Goal: Task Accomplishment & Management: Complete application form

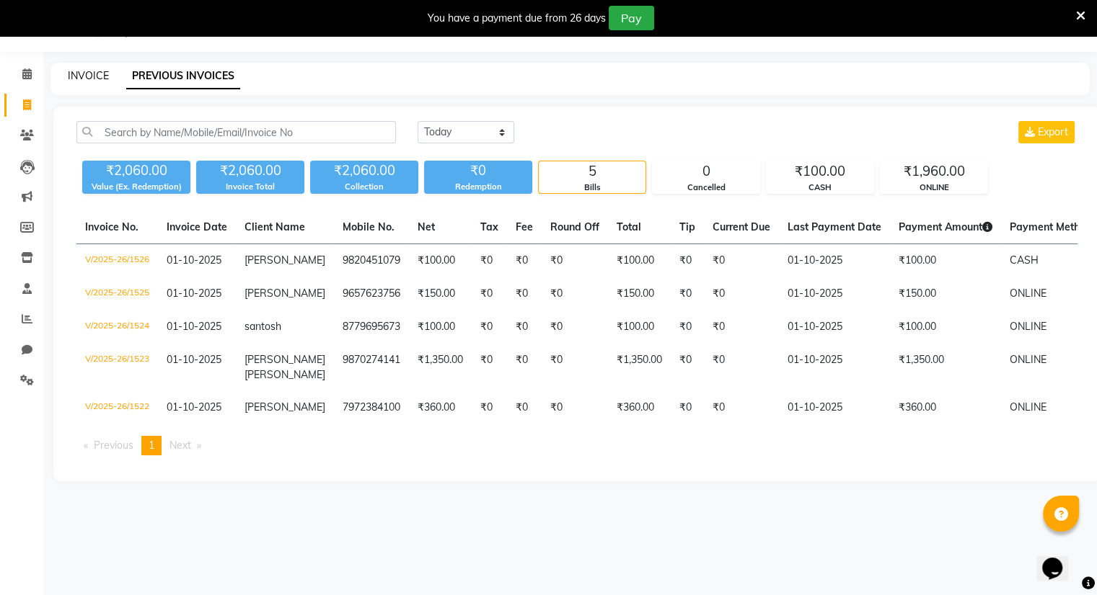
click at [92, 69] on link "INVOICE" at bounding box center [88, 75] width 41 height 13
select select "8444"
select select "service"
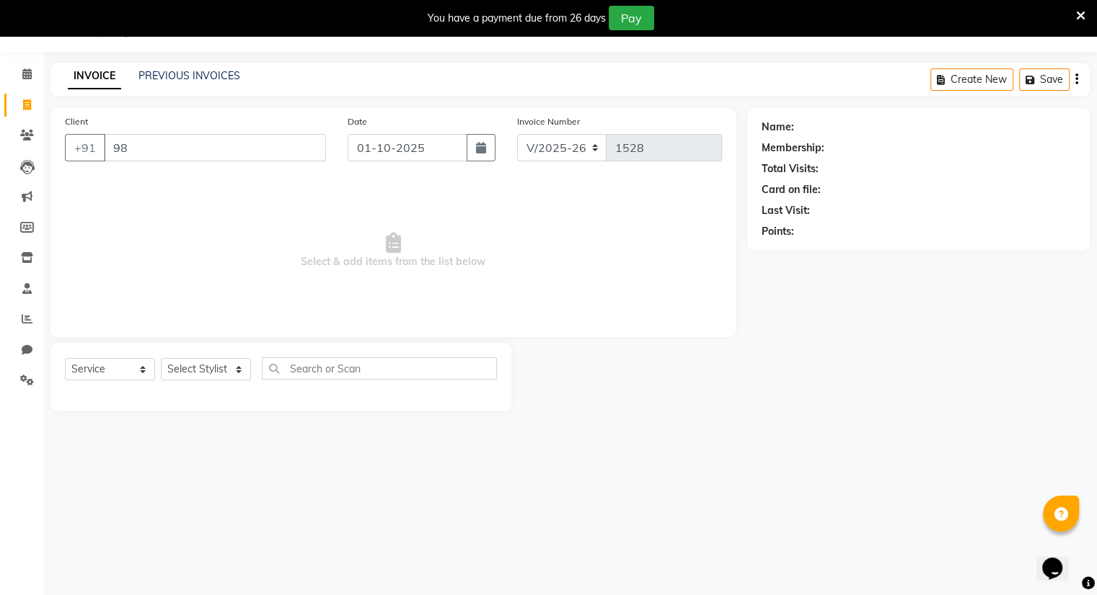
type input "9"
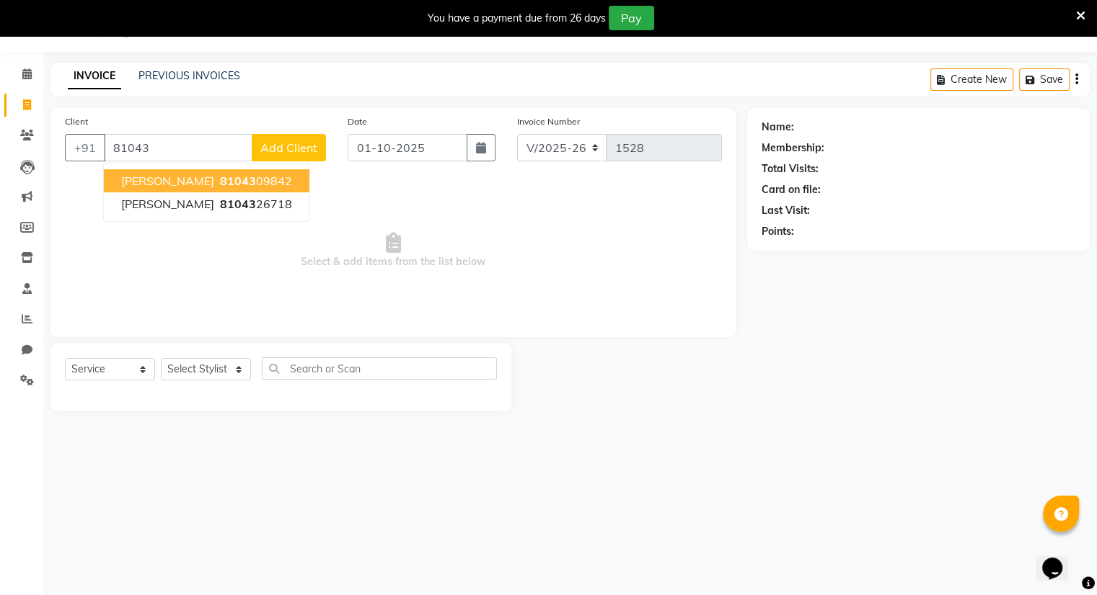
click at [154, 175] on span "om sharma" at bounding box center [167, 181] width 93 height 14
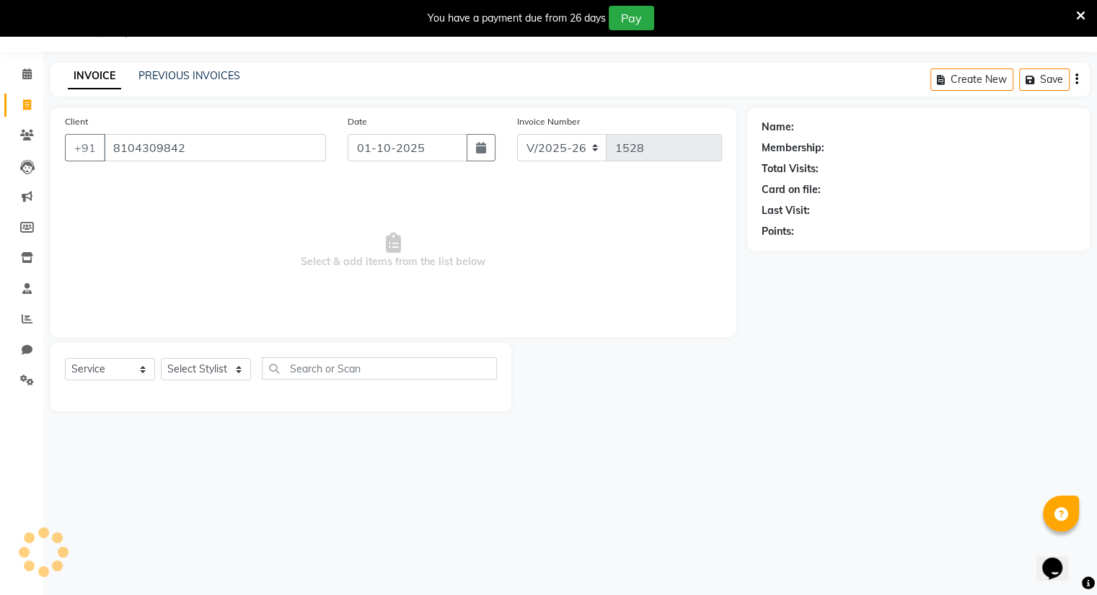
type input "8104309842"
click at [211, 370] on select "Select Stylist Amrapali Bhumi OM [PERSON_NAME] [PERSON_NAME] [PERSON_NAME]" at bounding box center [206, 369] width 90 height 22
select select "83357"
click at [161, 359] on select "Select Stylist Amrapali Bhumi OM [PERSON_NAME] [PERSON_NAME] [PERSON_NAME]" at bounding box center [206, 369] width 90 height 22
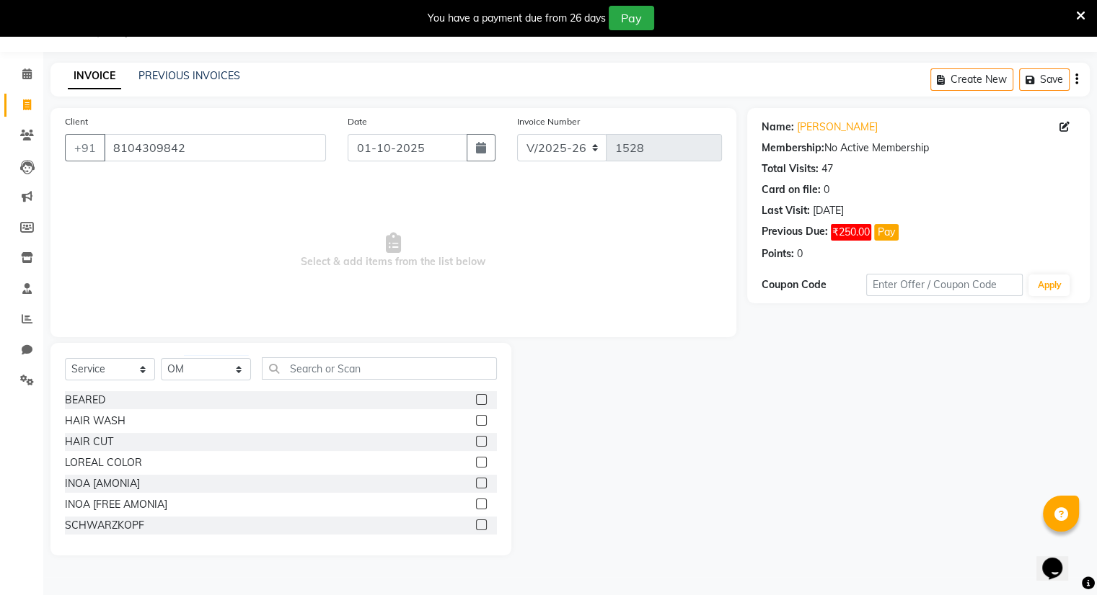
click at [476, 446] on label at bounding box center [481, 441] width 11 height 11
click at [476, 446] on input "checkbox" at bounding box center [480, 442] width 9 height 9
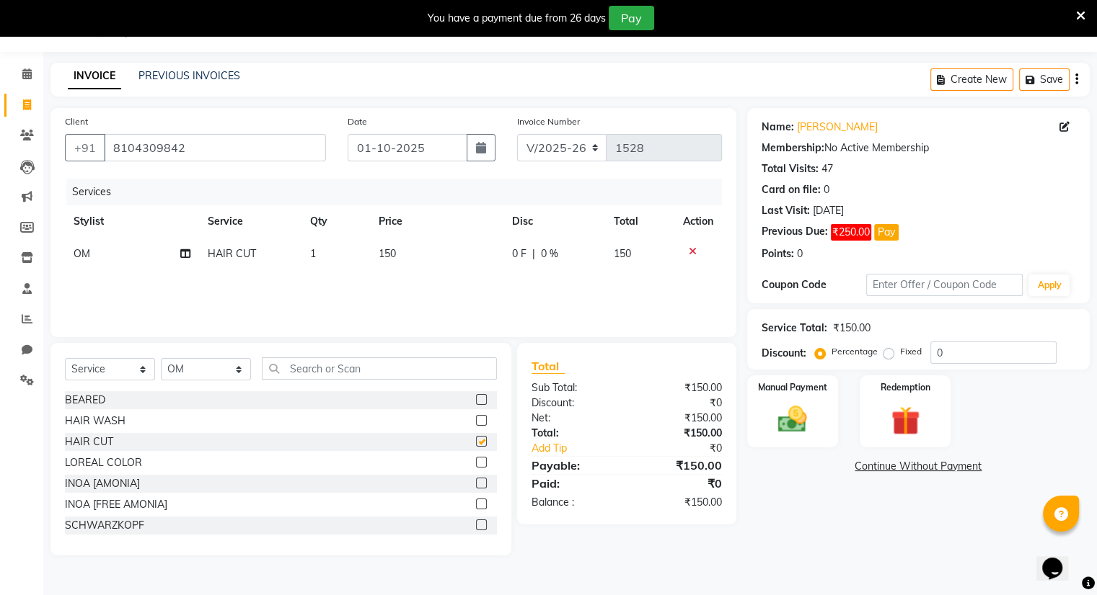
checkbox input "false"
click at [476, 399] on label at bounding box center [481, 399] width 11 height 11
click at [476, 399] on input "checkbox" at bounding box center [480, 400] width 9 height 9
checkbox input "false"
click at [761, 402] on div "Manual Payment" at bounding box center [792, 411] width 94 height 74
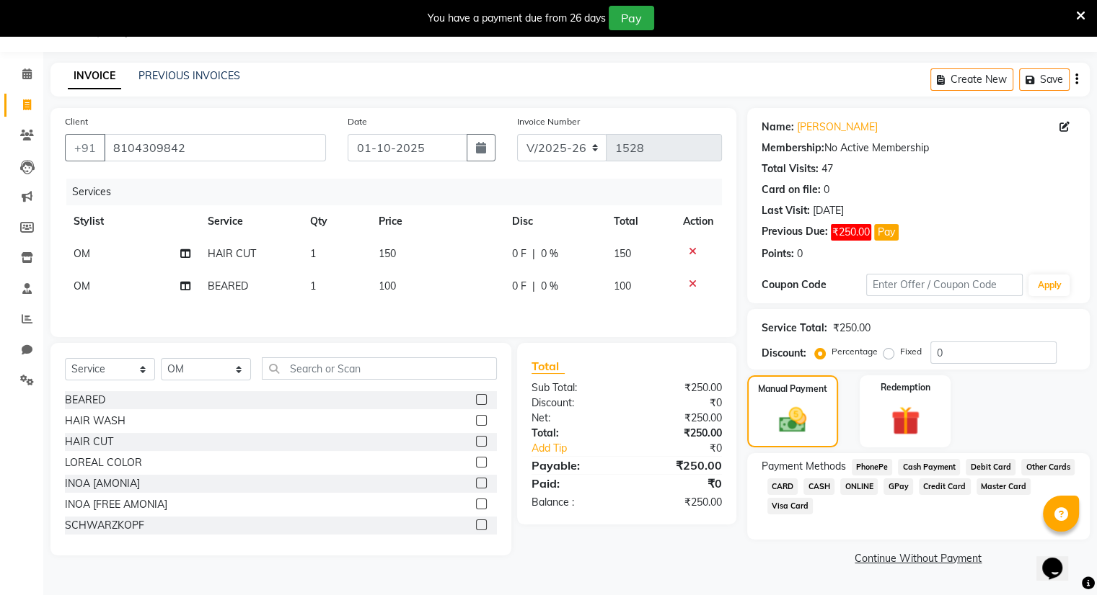
click at [859, 485] on span "ONLINE" at bounding box center [858, 487] width 37 height 17
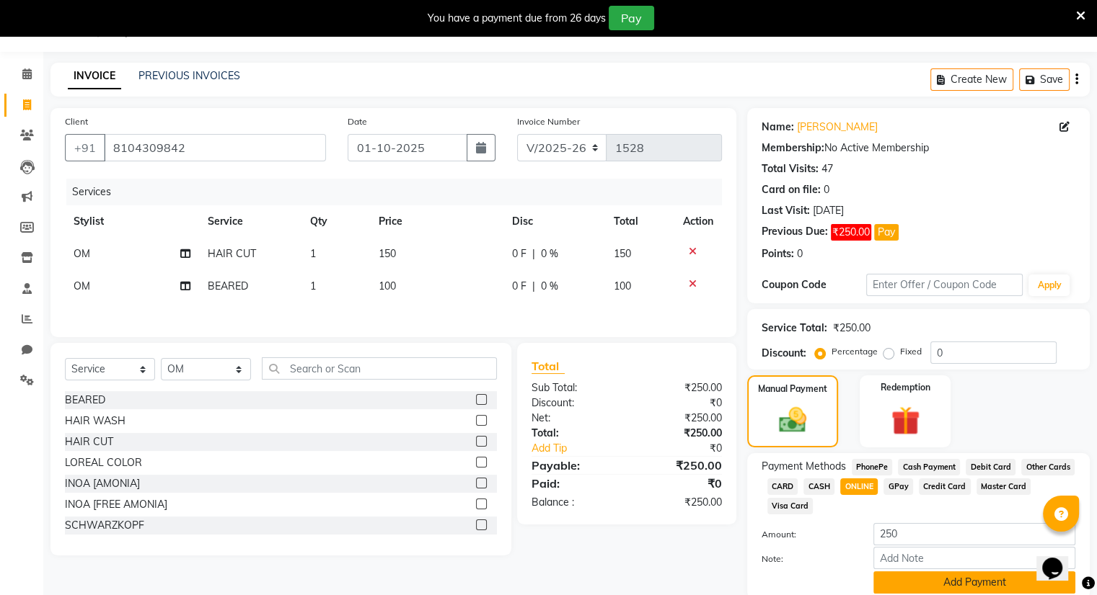
click at [921, 580] on button "Add Payment" at bounding box center [974, 583] width 202 height 22
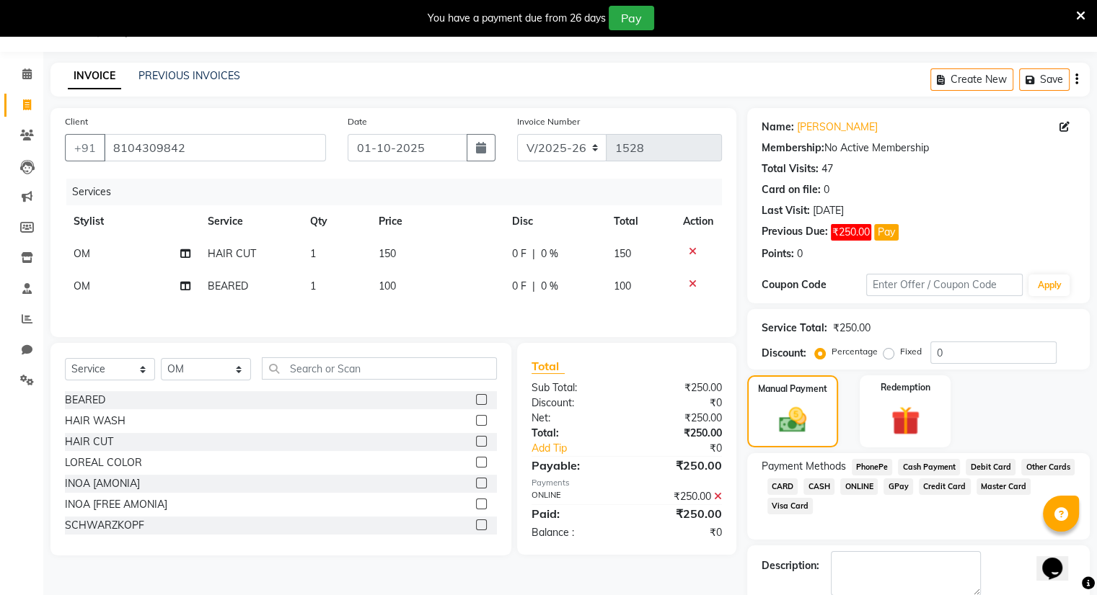
scroll to position [112, 0]
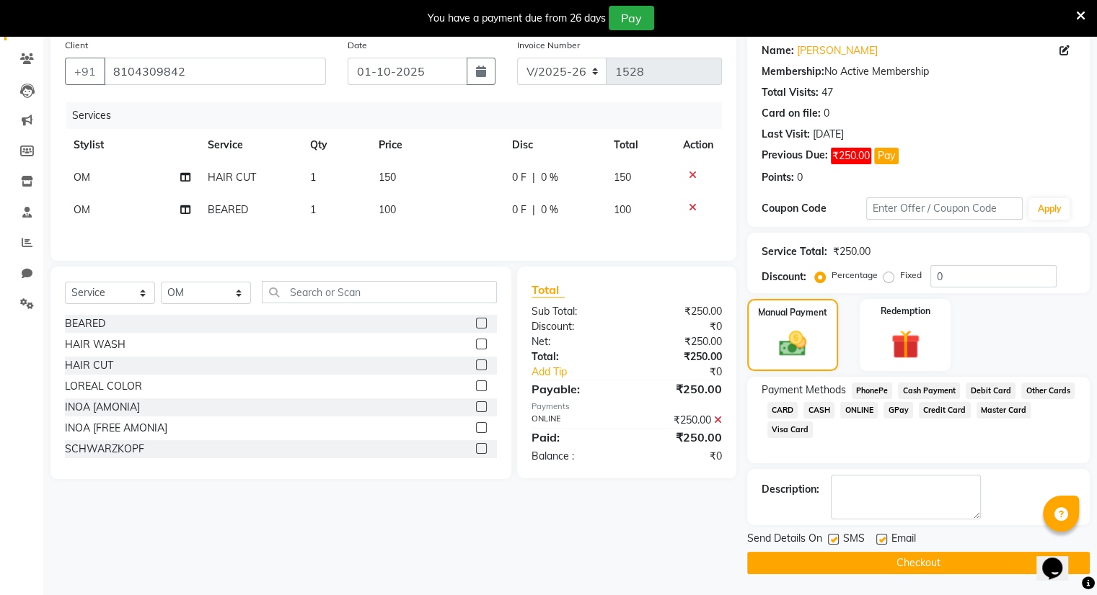
click at [917, 557] on button "Checkout" at bounding box center [918, 563] width 342 height 22
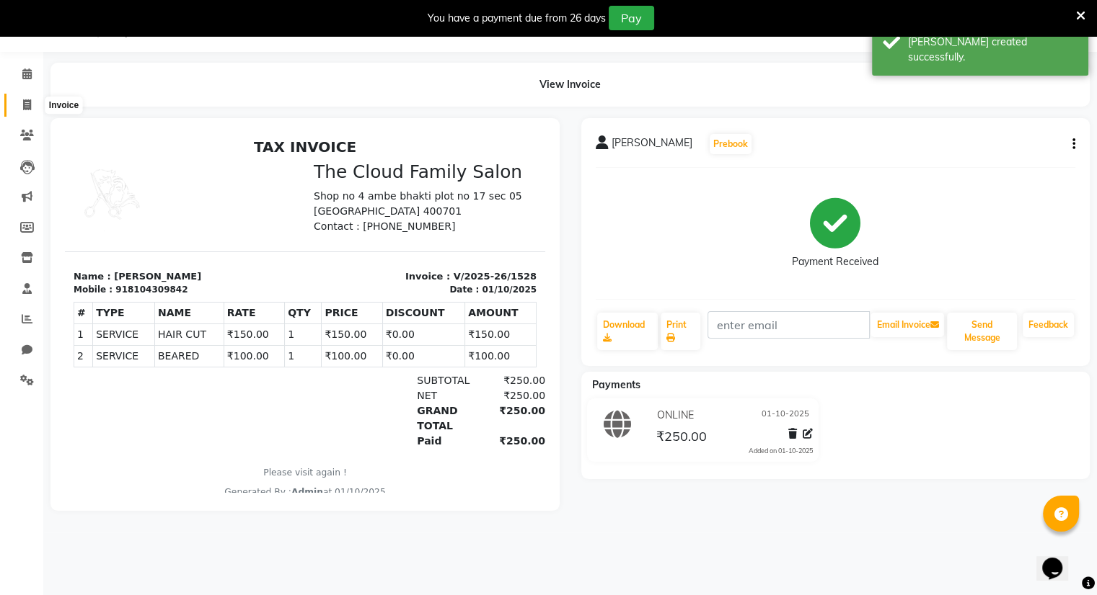
click at [24, 105] on icon at bounding box center [27, 104] width 8 height 11
select select "service"
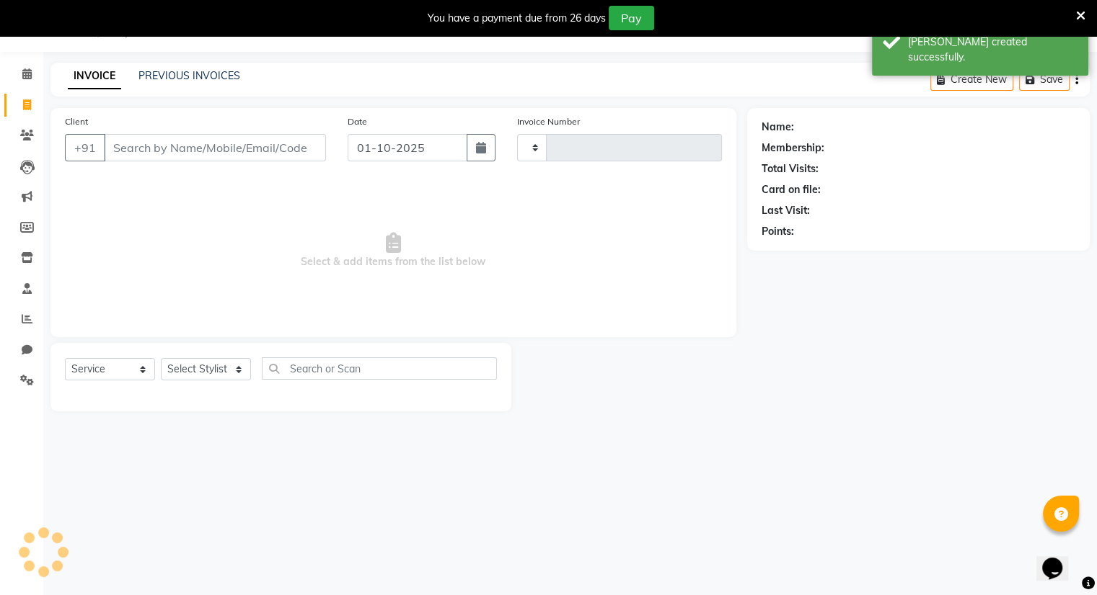
type input "1529"
select select "8444"
click at [161, 75] on link "PREVIOUS INVOICES" at bounding box center [189, 75] width 102 height 13
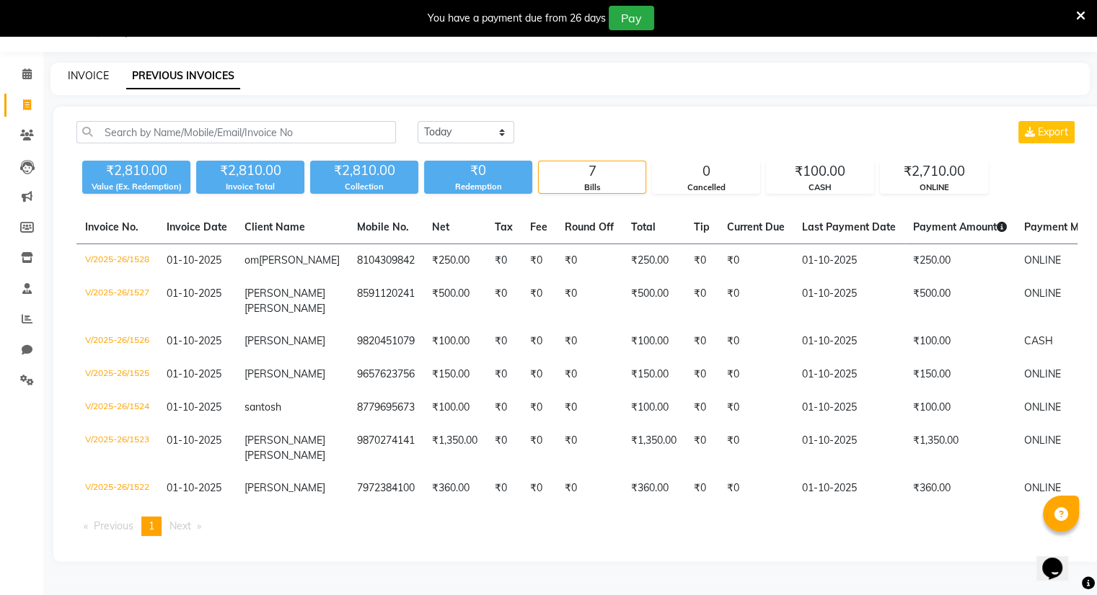
click at [81, 73] on link "INVOICE" at bounding box center [88, 75] width 41 height 13
select select "8444"
select select "service"
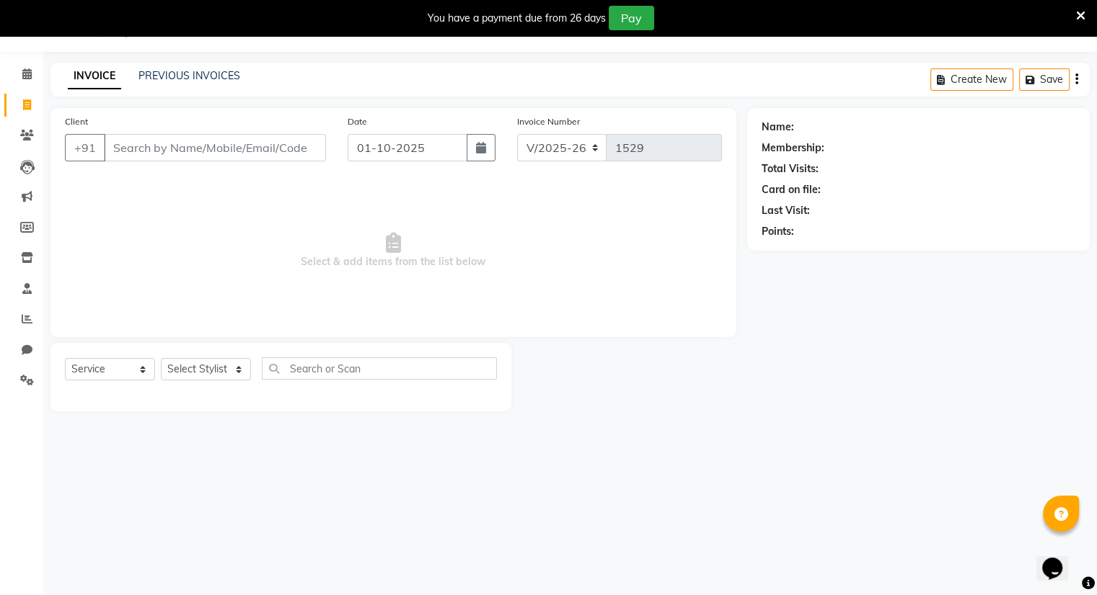
click at [118, 145] on input "Client" at bounding box center [215, 147] width 222 height 27
drag, startPoint x: 118, startPoint y: 145, endPoint x: 67, endPoint y: 196, distance: 72.4
click at [67, 196] on span "Select & add items from the list below" at bounding box center [393, 251] width 657 height 144
click at [131, 151] on input "9" at bounding box center [215, 147] width 222 height 27
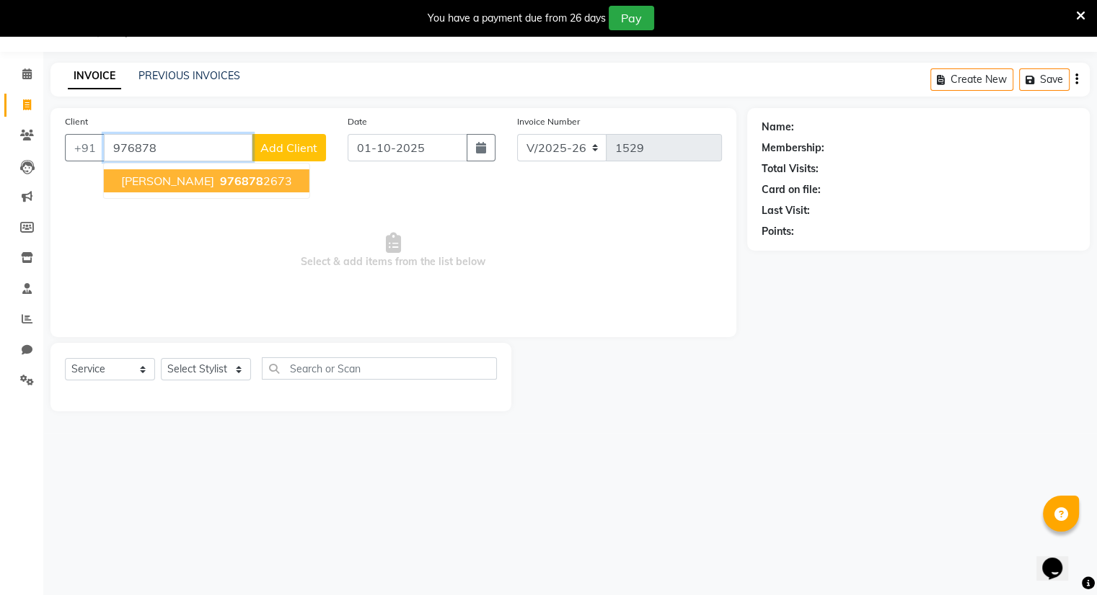
click at [153, 182] on span "RAHUL SATIL" at bounding box center [167, 181] width 93 height 14
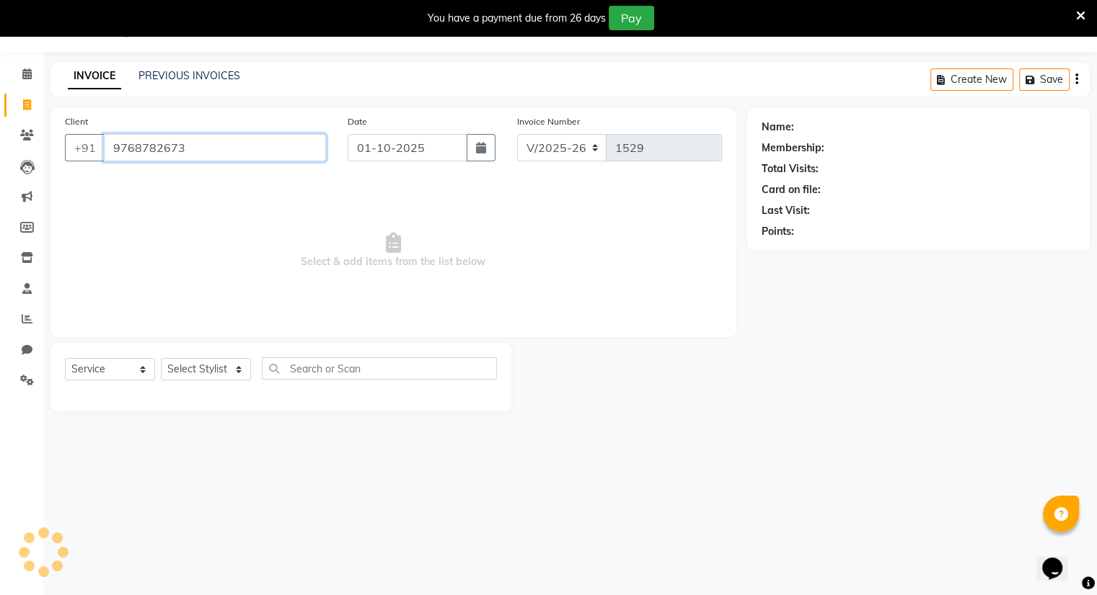
type input "9768782673"
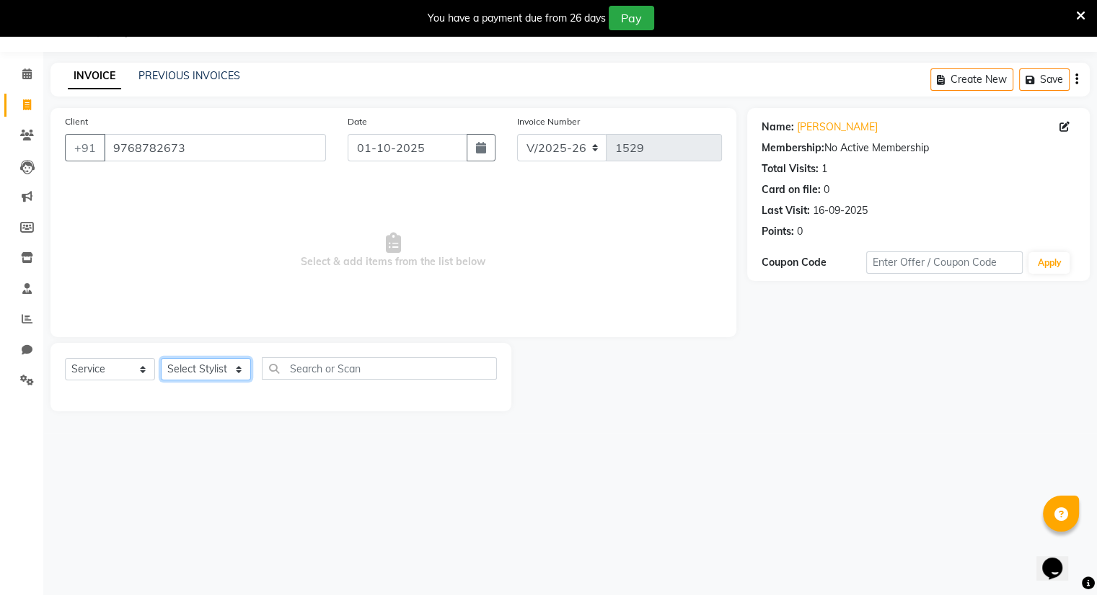
click at [189, 363] on select "Select Stylist Amrapali Bhumi OM [PERSON_NAME] [PERSON_NAME] [PERSON_NAME]" at bounding box center [206, 369] width 90 height 22
select select "83284"
click at [161, 359] on select "Select Stylist Amrapali Bhumi OM [PERSON_NAME] [PERSON_NAME] [PERSON_NAME]" at bounding box center [206, 369] width 90 height 22
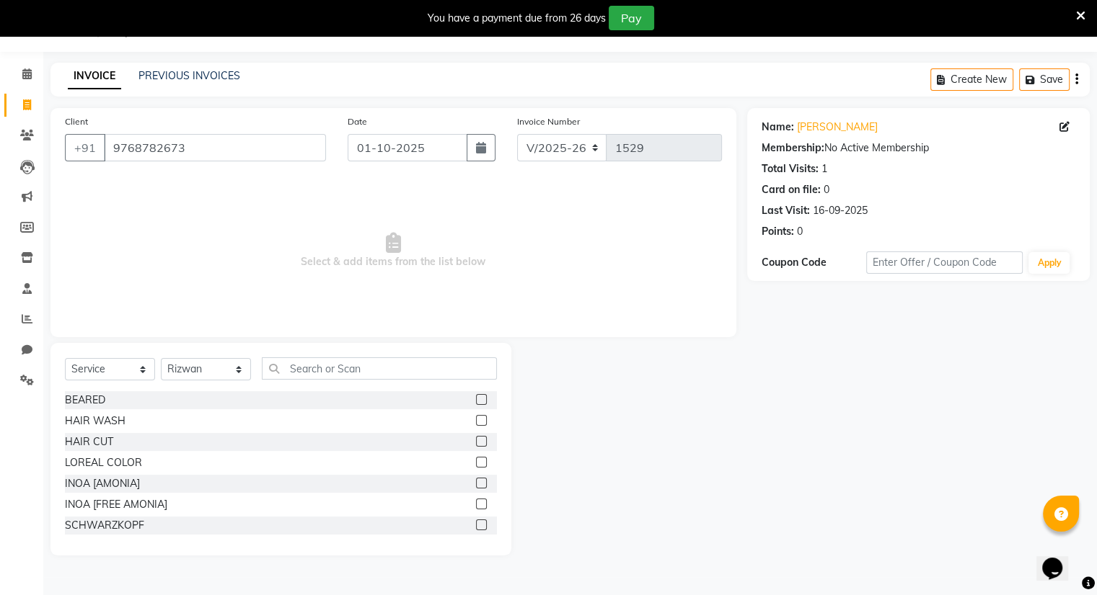
click at [476, 400] on label at bounding box center [481, 399] width 11 height 11
click at [476, 400] on input "checkbox" at bounding box center [480, 400] width 9 height 9
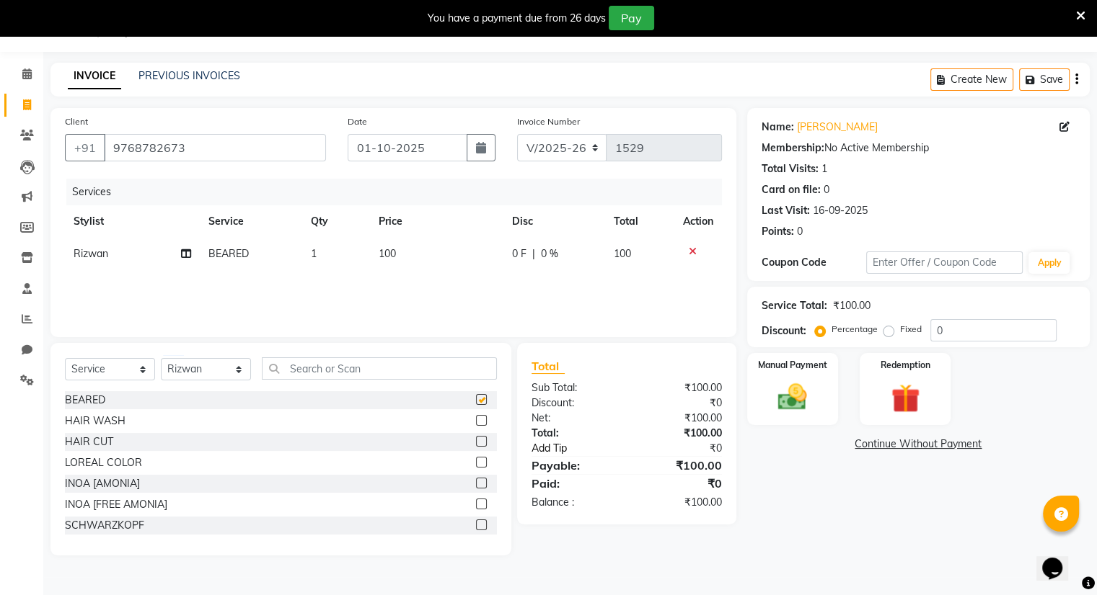
checkbox input "false"
click at [783, 384] on img at bounding box center [792, 398] width 48 height 35
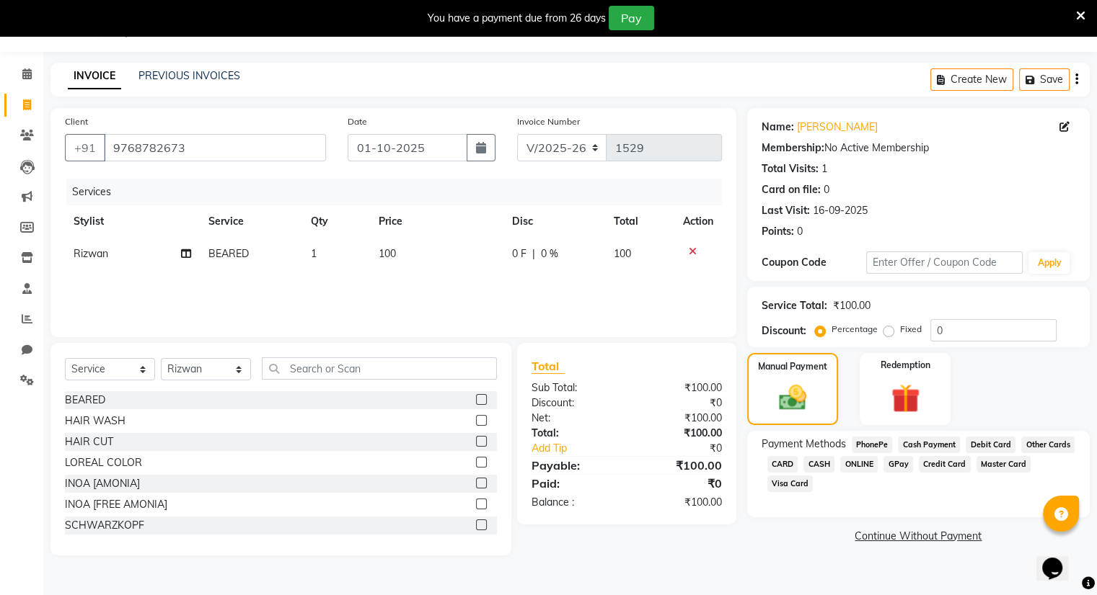
click at [814, 464] on span "CASH" at bounding box center [818, 464] width 31 height 17
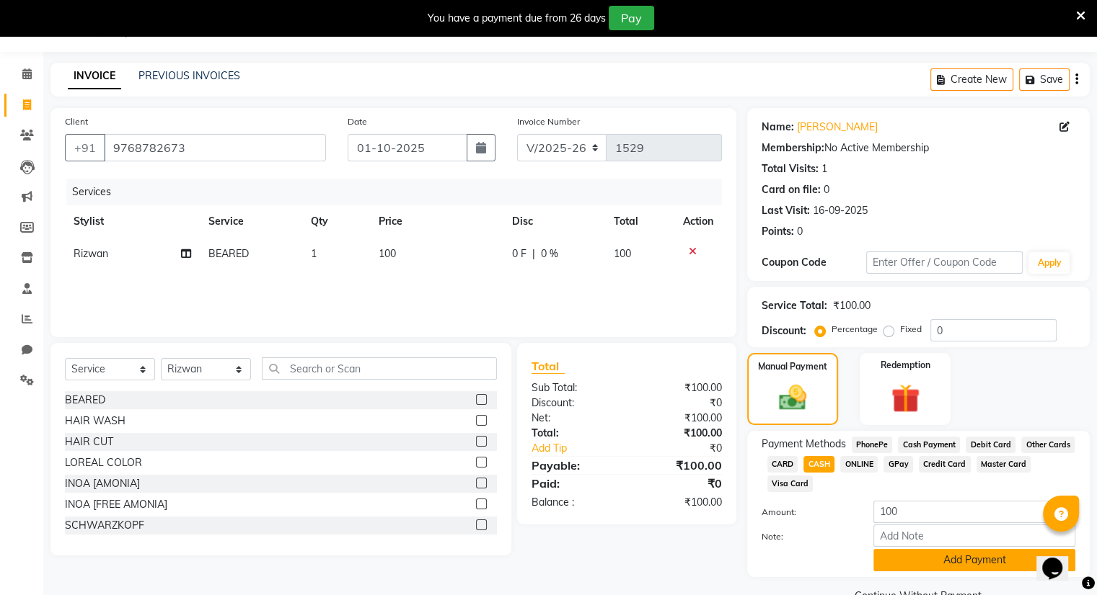
click at [899, 566] on button "Add Payment" at bounding box center [974, 560] width 202 height 22
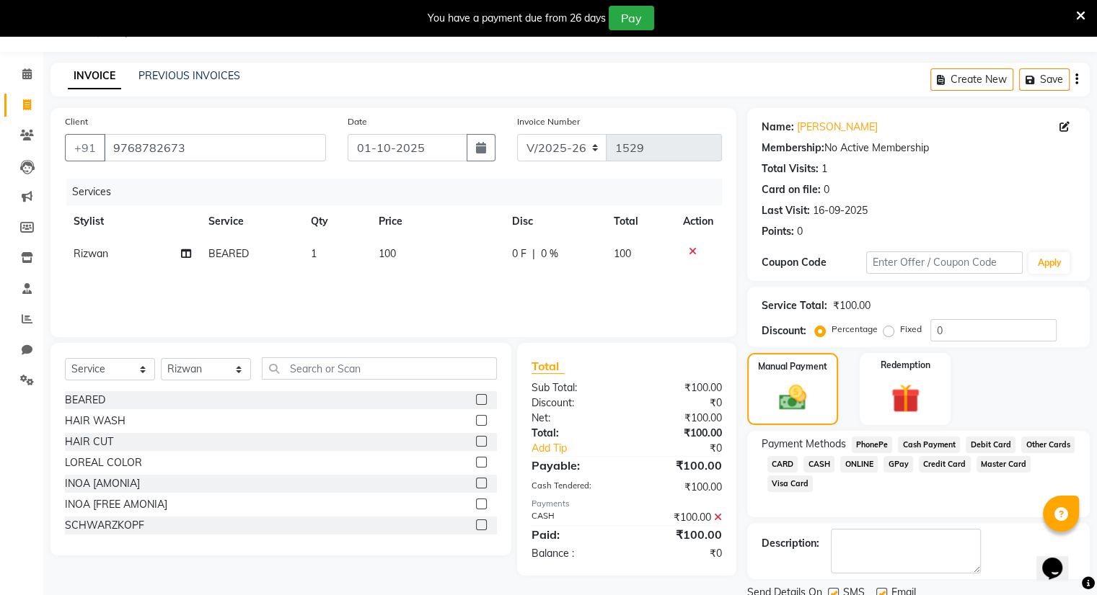
scroll to position [89, 0]
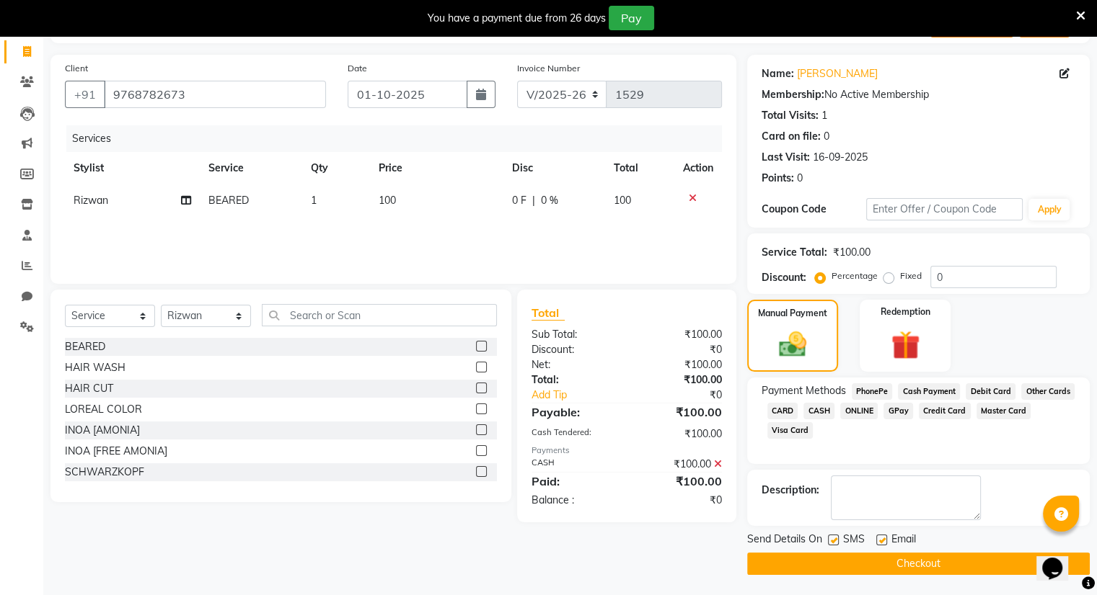
click at [899, 566] on button "Checkout" at bounding box center [918, 564] width 342 height 22
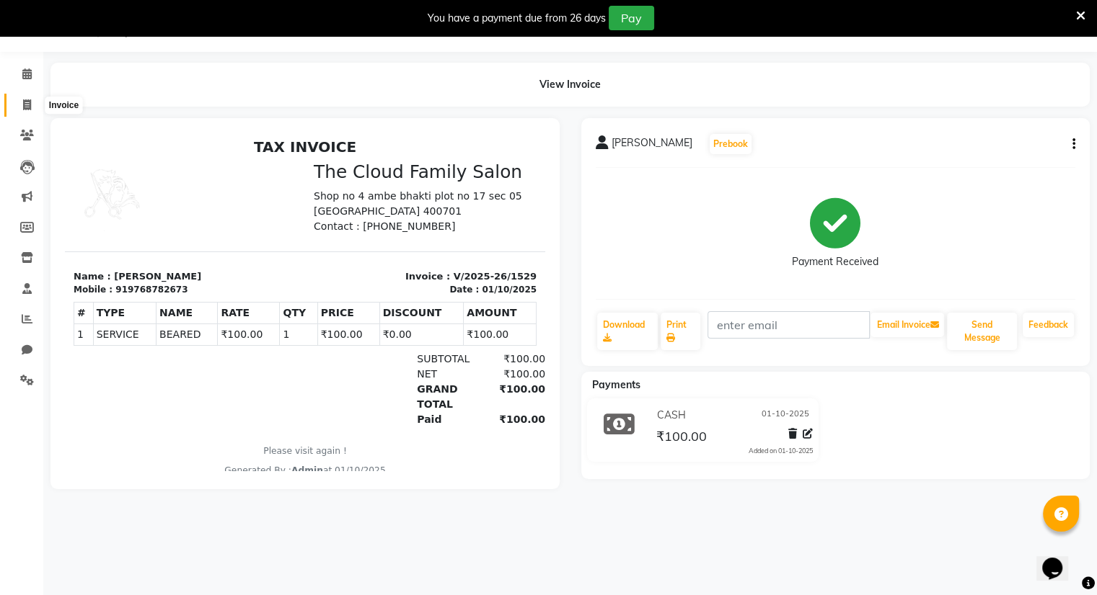
click at [25, 105] on icon at bounding box center [27, 104] width 8 height 11
select select "8444"
select select "service"
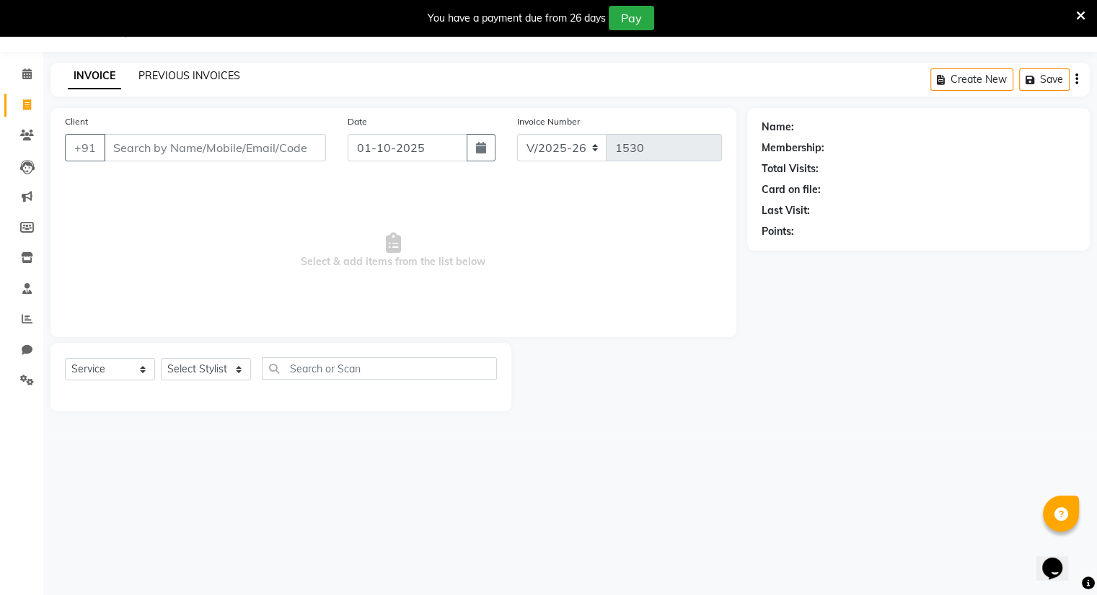
click at [156, 80] on link "PREVIOUS INVOICES" at bounding box center [189, 75] width 102 height 13
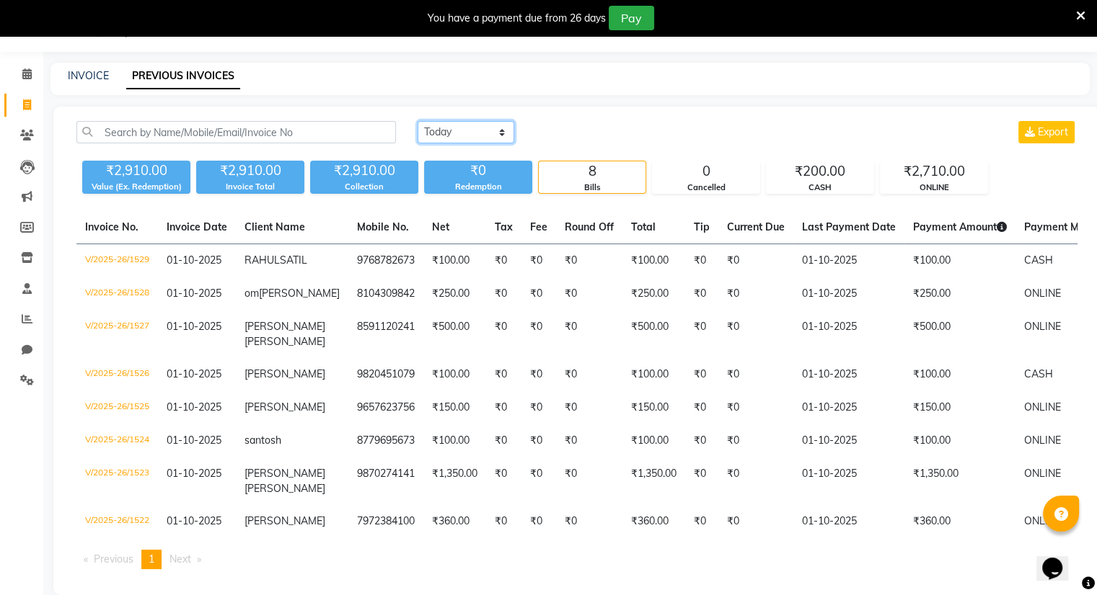
click at [443, 136] on select "Today Yesterday Custom Range" at bounding box center [465, 132] width 97 height 22
click at [417, 121] on select "Today Yesterday Custom Range" at bounding box center [465, 132] width 97 height 22
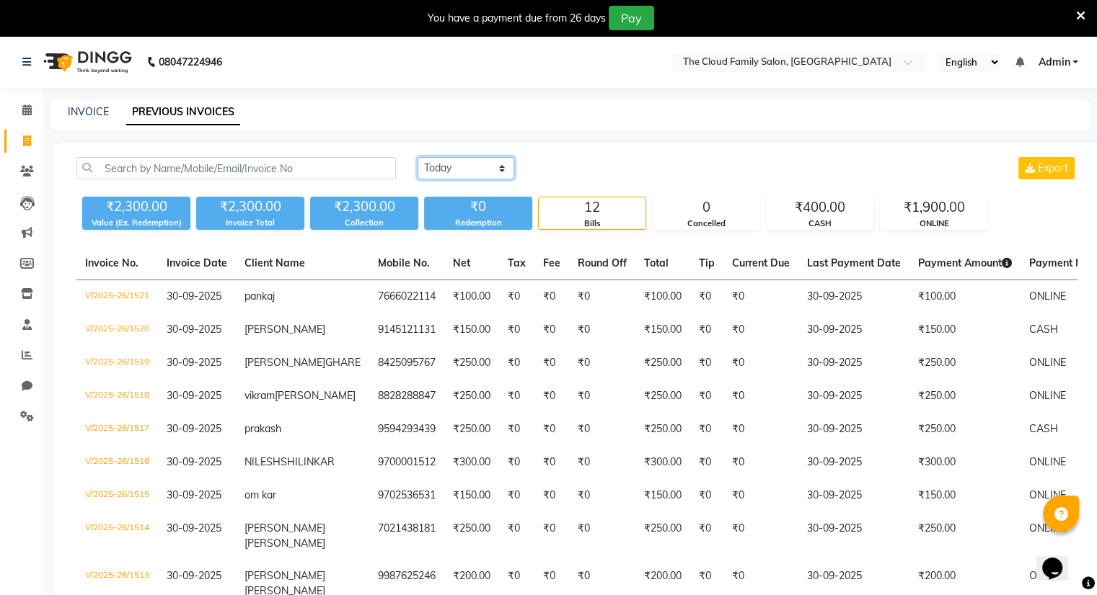
click at [477, 167] on select "Today Yesterday Custom Range" at bounding box center [465, 168] width 97 height 22
click at [441, 167] on select "Today Yesterday Custom Range" at bounding box center [465, 168] width 97 height 22
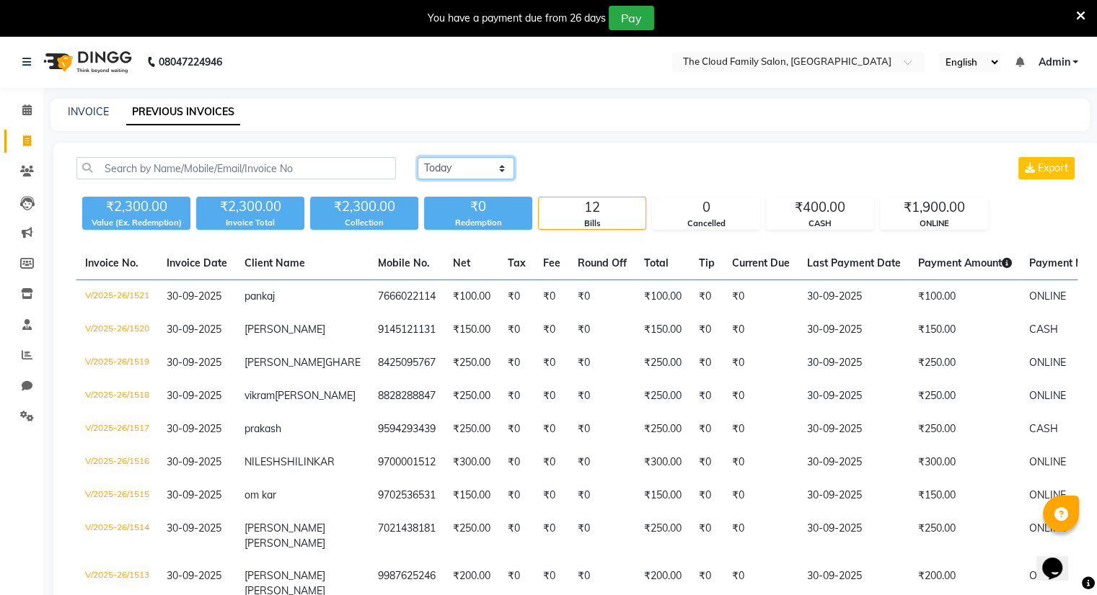
click at [441, 167] on select "Today Yesterday Custom Range" at bounding box center [465, 168] width 97 height 22
select select "range"
click at [417, 157] on select "Today Yesterday Custom Range" at bounding box center [465, 168] width 97 height 22
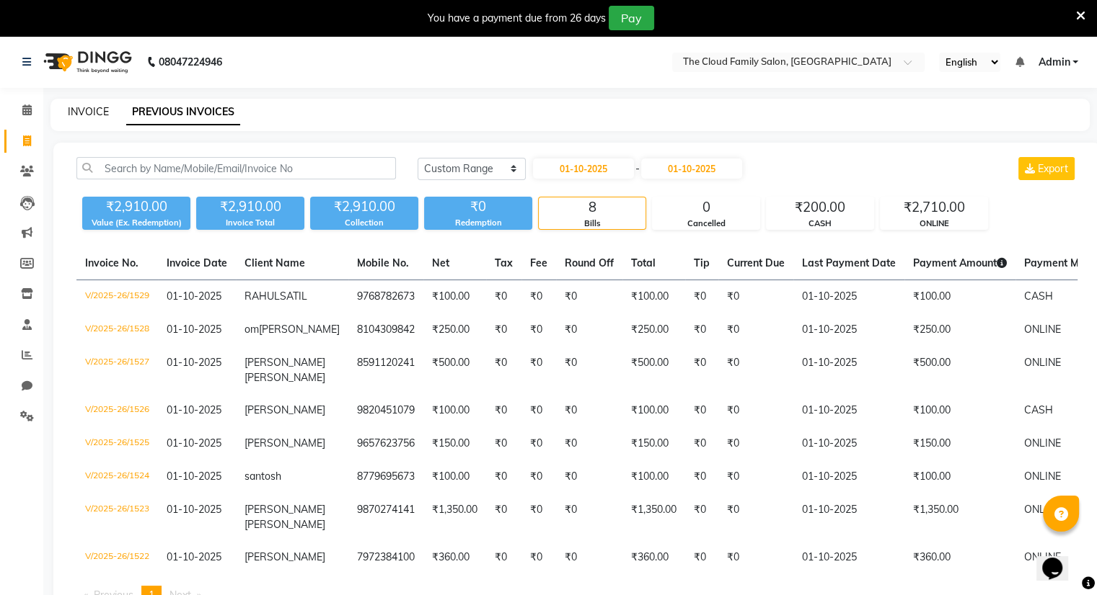
click at [84, 112] on link "INVOICE" at bounding box center [88, 111] width 41 height 13
select select "service"
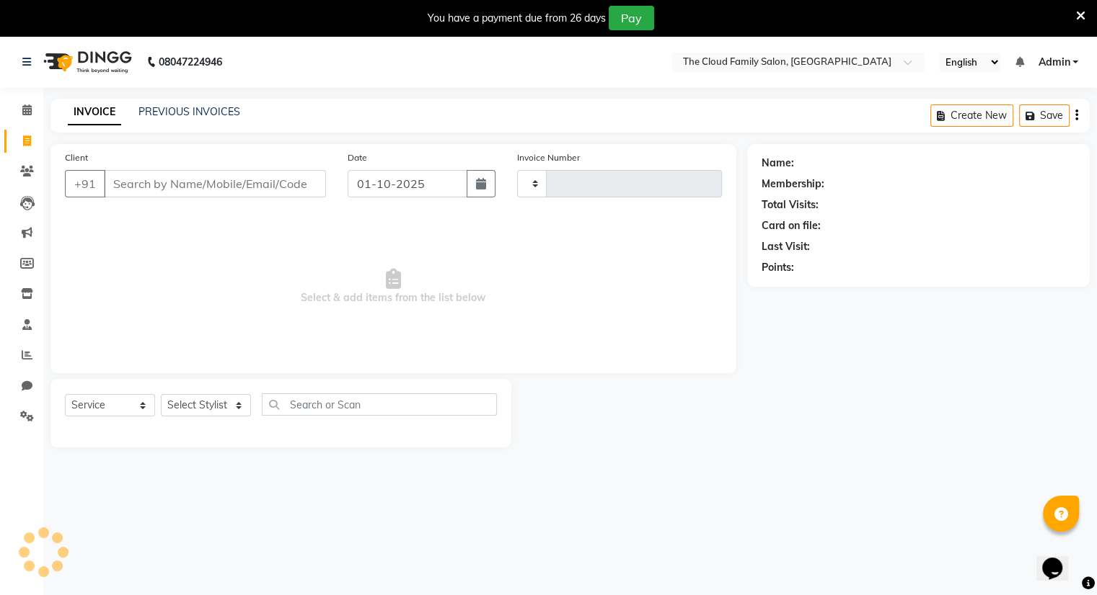
type input "1530"
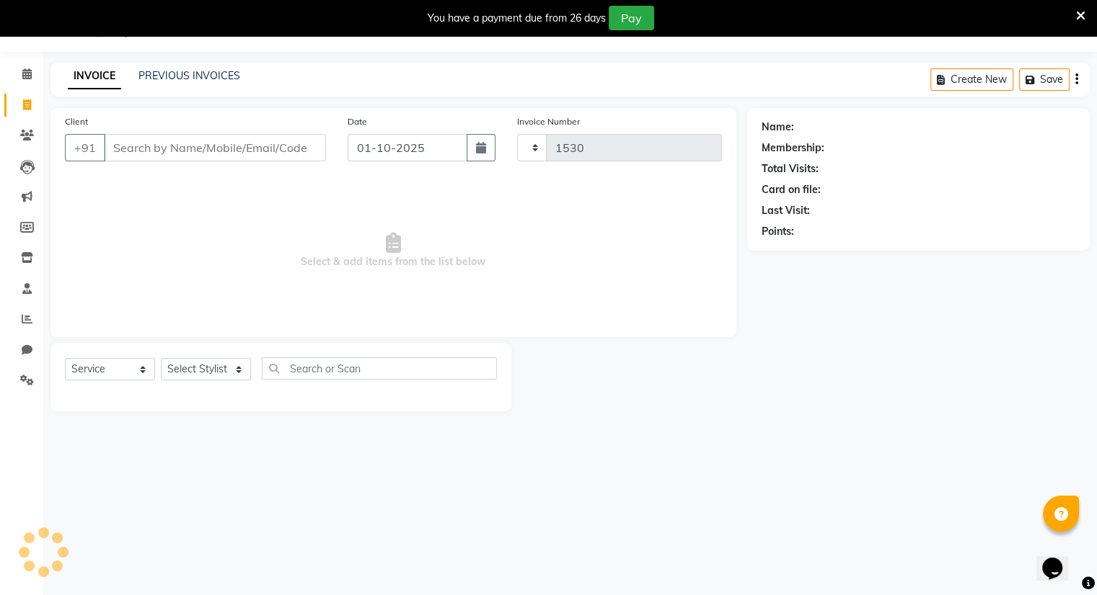
select select "8444"
click at [120, 151] on input "Client" at bounding box center [215, 147] width 222 height 27
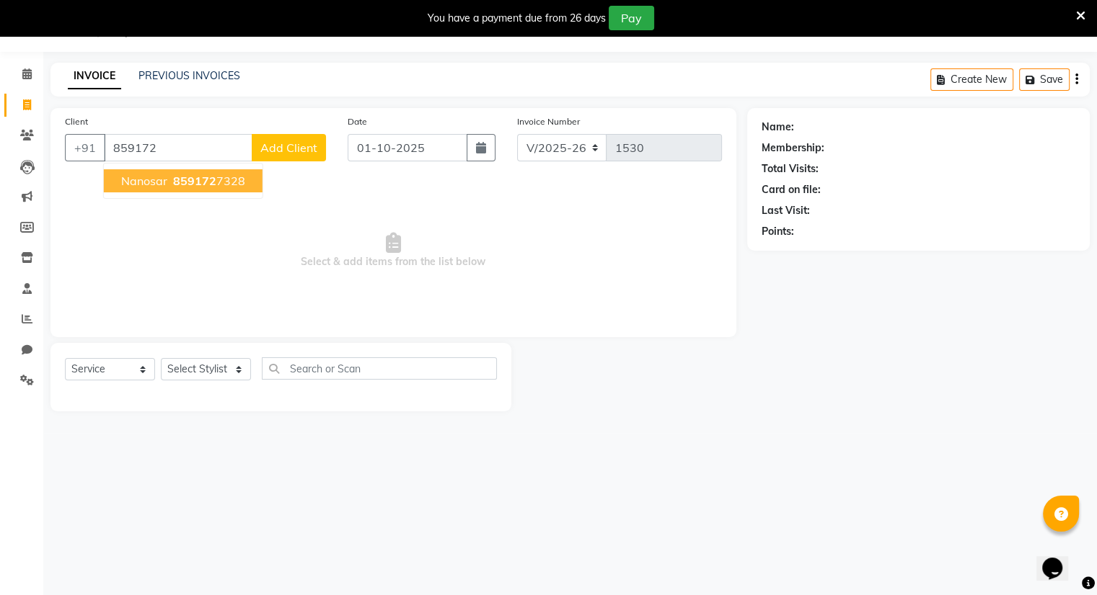
click at [167, 185] on button "nanosar 859172 7328" at bounding box center [183, 180] width 159 height 23
type input "8591727328"
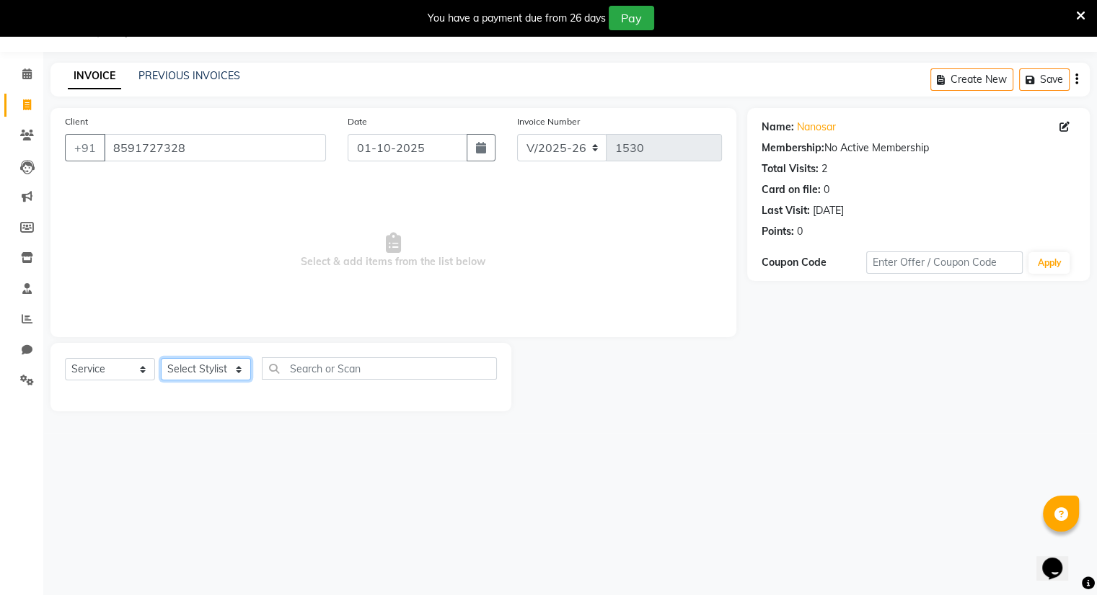
click at [204, 373] on select "Select Stylist Amrapali Bhumi OM [PERSON_NAME] [PERSON_NAME] [PERSON_NAME]" at bounding box center [206, 369] width 90 height 22
select select "83357"
click at [161, 359] on select "Select Stylist Amrapali Bhumi OM [PERSON_NAME] [PERSON_NAME] [PERSON_NAME]" at bounding box center [206, 369] width 90 height 22
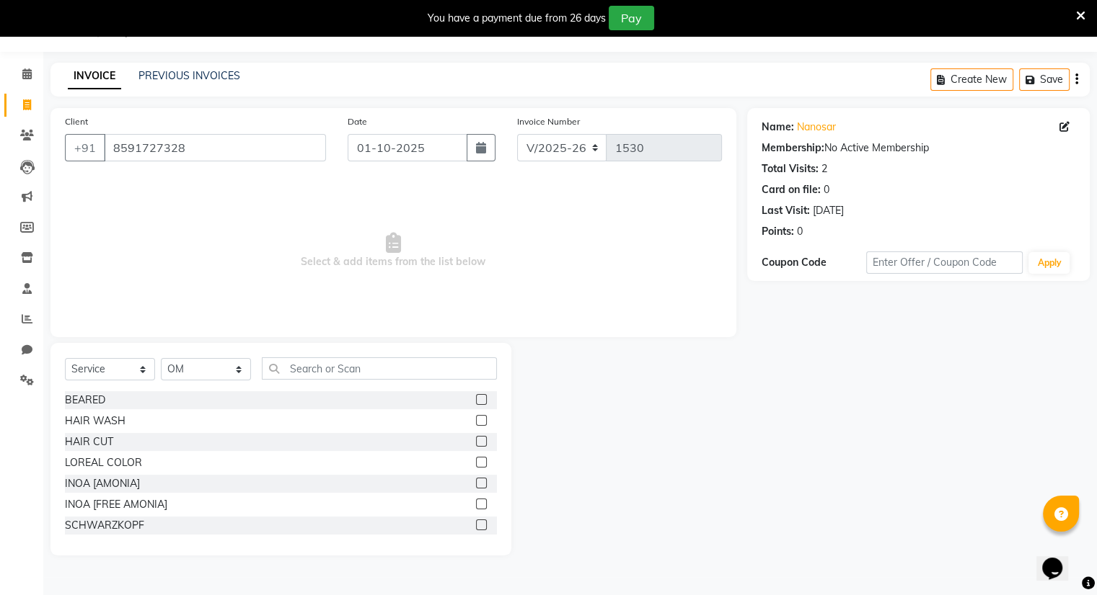
click at [476, 402] on label at bounding box center [481, 399] width 11 height 11
click at [476, 402] on input "checkbox" at bounding box center [480, 400] width 9 height 9
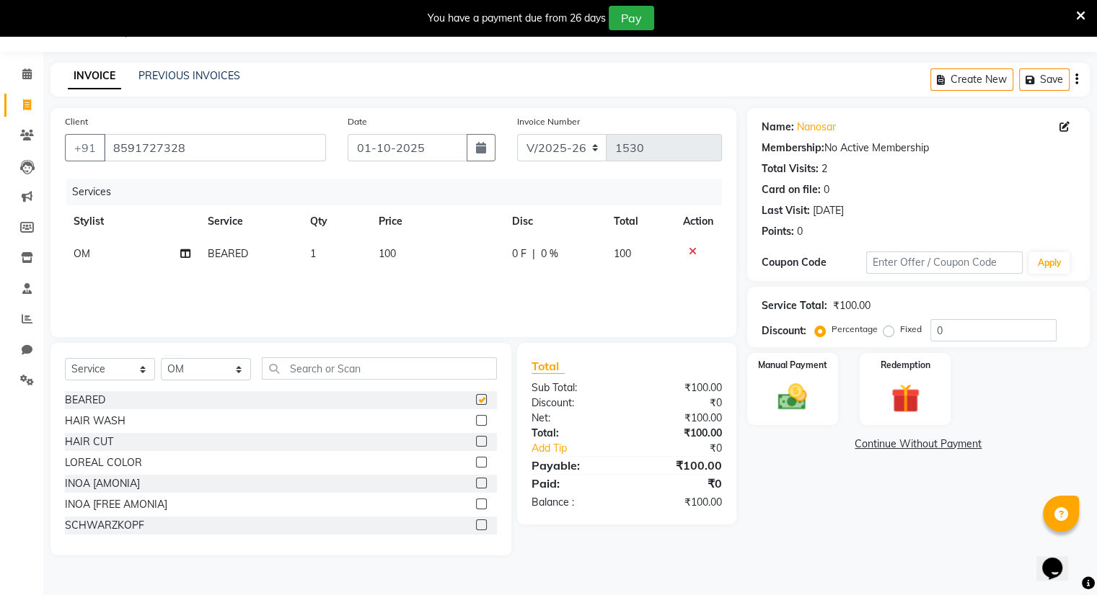
checkbox input "false"
click at [476, 442] on label at bounding box center [481, 441] width 11 height 11
click at [476, 442] on input "checkbox" at bounding box center [480, 442] width 9 height 9
checkbox input "false"
click at [802, 395] on img at bounding box center [792, 398] width 48 height 35
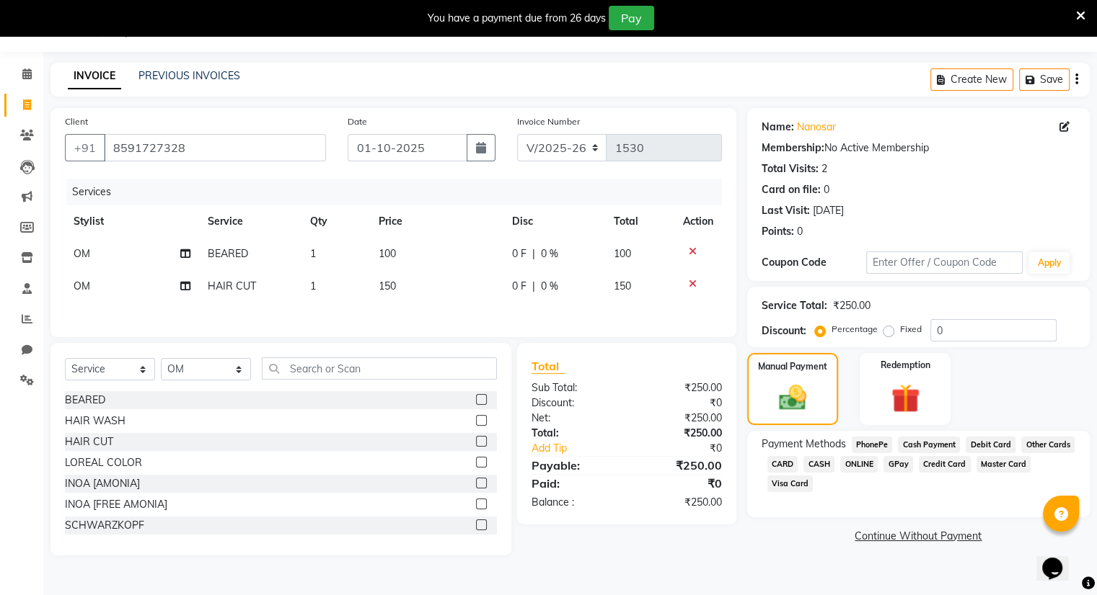
click at [859, 463] on span "ONLINE" at bounding box center [858, 464] width 37 height 17
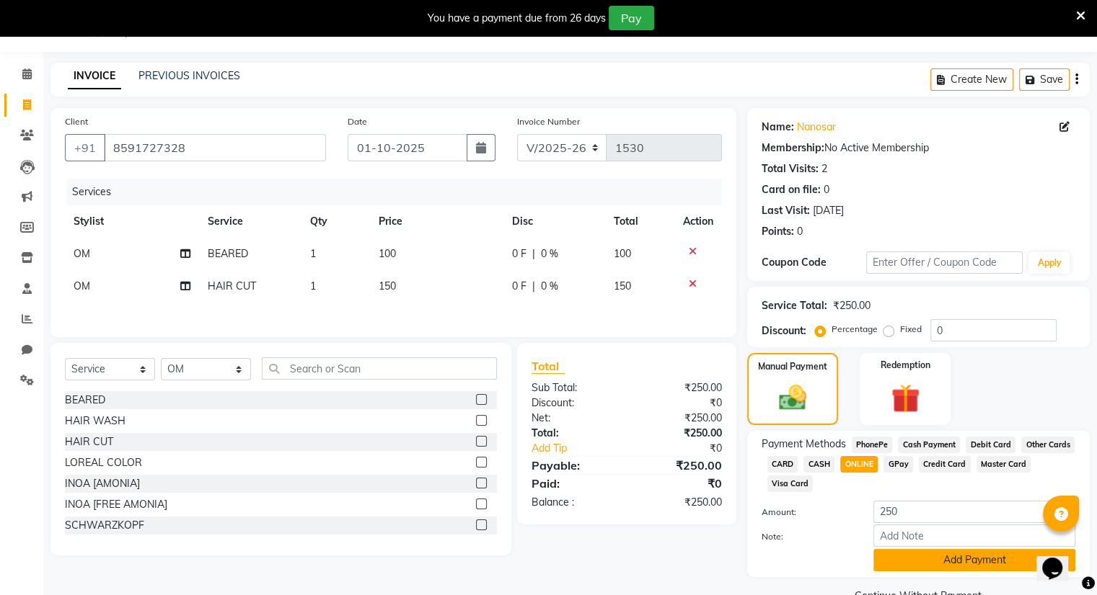
click at [923, 562] on button "Add Payment" at bounding box center [974, 560] width 202 height 22
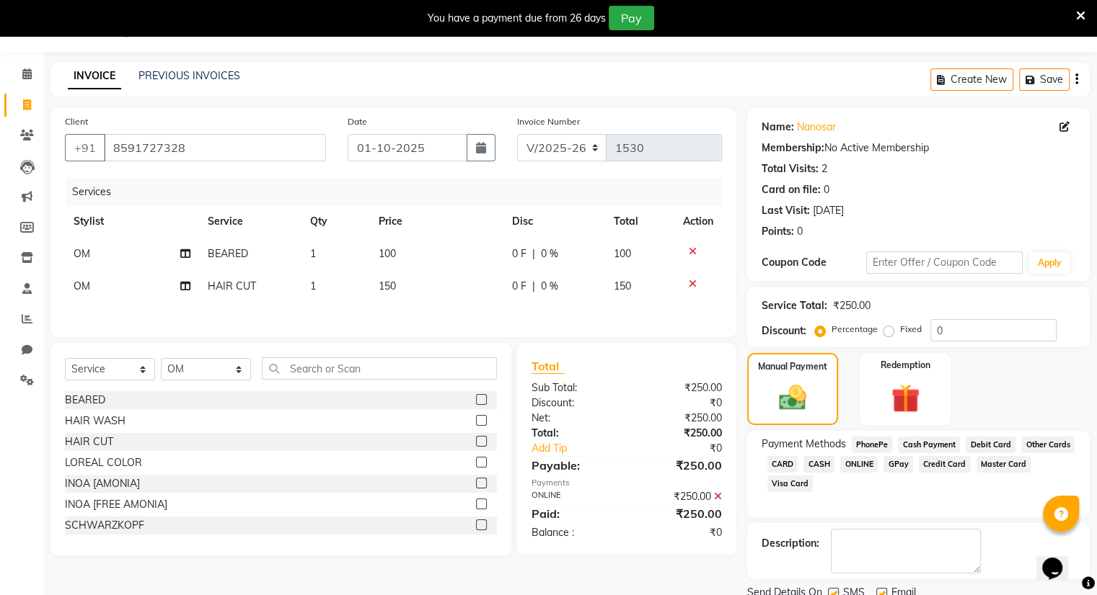
scroll to position [89, 0]
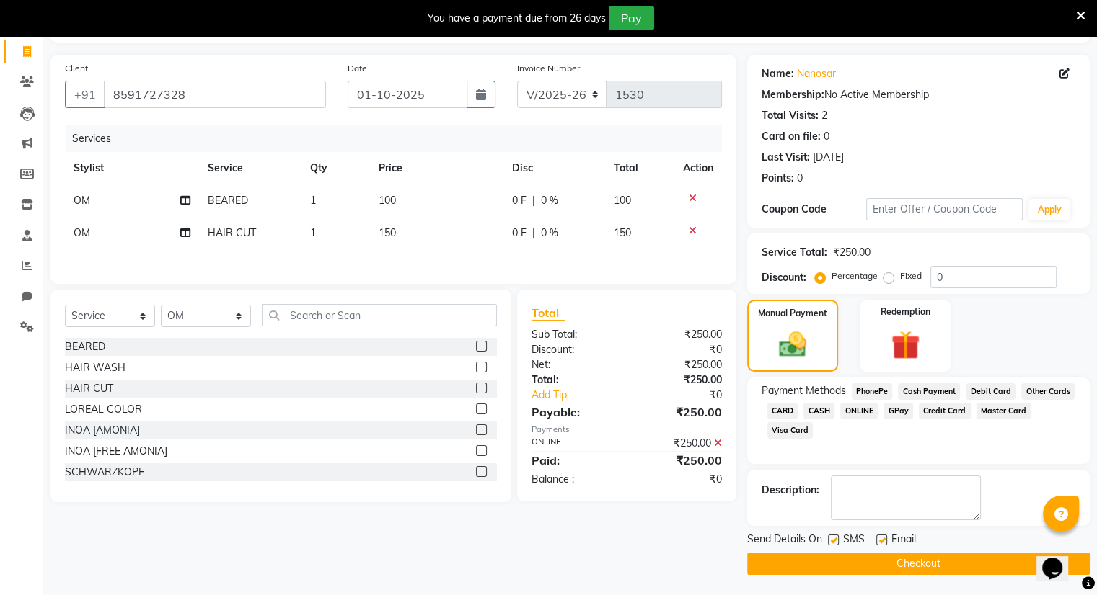
click at [923, 562] on button "Checkout" at bounding box center [918, 564] width 342 height 22
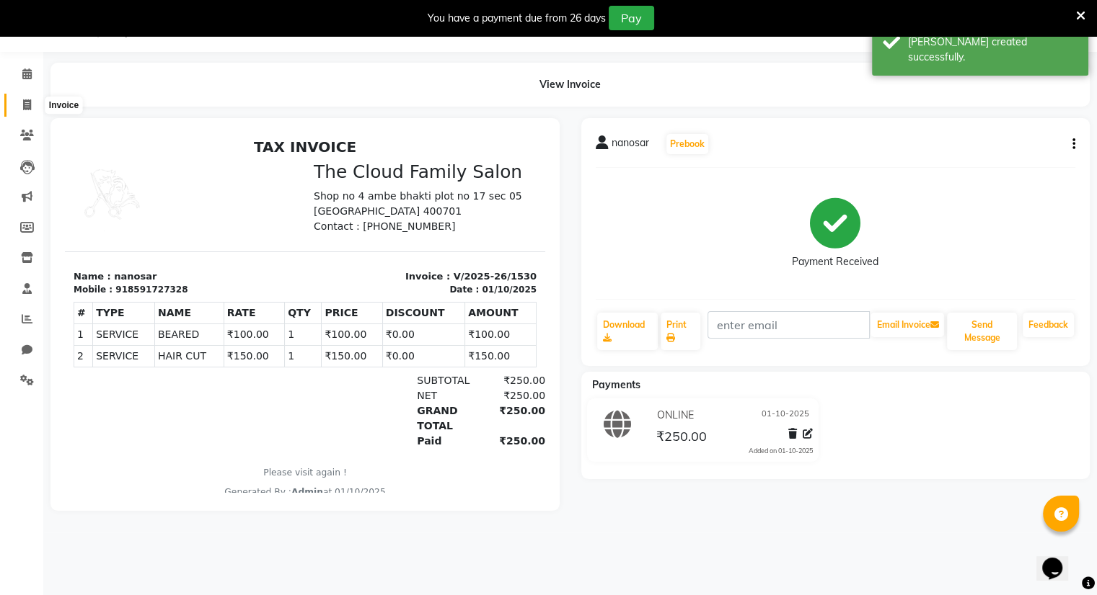
click at [25, 105] on icon at bounding box center [27, 104] width 8 height 11
select select "service"
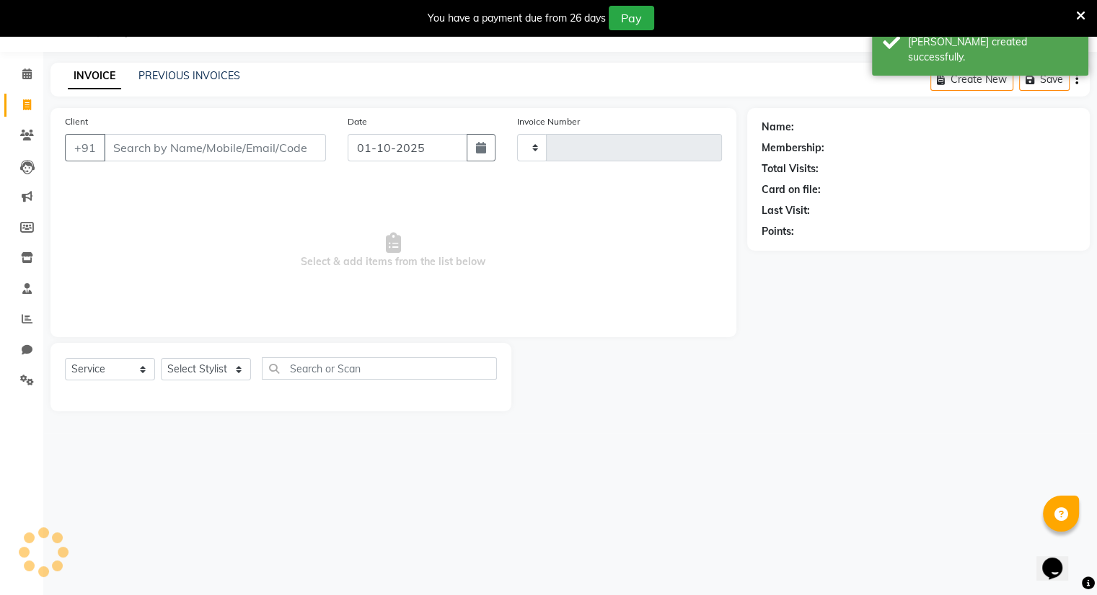
type input "1531"
select select "8444"
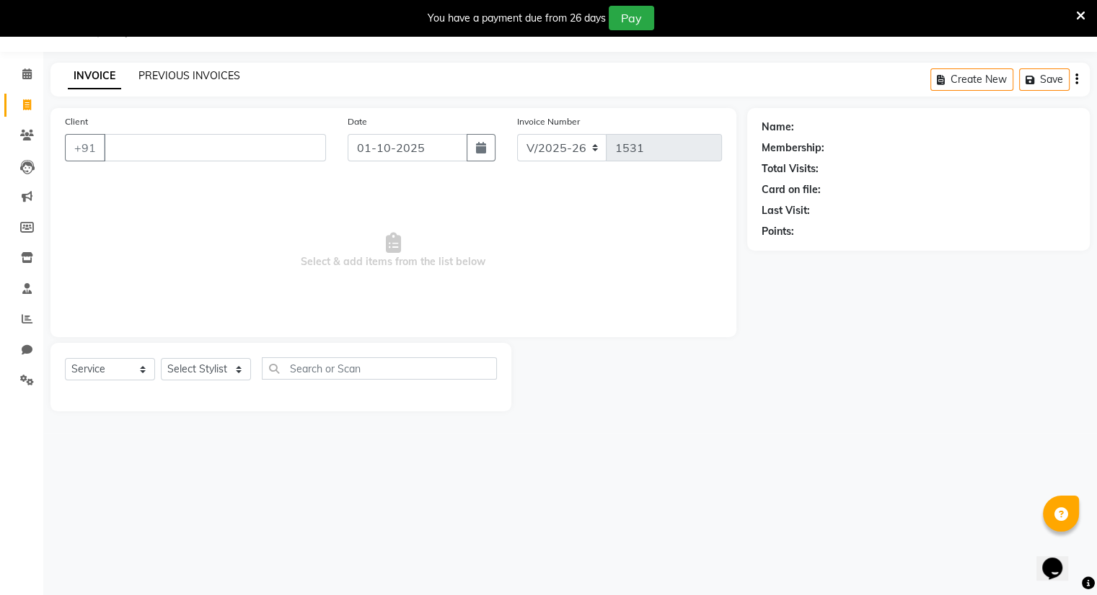
click at [160, 73] on link "PREVIOUS INVOICES" at bounding box center [189, 75] width 102 height 13
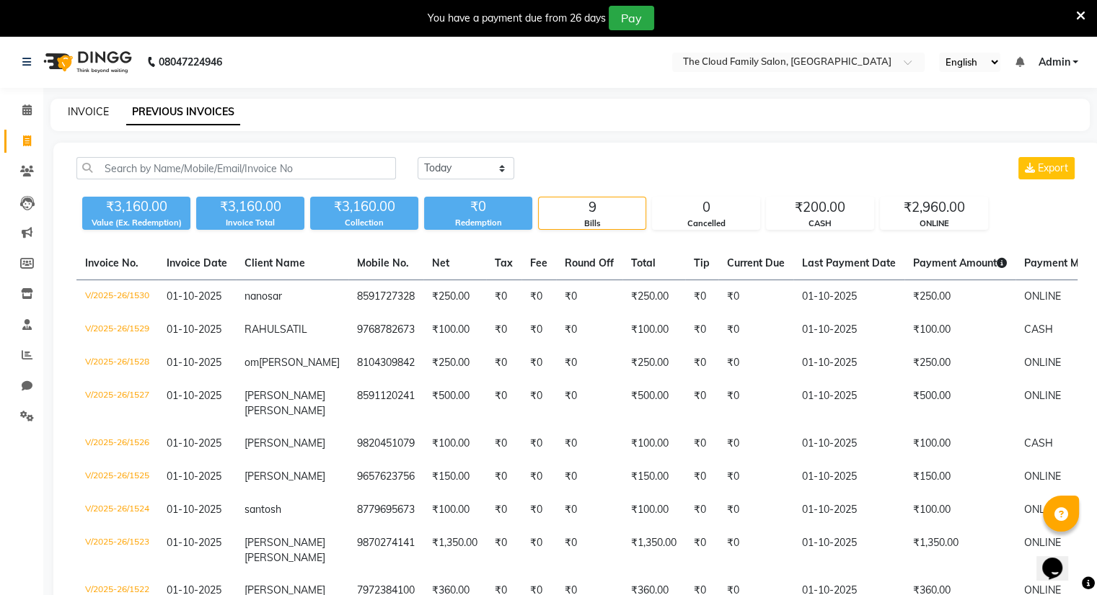
click at [84, 111] on link "INVOICE" at bounding box center [88, 111] width 41 height 13
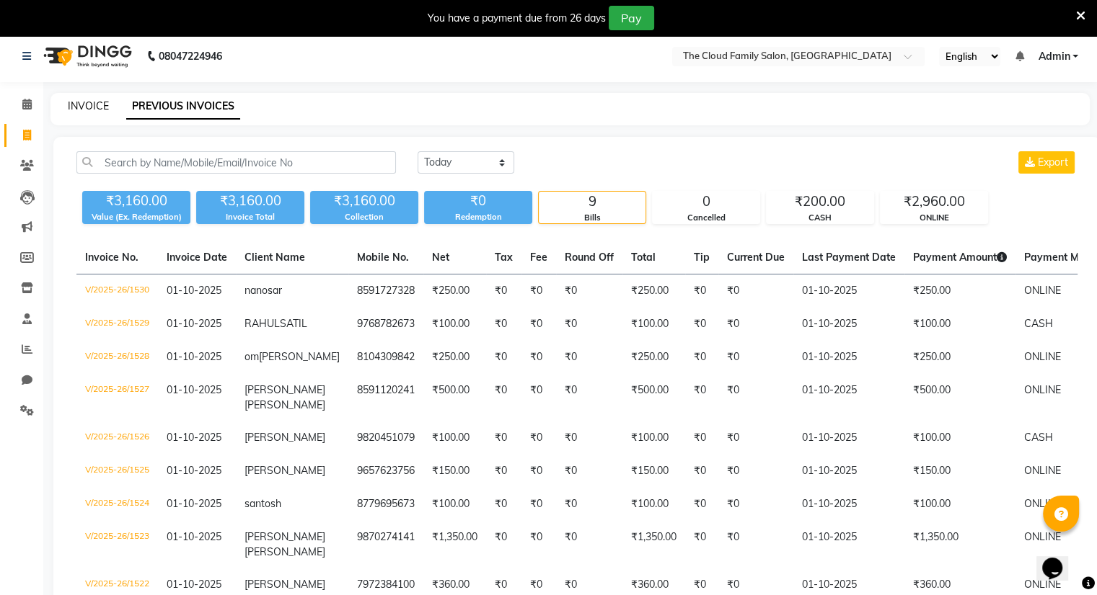
select select "8444"
select select "service"
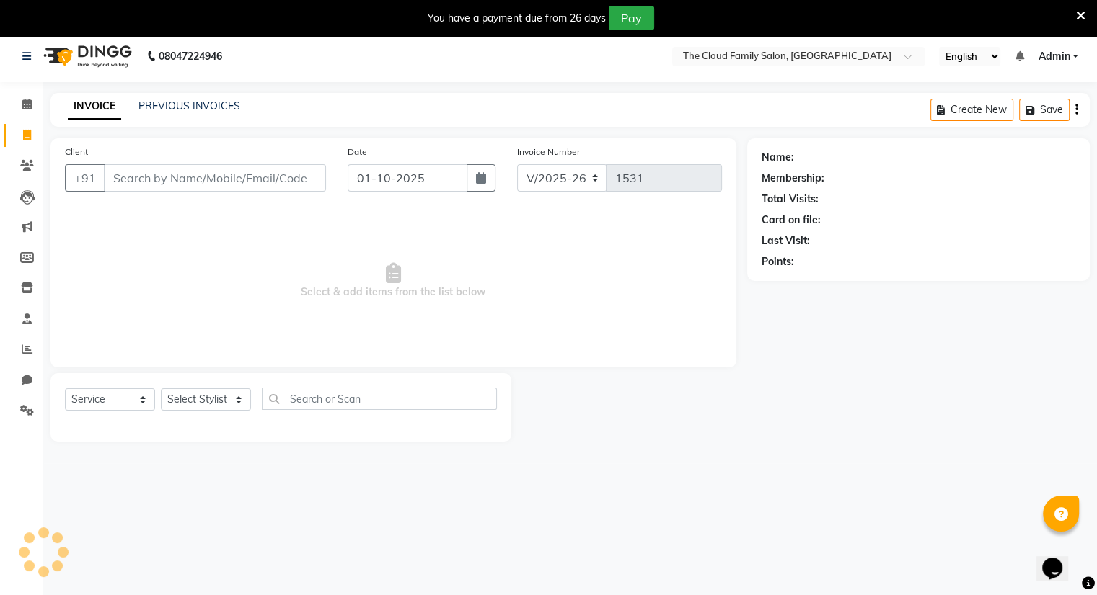
scroll to position [36, 0]
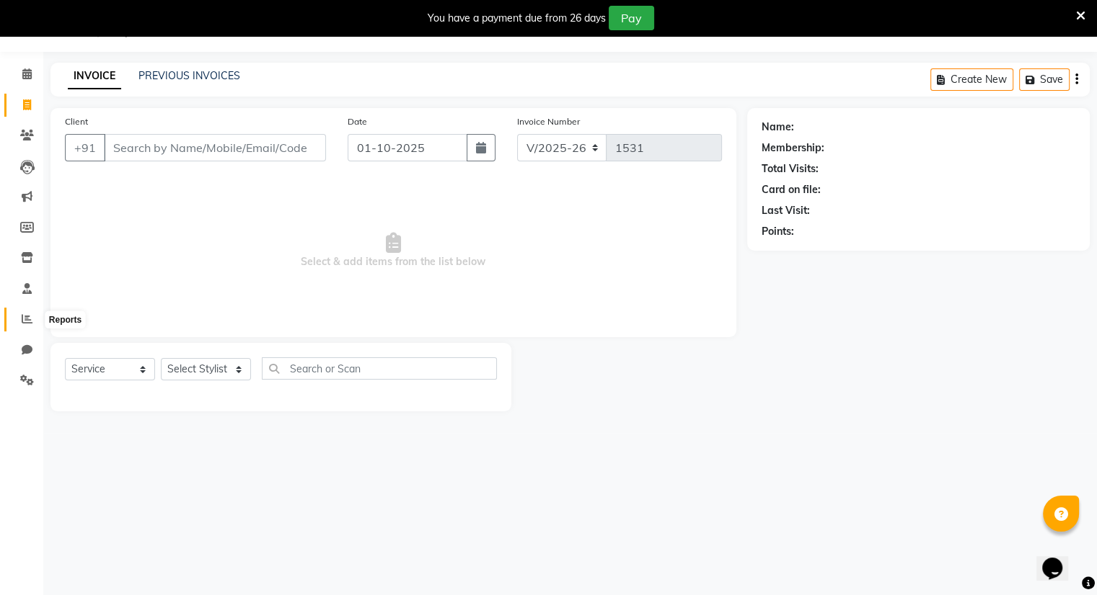
click at [26, 321] on icon at bounding box center [27, 319] width 11 height 11
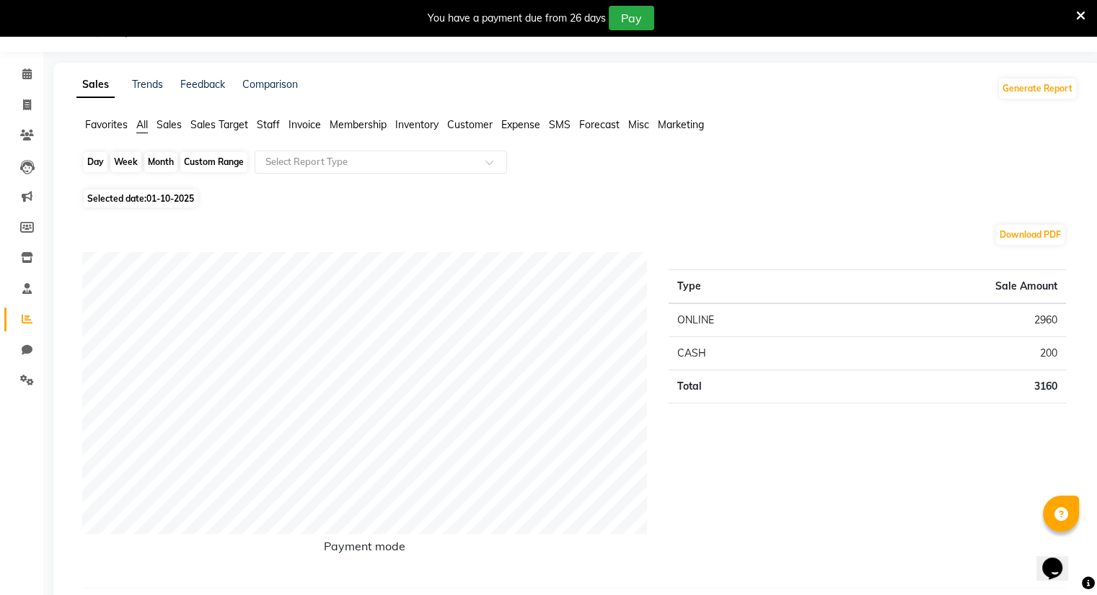
click at [93, 156] on div "Day" at bounding box center [96, 162] width 24 height 20
select select "10"
select select "2025"
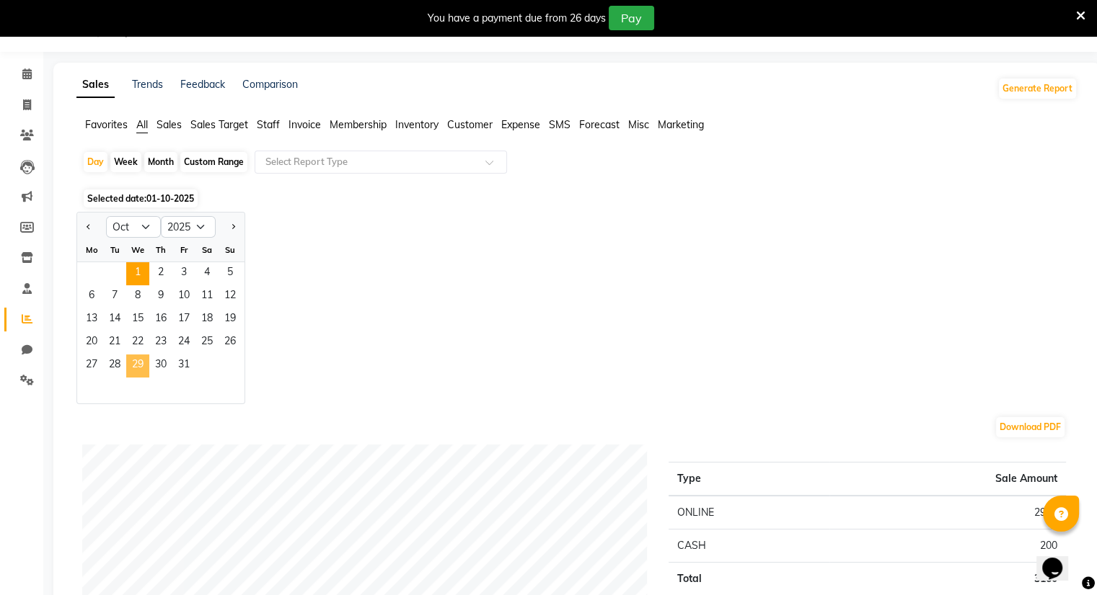
click at [136, 366] on span "29" at bounding box center [137, 366] width 23 height 23
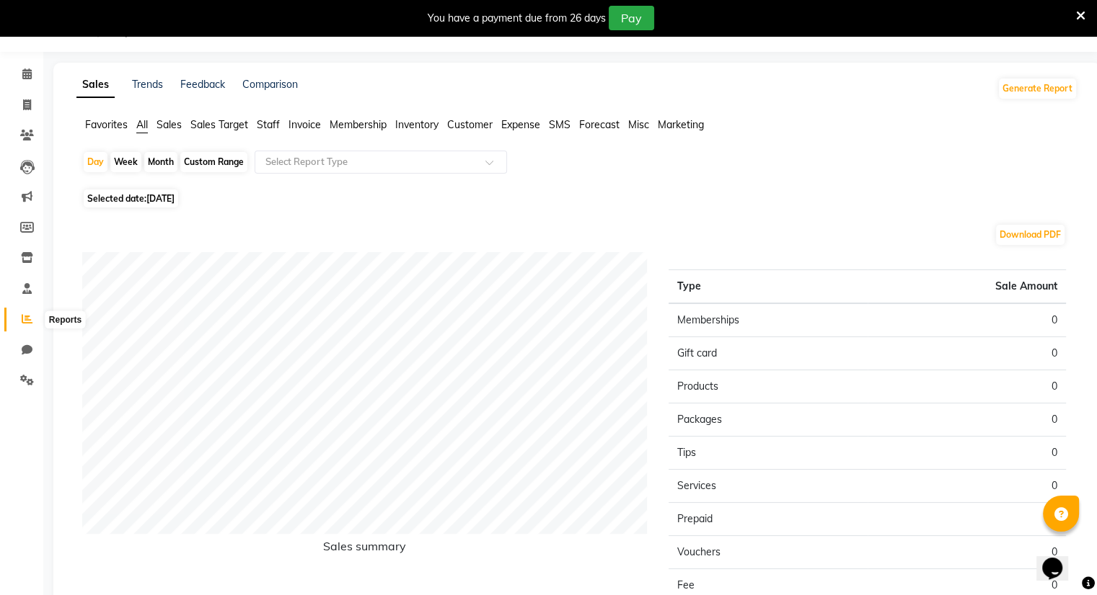
click at [28, 318] on icon at bounding box center [27, 319] width 11 height 11
click at [26, 345] on icon at bounding box center [27, 350] width 11 height 11
select select "100"
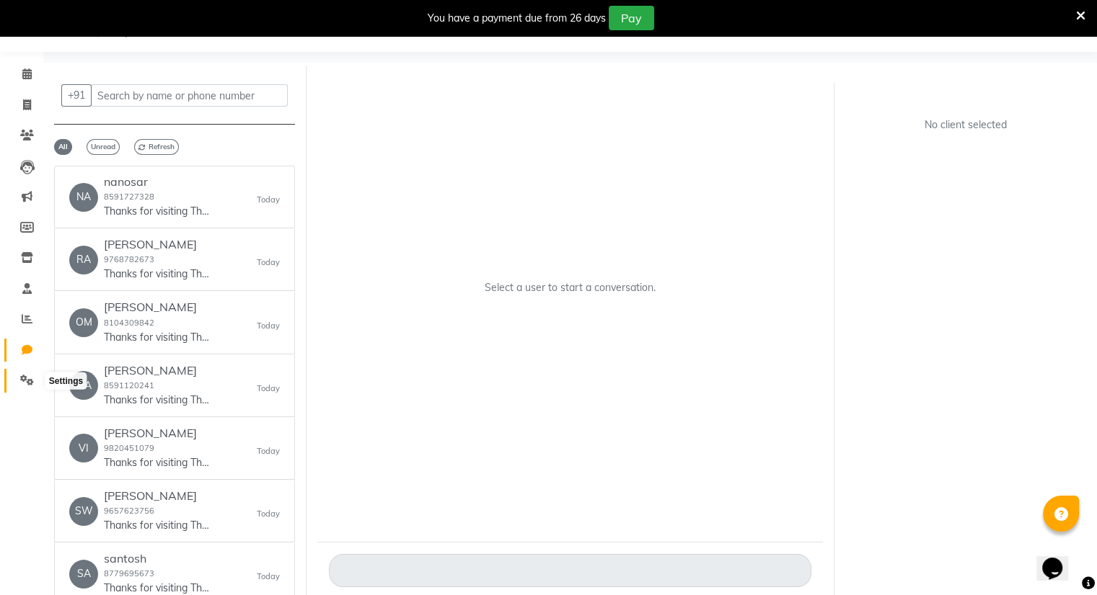
click at [21, 384] on icon at bounding box center [27, 380] width 14 height 11
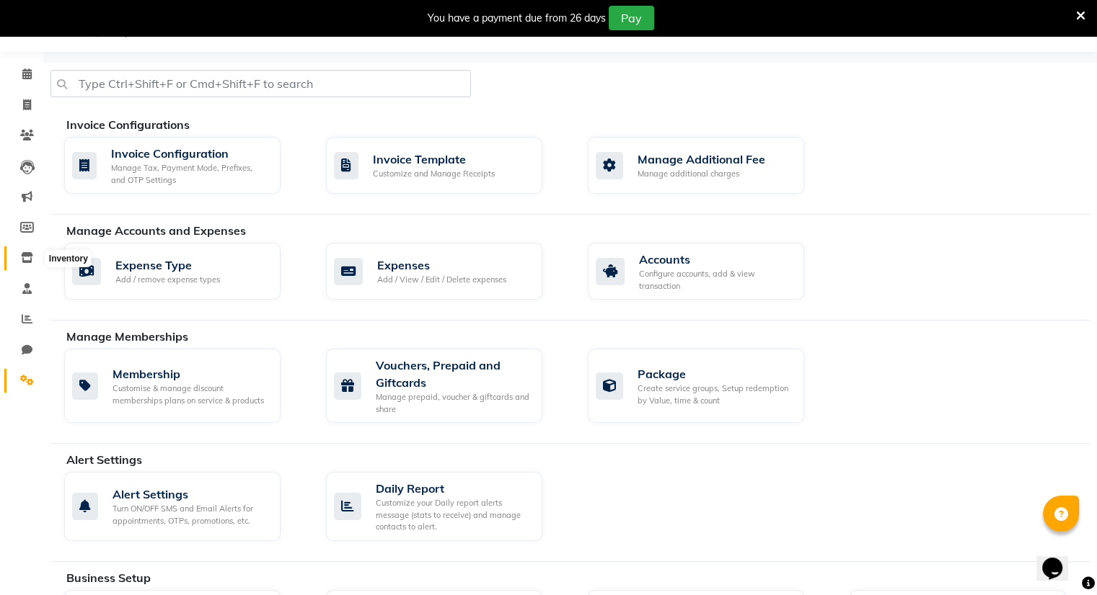
click at [24, 254] on icon at bounding box center [27, 257] width 12 height 11
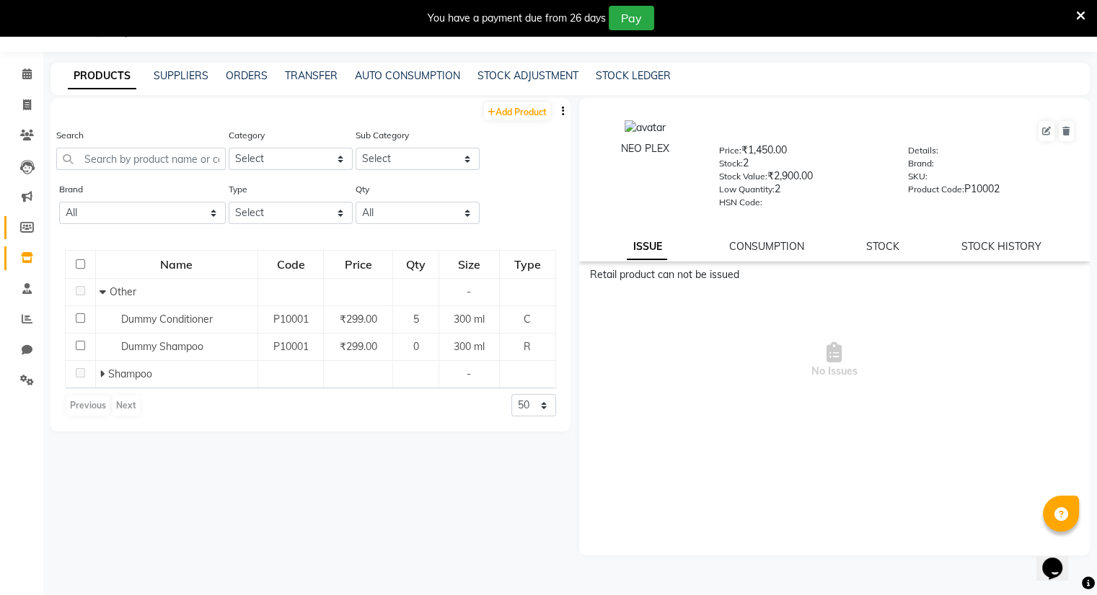
click at [25, 216] on link "Members" at bounding box center [21, 228] width 35 height 24
select select
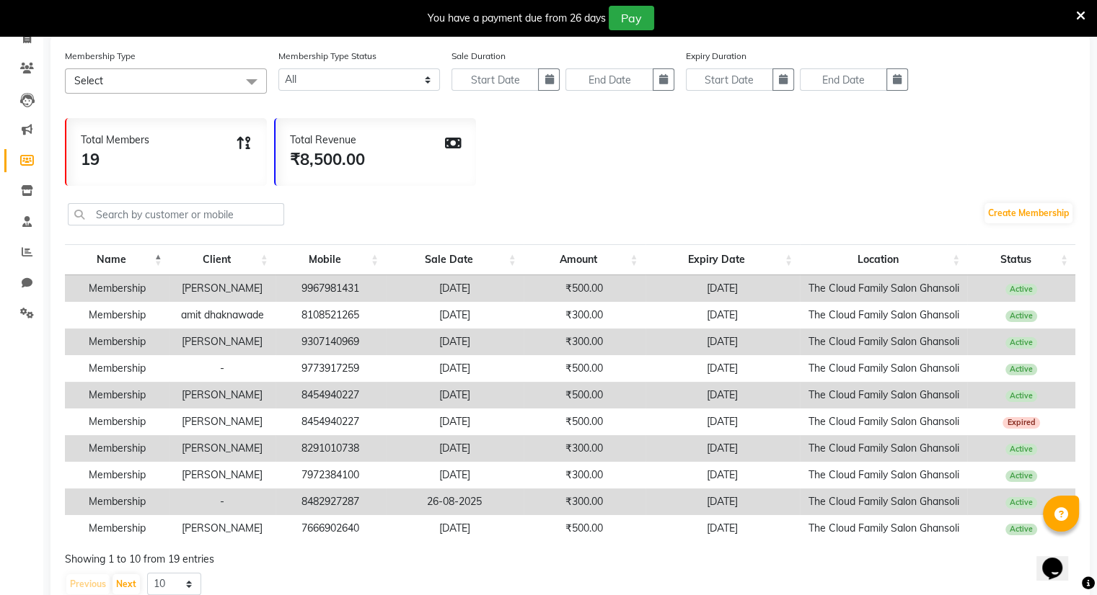
scroll to position [104, 0]
click at [249, 79] on span at bounding box center [251, 81] width 29 height 27
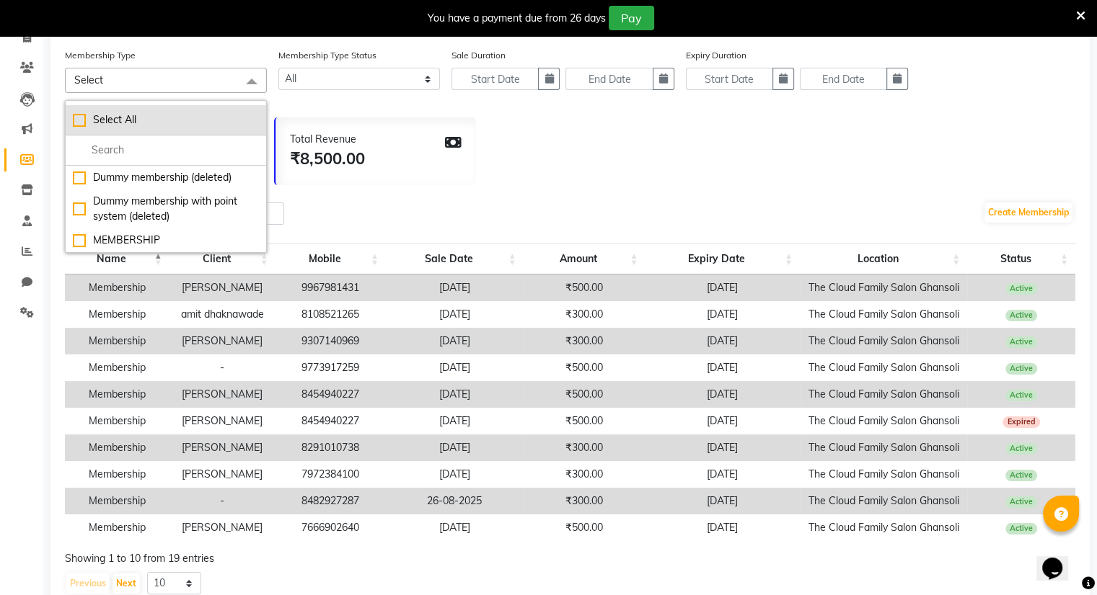
click at [163, 118] on div "Select All" at bounding box center [166, 119] width 186 height 15
checkbox input "true"
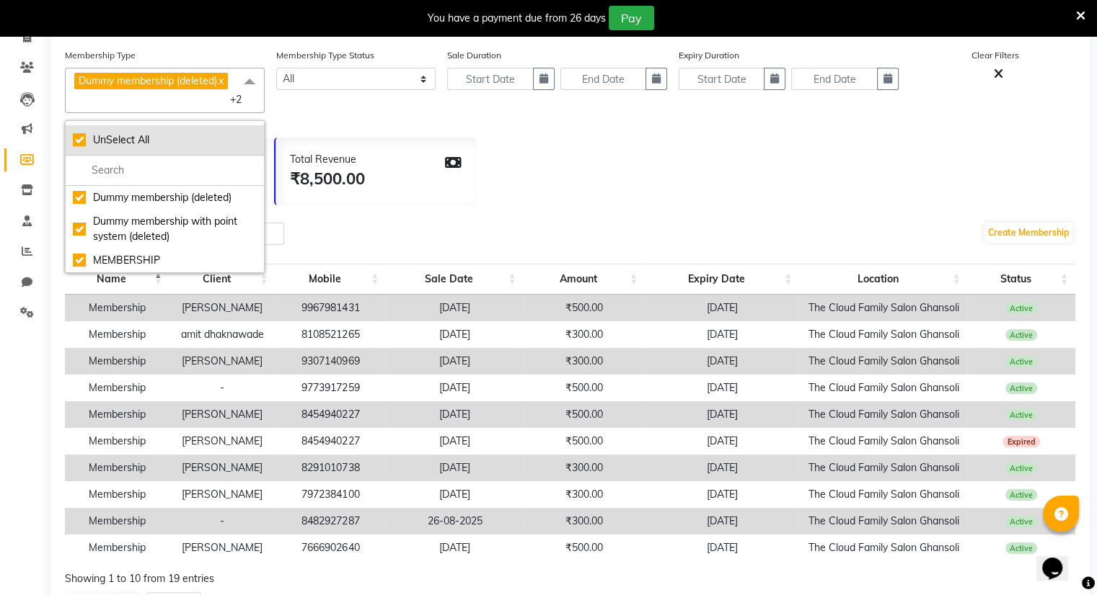
click at [163, 118] on div "Membership Type Dummy membership (deleted) x Dummy membership with point system…" at bounding box center [570, 86] width 1010 height 77
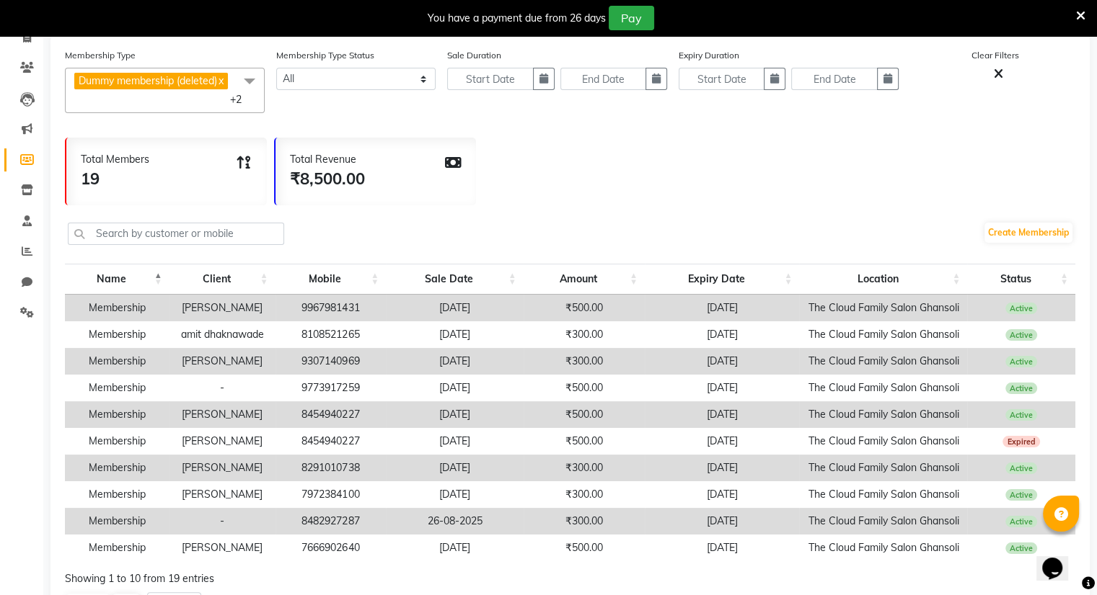
click at [223, 83] on link "x" at bounding box center [220, 80] width 6 height 13
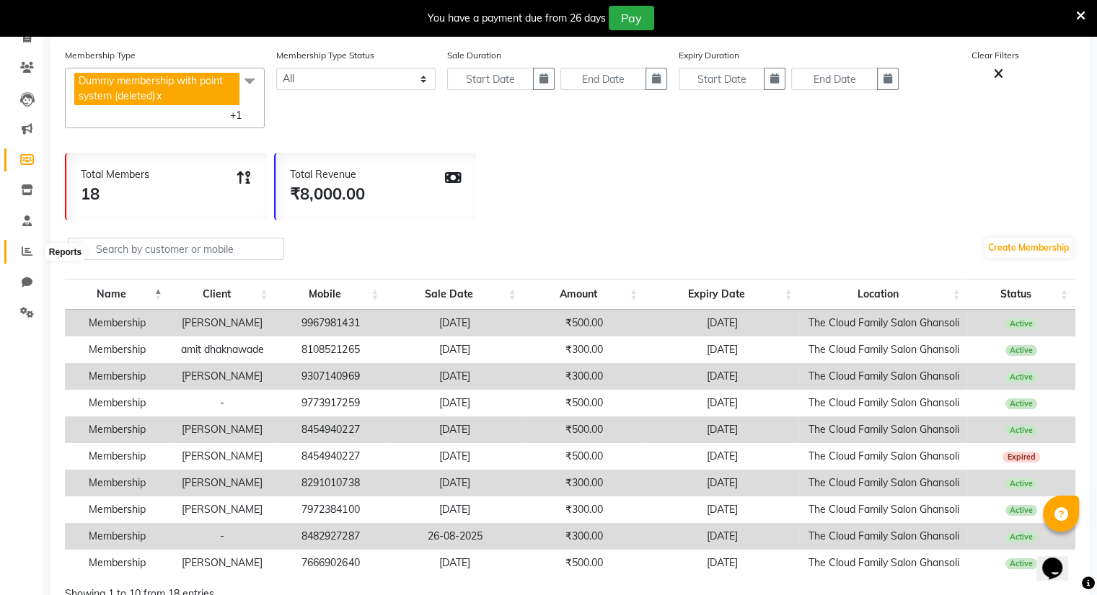
click at [27, 247] on icon at bounding box center [27, 251] width 11 height 11
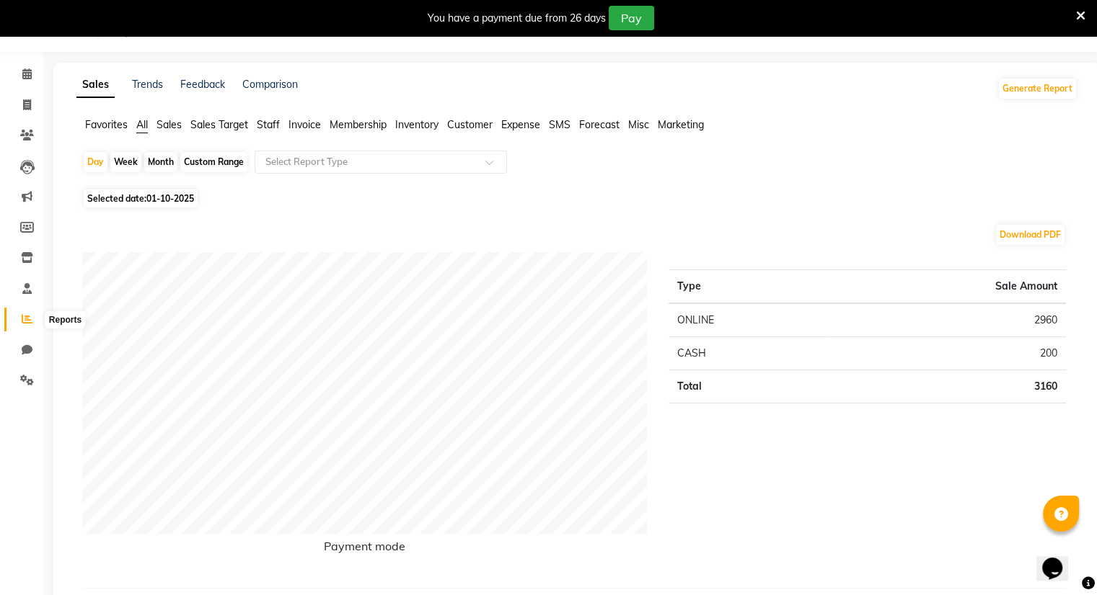
scroll to position [104, 0]
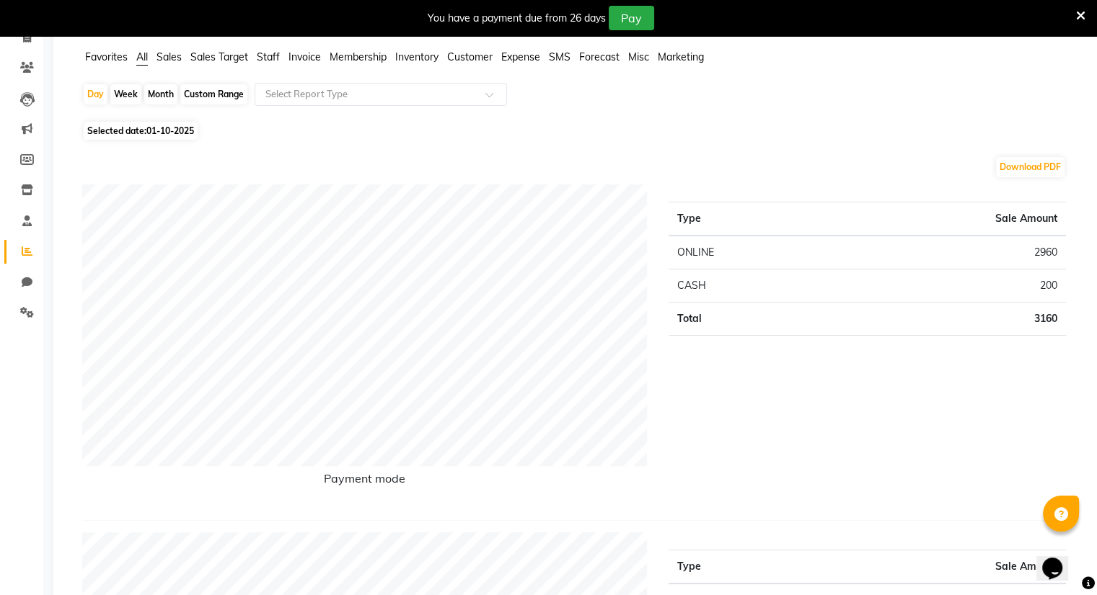
click at [94, 110] on div "Day Week Month Custom Range Select Report Type" at bounding box center [576, 100] width 989 height 35
click at [95, 97] on div "Day" at bounding box center [96, 94] width 24 height 20
select select "10"
select select "2025"
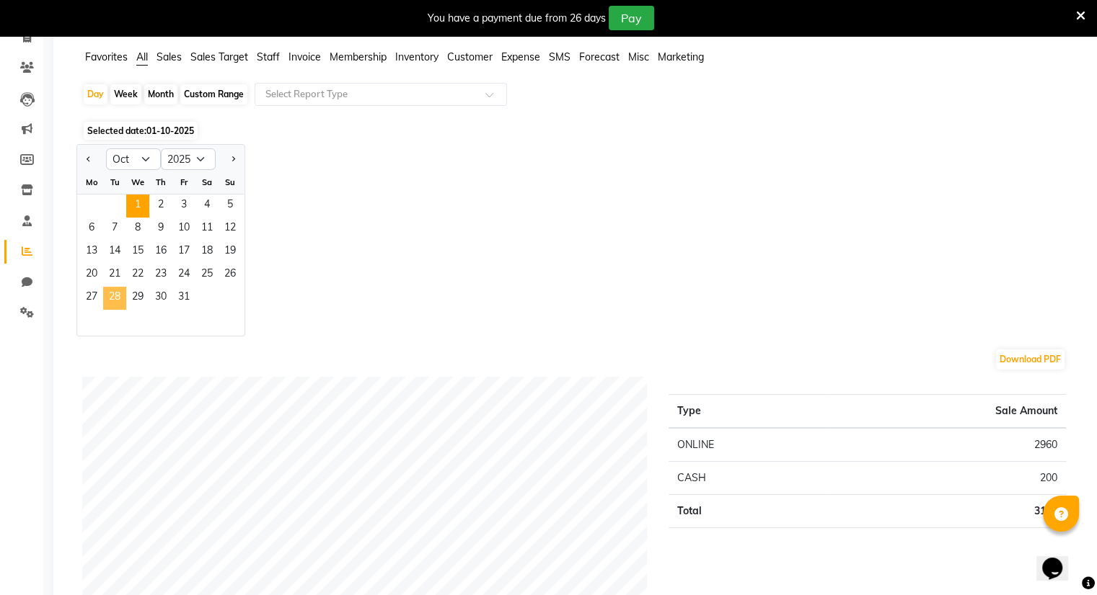
click at [115, 302] on span "28" at bounding box center [114, 298] width 23 height 23
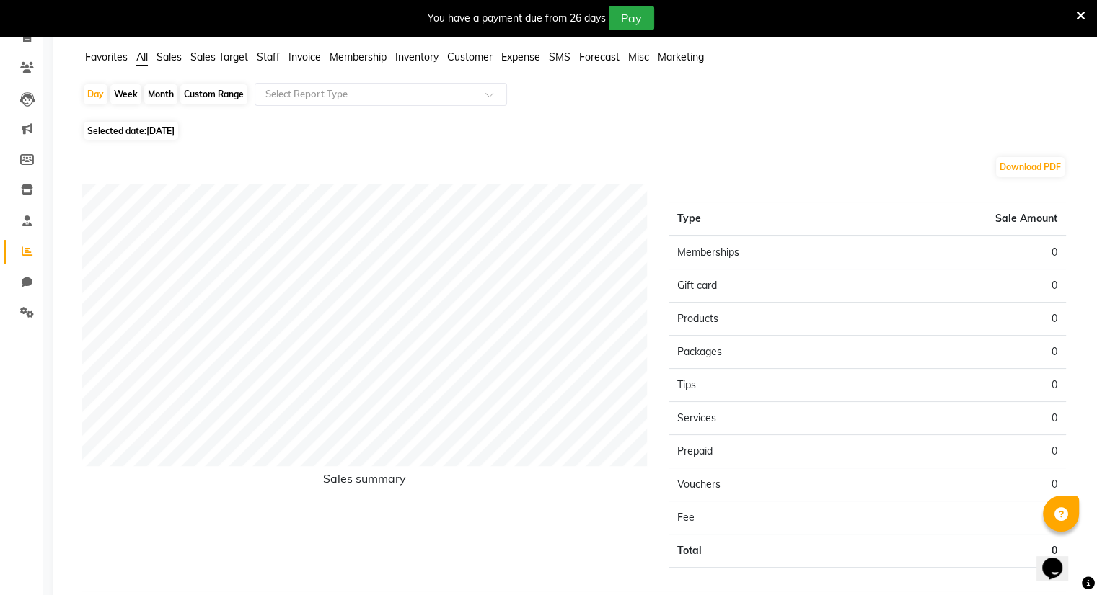
click at [127, 93] on div "Week" at bounding box center [125, 94] width 31 height 20
select select "10"
select select "2025"
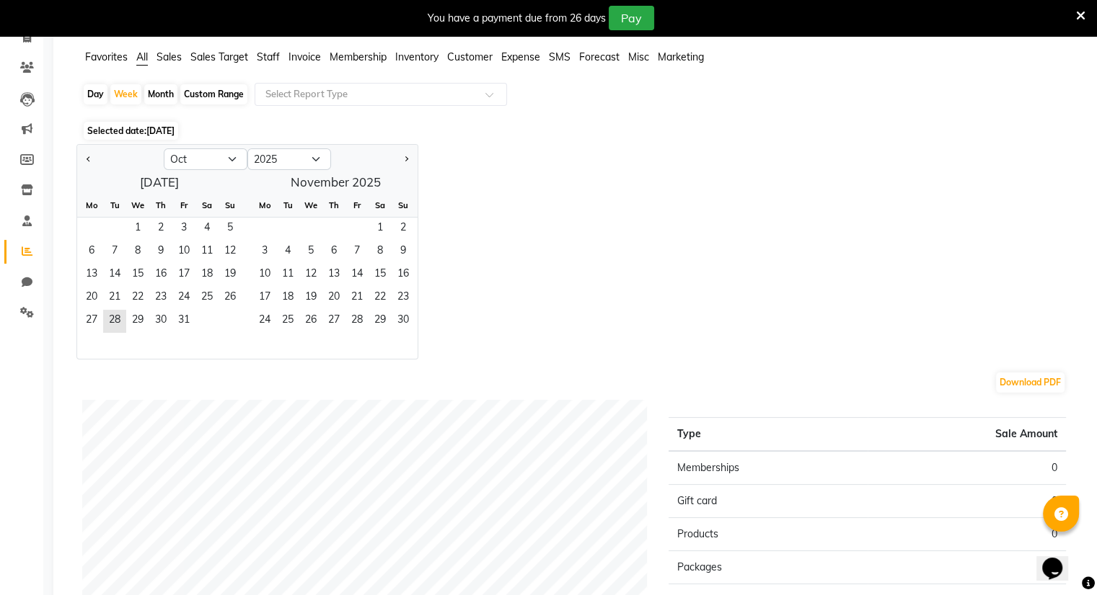
click at [224, 90] on div "Custom Range" at bounding box center [213, 94] width 67 height 20
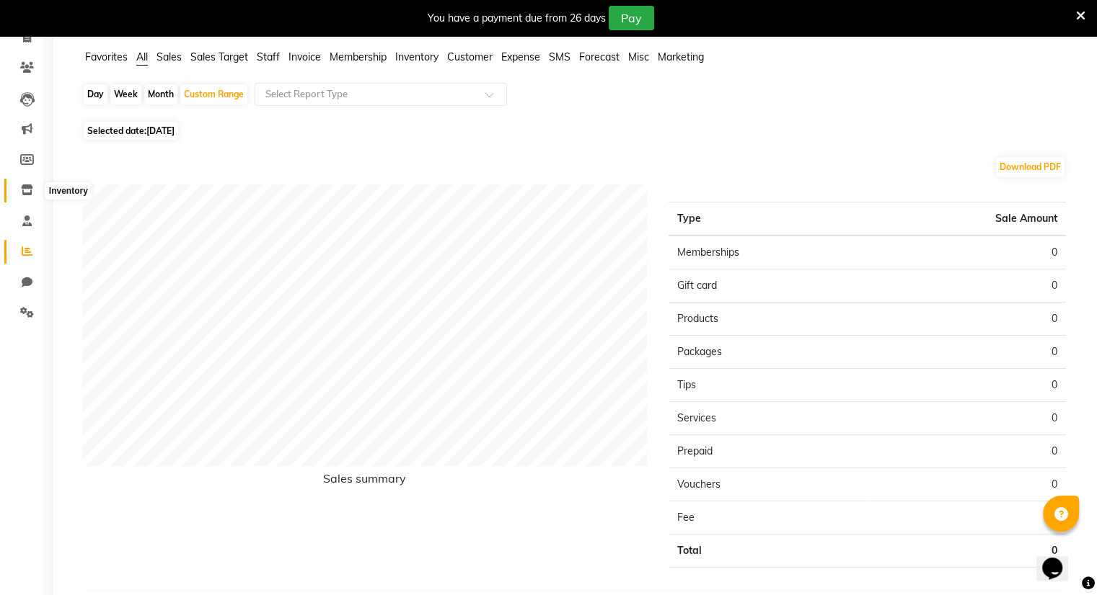
click at [25, 188] on icon at bounding box center [27, 190] width 12 height 11
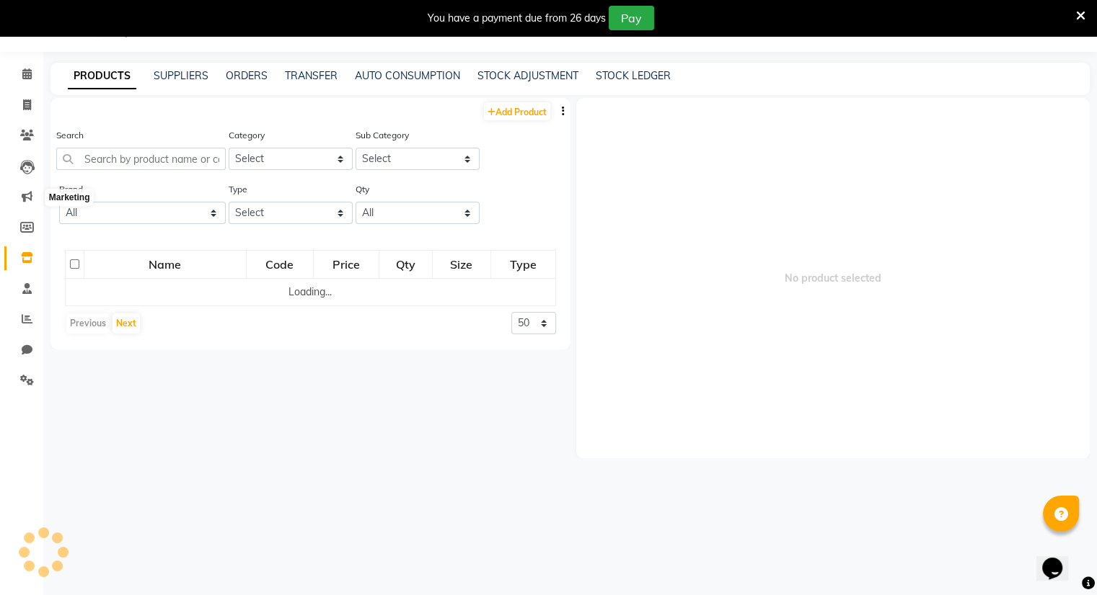
scroll to position [45, 0]
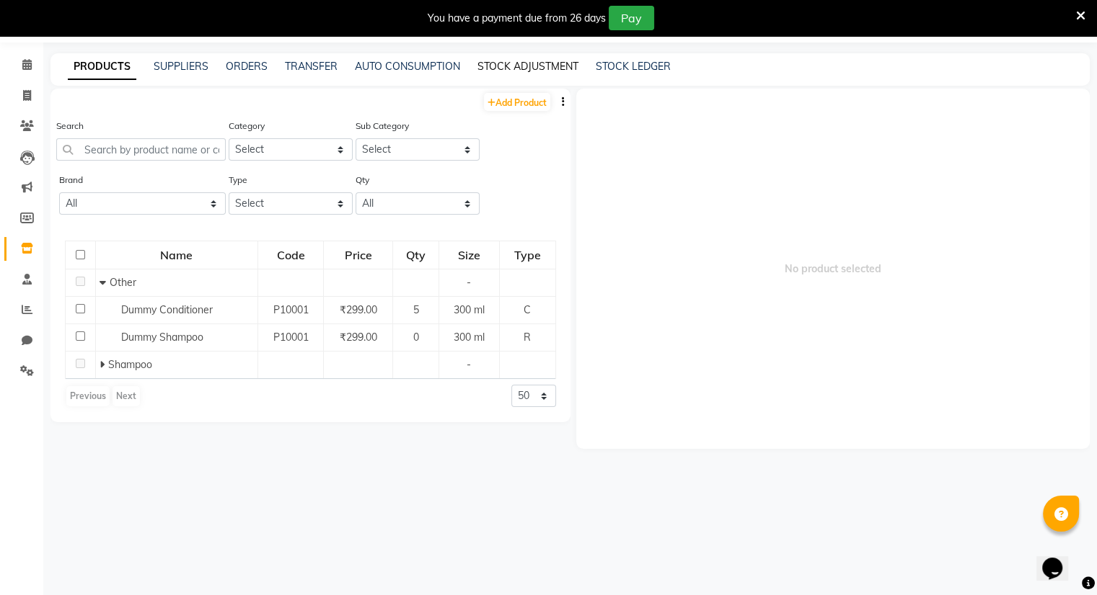
click at [534, 66] on link "STOCK ADJUSTMENT" at bounding box center [527, 66] width 101 height 13
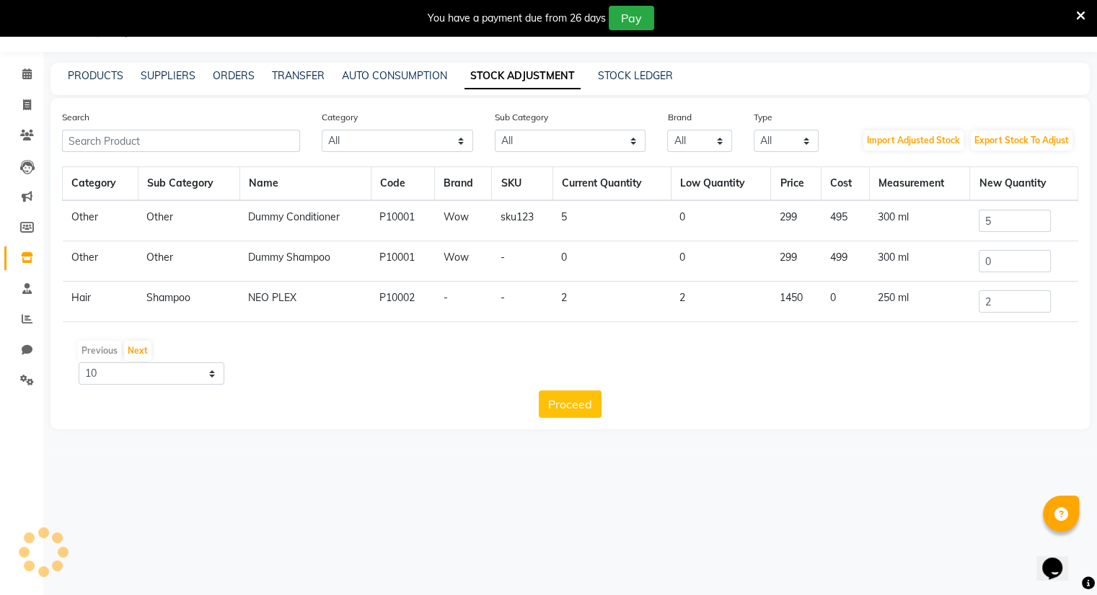
scroll to position [36, 0]
click at [211, 373] on select "10 50 100" at bounding box center [152, 374] width 146 height 22
click at [279, 358] on div "Previous Next" at bounding box center [570, 351] width 1004 height 23
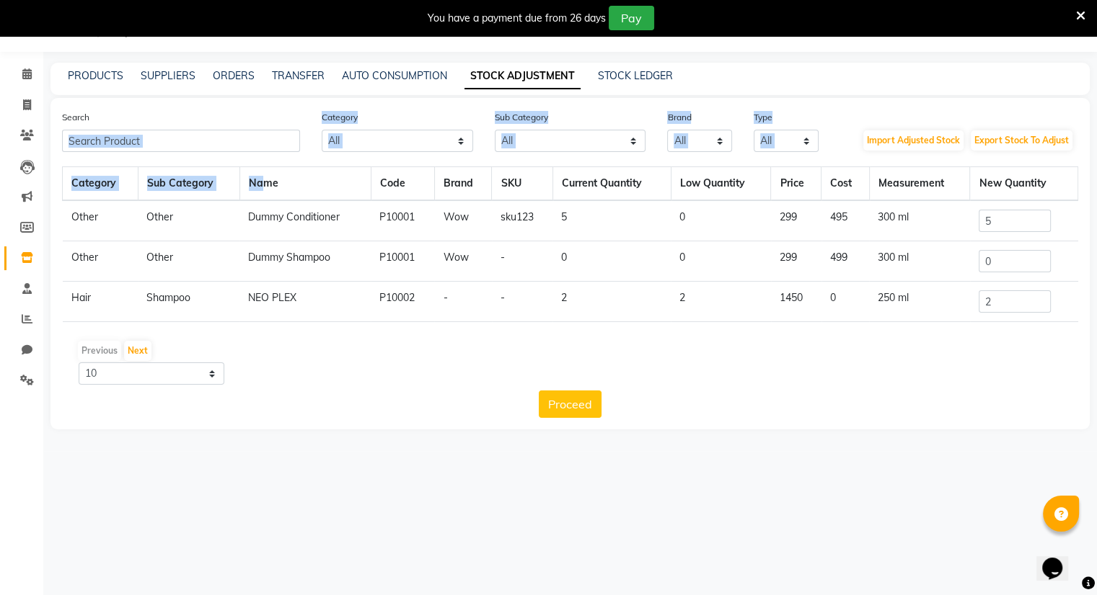
drag, startPoint x: 257, startPoint y: 181, endPoint x: 204, endPoint y: 121, distance: 80.2
click at [204, 121] on div "Search Category All Hair Skin Makeup Personal Care Appliances Beard Waxing Disp…" at bounding box center [569, 264] width 1039 height 332
click at [215, 102] on div "Search Category All Hair Skin Makeup Personal Care Appliances Beard Waxing Disp…" at bounding box center [569, 264] width 1039 height 332
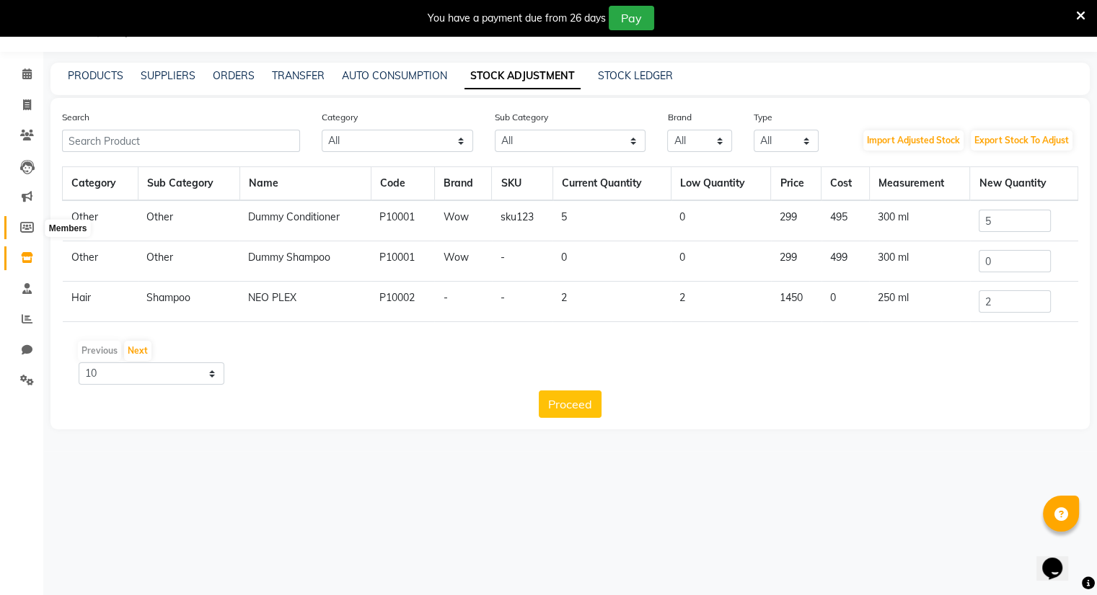
click at [23, 230] on icon at bounding box center [27, 227] width 14 height 11
select select
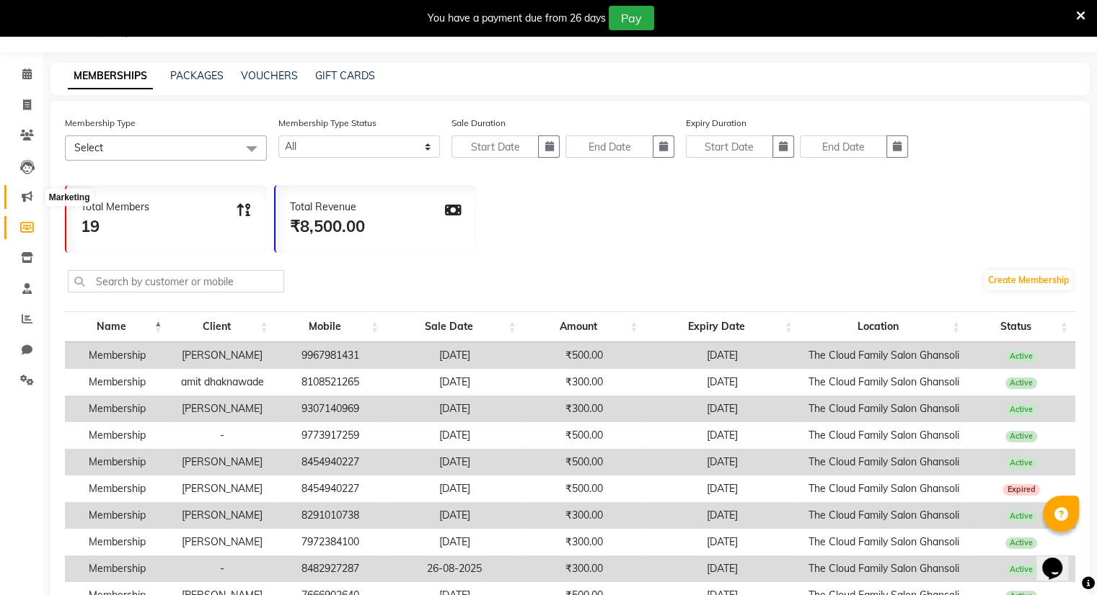
click at [29, 195] on icon at bounding box center [27, 196] width 11 height 11
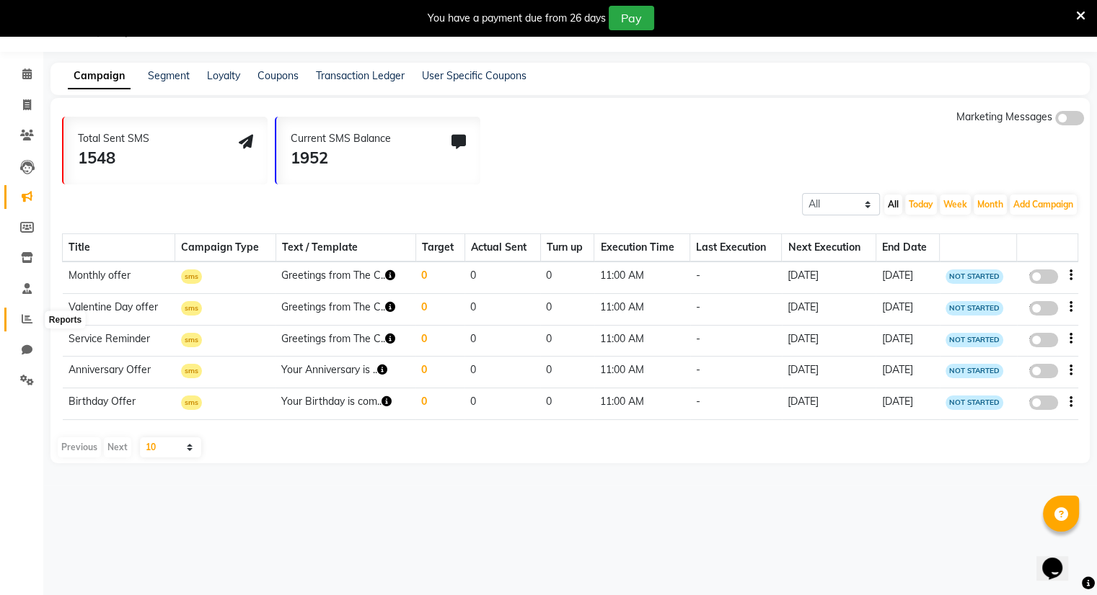
click at [24, 321] on icon at bounding box center [27, 319] width 11 height 11
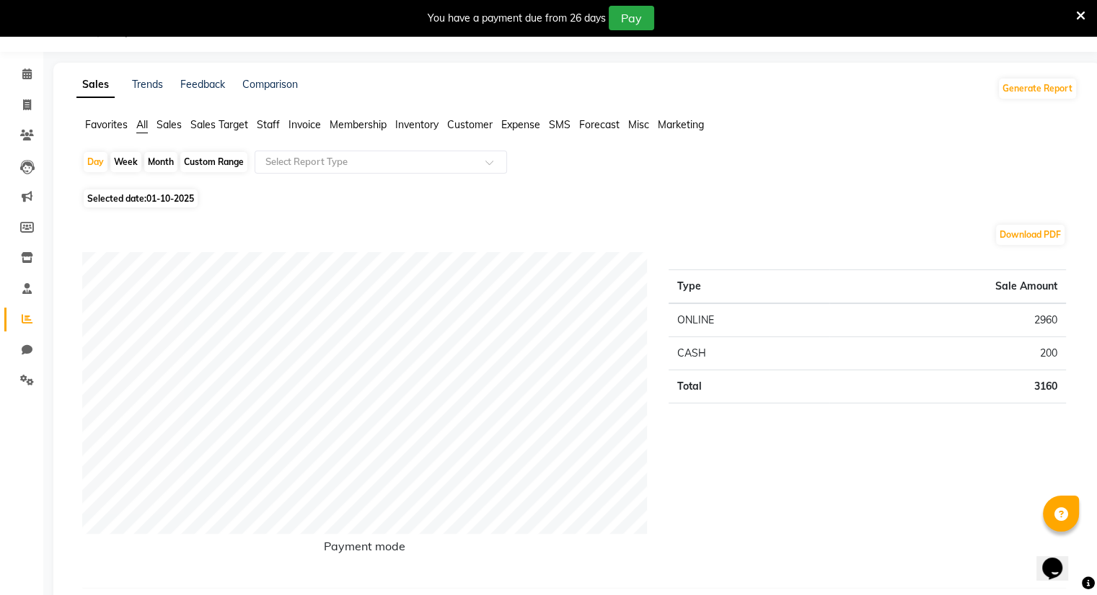
click at [121, 162] on div "Week" at bounding box center [125, 162] width 31 height 20
select select "10"
select select "2025"
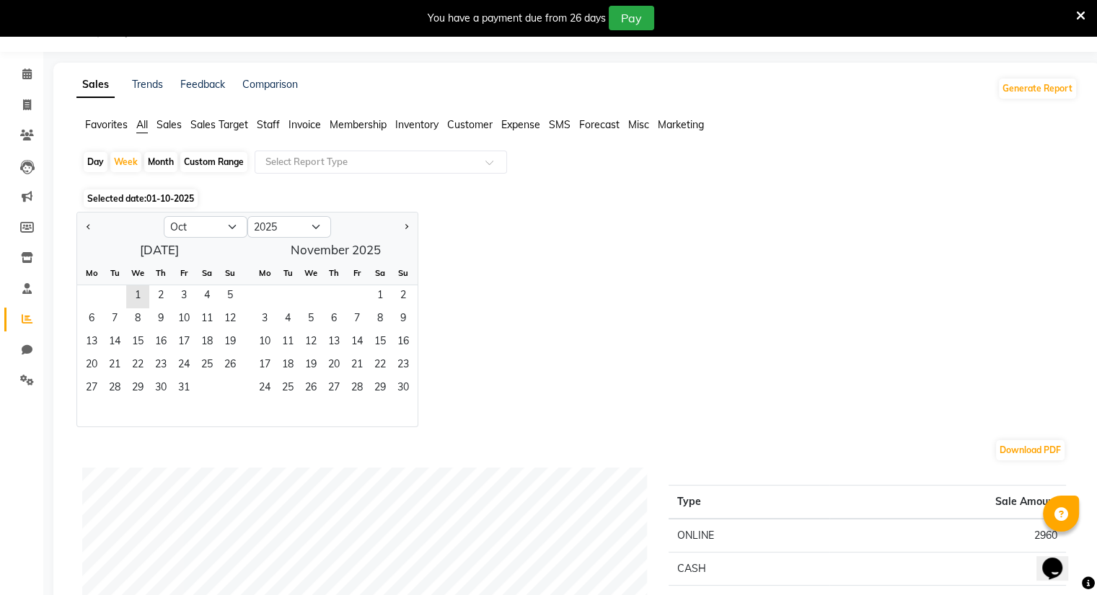
click at [112, 120] on span "Favorites" at bounding box center [106, 124] width 43 height 13
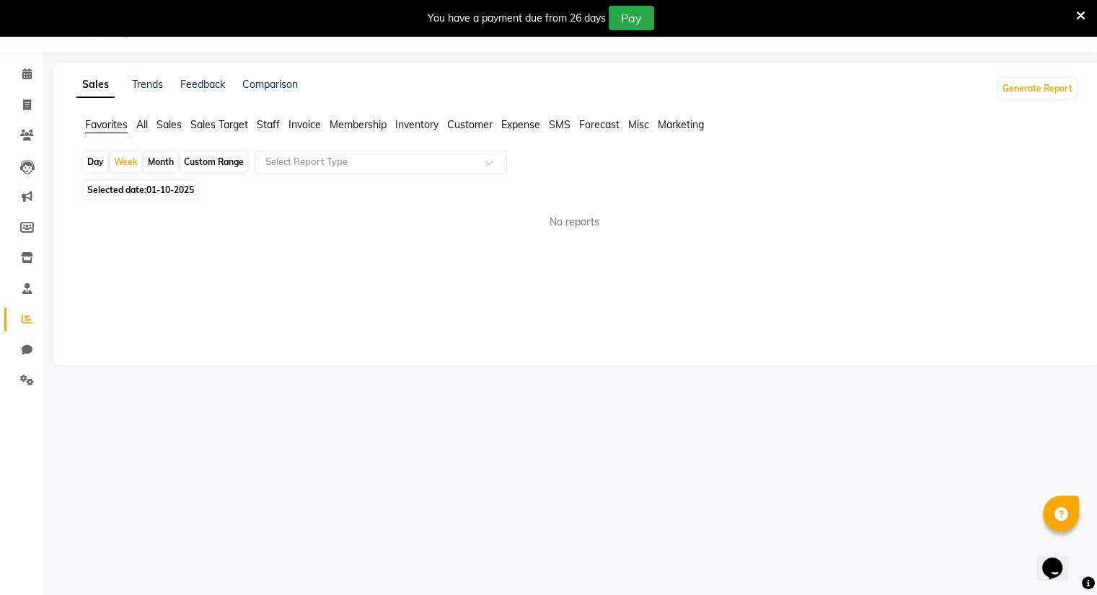
click at [304, 130] on span "Invoice" at bounding box center [304, 124] width 32 height 13
click at [265, 129] on span "Staff" at bounding box center [268, 124] width 23 height 13
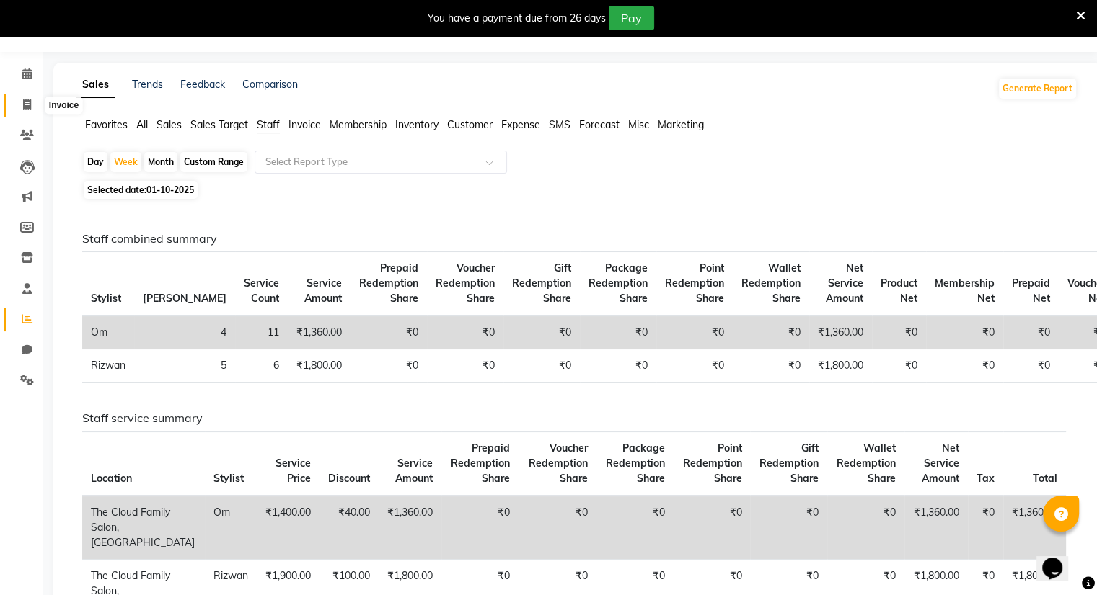
click at [23, 102] on icon at bounding box center [27, 104] width 8 height 11
select select "service"
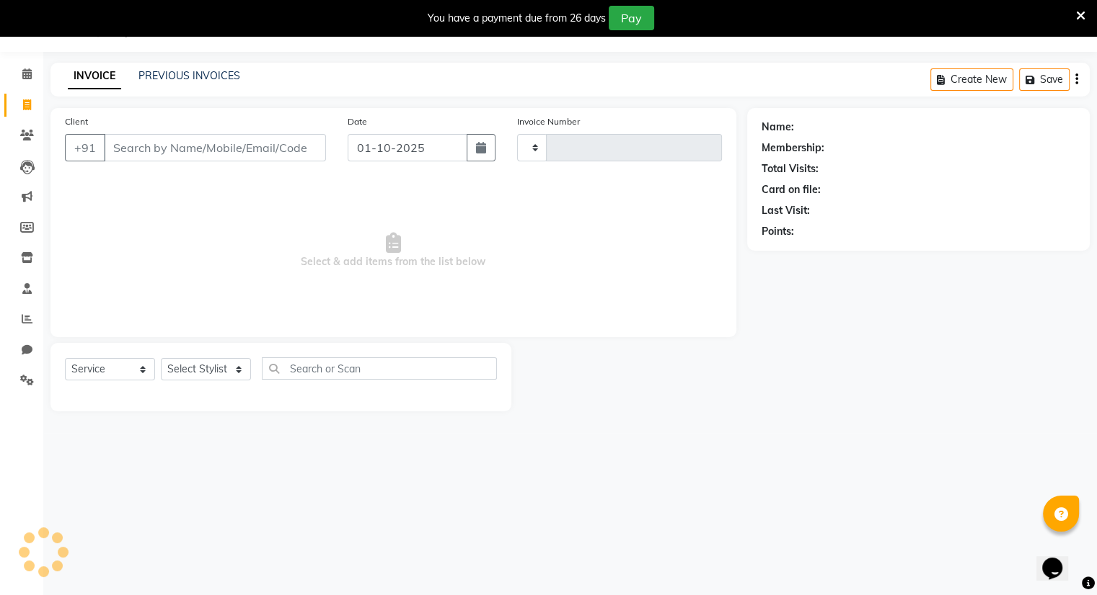
type input "1531"
select select "8444"
click at [130, 153] on input "Client" at bounding box center [215, 147] width 222 height 27
click at [118, 148] on input "Client" at bounding box center [215, 147] width 222 height 27
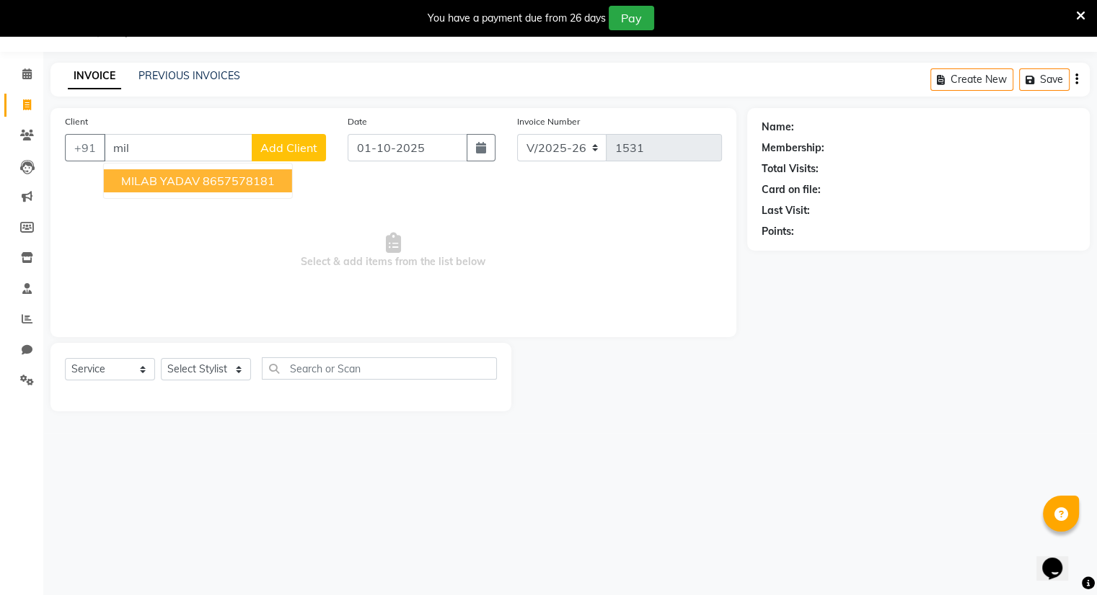
click at [167, 185] on span "MILAB YADAV" at bounding box center [160, 181] width 79 height 14
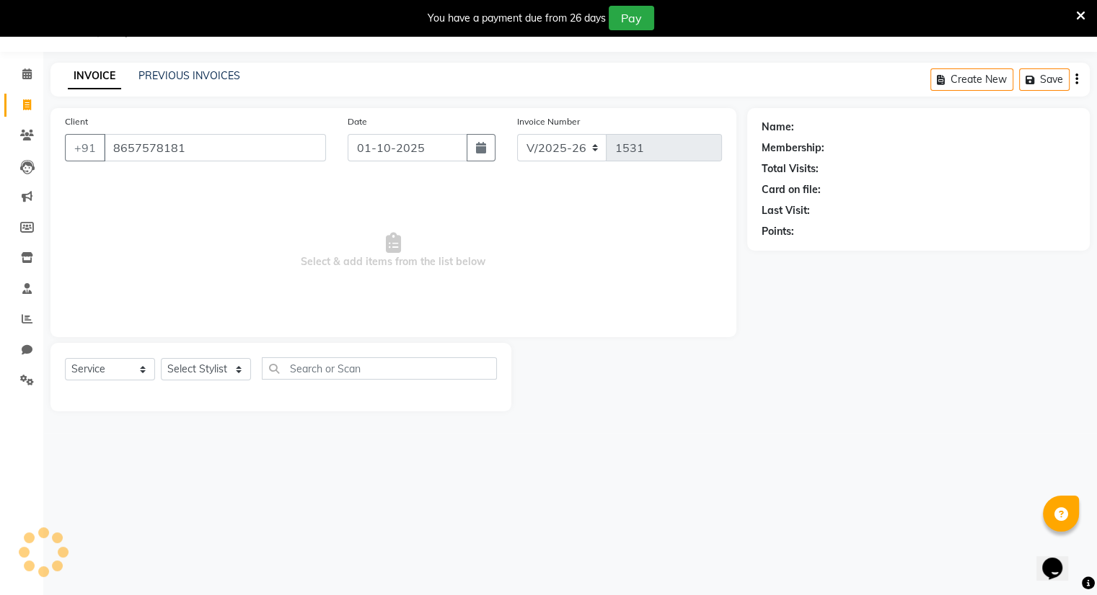
type input "8657578181"
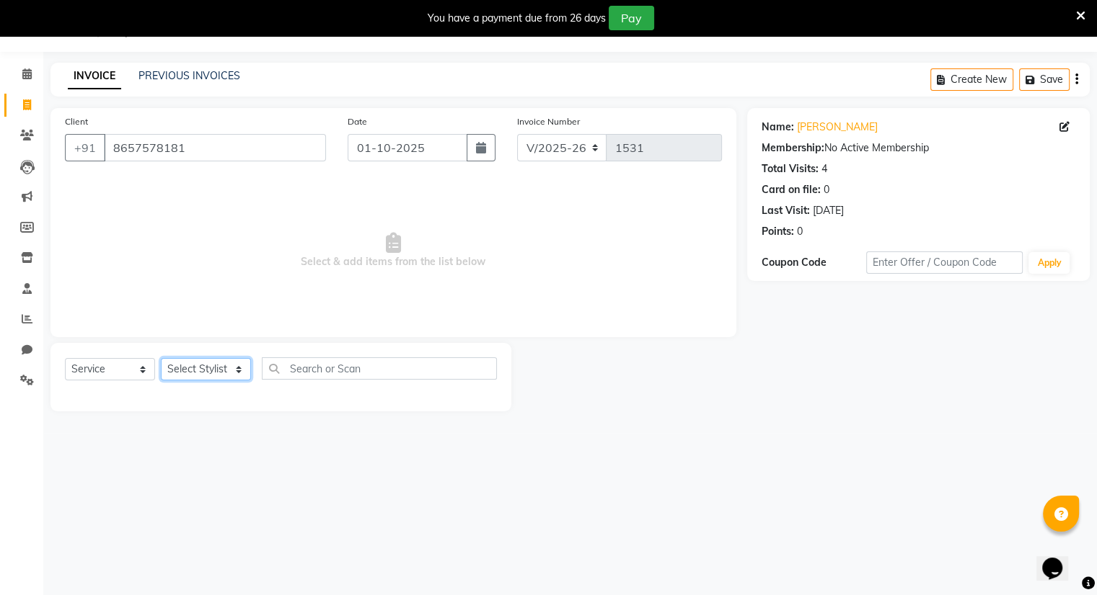
click at [202, 371] on select "Select Stylist Amrapali Bhumi OM [PERSON_NAME] [PERSON_NAME] [PERSON_NAME]" at bounding box center [206, 369] width 90 height 22
select select "83284"
click at [161, 359] on select "Select Stylist Amrapali Bhumi OM [PERSON_NAME] [PERSON_NAME] [PERSON_NAME]" at bounding box center [206, 369] width 90 height 22
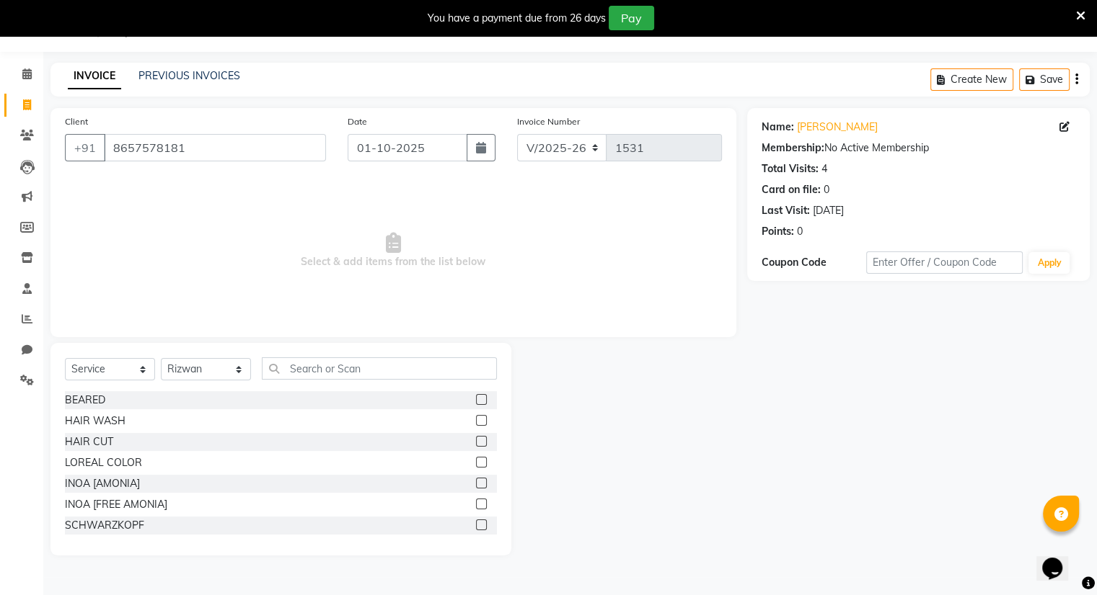
click at [476, 443] on label at bounding box center [481, 441] width 11 height 11
click at [476, 443] on input "checkbox" at bounding box center [480, 442] width 9 height 9
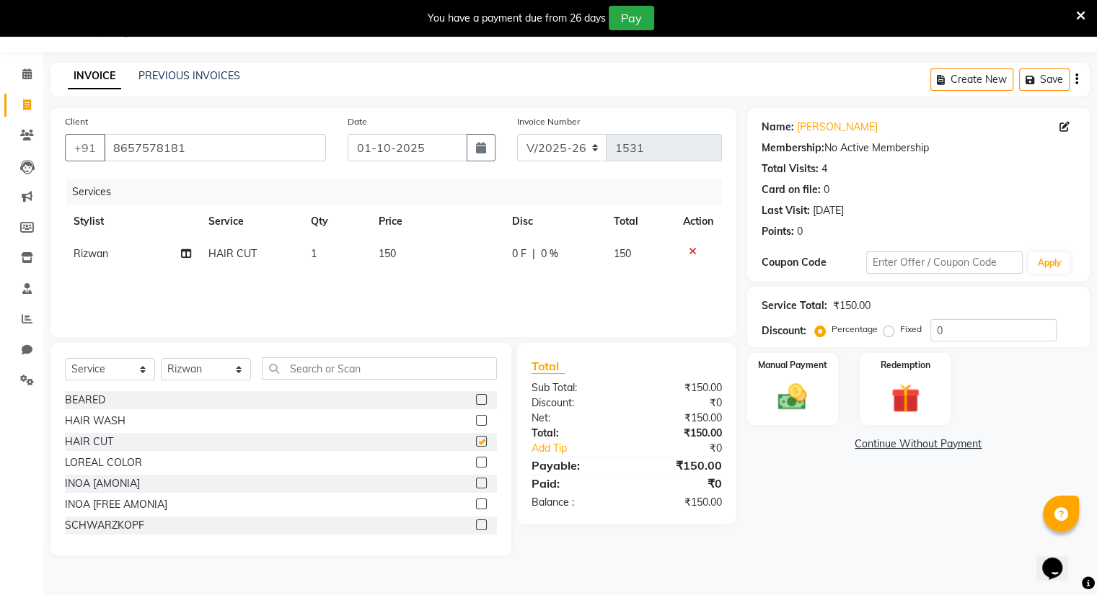
checkbox input "false"
click at [784, 366] on label "Manual Payment" at bounding box center [792, 365] width 72 height 14
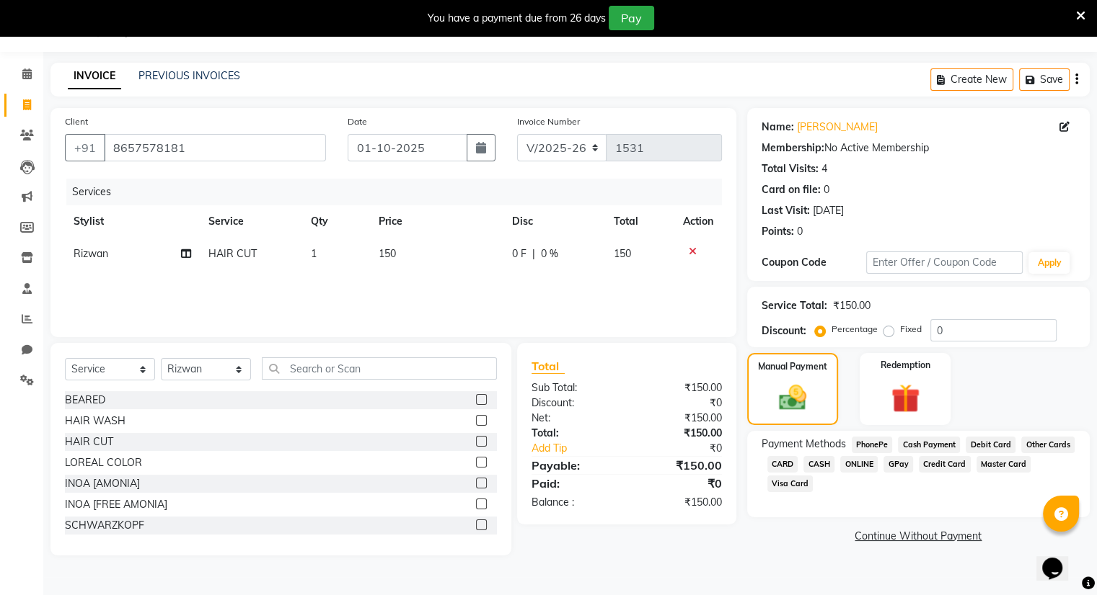
click at [853, 459] on span "ONLINE" at bounding box center [858, 464] width 37 height 17
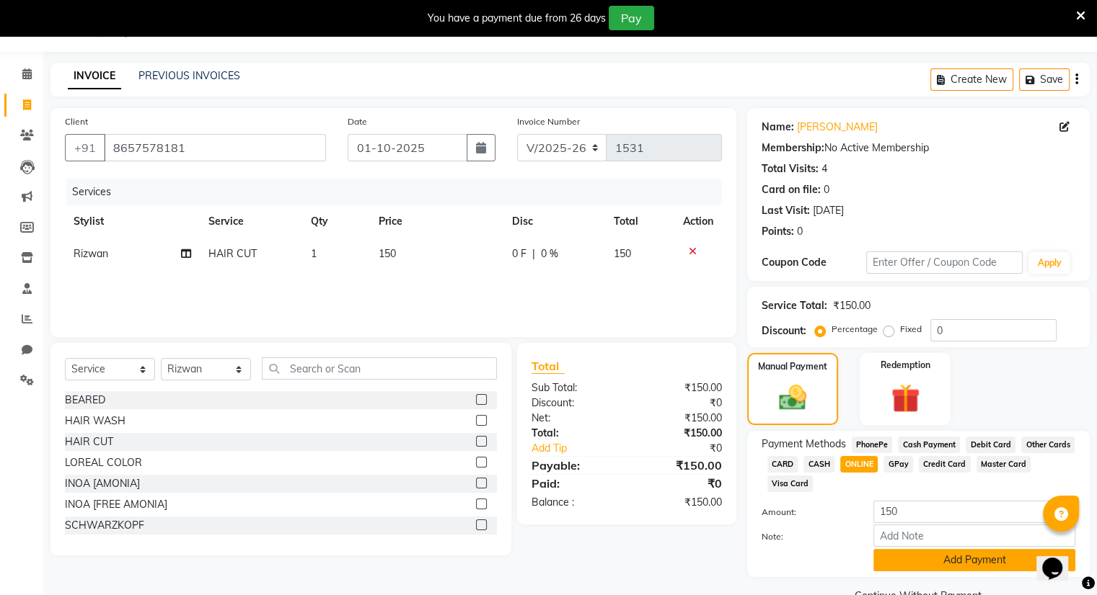
click at [914, 561] on button "Add Payment" at bounding box center [974, 560] width 202 height 22
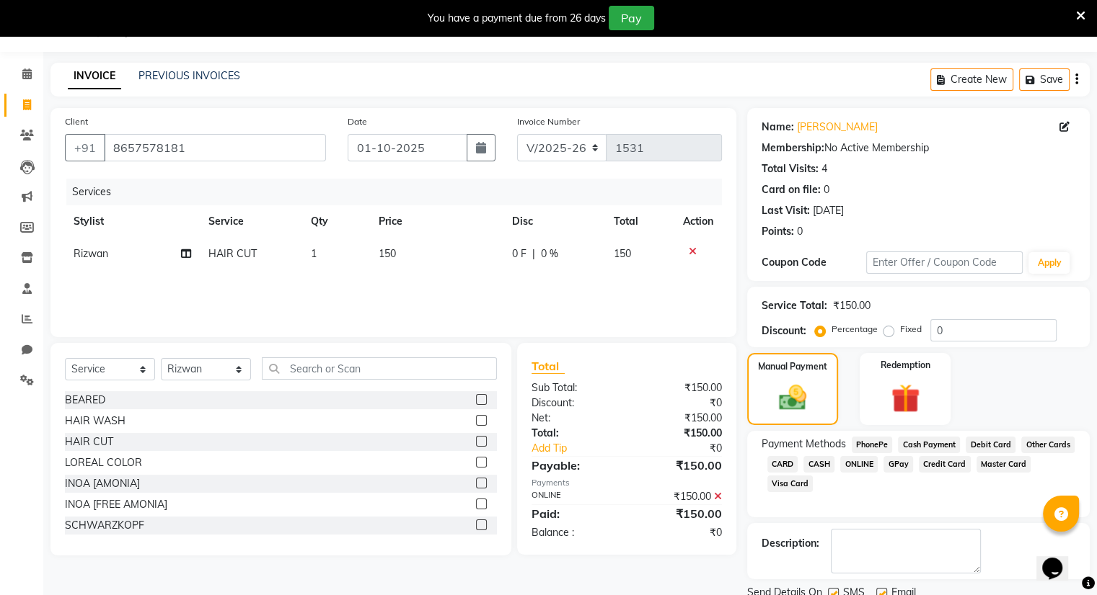
scroll to position [89, 0]
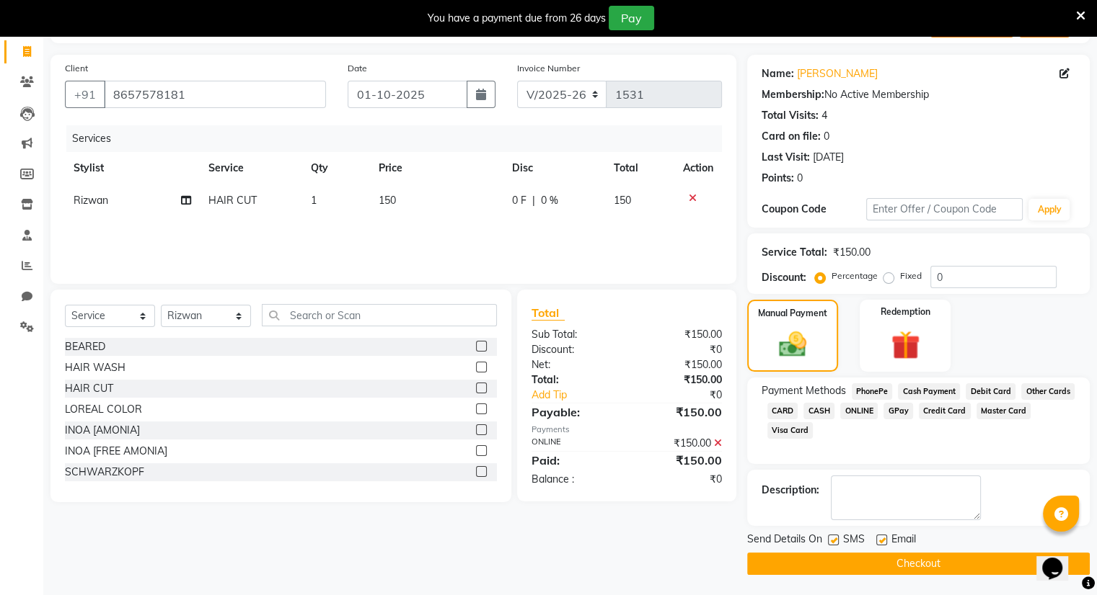
click at [914, 561] on button "Checkout" at bounding box center [918, 564] width 342 height 22
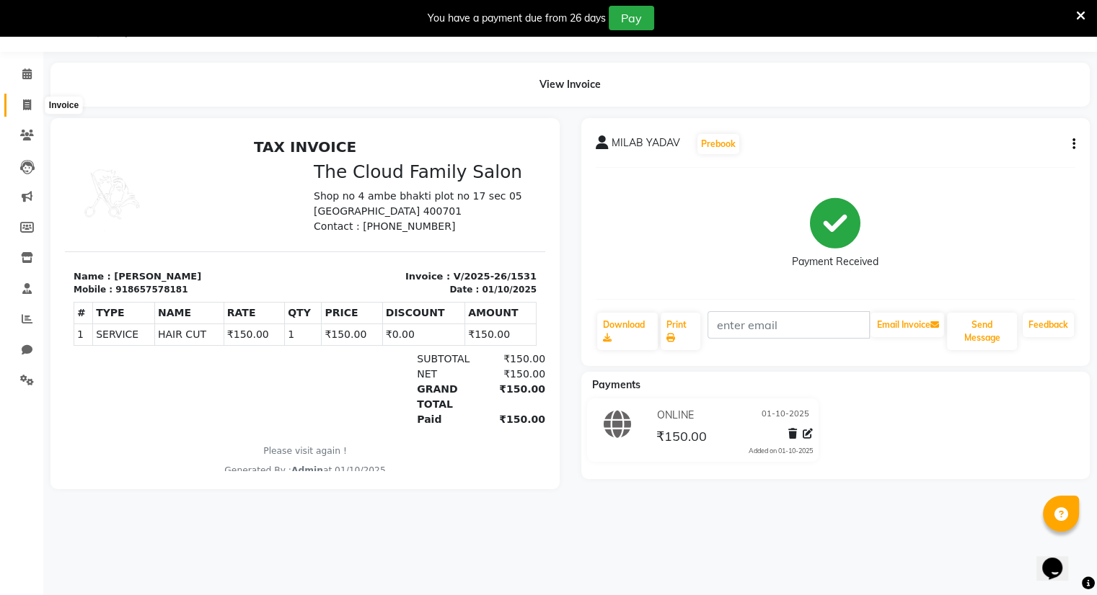
click at [29, 105] on icon at bounding box center [27, 104] width 8 height 11
select select "8444"
select select "service"
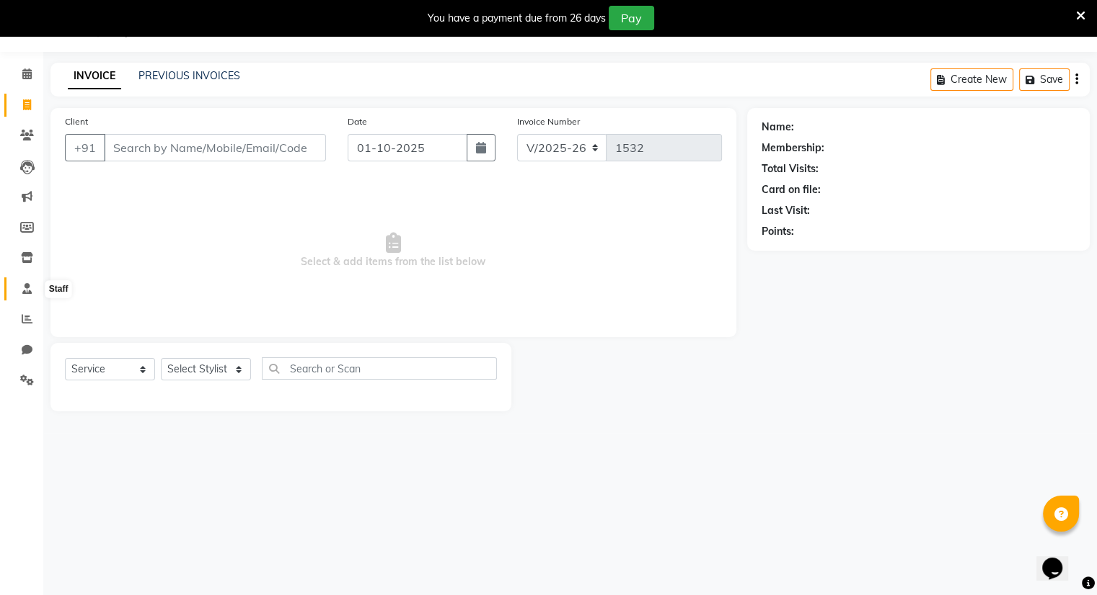
click at [22, 290] on icon at bounding box center [26, 288] width 9 height 11
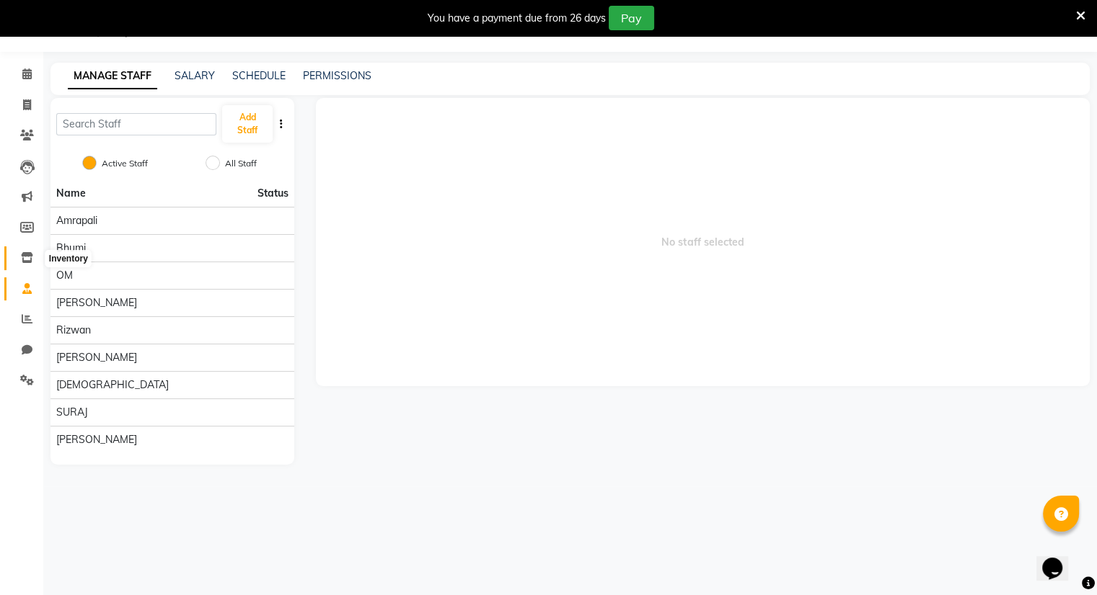
click at [23, 257] on icon at bounding box center [27, 257] width 12 height 11
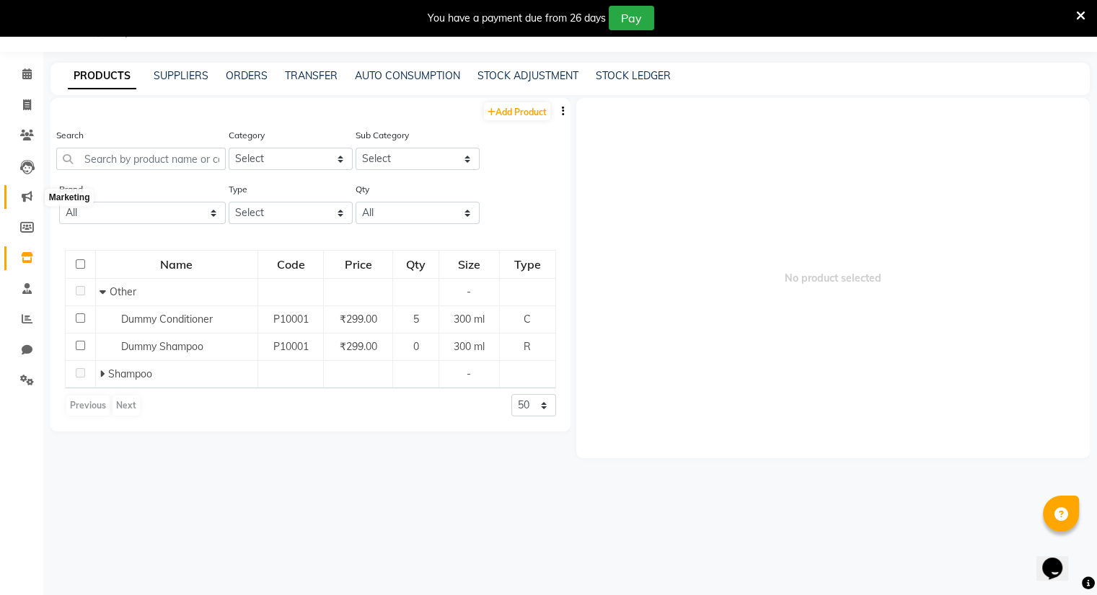
click at [30, 195] on icon at bounding box center [27, 196] width 11 height 11
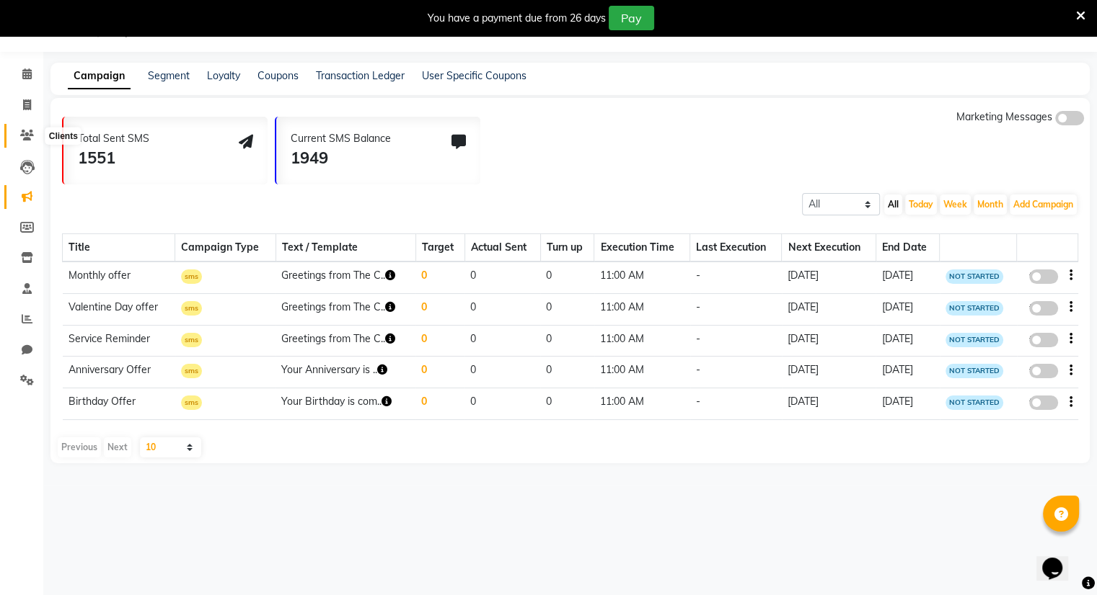
click at [29, 138] on icon at bounding box center [27, 135] width 14 height 11
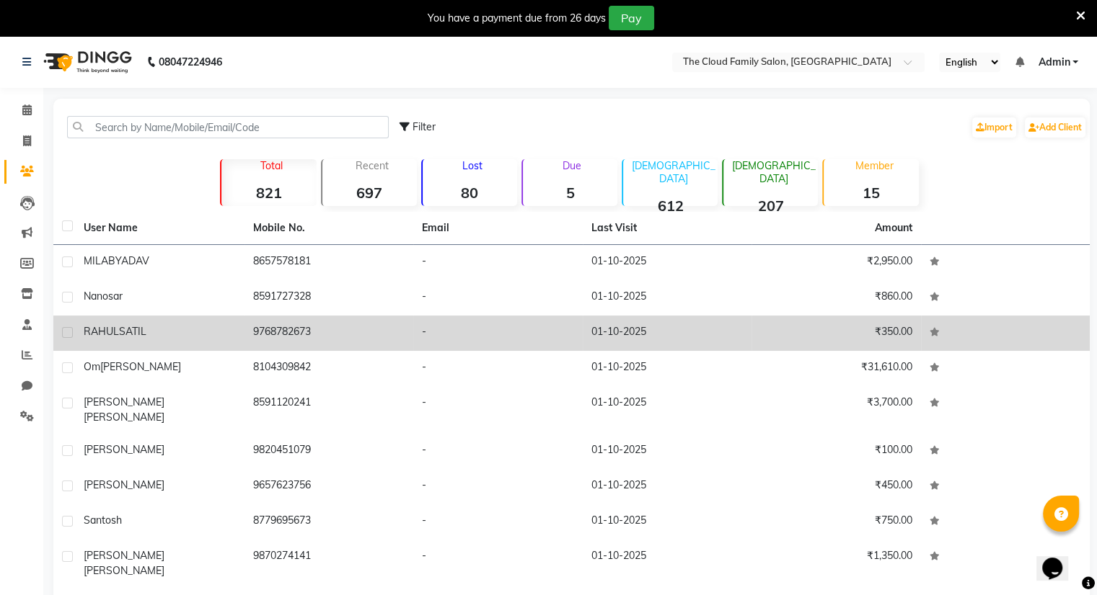
scroll to position [65, 0]
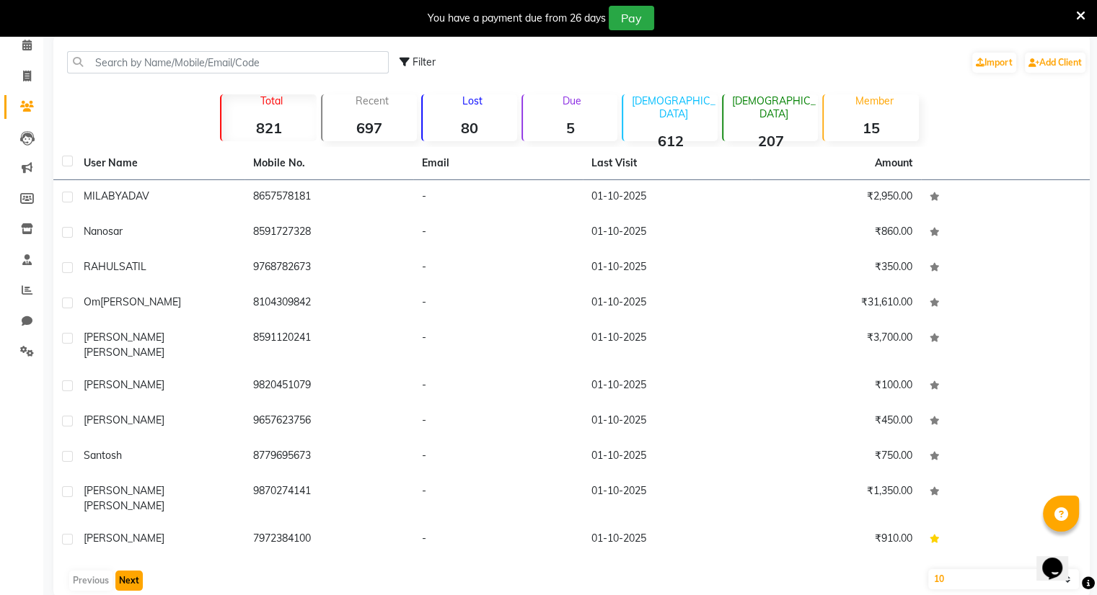
click at [127, 571] on button "Next" at bounding box center [128, 581] width 27 height 20
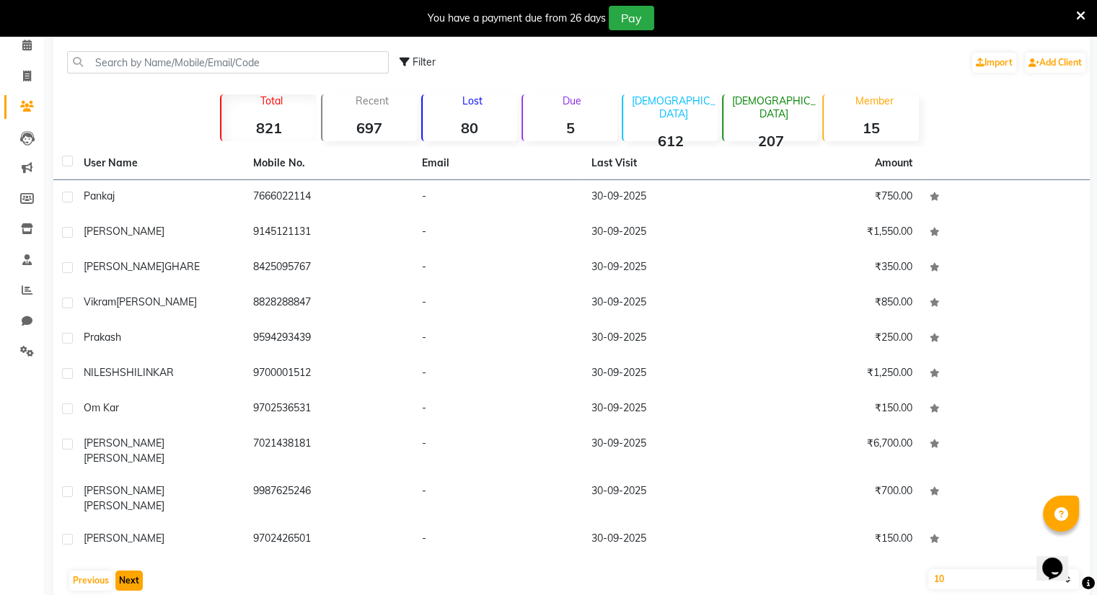
click at [127, 571] on button "Next" at bounding box center [128, 581] width 27 height 20
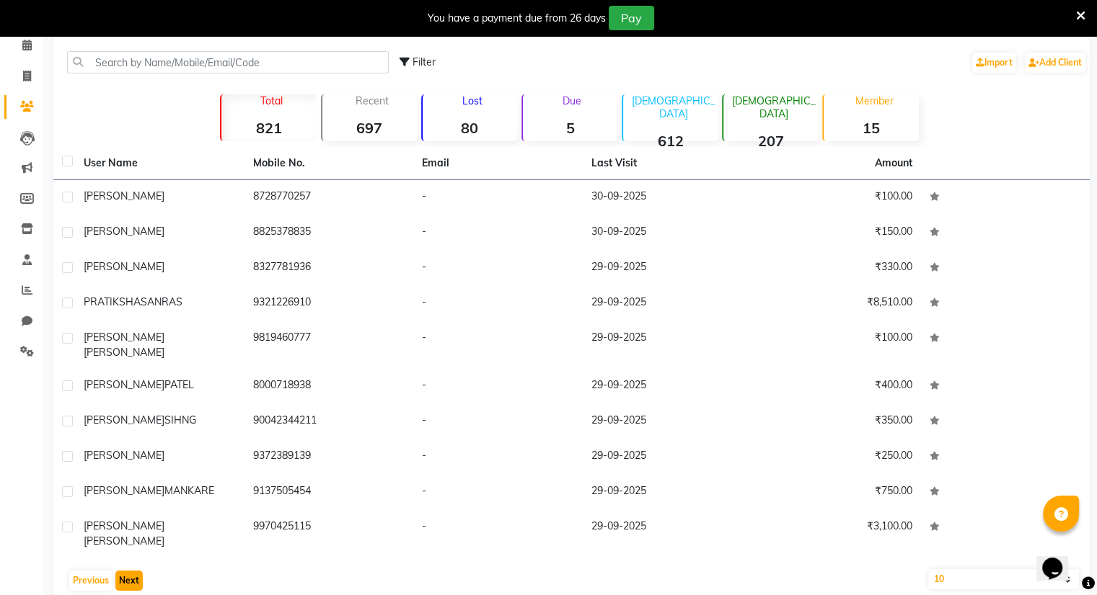
click at [129, 571] on button "Next" at bounding box center [128, 581] width 27 height 20
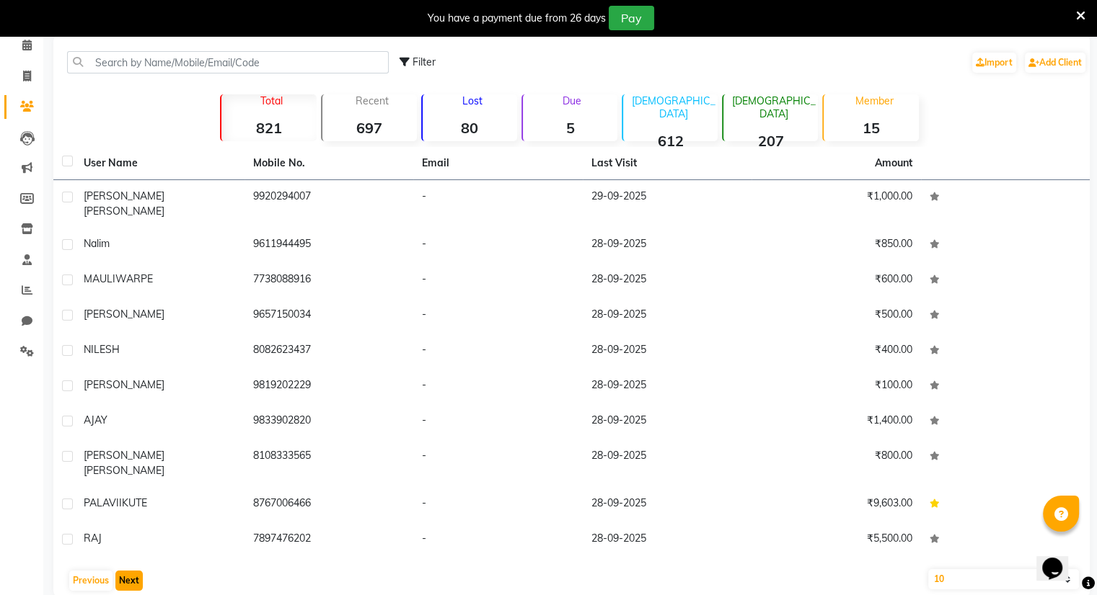
click at [129, 571] on button "Next" at bounding box center [128, 581] width 27 height 20
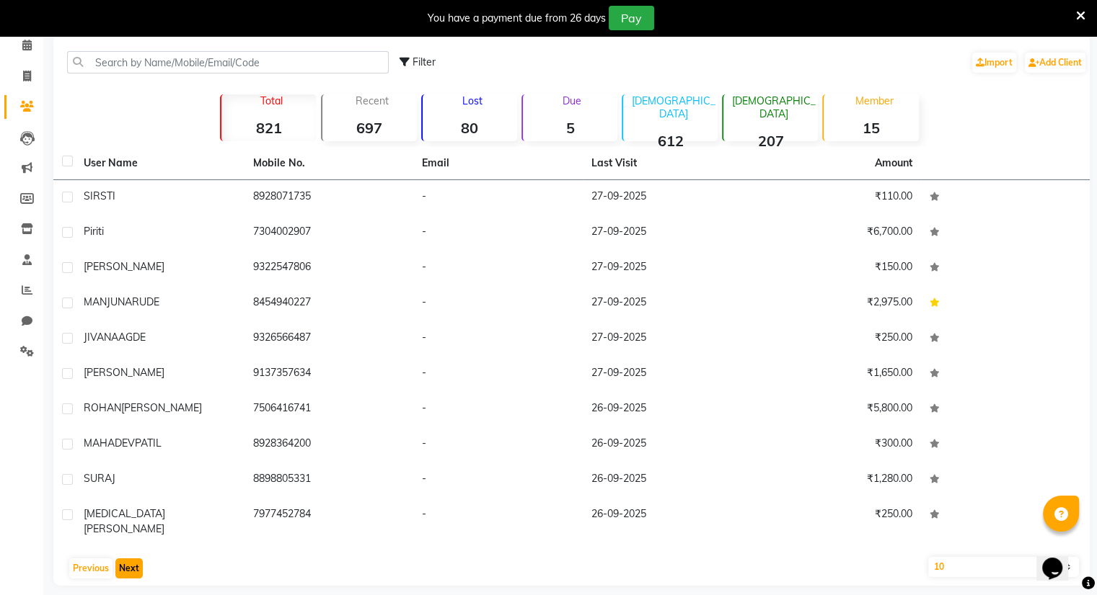
click at [129, 559] on button "Next" at bounding box center [128, 569] width 27 height 20
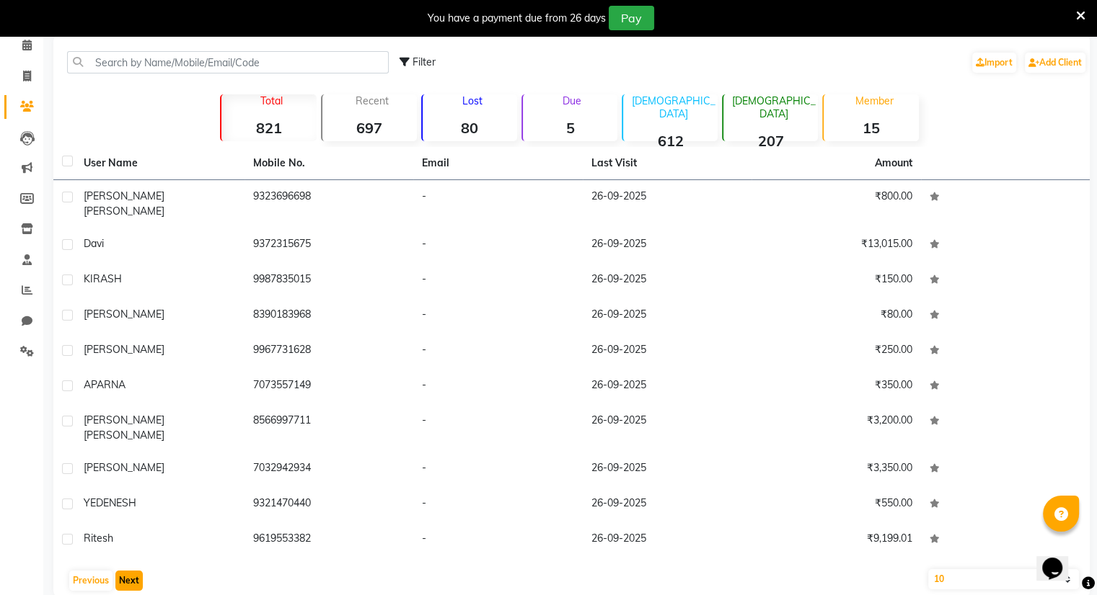
click at [129, 571] on button "Next" at bounding box center [128, 581] width 27 height 20
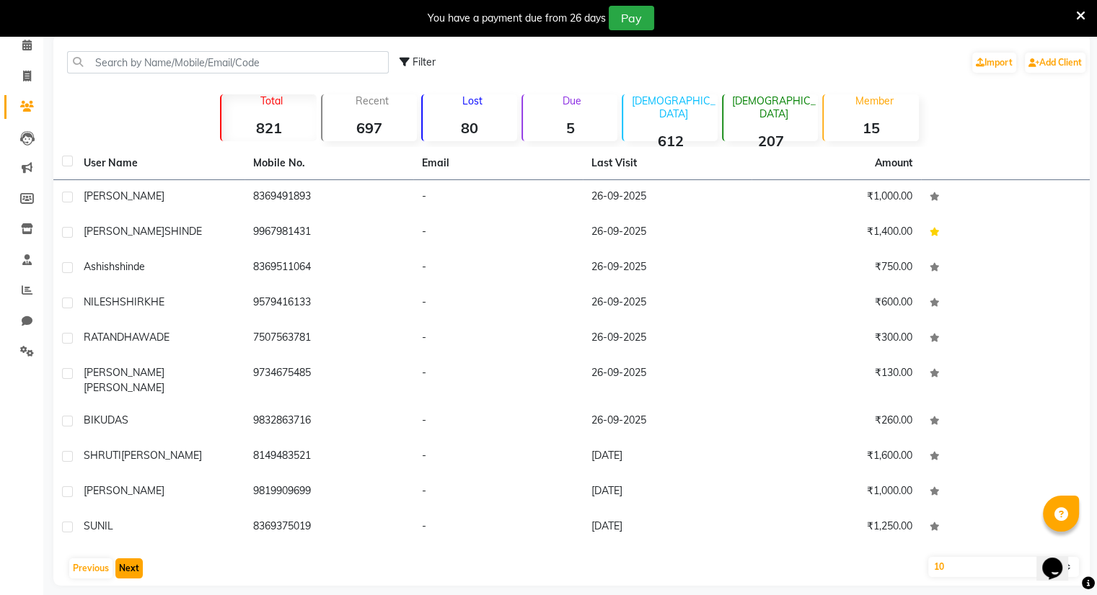
click at [129, 559] on button "Next" at bounding box center [128, 569] width 27 height 20
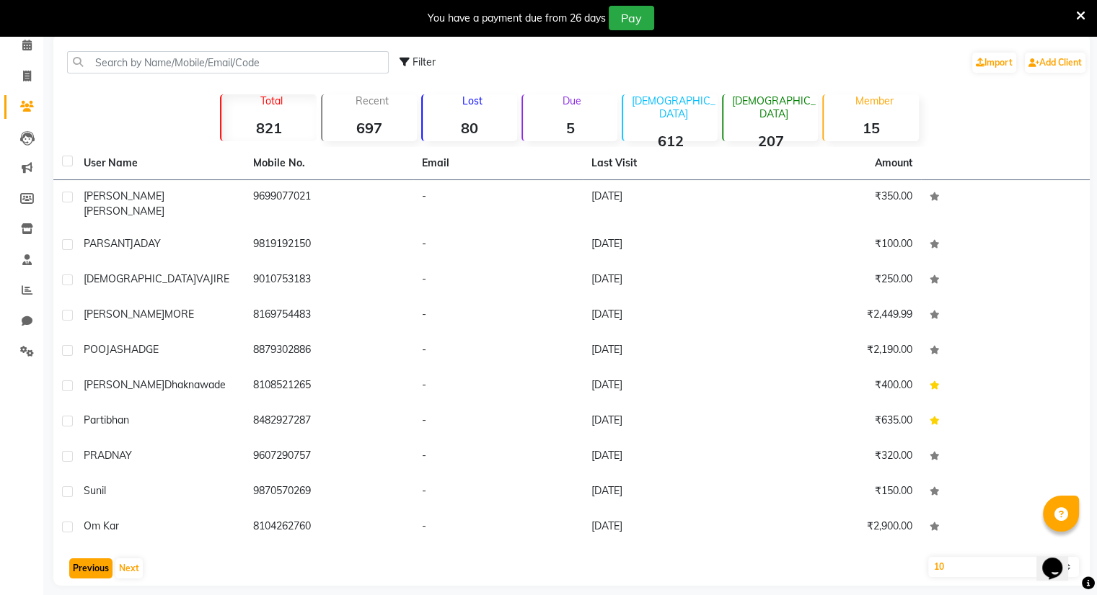
click at [90, 559] on button "Previous" at bounding box center [90, 569] width 43 height 20
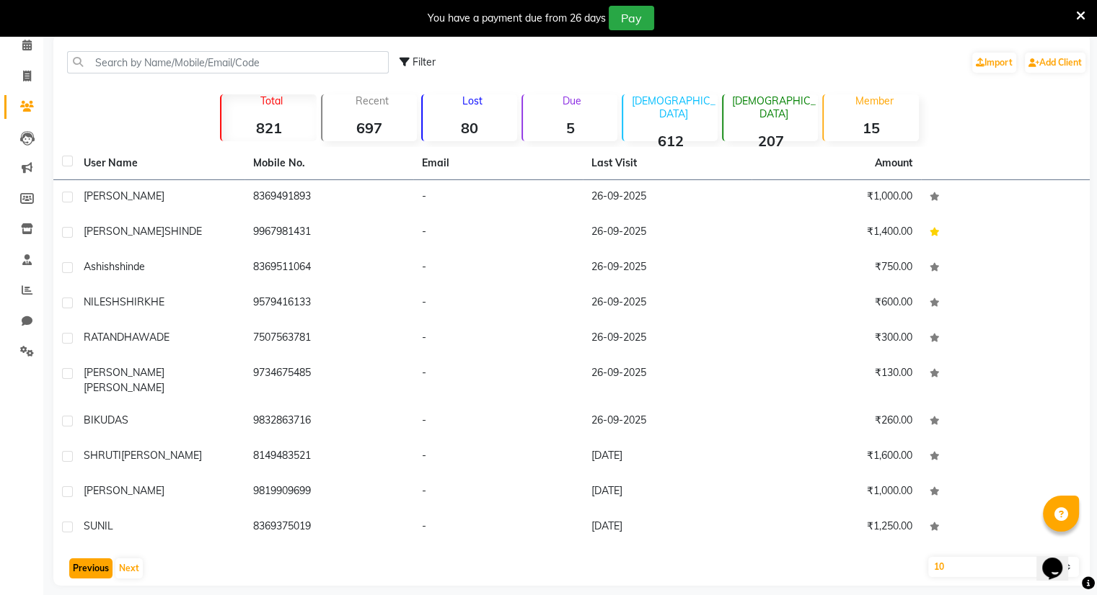
click at [90, 559] on button "Previous" at bounding box center [90, 569] width 43 height 20
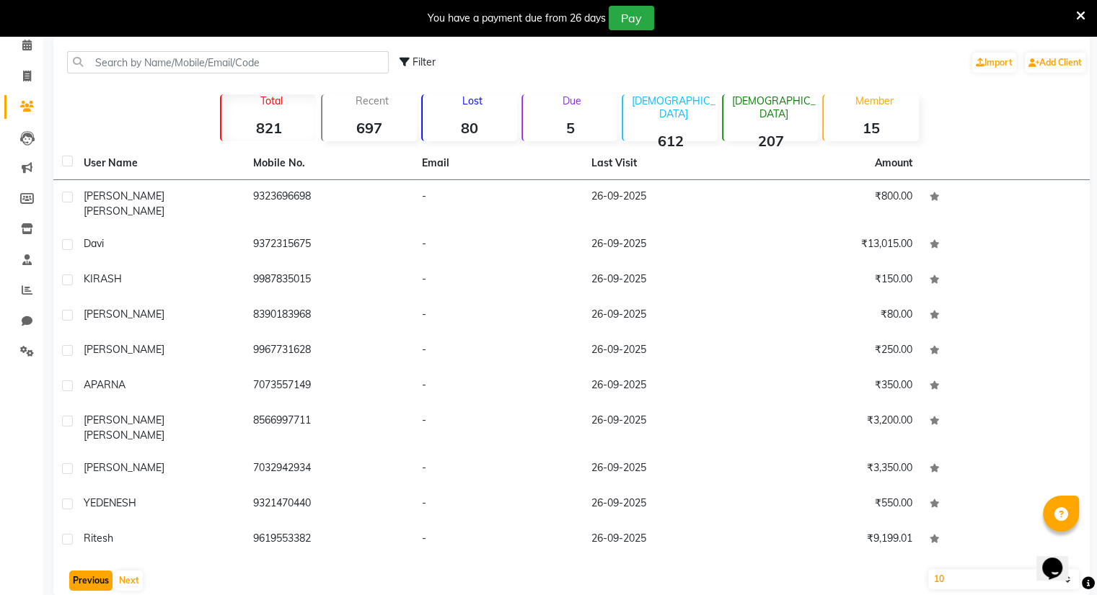
click at [90, 571] on button "Previous" at bounding box center [90, 581] width 43 height 20
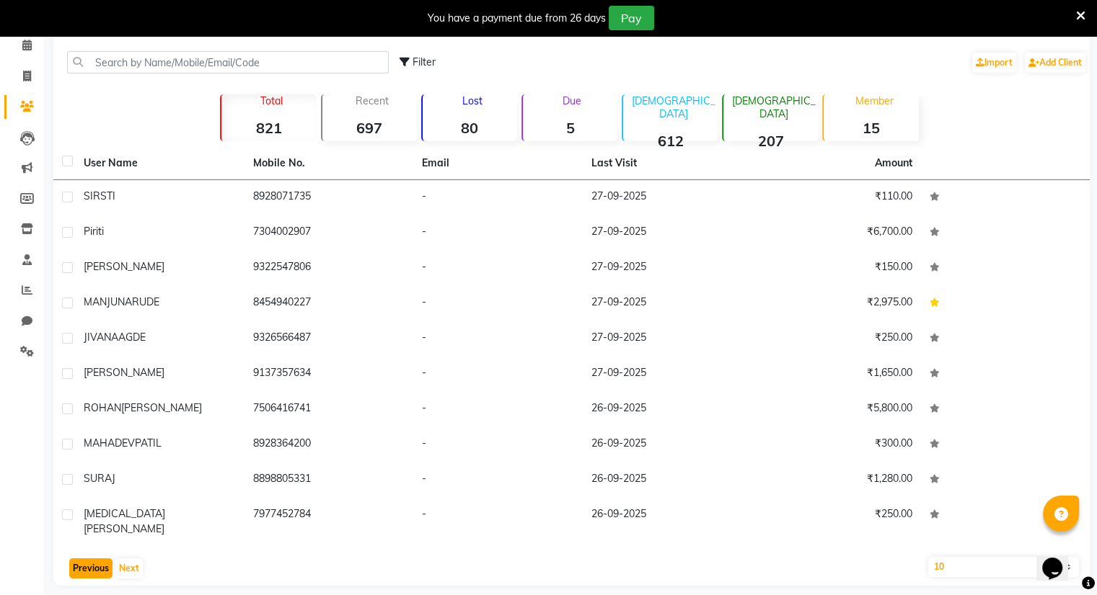
click at [90, 559] on button "Previous" at bounding box center [90, 569] width 43 height 20
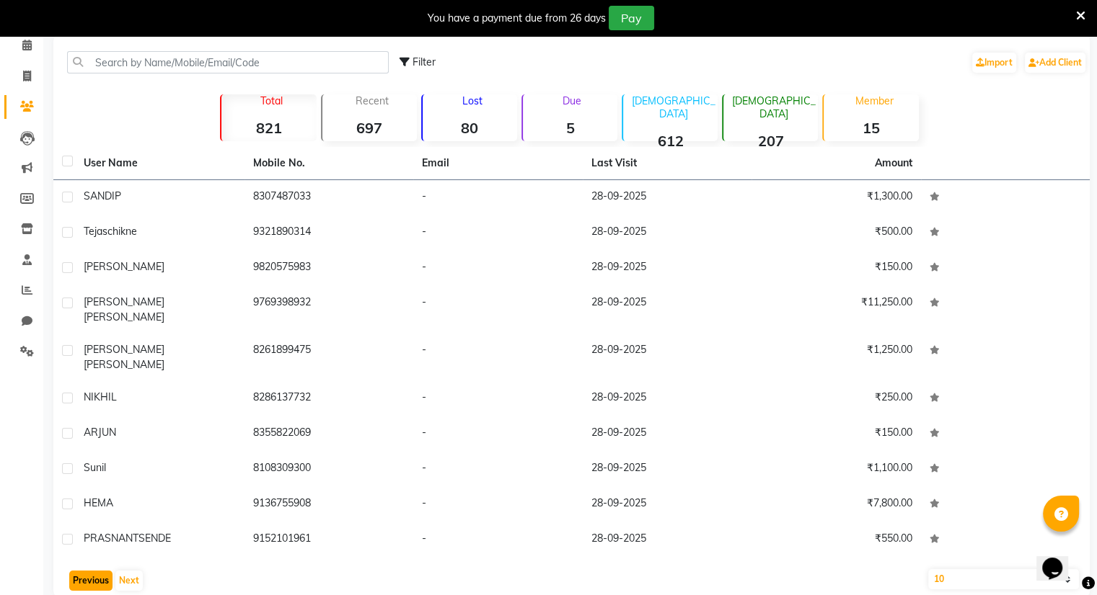
click at [90, 571] on button "Previous" at bounding box center [90, 581] width 43 height 20
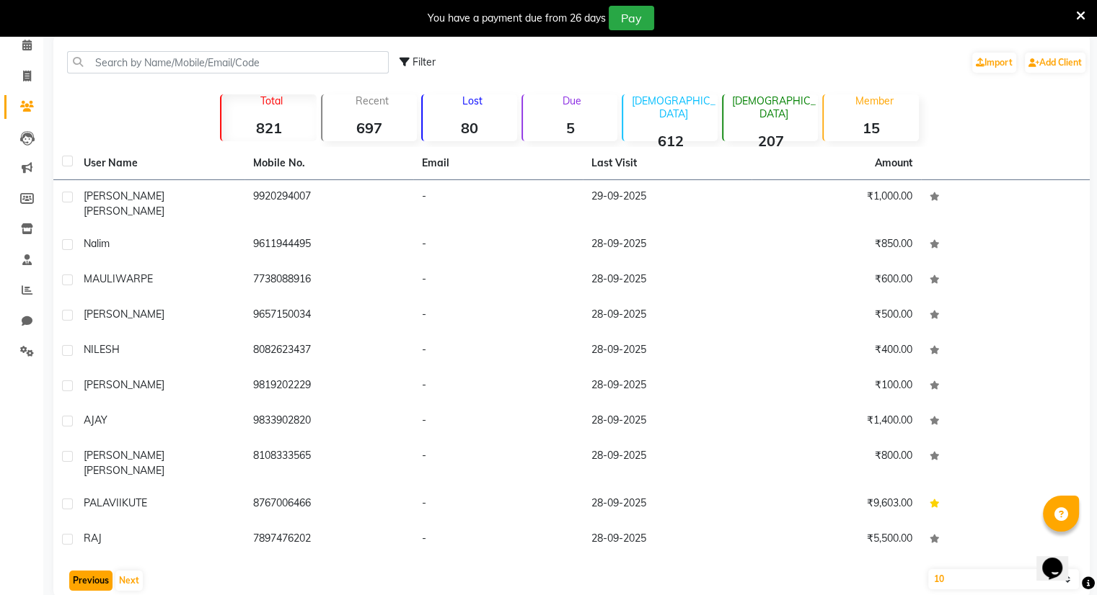
click at [90, 571] on button "Previous" at bounding box center [90, 581] width 43 height 20
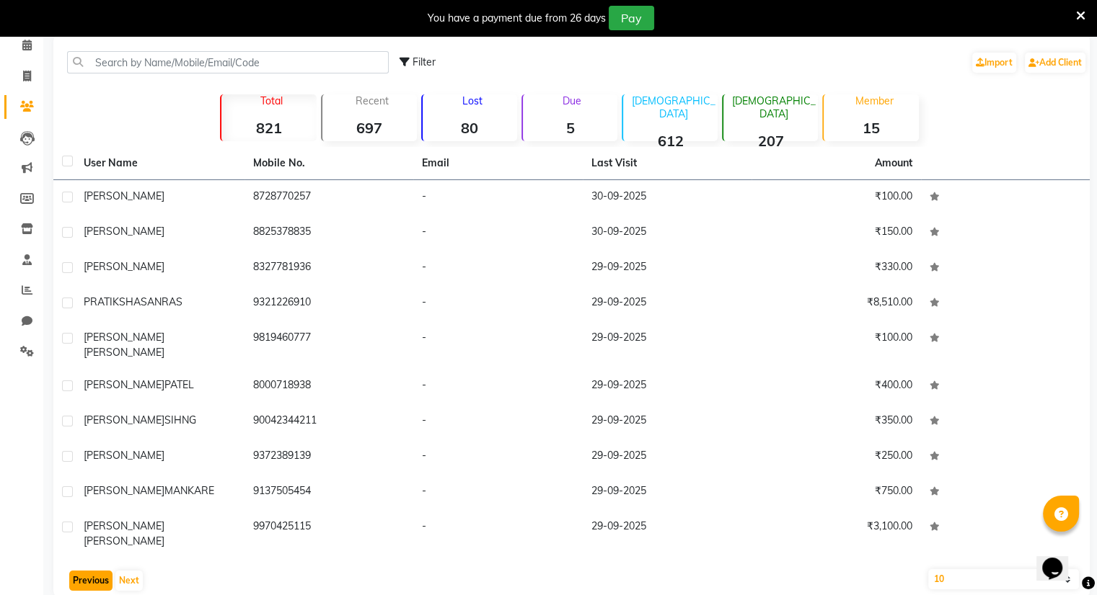
click at [90, 571] on button "Previous" at bounding box center [90, 581] width 43 height 20
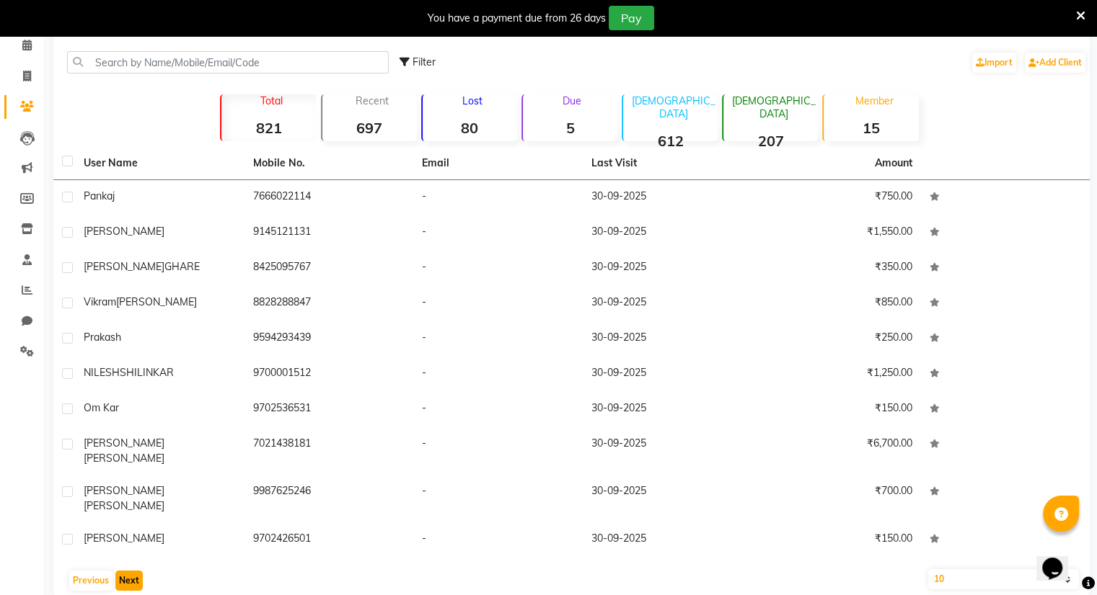
click at [129, 571] on button "Next" at bounding box center [128, 581] width 27 height 20
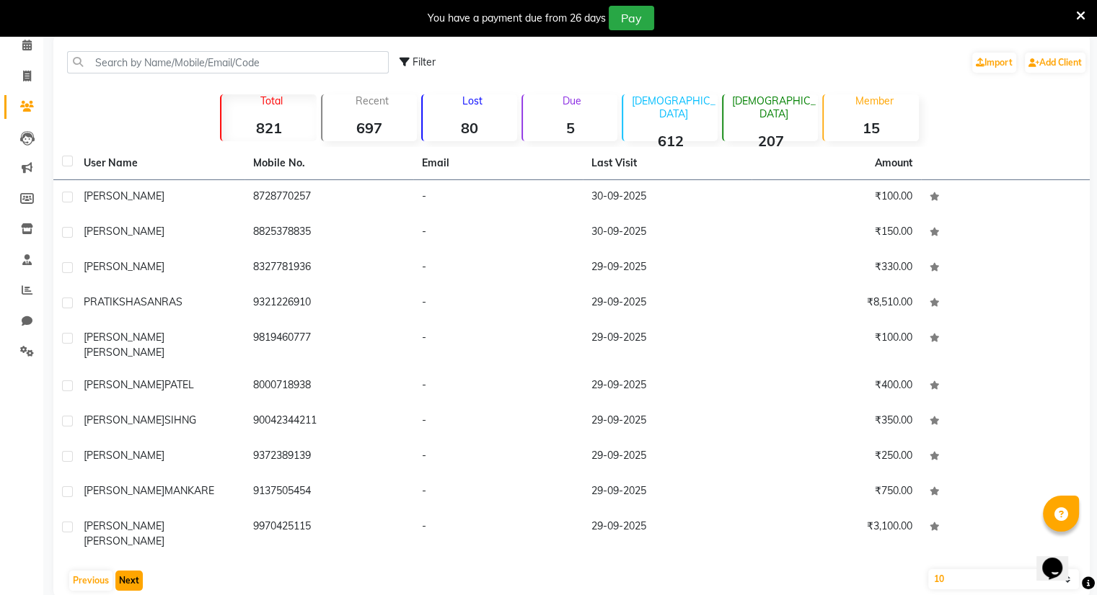
click at [129, 571] on button "Next" at bounding box center [128, 581] width 27 height 20
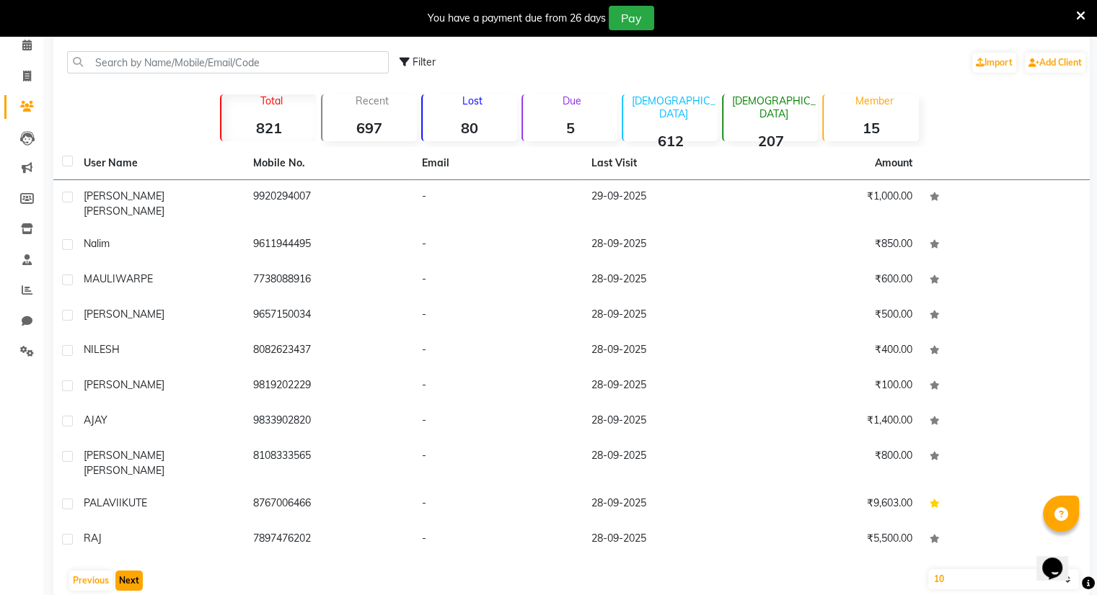
click at [129, 571] on button "Next" at bounding box center [128, 581] width 27 height 20
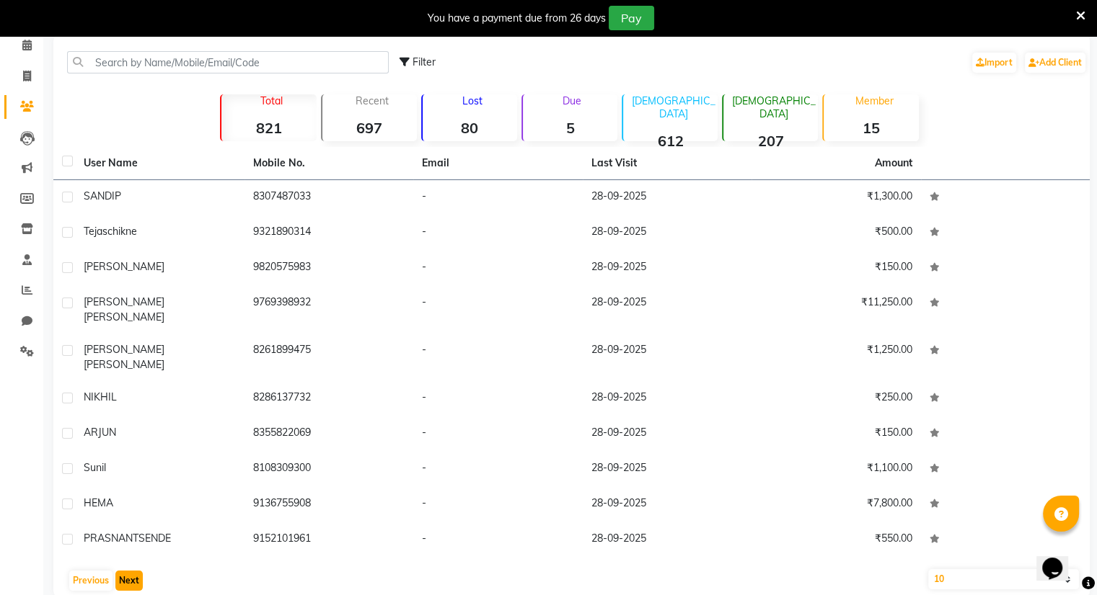
click at [124, 571] on button "Next" at bounding box center [128, 581] width 27 height 20
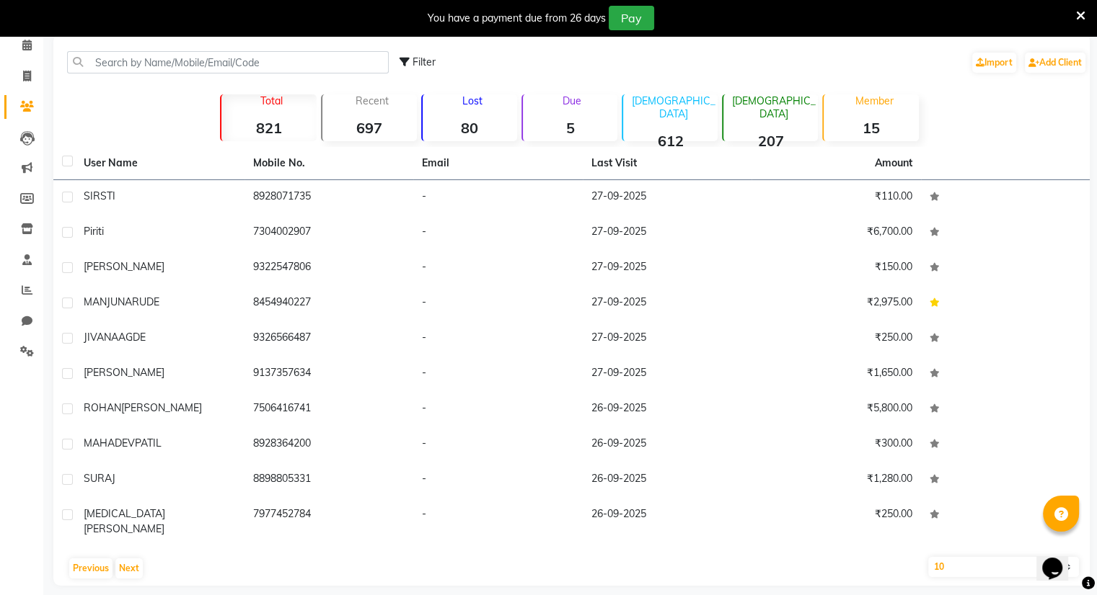
click at [765, 113] on div "Female 207" at bounding box center [770, 117] width 96 height 47
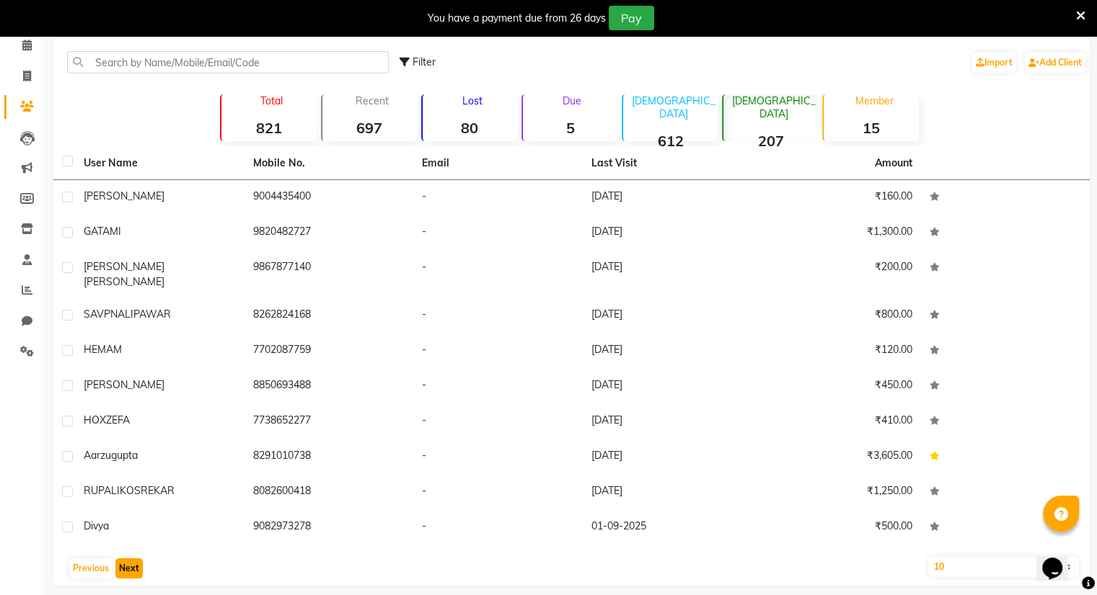
click at [127, 559] on button "Next" at bounding box center [128, 569] width 27 height 20
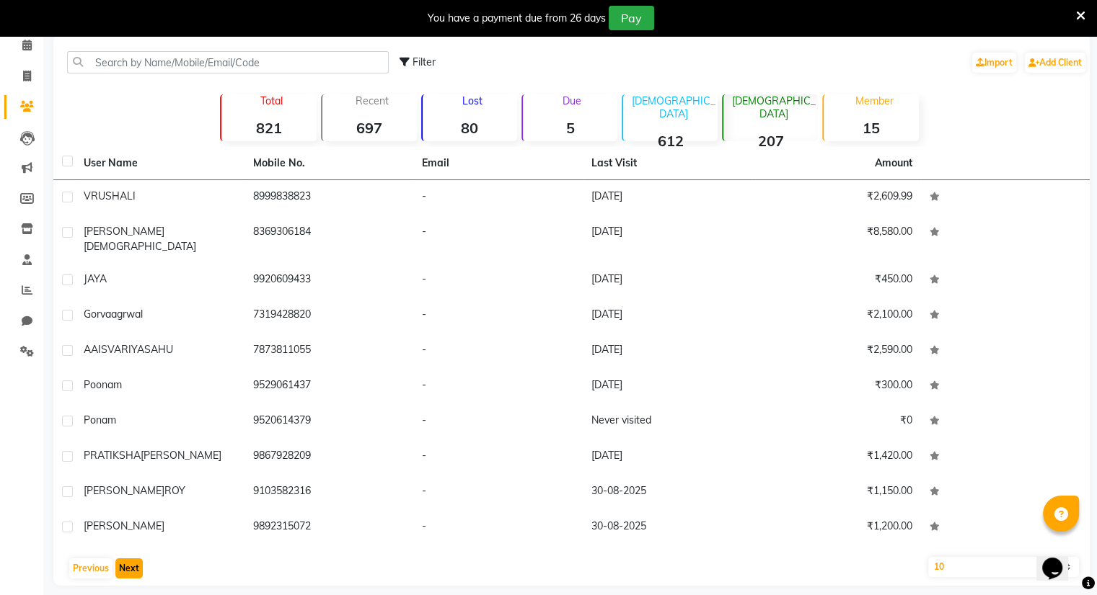
click at [124, 559] on button "Next" at bounding box center [128, 569] width 27 height 20
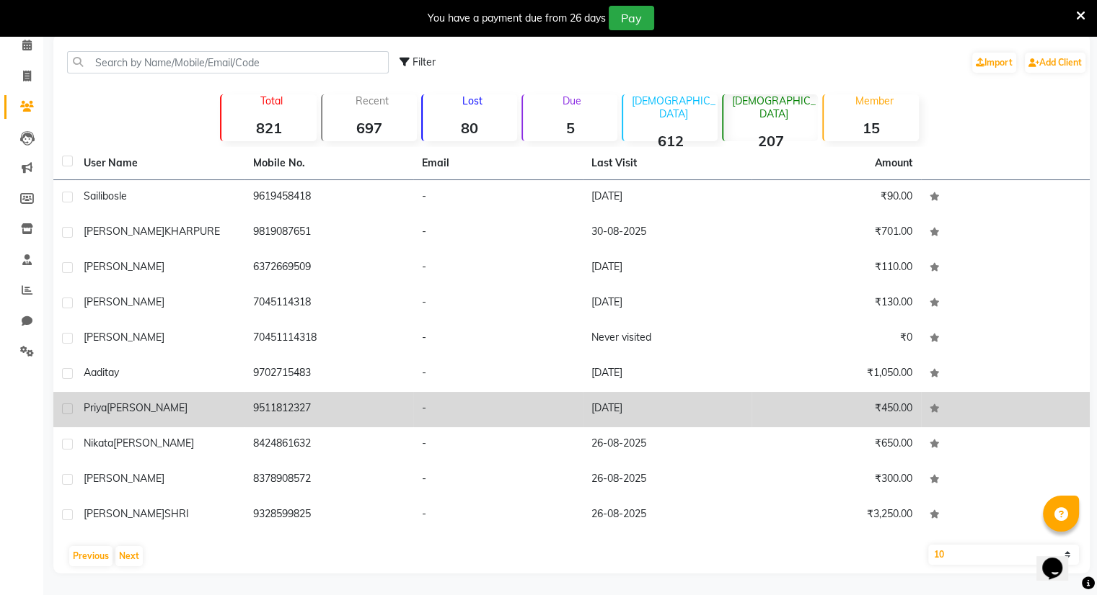
click at [152, 417] on td "priya gaykwad" at bounding box center [159, 409] width 169 height 35
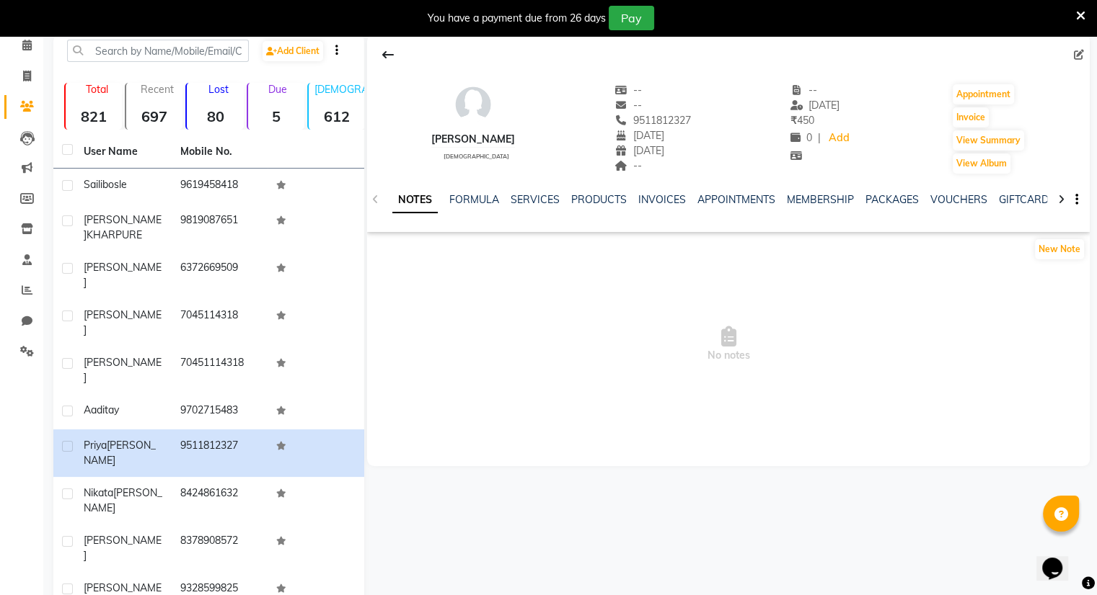
click at [0, 415] on div "Calendar Invoice Clients Leads Marketing Members Inventory Staff Reports Chat S…" at bounding box center [97, 336] width 195 height 648
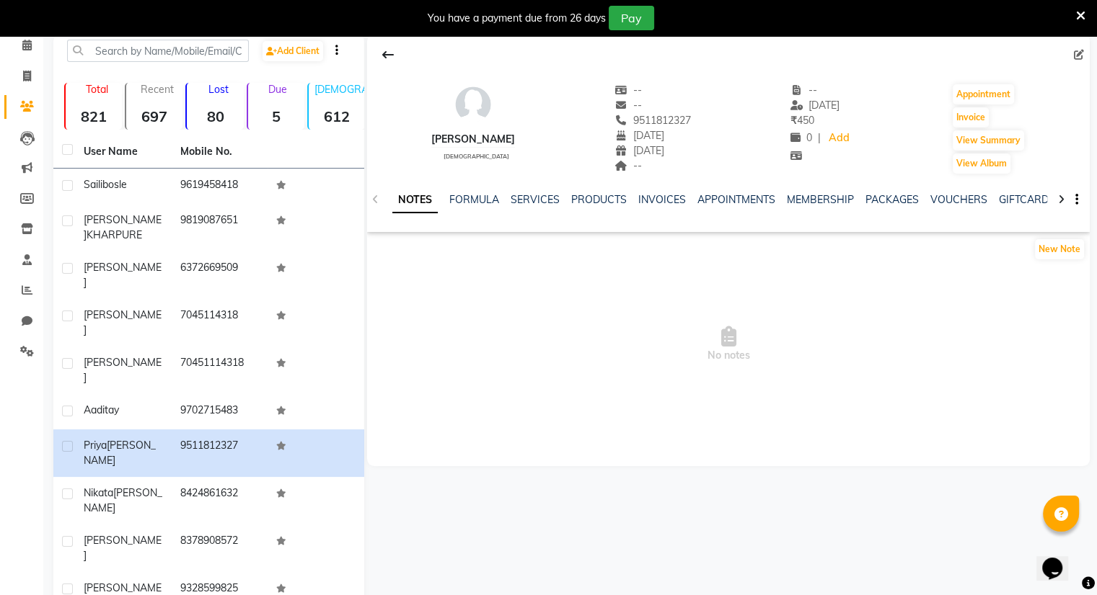
click at [0, 415] on div "Calendar Invoice Clients Leads Marketing Members Inventory Staff Reports Chat S…" at bounding box center [97, 336] width 195 height 648
click at [9, 419] on div "Calendar Invoice Clients Leads Marketing Members Inventory Staff Reports Chat S…" at bounding box center [97, 336] width 195 height 648
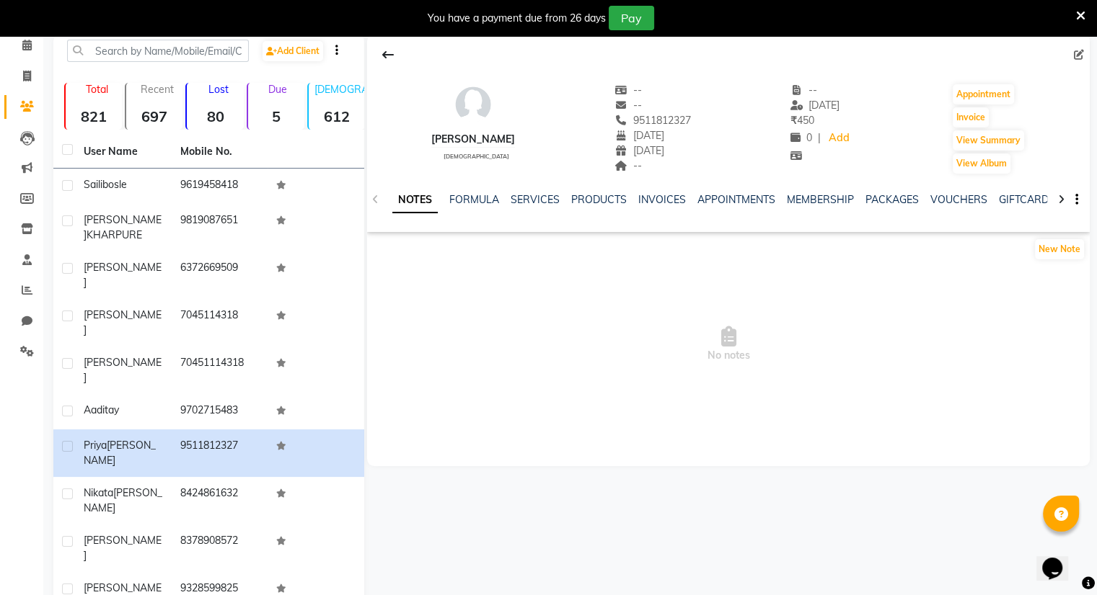
click at [9, 419] on div "Calendar Invoice Clients Leads Marketing Members Inventory Staff Reports Chat S…" at bounding box center [97, 336] width 195 height 648
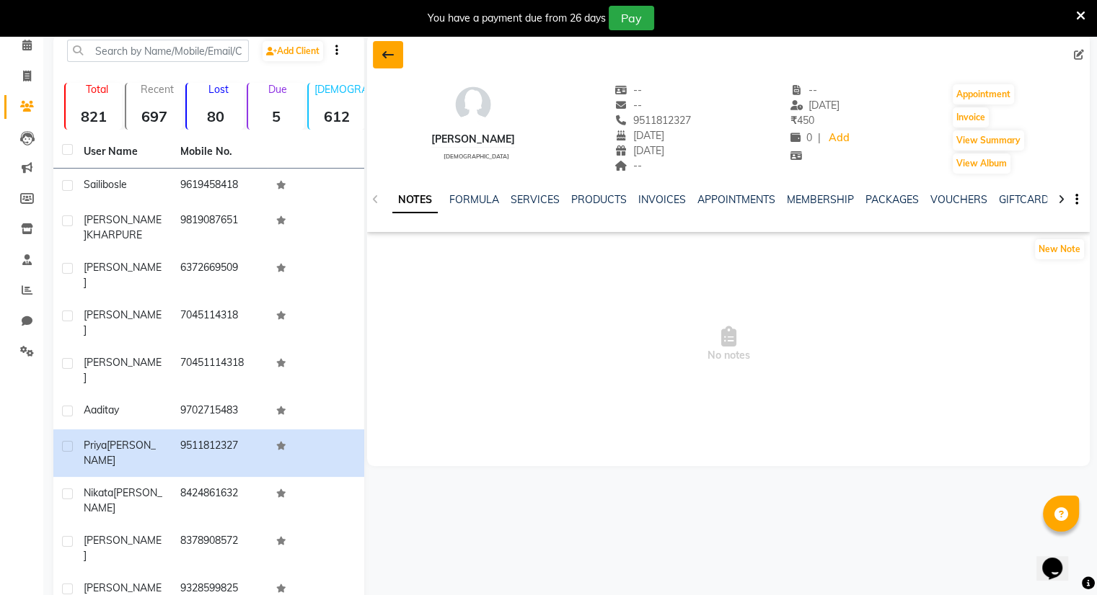
click at [385, 53] on icon at bounding box center [388, 55] width 12 height 12
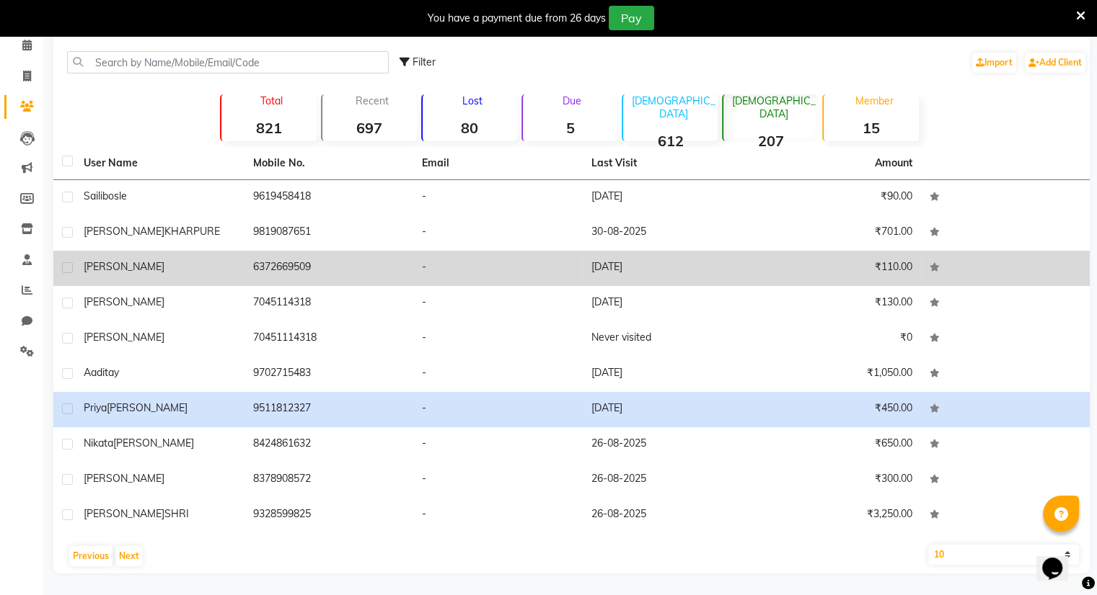
drag, startPoint x: 345, startPoint y: 314, endPoint x: 346, endPoint y: 260, distance: 53.4
click at [346, 260] on tbody "saili bosle 9619458418 - 10-08-2025 ₹90.00 HARSHALI KHARPURE 9819087651 - 30-08…" at bounding box center [571, 356] width 1036 height 353
click at [348, 285] on td "6372669509" at bounding box center [328, 268] width 169 height 35
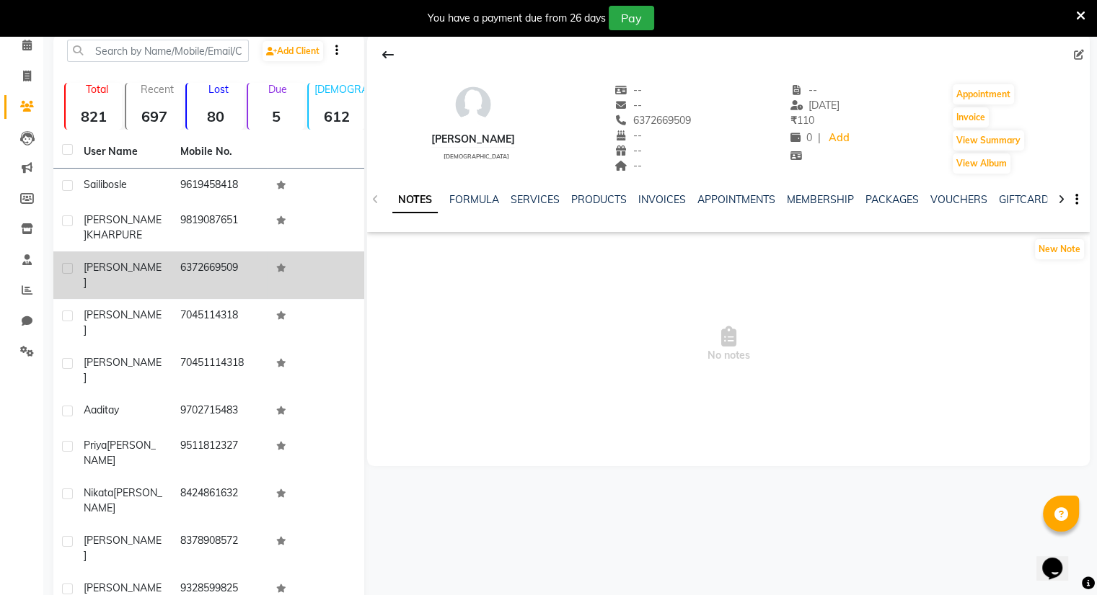
click at [348, 285] on td at bounding box center [315, 276] width 97 height 48
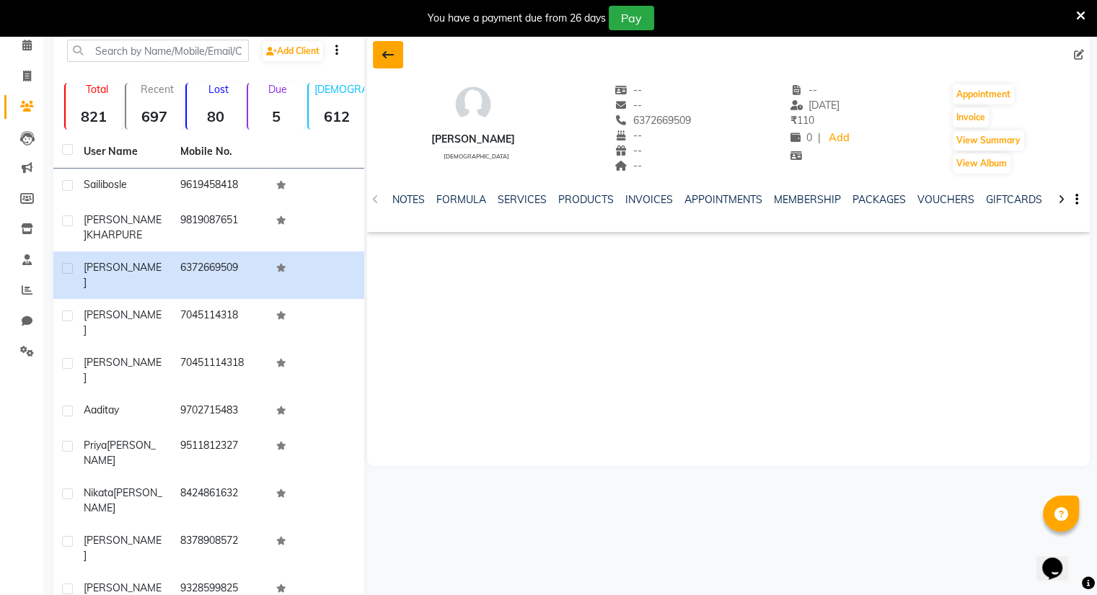
click at [384, 55] on icon at bounding box center [388, 55] width 12 height 12
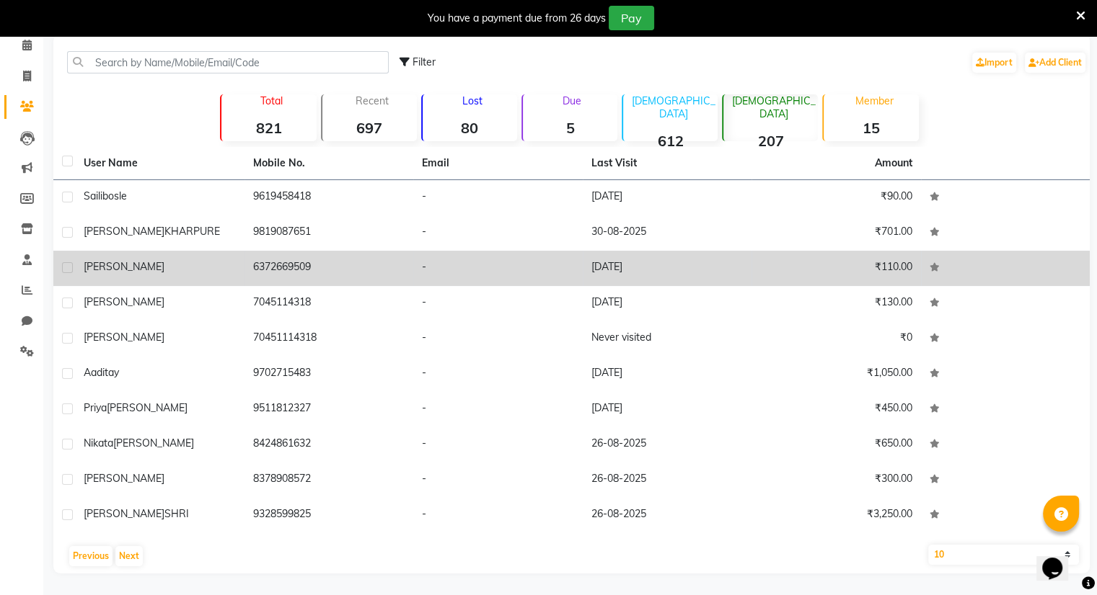
click at [383, 260] on td "6372669509" at bounding box center [328, 268] width 169 height 35
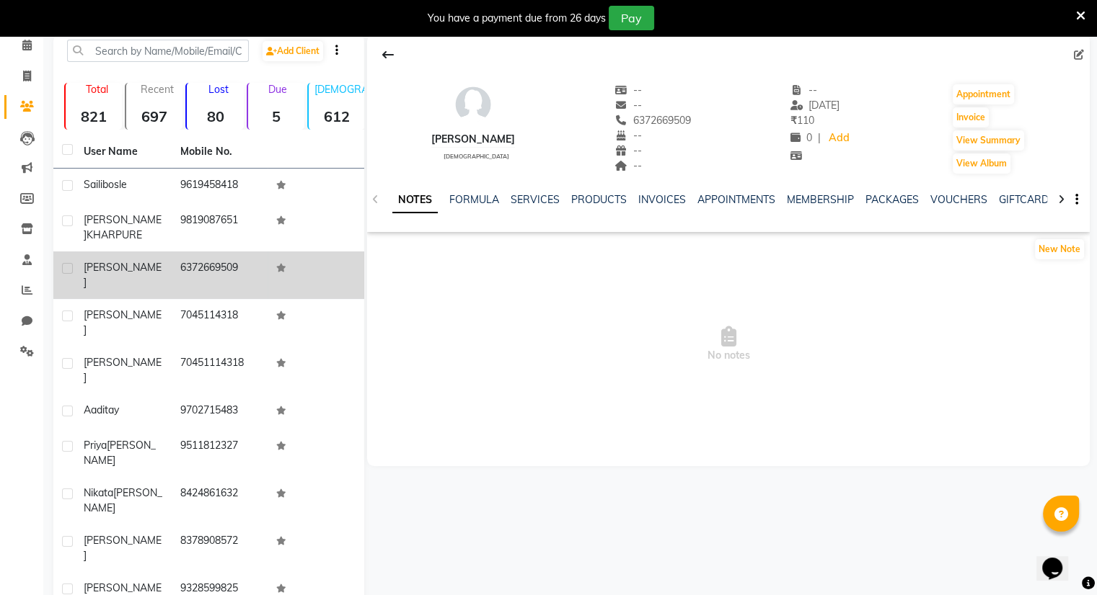
click at [329, 263] on td at bounding box center [315, 276] width 97 height 48
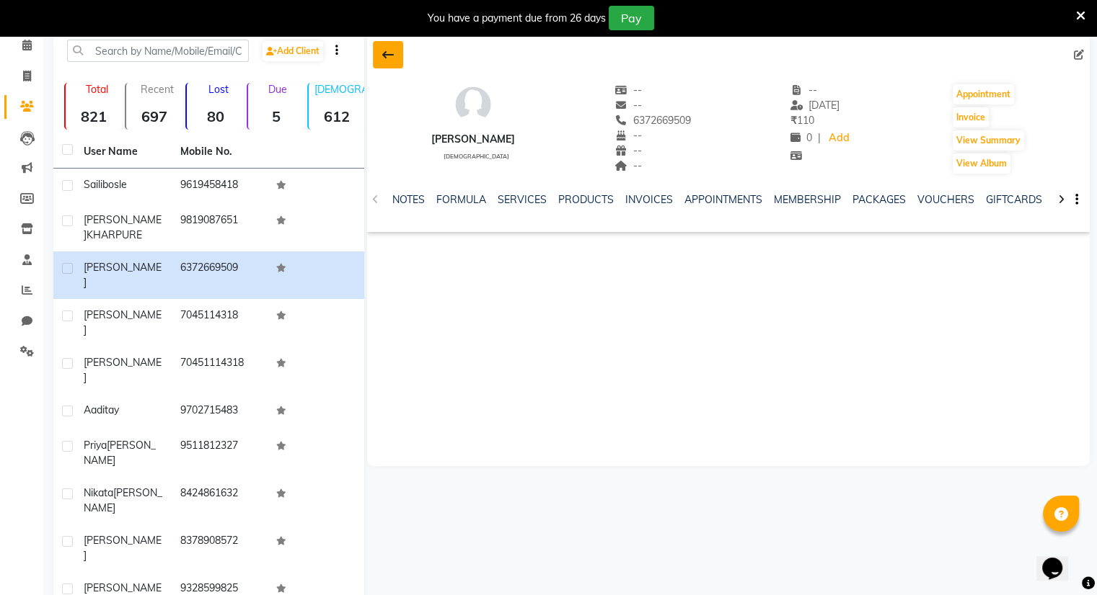
click at [390, 58] on icon at bounding box center [388, 55] width 12 height 12
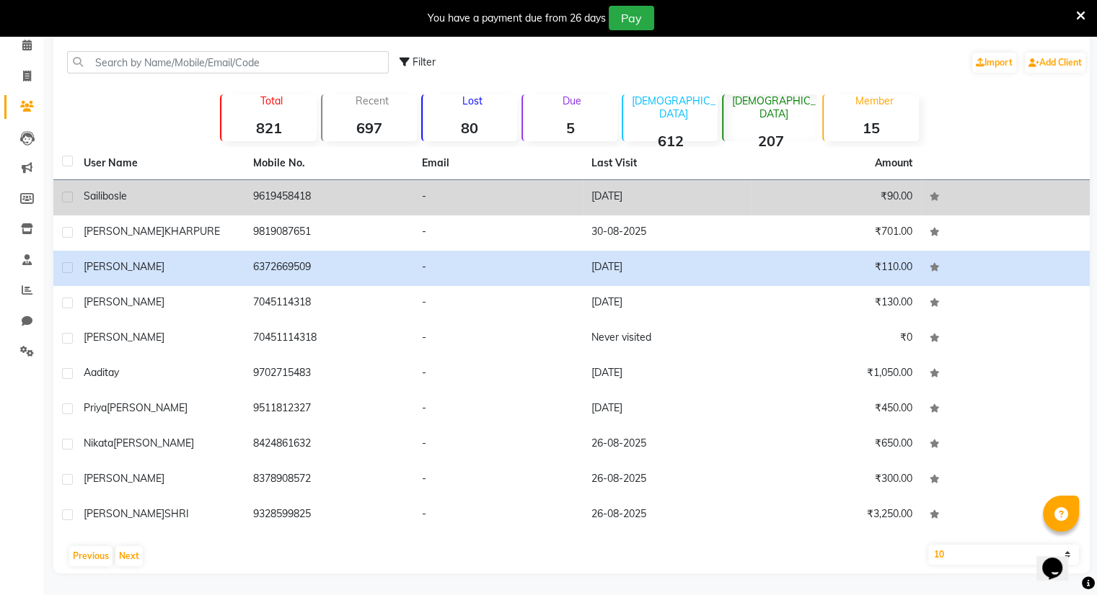
click at [371, 188] on td "9619458418" at bounding box center [328, 197] width 169 height 35
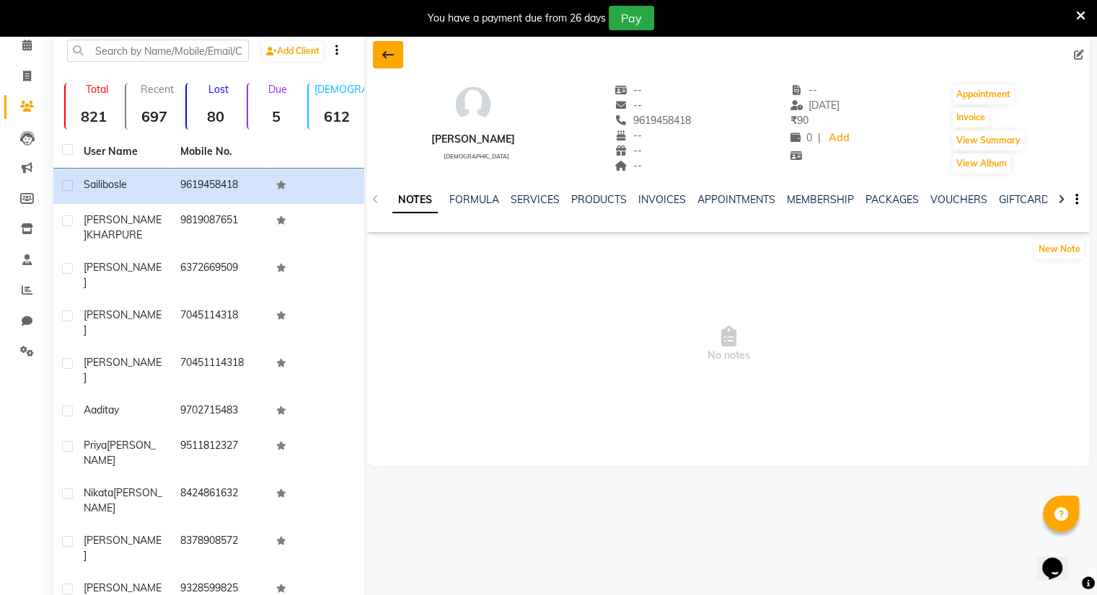
click at [381, 56] on button at bounding box center [388, 54] width 30 height 27
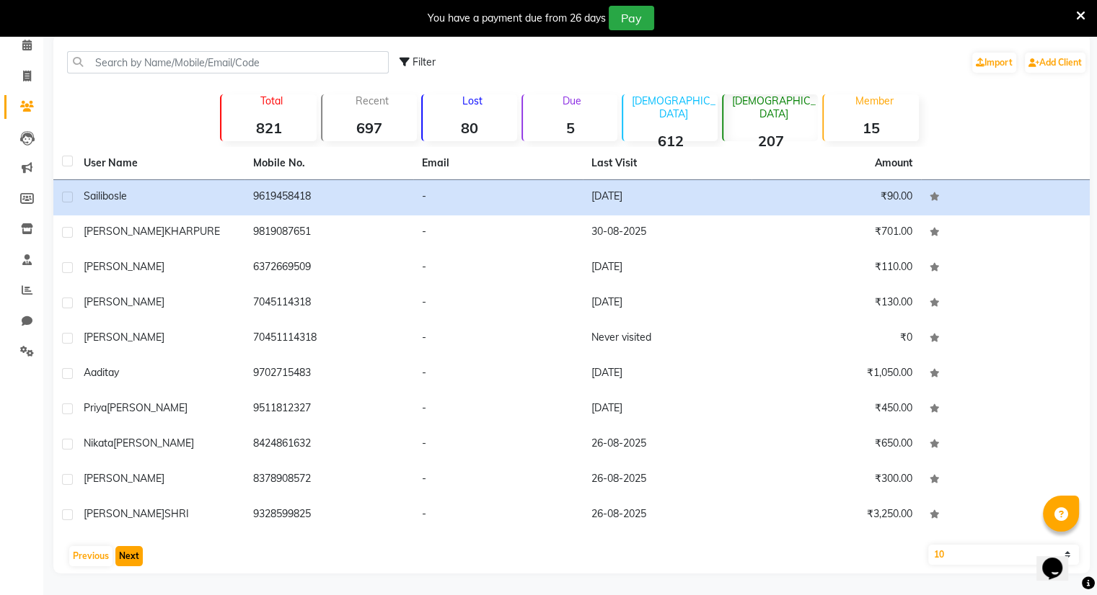
click at [124, 553] on button "Next" at bounding box center [128, 556] width 27 height 20
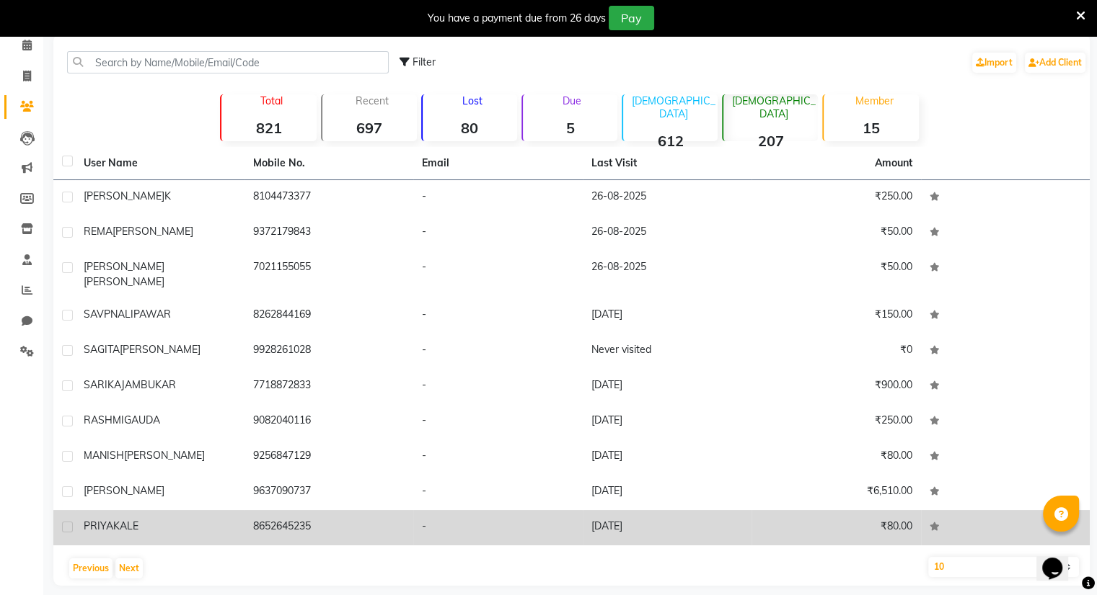
click at [277, 520] on td "8652645235" at bounding box center [328, 527] width 169 height 35
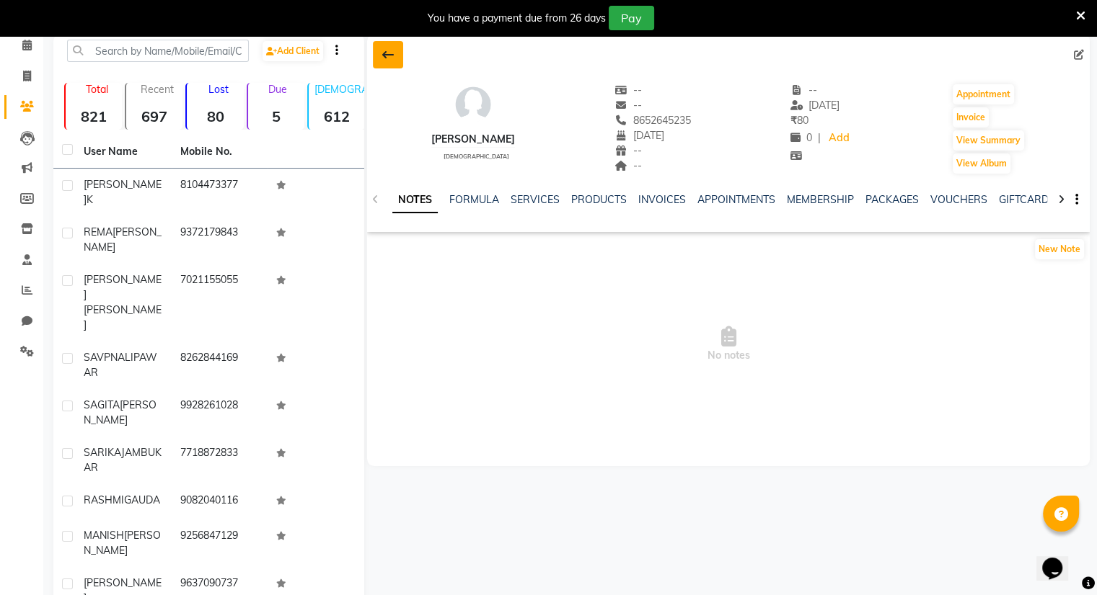
click at [382, 53] on icon at bounding box center [388, 55] width 12 height 12
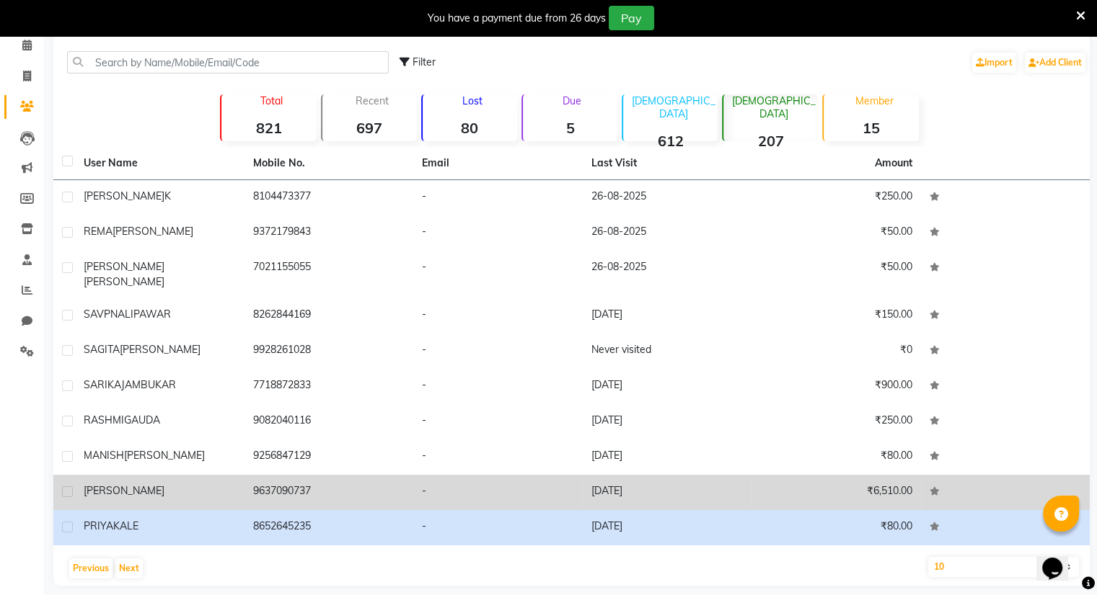
click at [288, 475] on td "9637090737" at bounding box center [328, 492] width 169 height 35
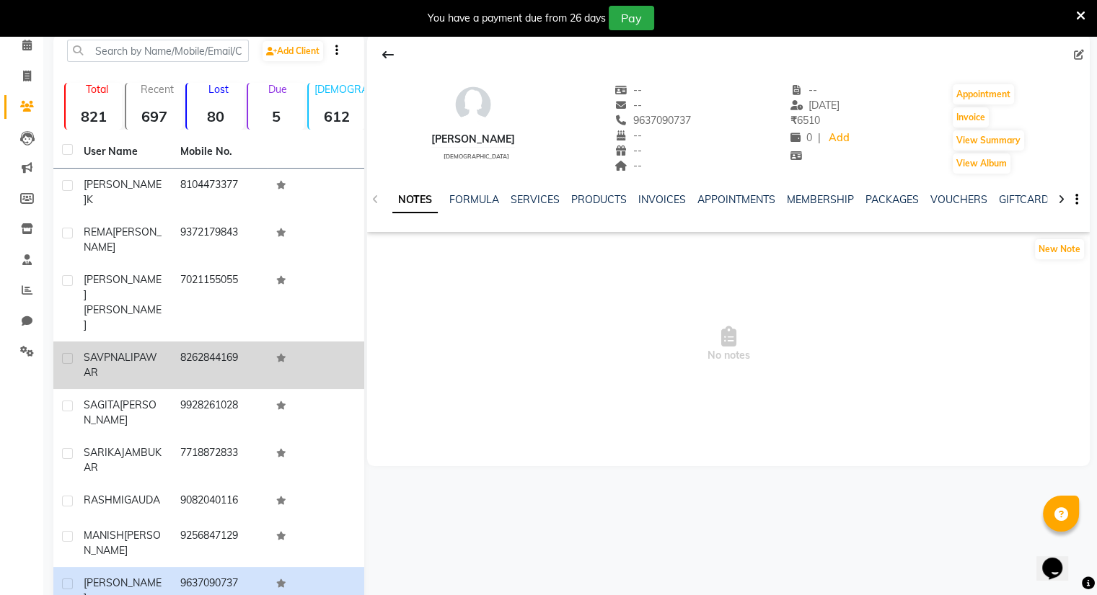
click at [252, 342] on td "8262844169" at bounding box center [220, 366] width 97 height 48
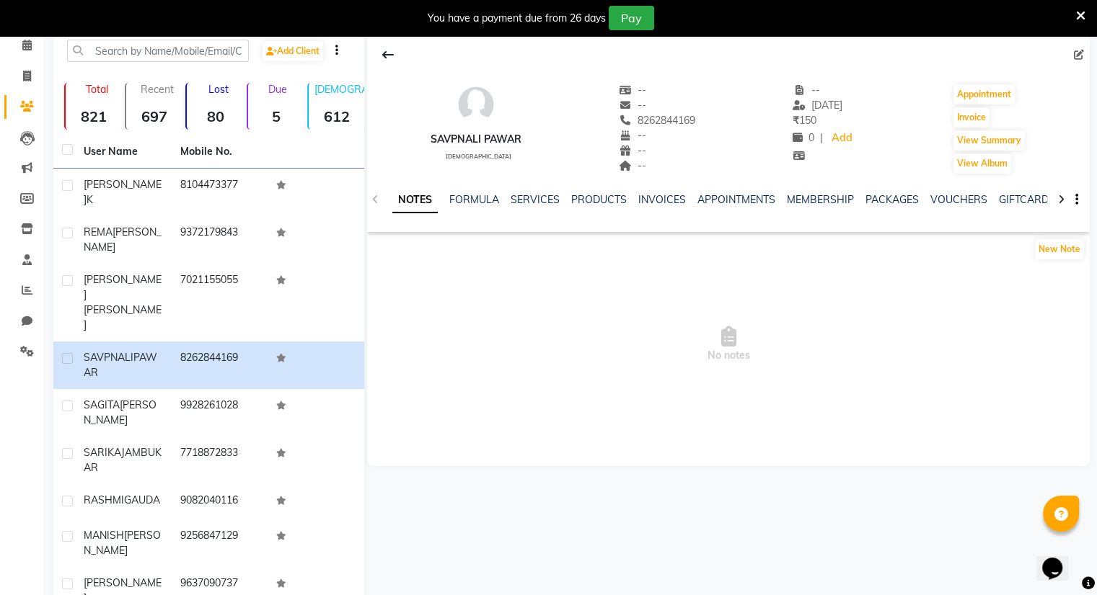
scroll to position [102, 0]
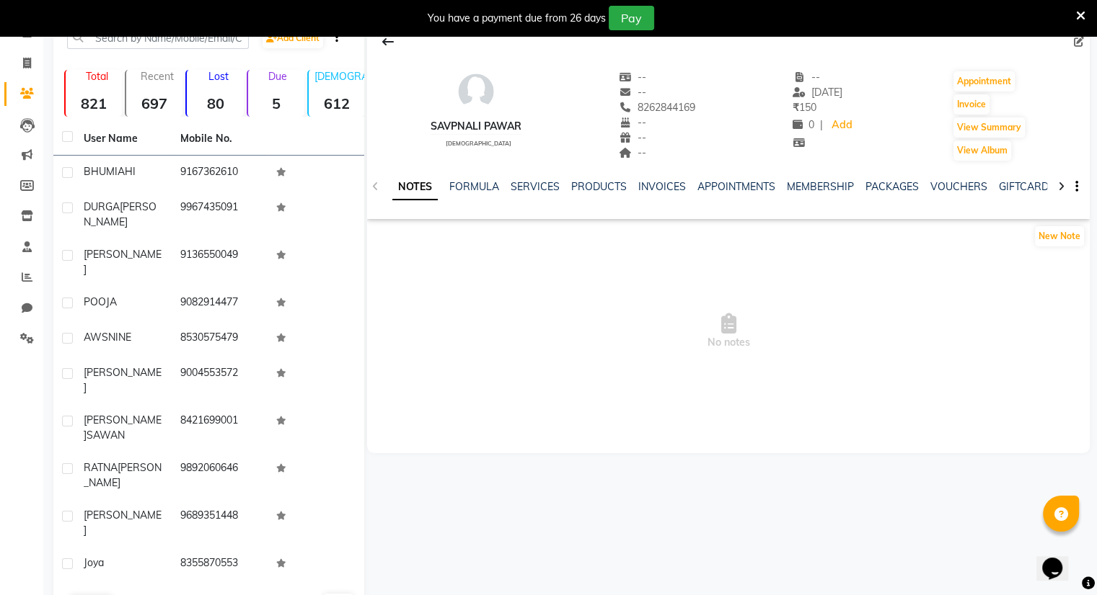
click at [130, 595] on button "Next" at bounding box center [128, 605] width 27 height 20
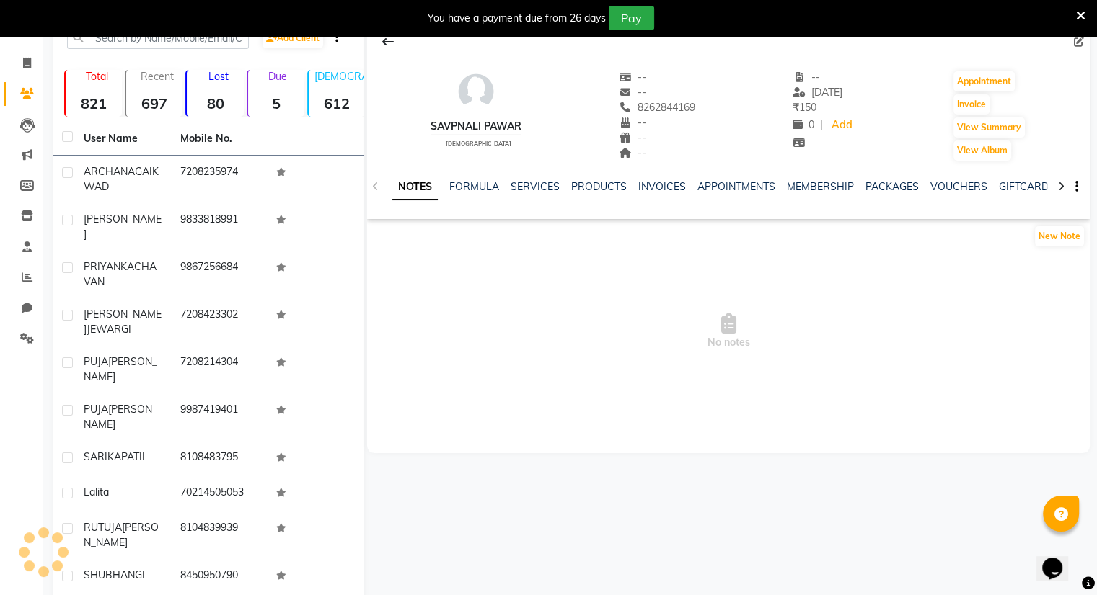
scroll to position [90, 0]
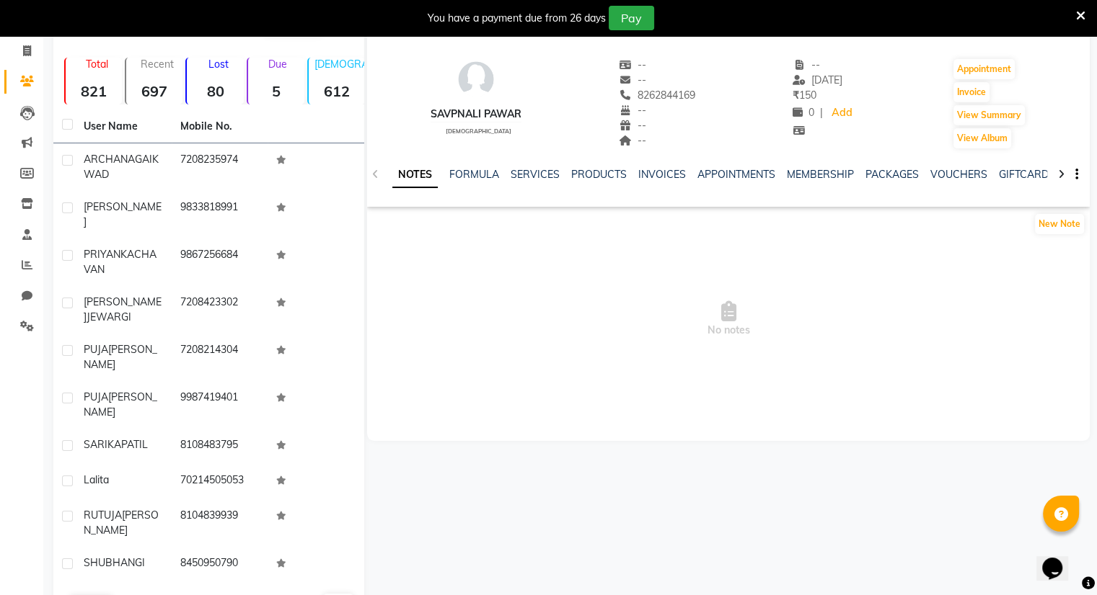
click at [130, 595] on button "Next" at bounding box center [128, 605] width 27 height 20
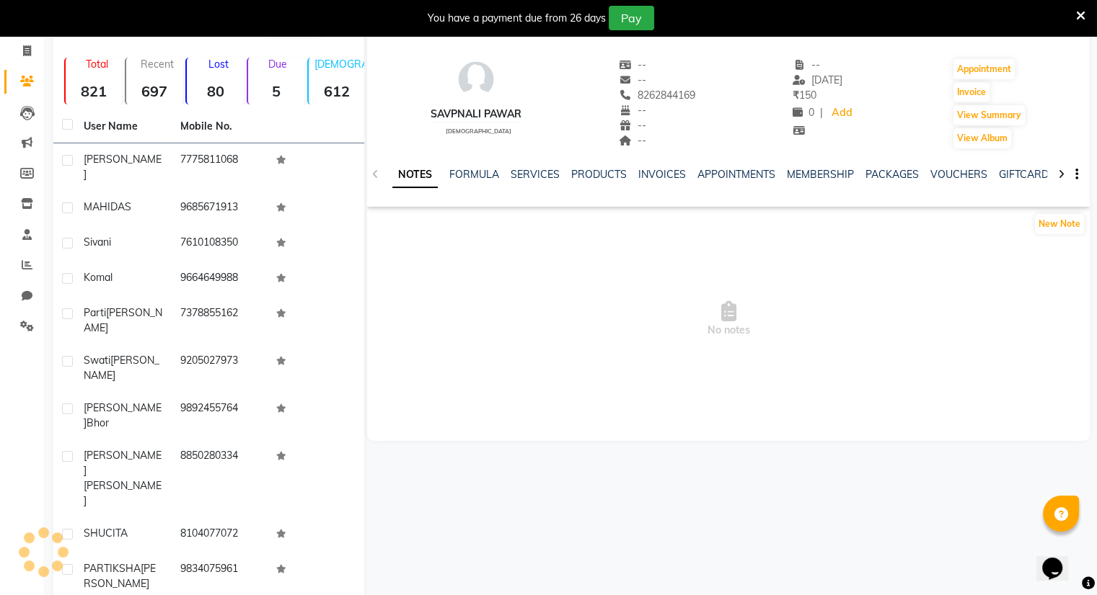
scroll to position [66, 0]
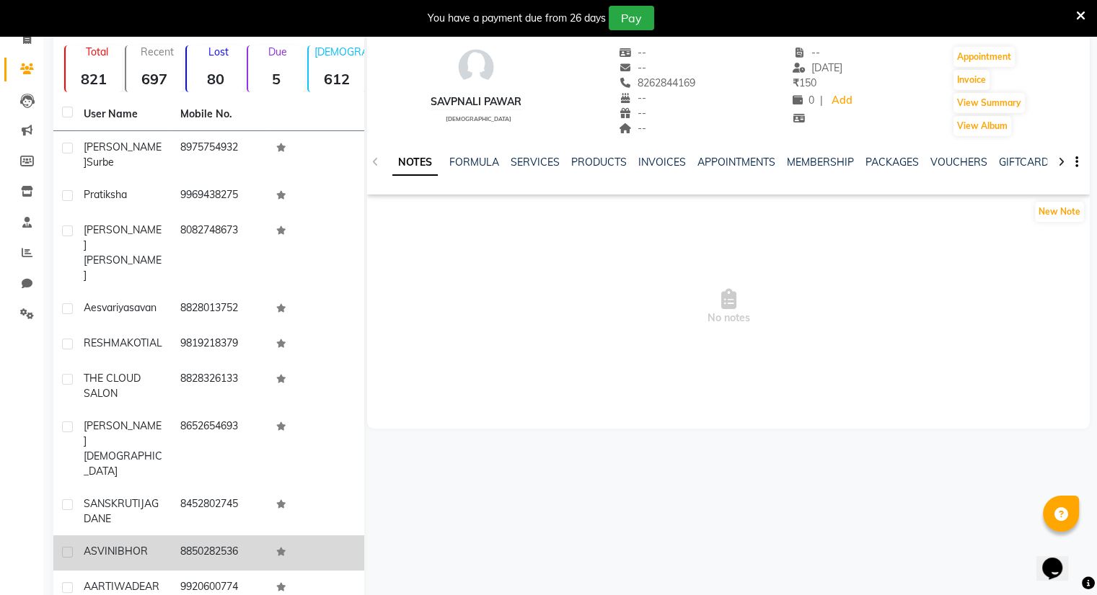
click at [133, 544] on div "ASVINI BHOR" at bounding box center [123, 551] width 79 height 15
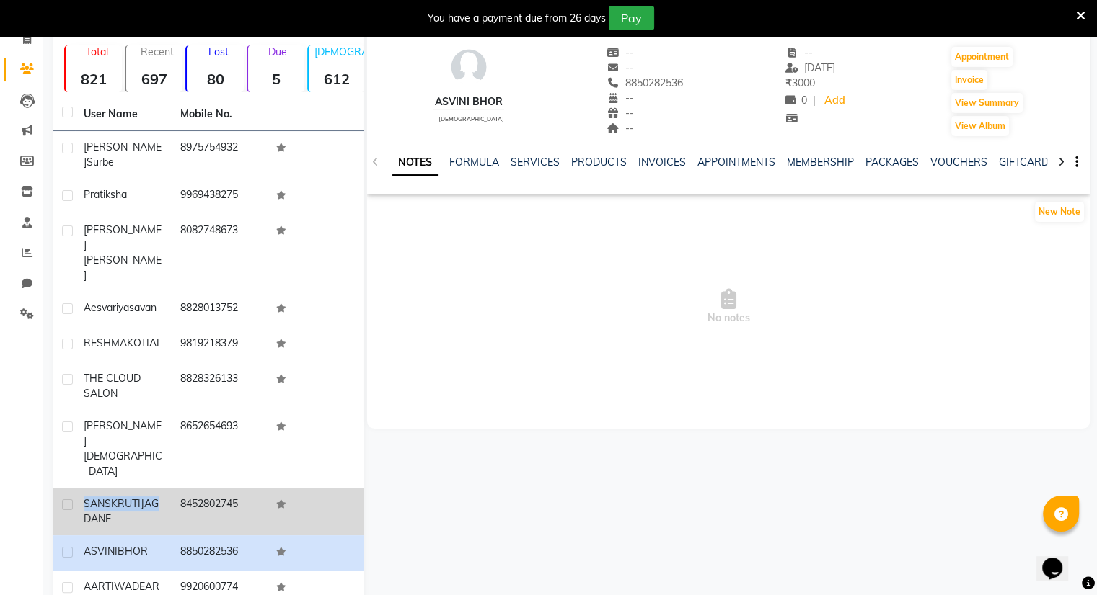
drag, startPoint x: 94, startPoint y: 445, endPoint x: 71, endPoint y: 434, distance: 25.5
click at [71, 488] on tr "SANSKRUTI JAGDANE 8452802745" at bounding box center [208, 512] width 311 height 48
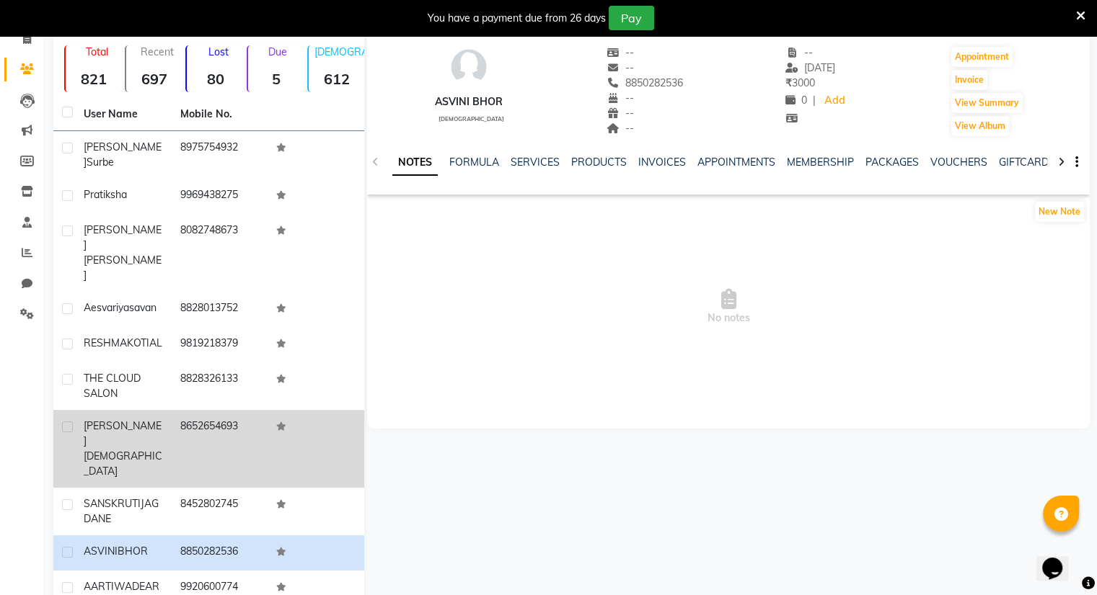
click at [345, 410] on td at bounding box center [315, 449] width 97 height 78
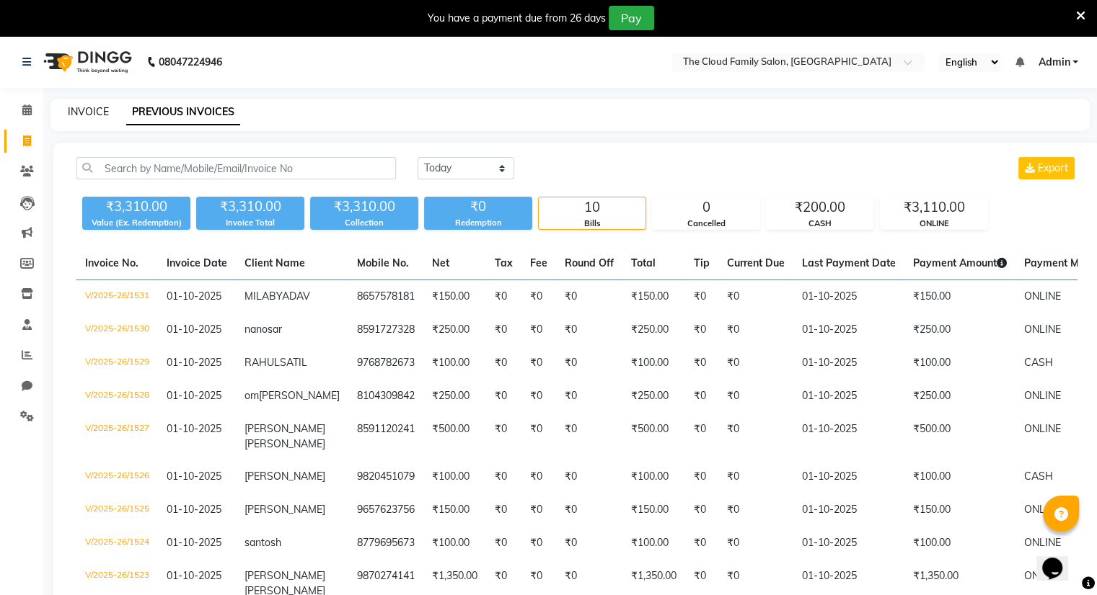
click at [81, 108] on link "INVOICE" at bounding box center [88, 111] width 41 height 13
select select "8444"
select select "service"
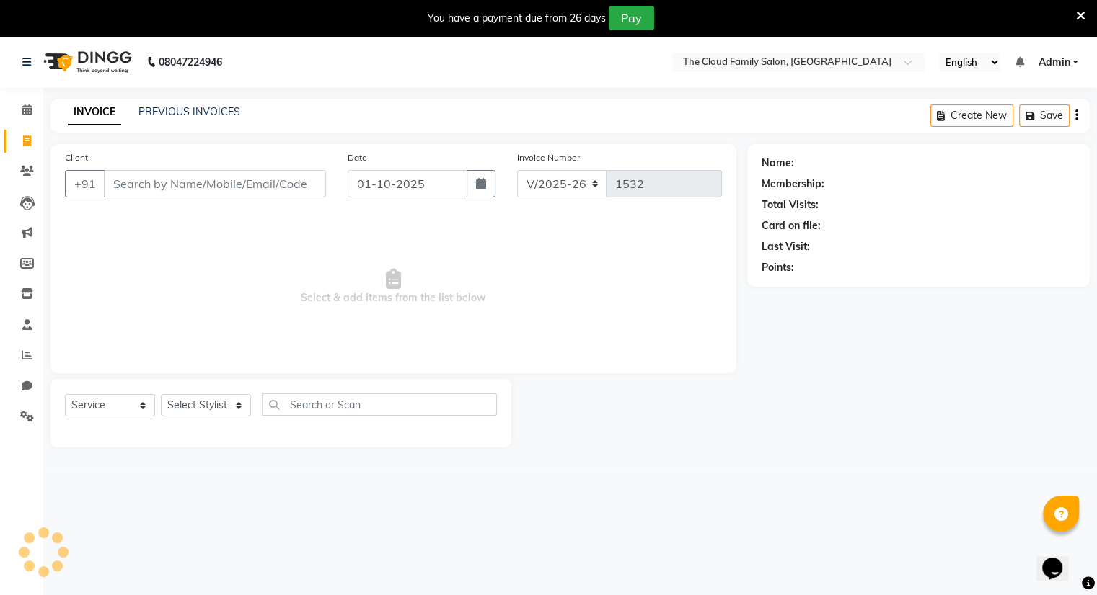
scroll to position [36, 0]
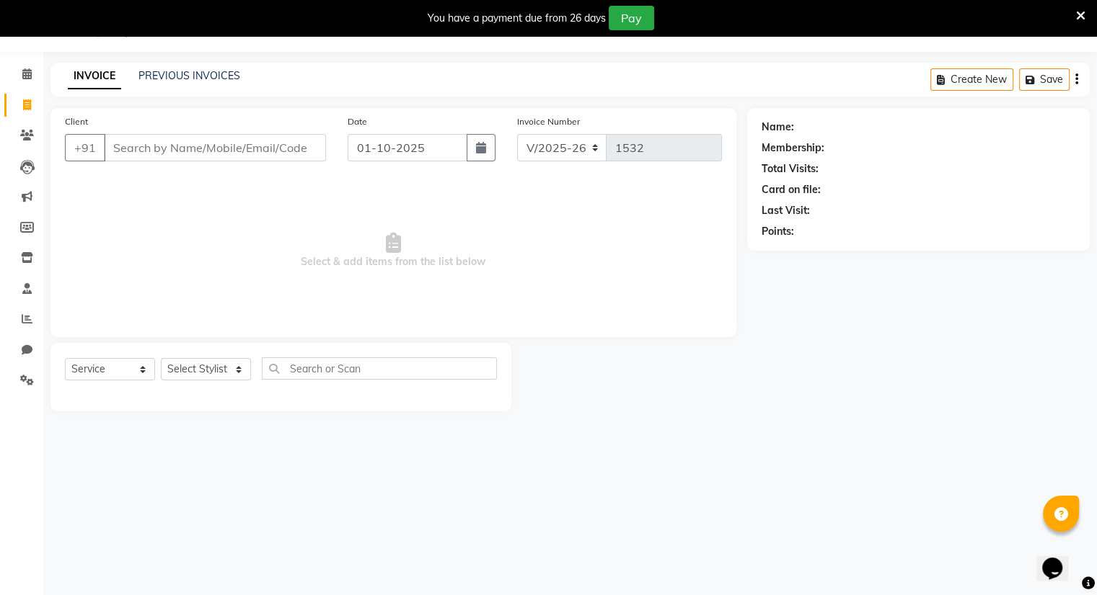
click at [150, 145] on input "Client" at bounding box center [215, 147] width 222 height 27
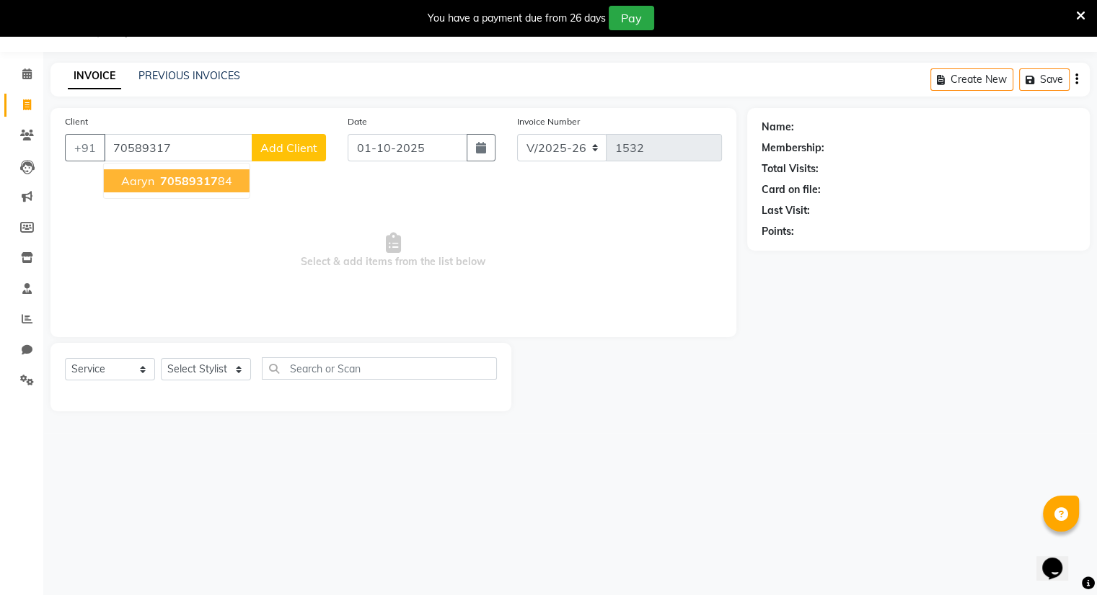
click at [174, 175] on span "70589317" at bounding box center [189, 181] width 58 height 14
type input "7058931784"
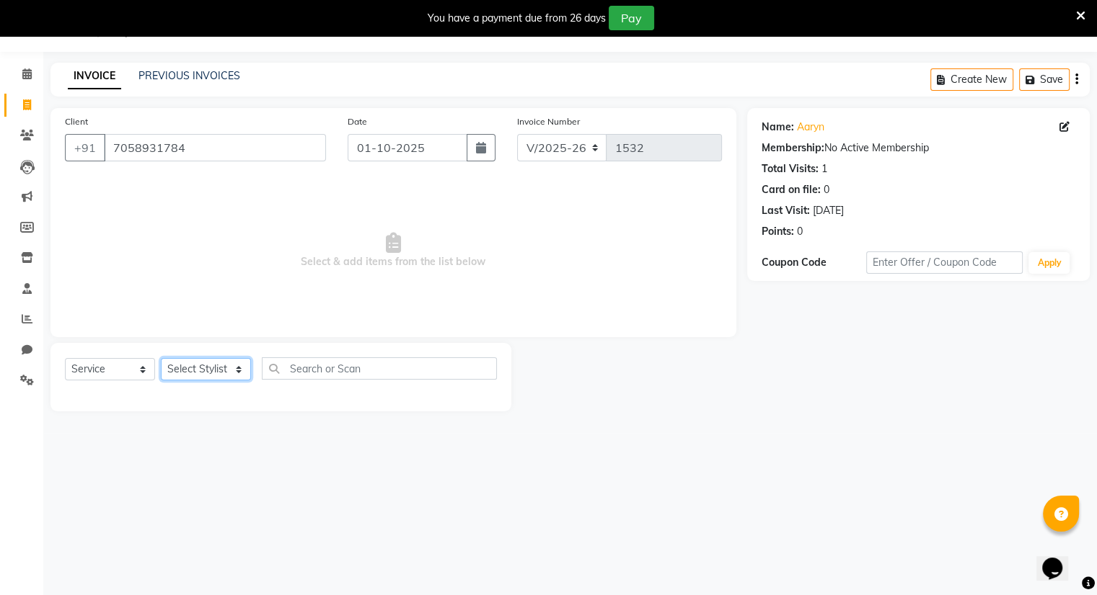
click at [195, 366] on select "Select Stylist Amrapali Bhumi OM [PERSON_NAME] [PERSON_NAME] [PERSON_NAME]" at bounding box center [206, 369] width 90 height 22
select select "83357"
click at [161, 359] on select "Select Stylist Amrapali Bhumi OM [PERSON_NAME] [PERSON_NAME] [PERSON_NAME]" at bounding box center [206, 369] width 90 height 22
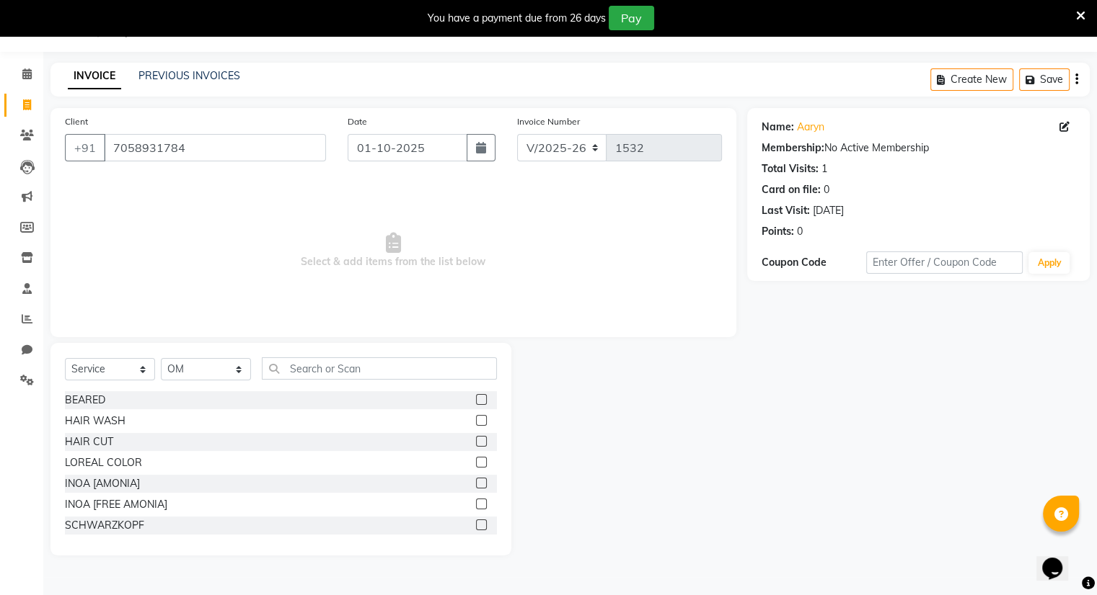
click at [476, 405] on div at bounding box center [480, 401] width 9 height 15
click at [476, 401] on label at bounding box center [481, 399] width 11 height 11
click at [476, 401] on input "checkbox" at bounding box center [480, 400] width 9 height 9
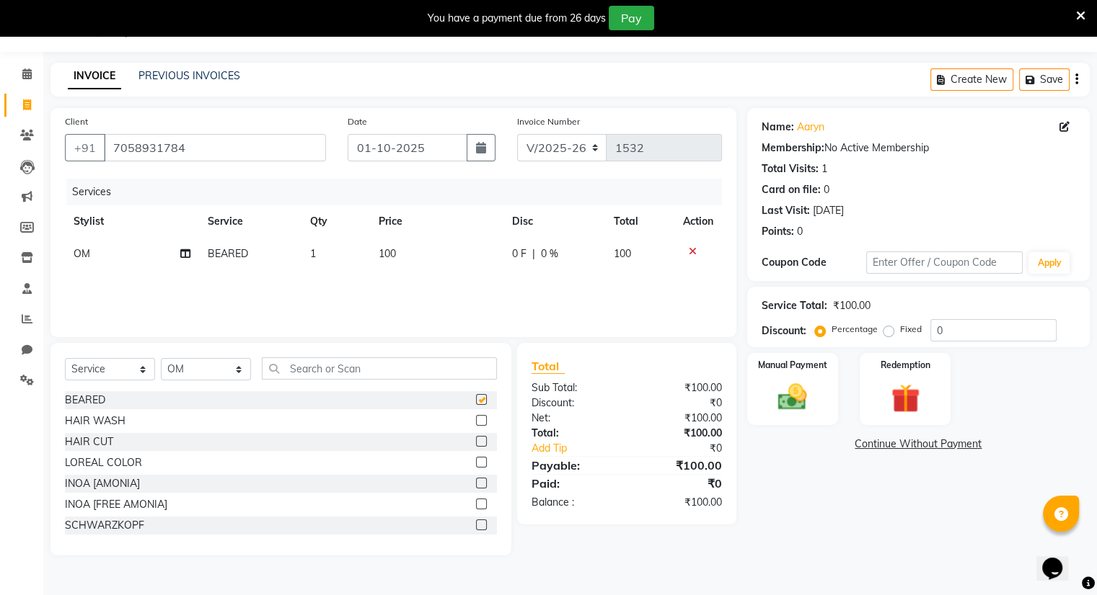
checkbox input "false"
click at [476, 441] on label at bounding box center [481, 441] width 11 height 11
click at [476, 441] on input "checkbox" at bounding box center [480, 442] width 9 height 9
checkbox input "false"
click at [836, 381] on div "Manual Payment" at bounding box center [792, 389] width 94 height 74
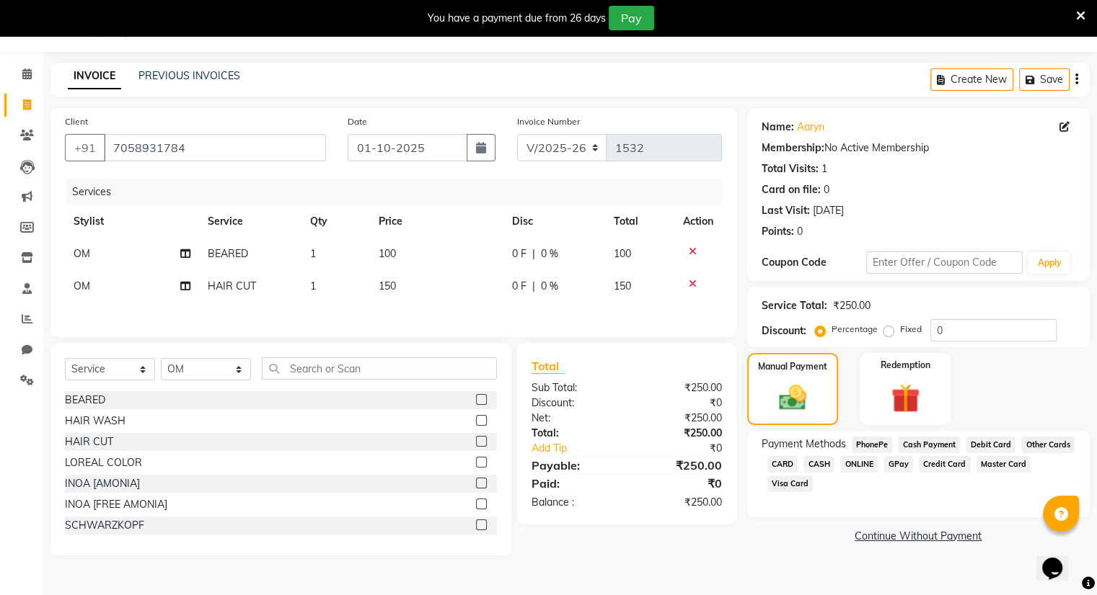
click at [855, 464] on span "ONLINE" at bounding box center [858, 464] width 37 height 17
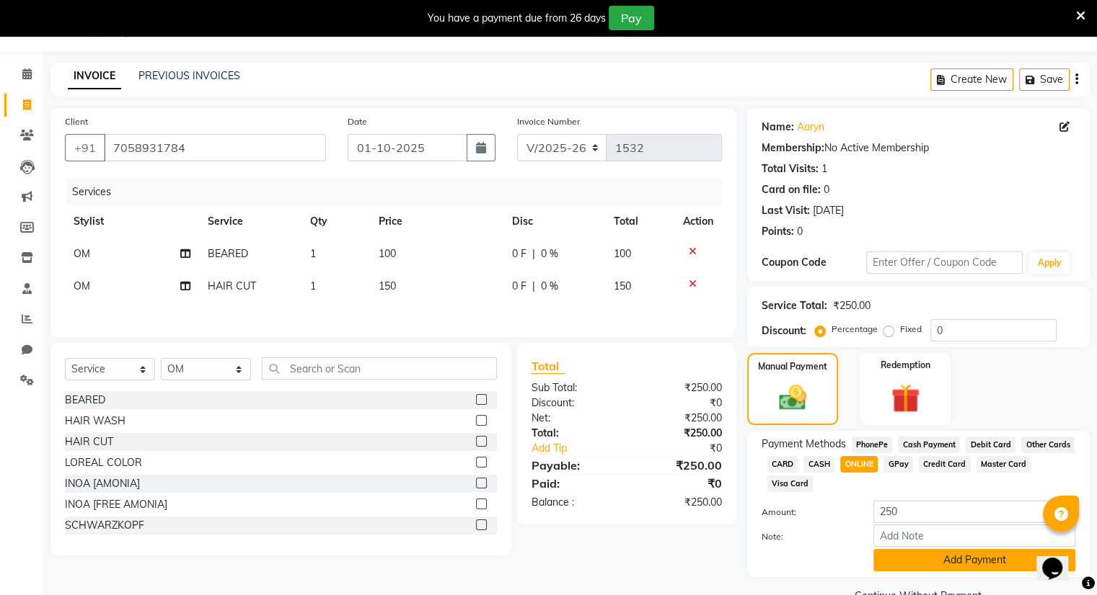
click at [908, 563] on button "Add Payment" at bounding box center [974, 560] width 202 height 22
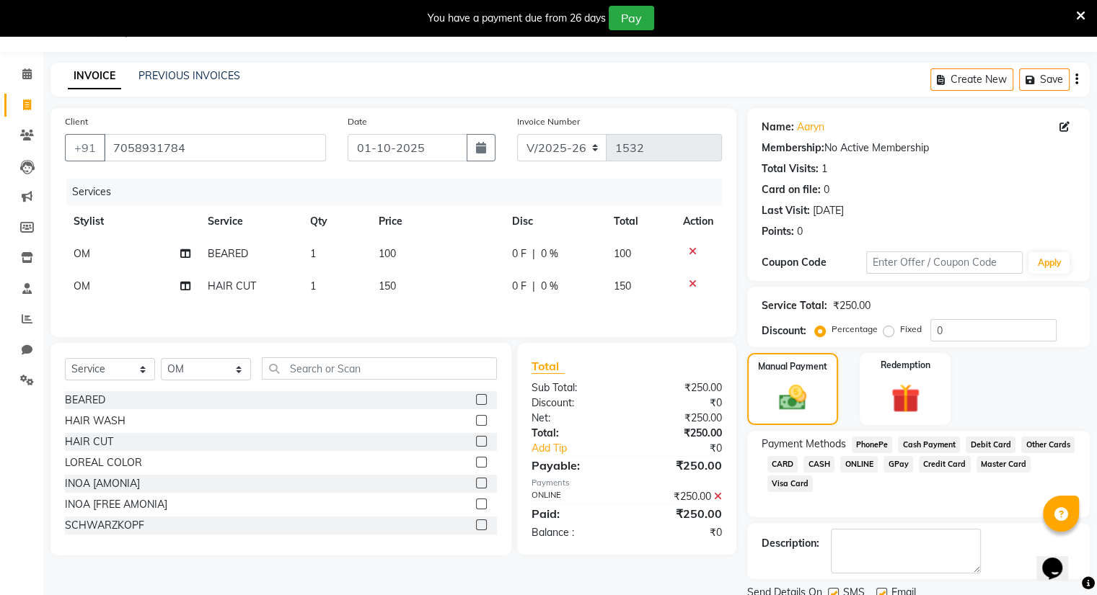
scroll to position [89, 0]
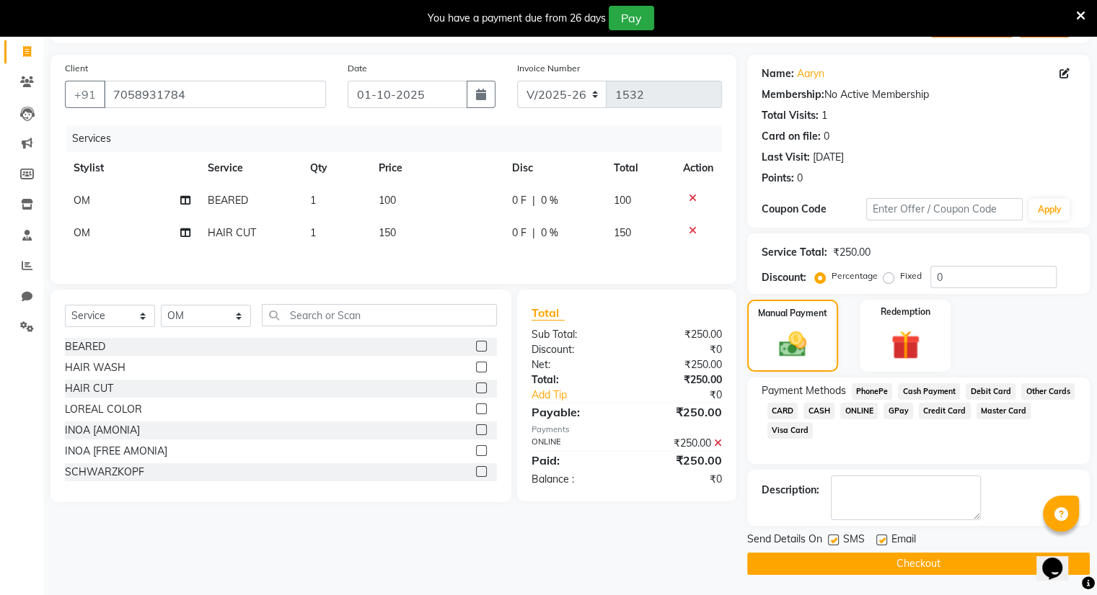
click at [908, 563] on button "Checkout" at bounding box center [918, 564] width 342 height 22
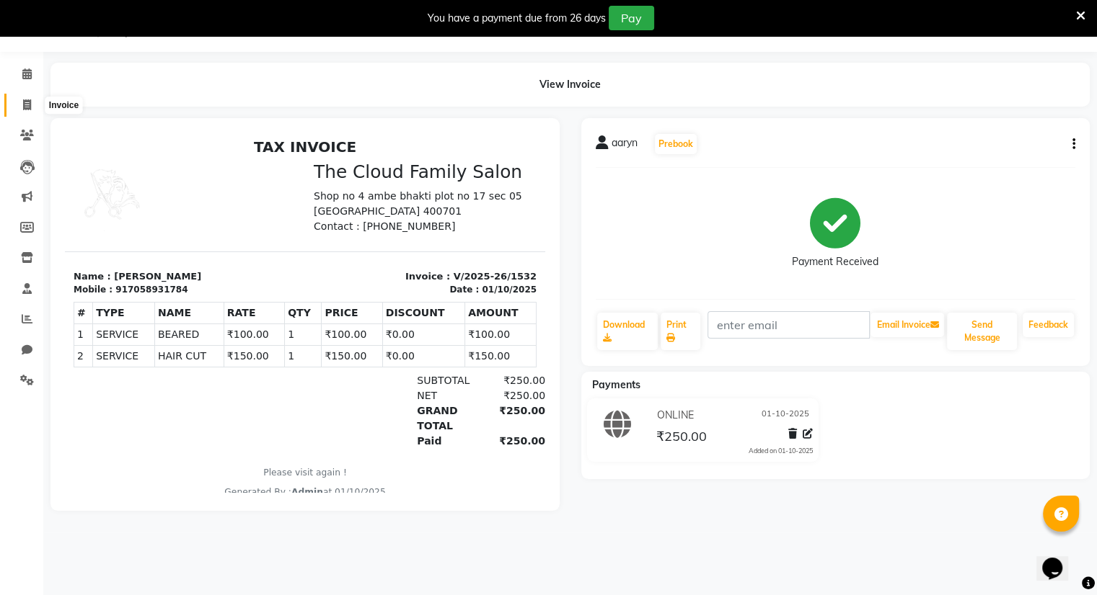
click at [26, 104] on icon at bounding box center [27, 104] width 8 height 11
select select "8444"
select select "service"
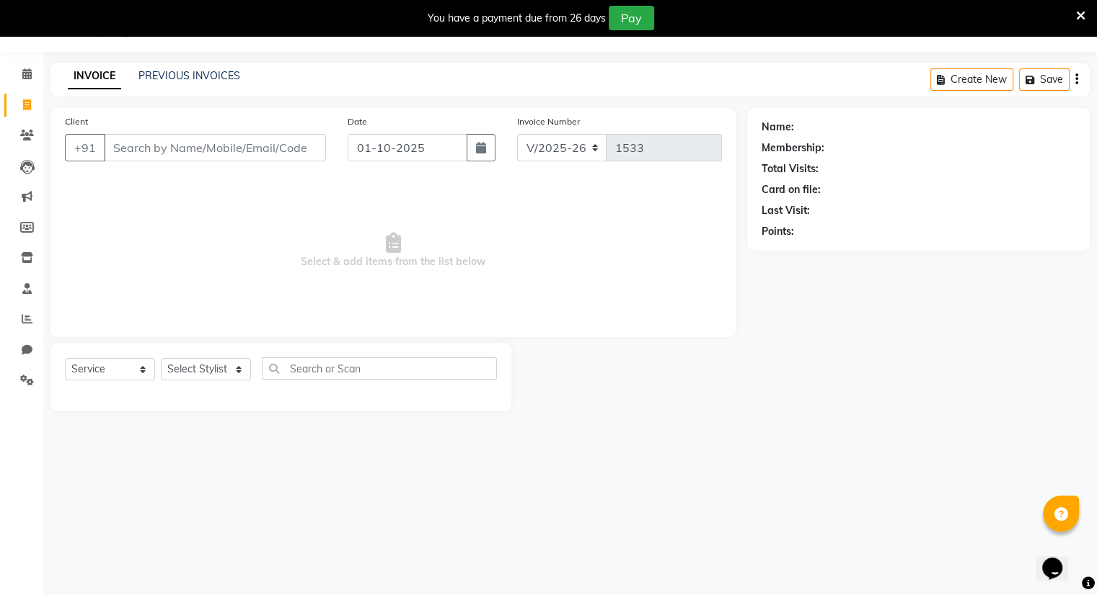
click at [112, 153] on input "Client" at bounding box center [215, 147] width 222 height 27
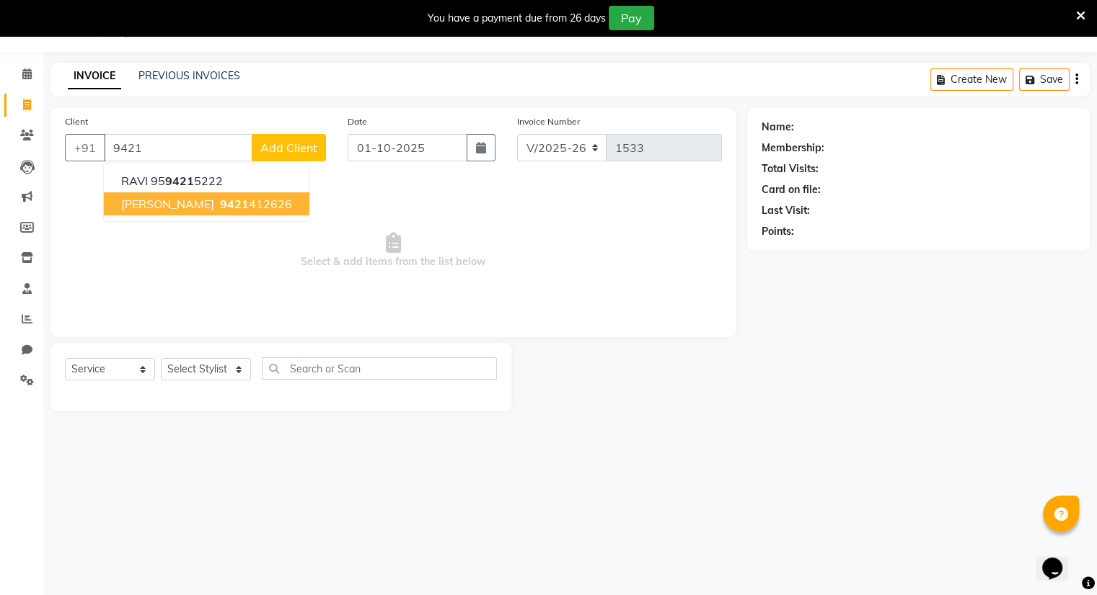
click at [161, 203] on span "[PERSON_NAME]" at bounding box center [167, 204] width 93 height 14
type input "9421412626"
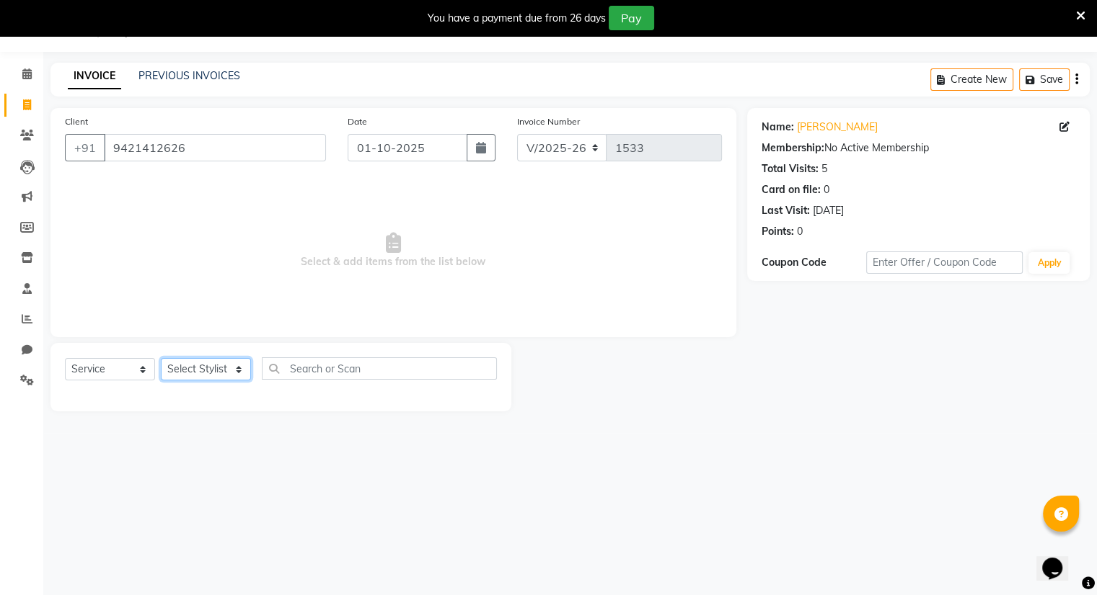
click at [197, 360] on select "Select Stylist Amrapali Bhumi OM [PERSON_NAME] [PERSON_NAME] [PERSON_NAME]" at bounding box center [206, 369] width 90 height 22
select select "83284"
click at [161, 359] on select "Select Stylist Amrapali Bhumi OM [PERSON_NAME] [PERSON_NAME] [PERSON_NAME]" at bounding box center [206, 369] width 90 height 22
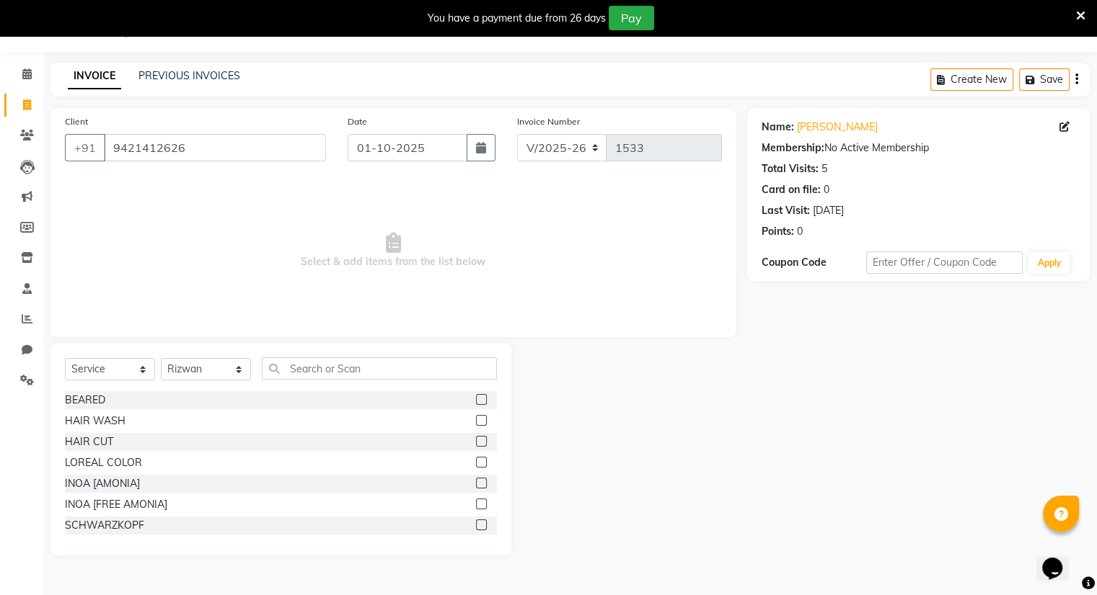
click at [476, 398] on label at bounding box center [481, 399] width 11 height 11
click at [476, 398] on input "checkbox" at bounding box center [480, 400] width 9 height 9
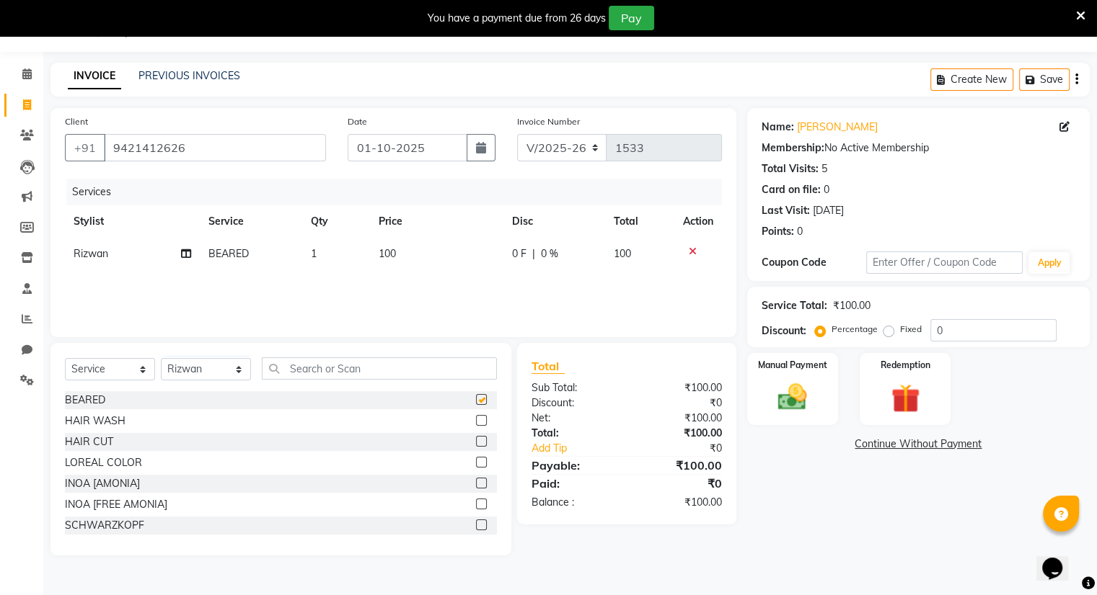
checkbox input "false"
click at [779, 384] on img at bounding box center [792, 398] width 48 height 35
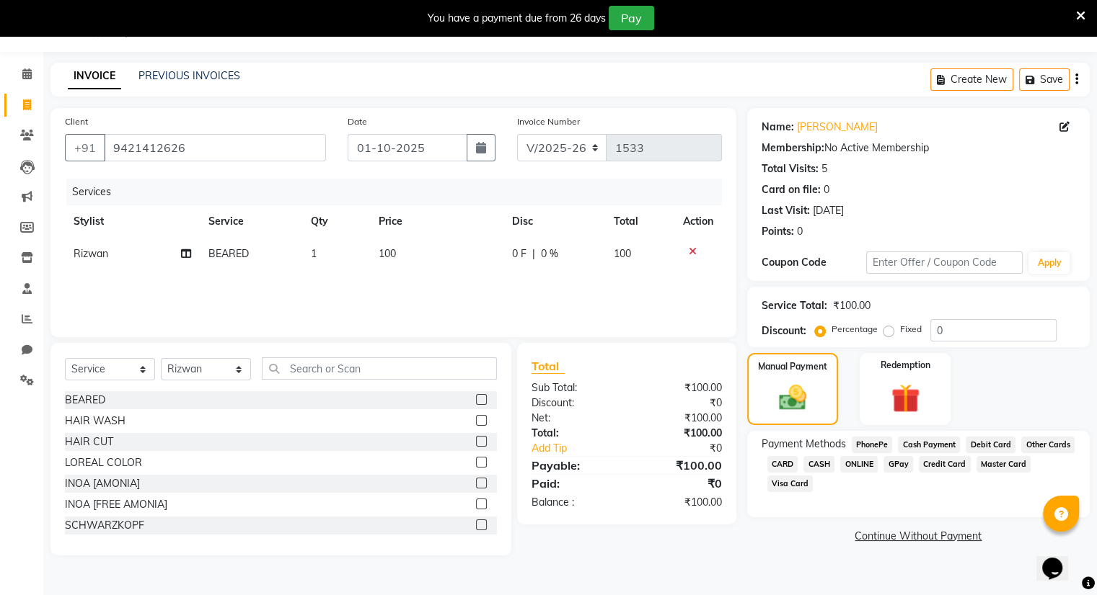
click at [862, 467] on span "ONLINE" at bounding box center [858, 464] width 37 height 17
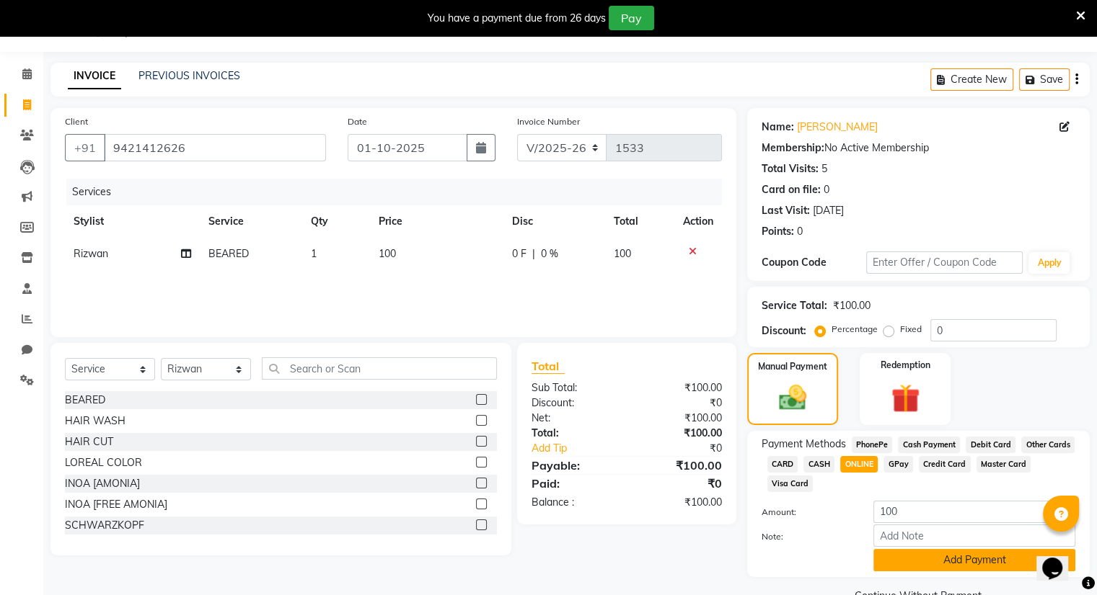
click at [909, 566] on button "Add Payment" at bounding box center [974, 560] width 202 height 22
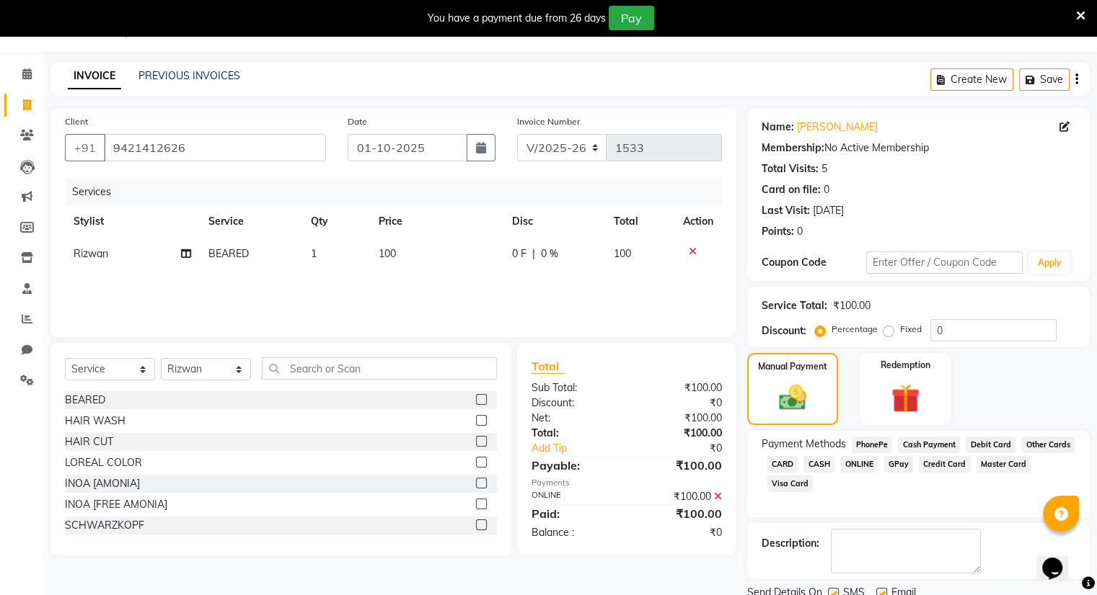
scroll to position [89, 0]
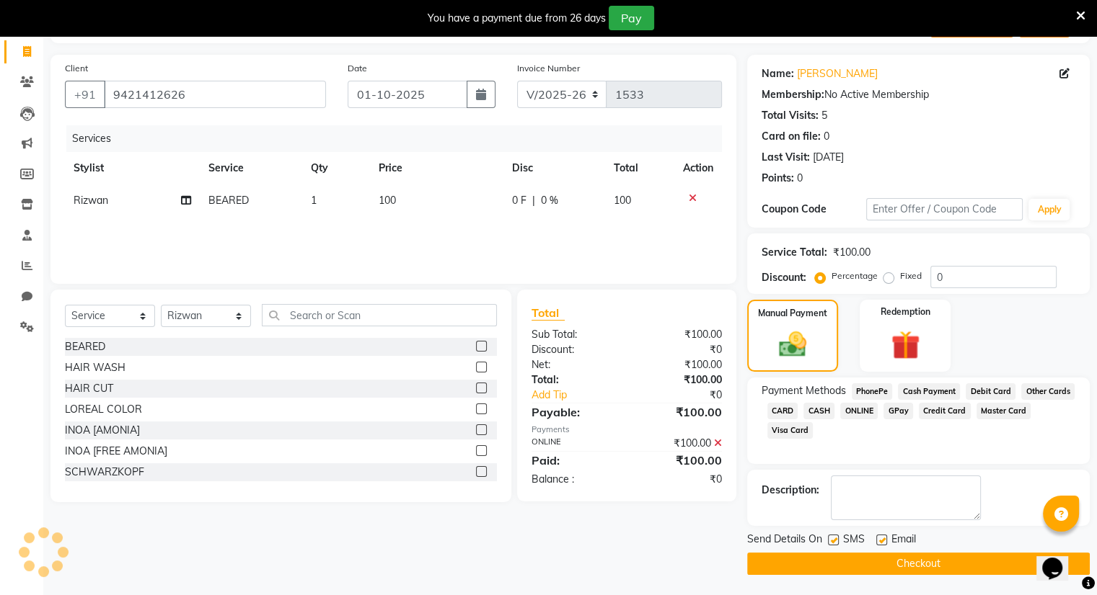
click at [909, 566] on button "Checkout" at bounding box center [918, 564] width 342 height 22
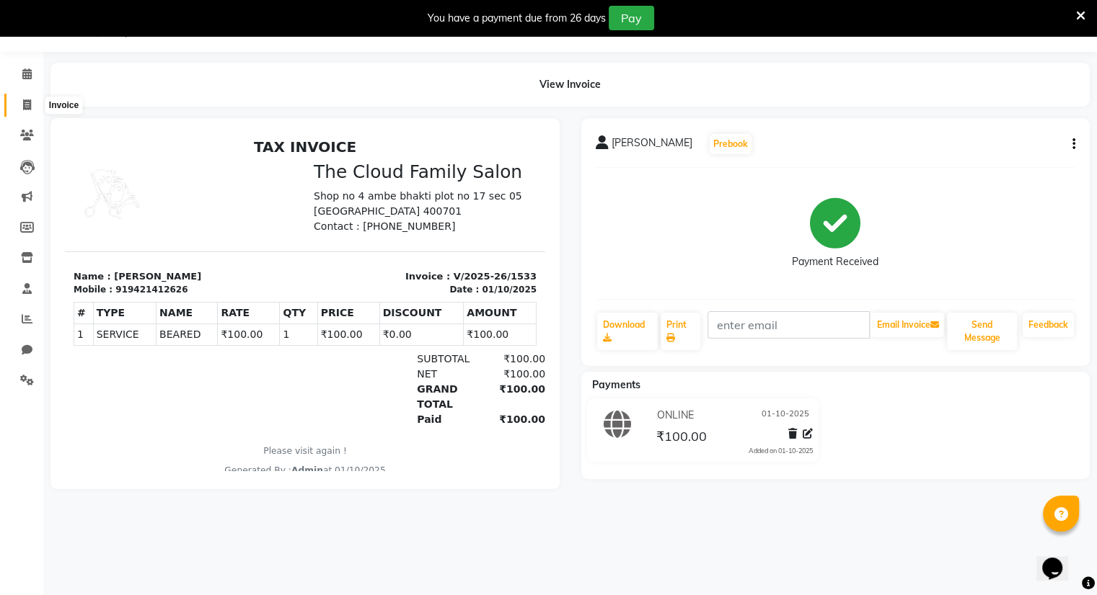
click at [27, 107] on icon at bounding box center [27, 104] width 8 height 11
select select "service"
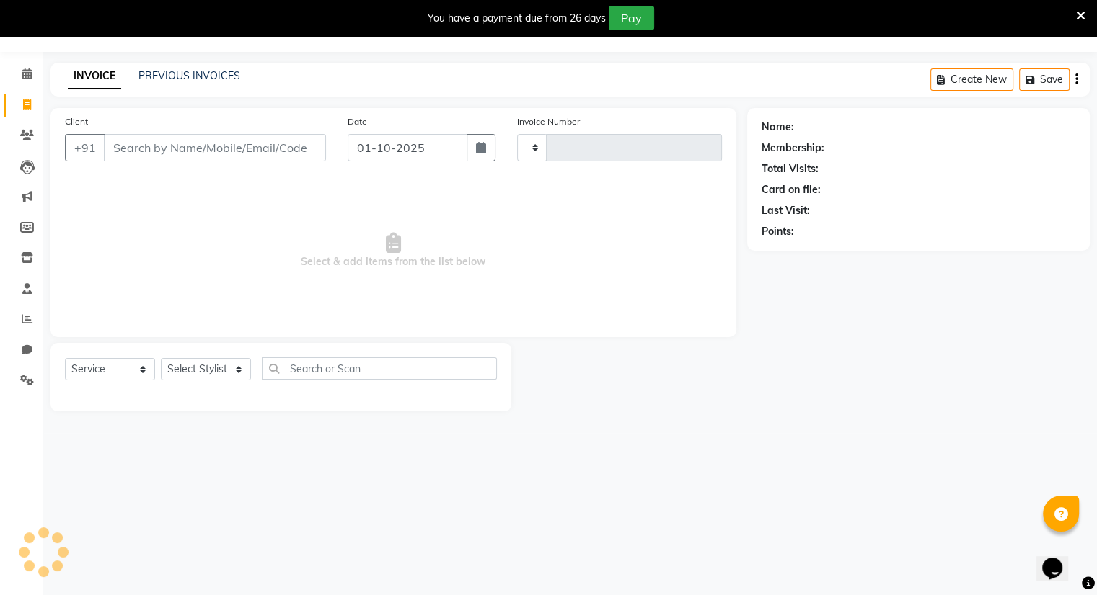
type input "1534"
select select "8444"
click at [151, 150] on input "Client" at bounding box center [215, 147] width 222 height 27
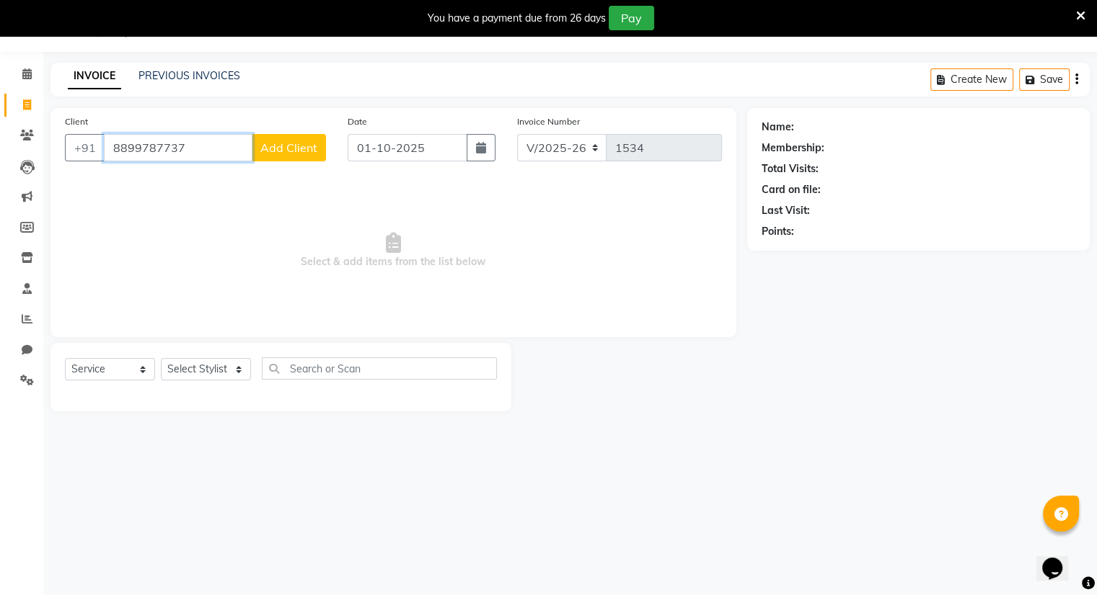
type input "8899787737"
click at [279, 147] on span "Add Client" at bounding box center [288, 148] width 57 height 14
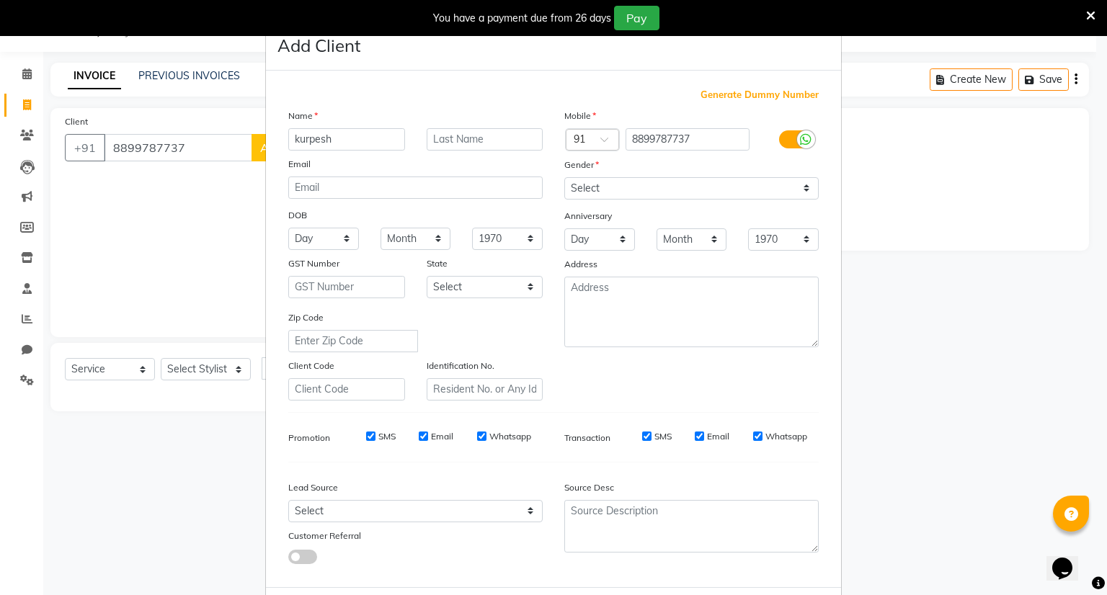
type input "kurpesh"
click at [590, 185] on select "Select [DEMOGRAPHIC_DATA] [DEMOGRAPHIC_DATA] Other Prefer Not To Say" at bounding box center [691, 188] width 254 height 22
select select "[DEMOGRAPHIC_DATA]"
click at [564, 178] on select "Select [DEMOGRAPHIC_DATA] [DEMOGRAPHIC_DATA] Other Prefer Not To Say" at bounding box center [691, 188] width 254 height 22
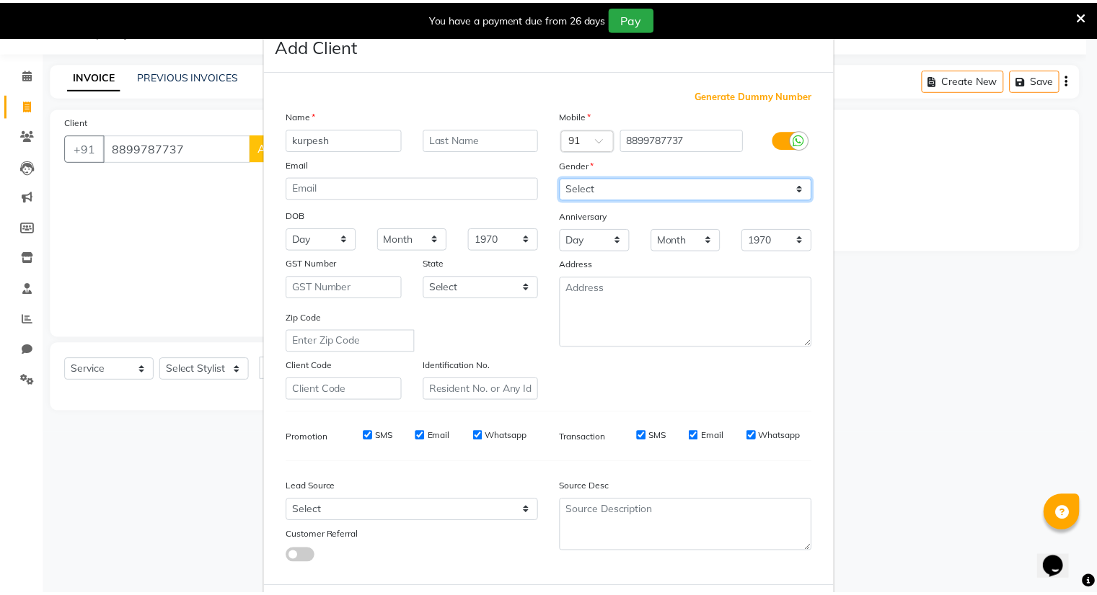
scroll to position [77, 0]
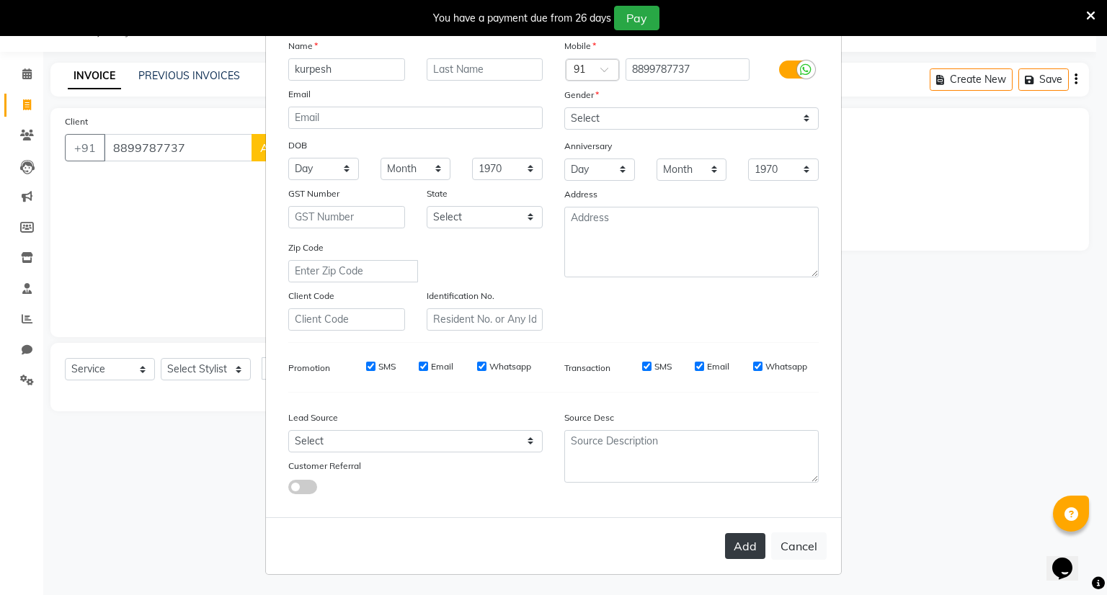
click at [744, 552] on button "Add" at bounding box center [745, 546] width 40 height 26
select select
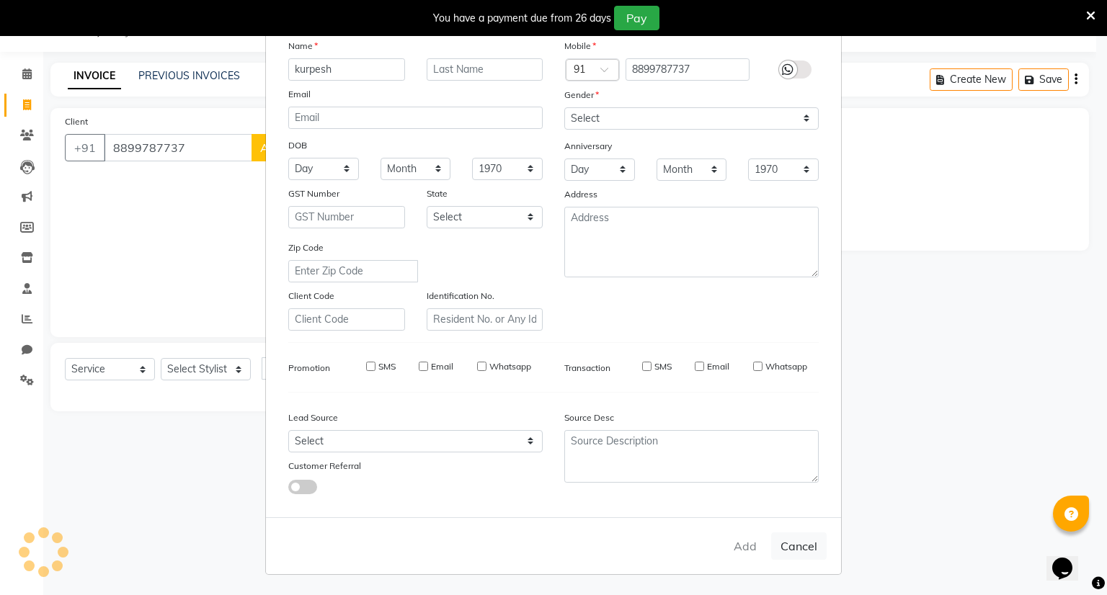
select select
checkbox input "false"
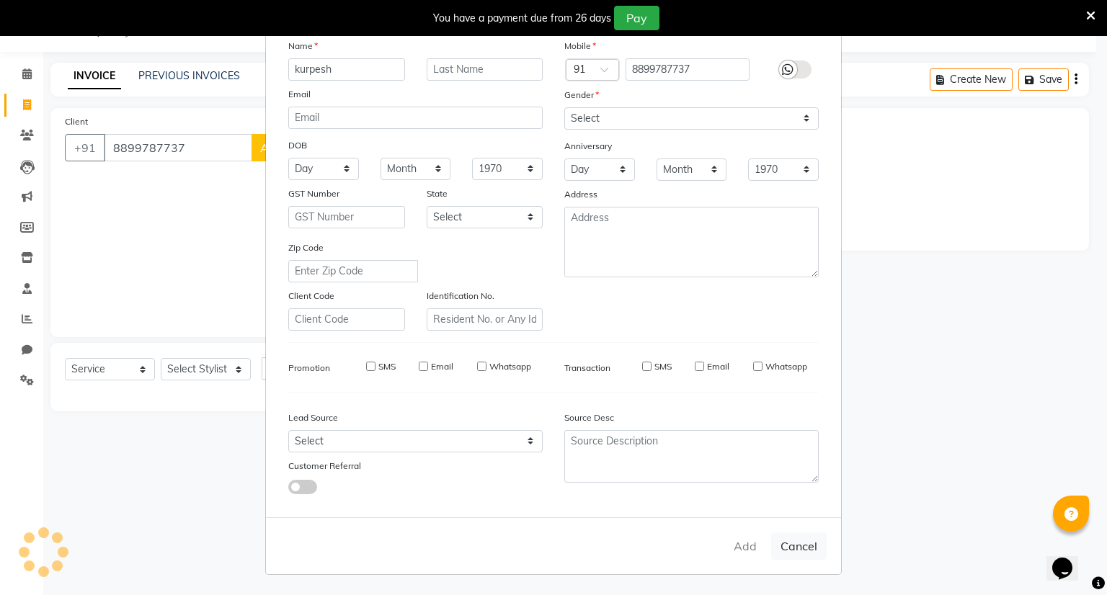
checkbox input "false"
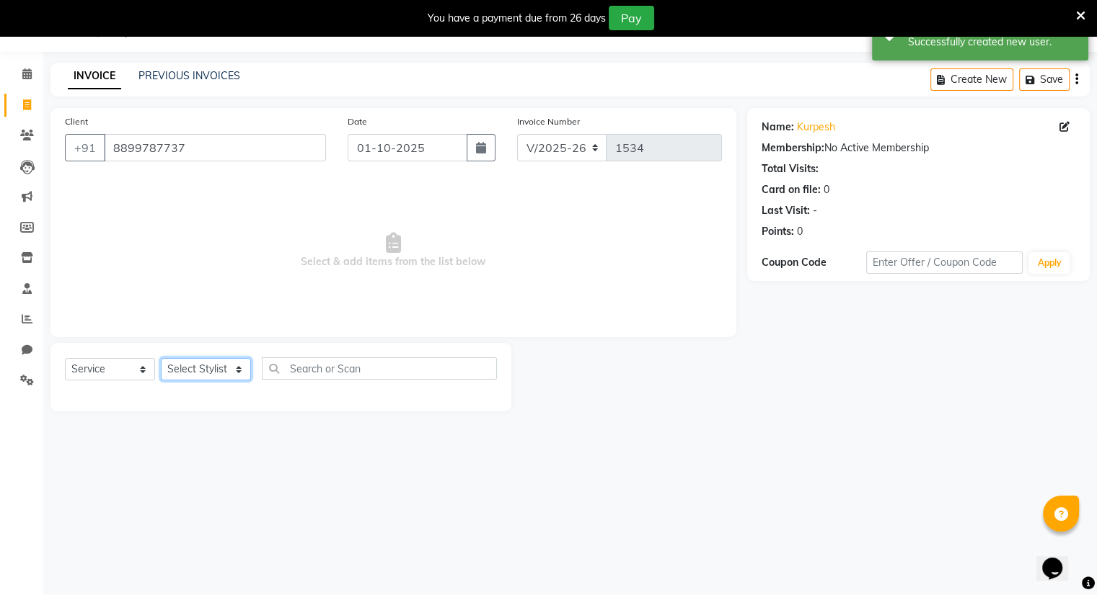
click at [202, 376] on select "Select Stylist Amrapali Bhumi OM [PERSON_NAME] [PERSON_NAME] [PERSON_NAME]" at bounding box center [206, 369] width 90 height 22
select select "83284"
click at [161, 359] on select "Select Stylist Amrapali Bhumi OM [PERSON_NAME] [PERSON_NAME] [PERSON_NAME]" at bounding box center [206, 369] width 90 height 22
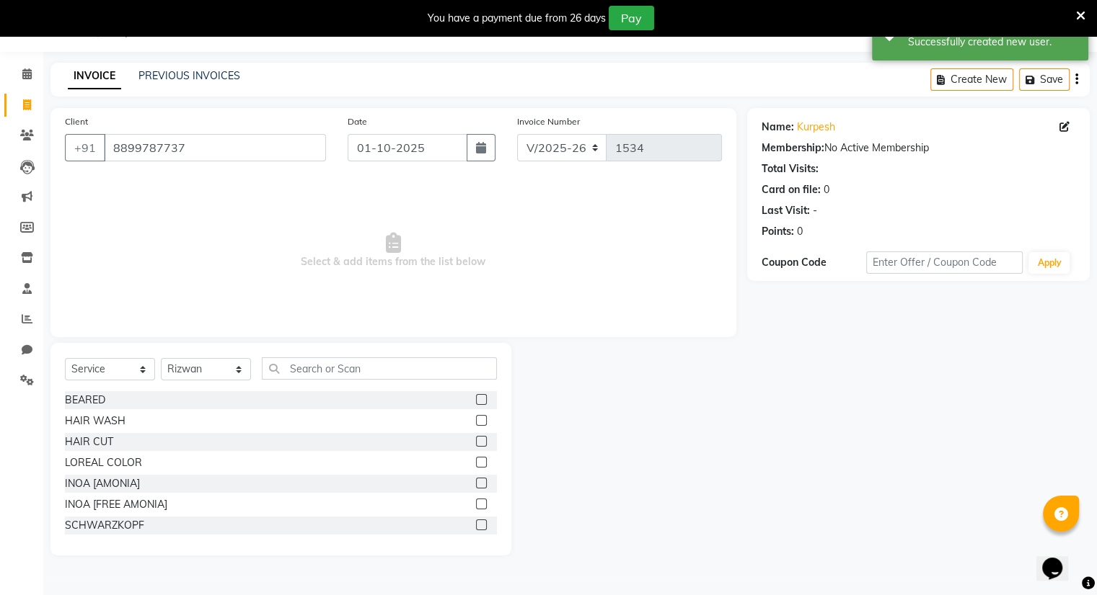
click at [476, 445] on label at bounding box center [481, 441] width 11 height 11
click at [476, 445] on input "checkbox" at bounding box center [480, 442] width 9 height 9
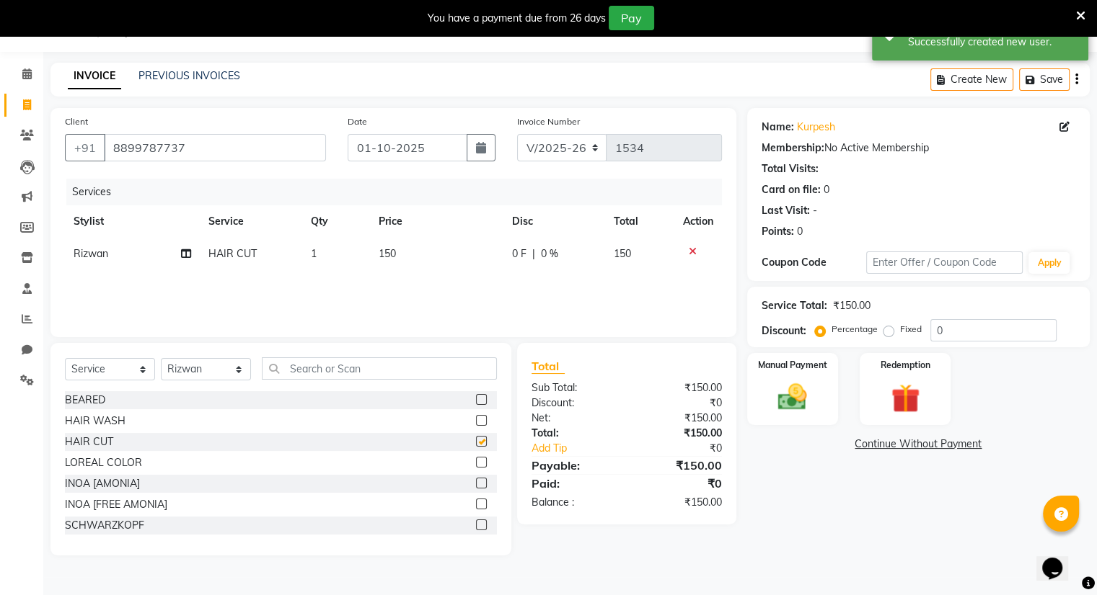
checkbox input "false"
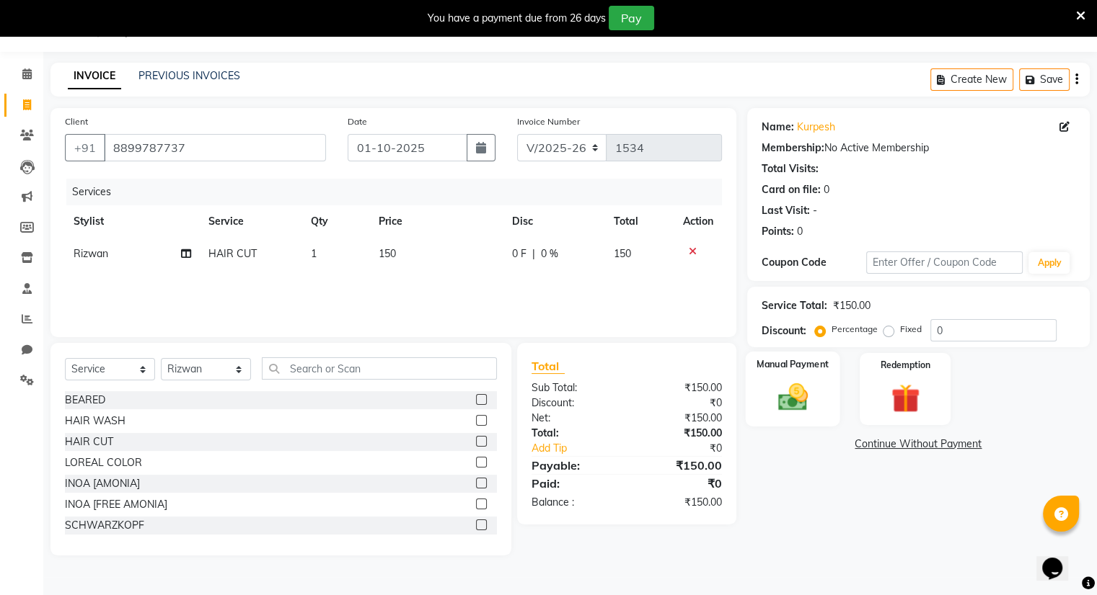
click at [794, 370] on label "Manual Payment" at bounding box center [792, 365] width 72 height 14
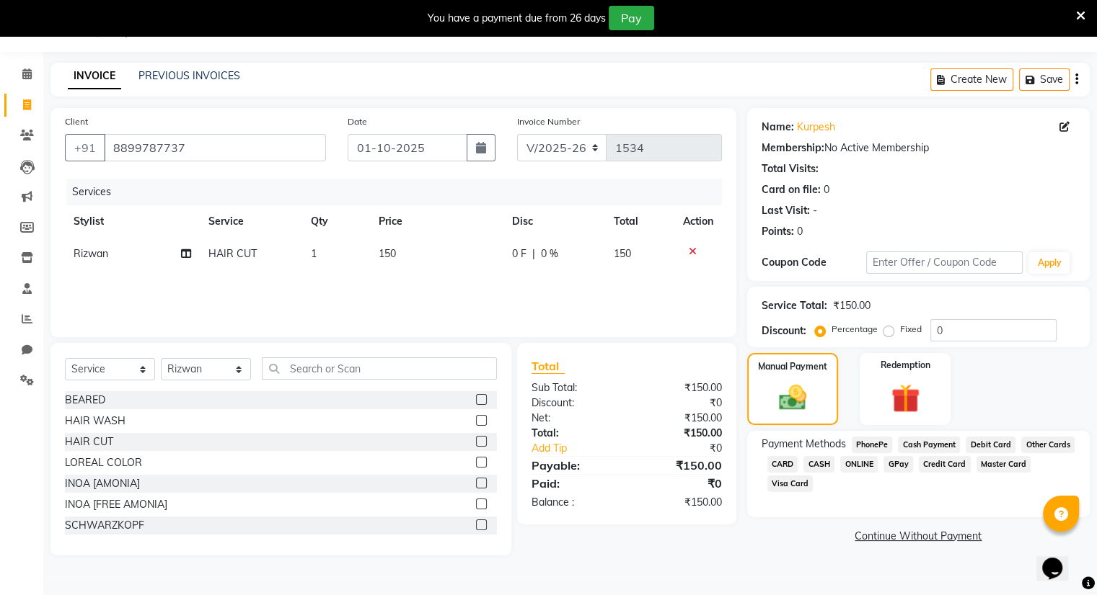
click at [854, 465] on span "ONLINE" at bounding box center [858, 464] width 37 height 17
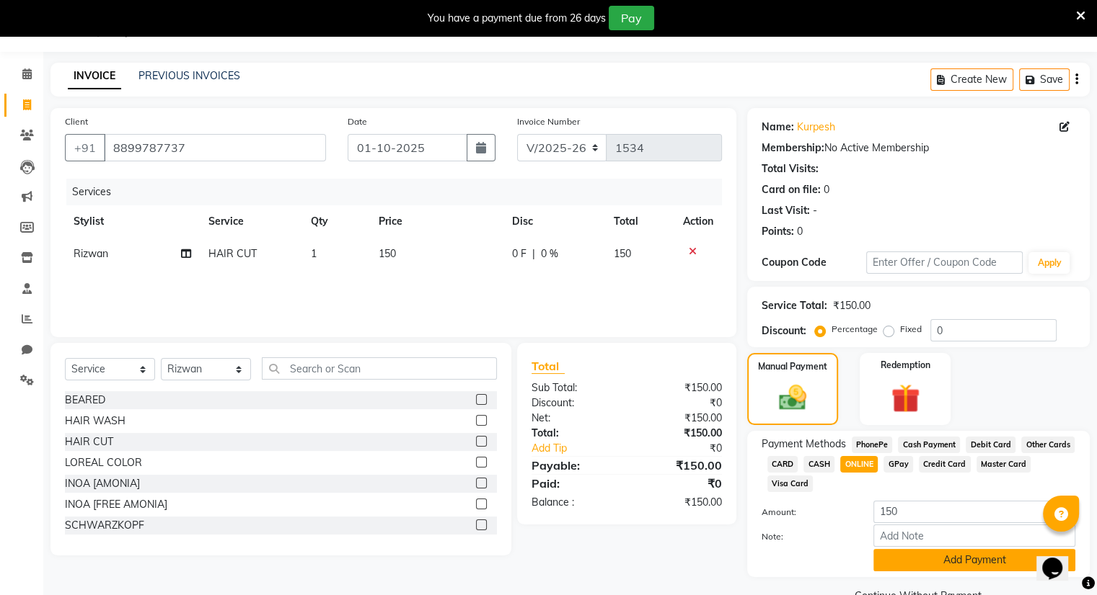
click at [890, 557] on button "Add Payment" at bounding box center [974, 560] width 202 height 22
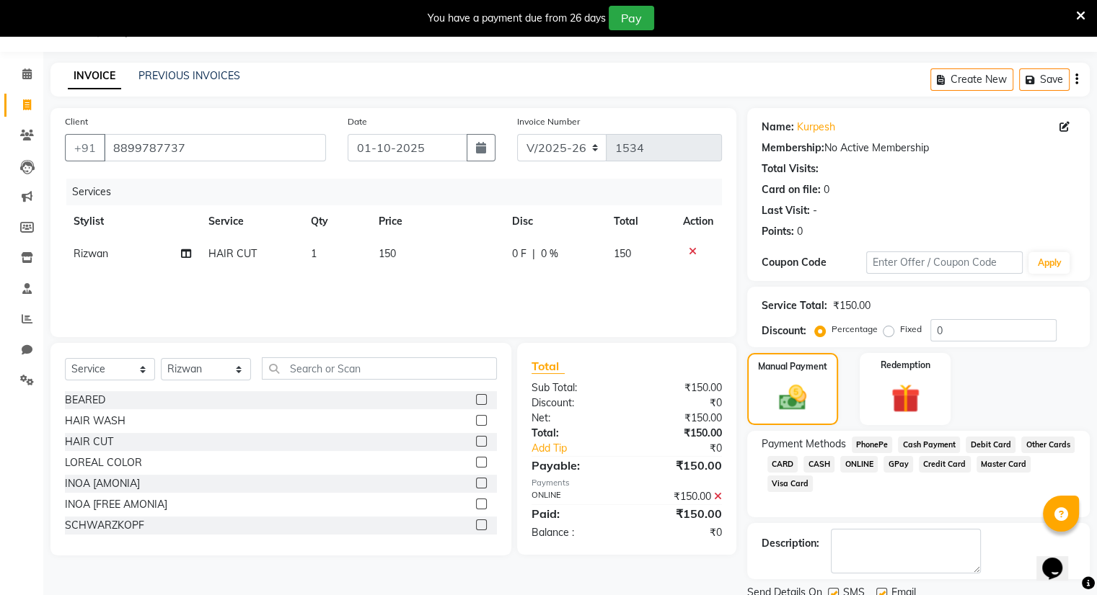
scroll to position [89, 0]
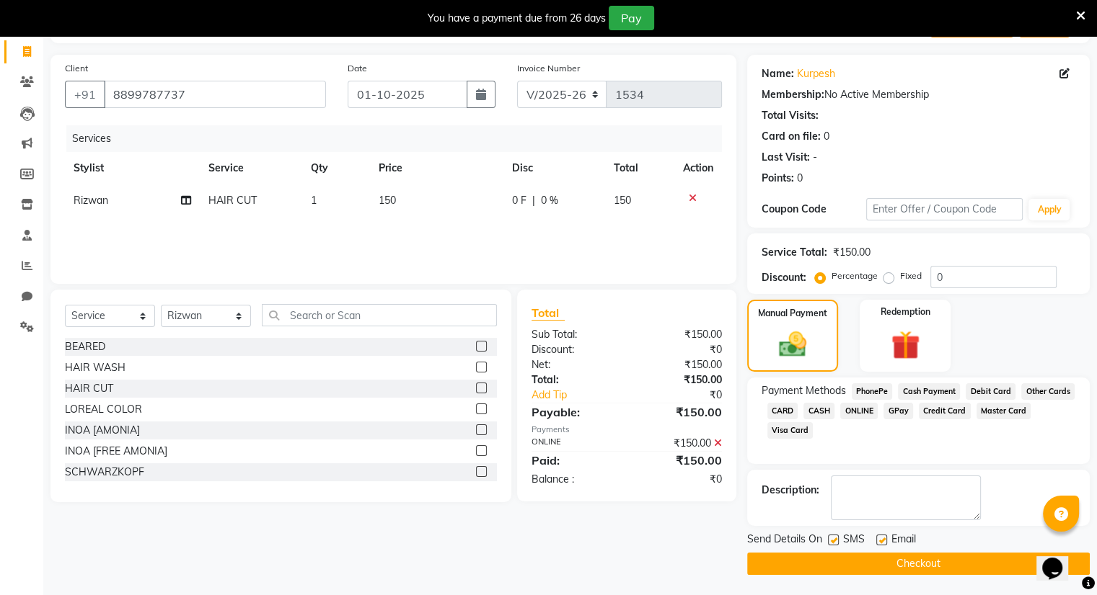
click at [926, 559] on button "Checkout" at bounding box center [918, 564] width 342 height 22
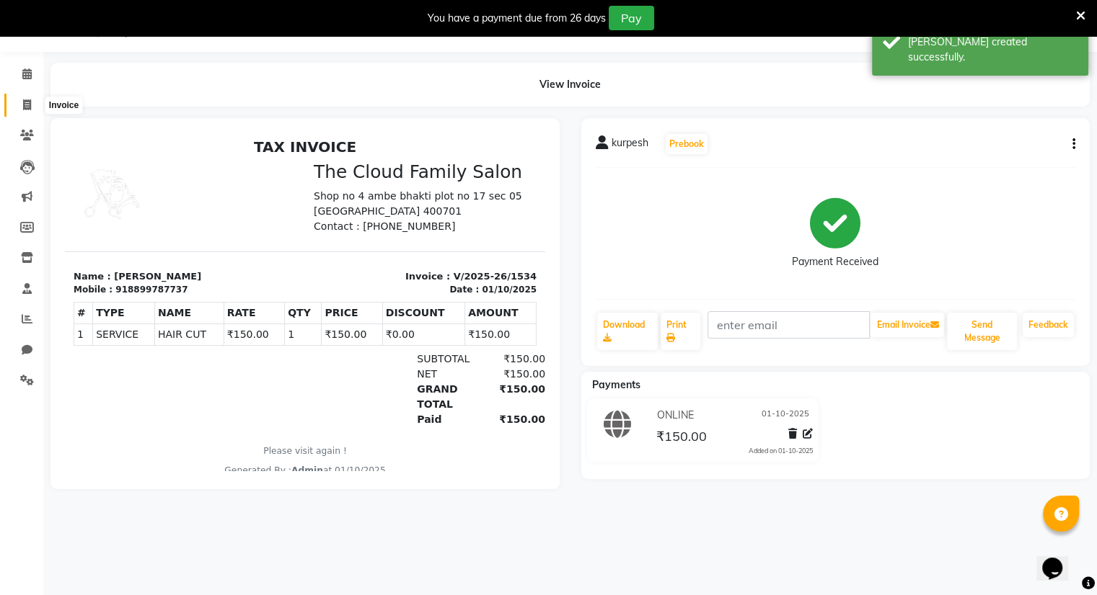
click at [26, 101] on icon at bounding box center [27, 104] width 8 height 11
select select "service"
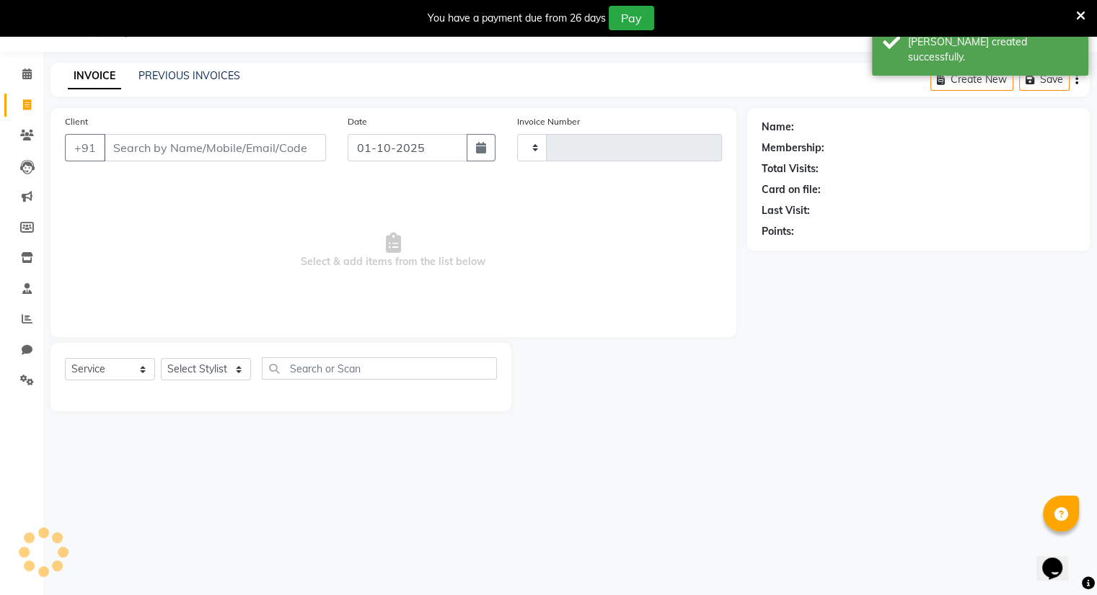
type input "1535"
select select "8444"
click at [177, 73] on link "PREVIOUS INVOICES" at bounding box center [189, 75] width 102 height 13
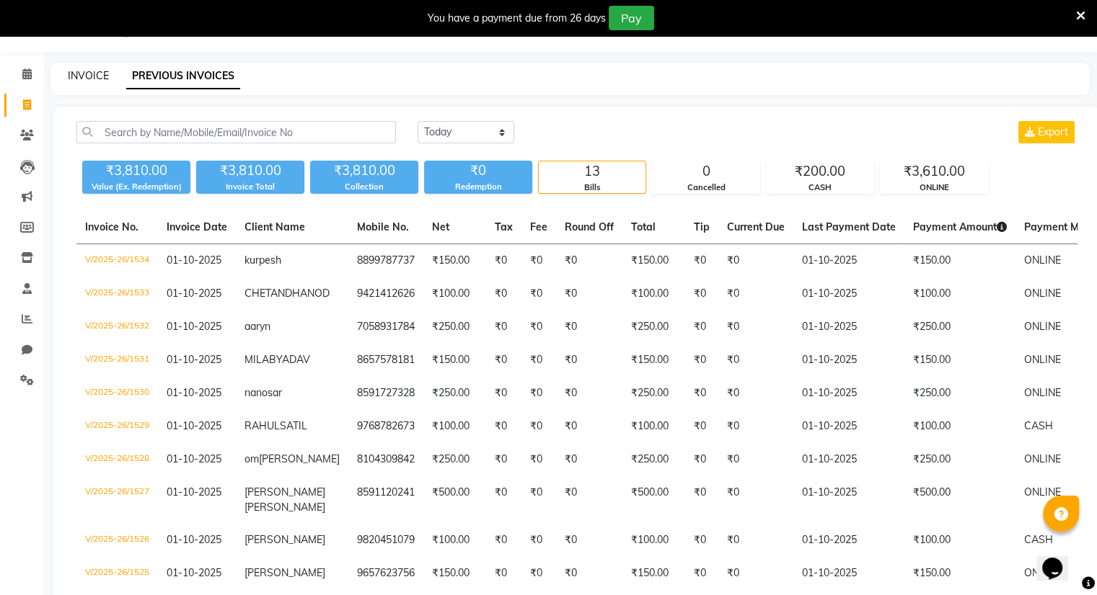
click at [84, 74] on link "INVOICE" at bounding box center [88, 75] width 41 height 13
select select "8444"
select select "service"
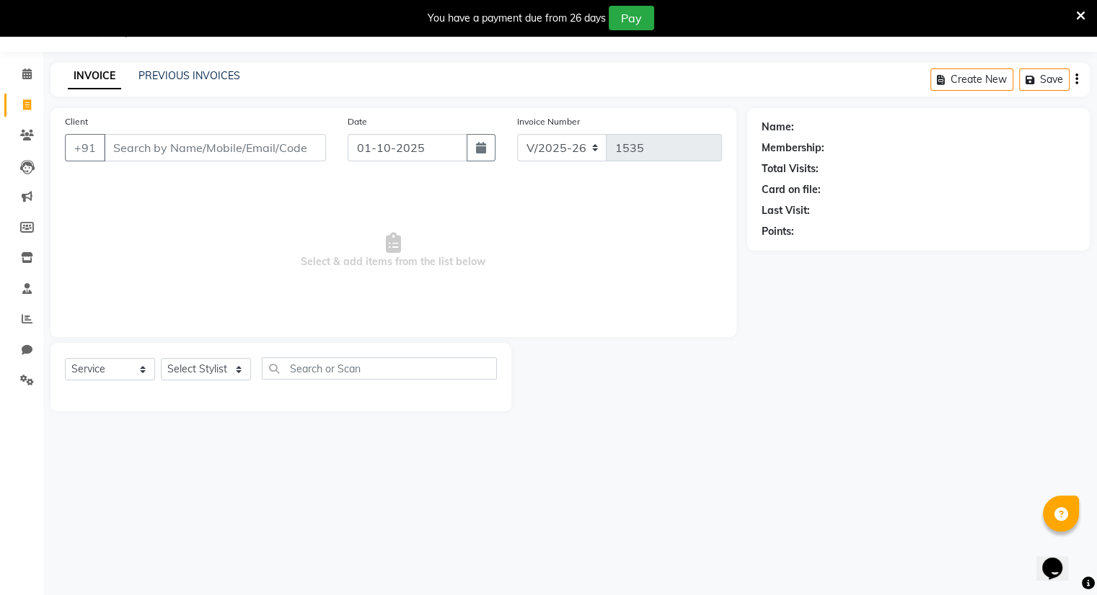
click at [137, 146] on input "Client" at bounding box center [215, 147] width 222 height 27
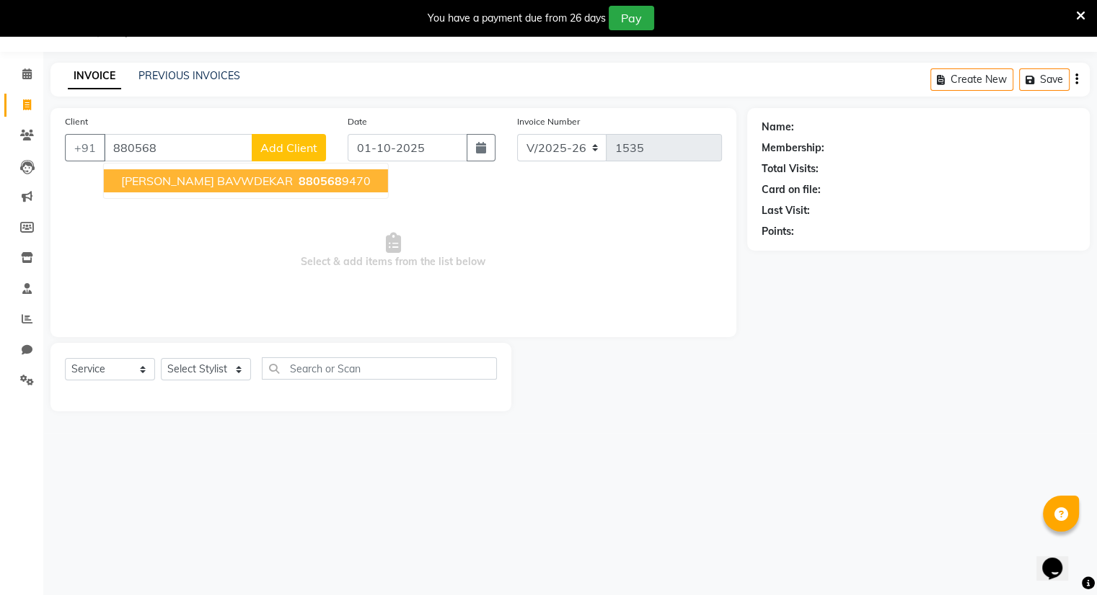
click at [190, 185] on span "[PERSON_NAME] BAVWDEKAR" at bounding box center [207, 181] width 172 height 14
type input "8805689470"
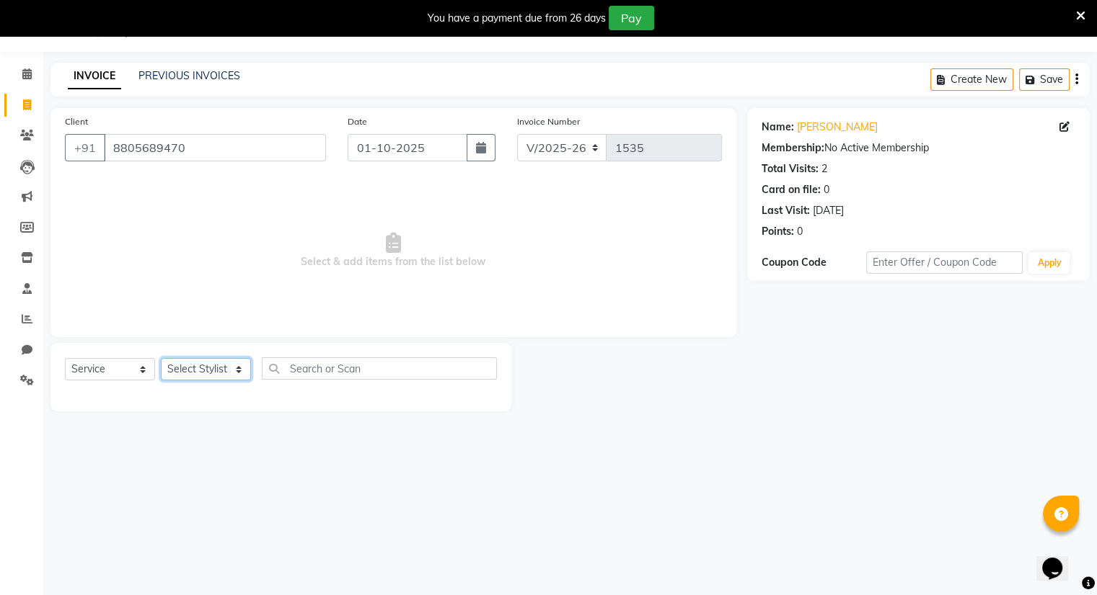
click at [192, 371] on select "Select Stylist Amrapali Bhumi OM [PERSON_NAME] [PERSON_NAME] [PERSON_NAME]" at bounding box center [206, 369] width 90 height 22
select select "83357"
click at [161, 359] on select "Select Stylist Amrapali Bhumi OM [PERSON_NAME] [PERSON_NAME] [PERSON_NAME]" at bounding box center [206, 369] width 90 height 22
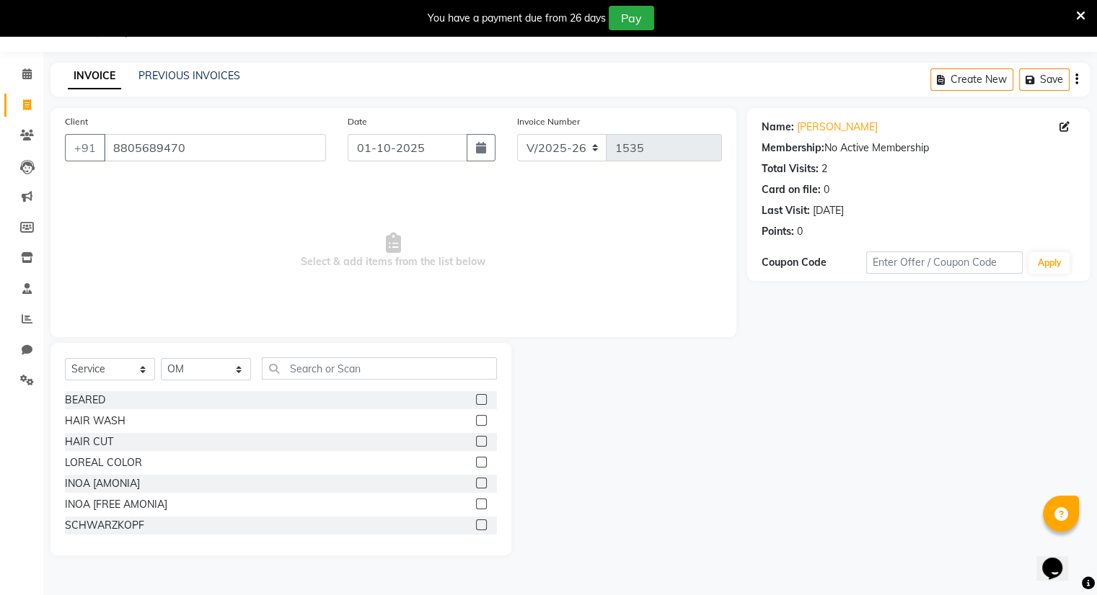
click at [476, 404] on label at bounding box center [481, 399] width 11 height 11
click at [476, 404] on input "checkbox" at bounding box center [480, 400] width 9 height 9
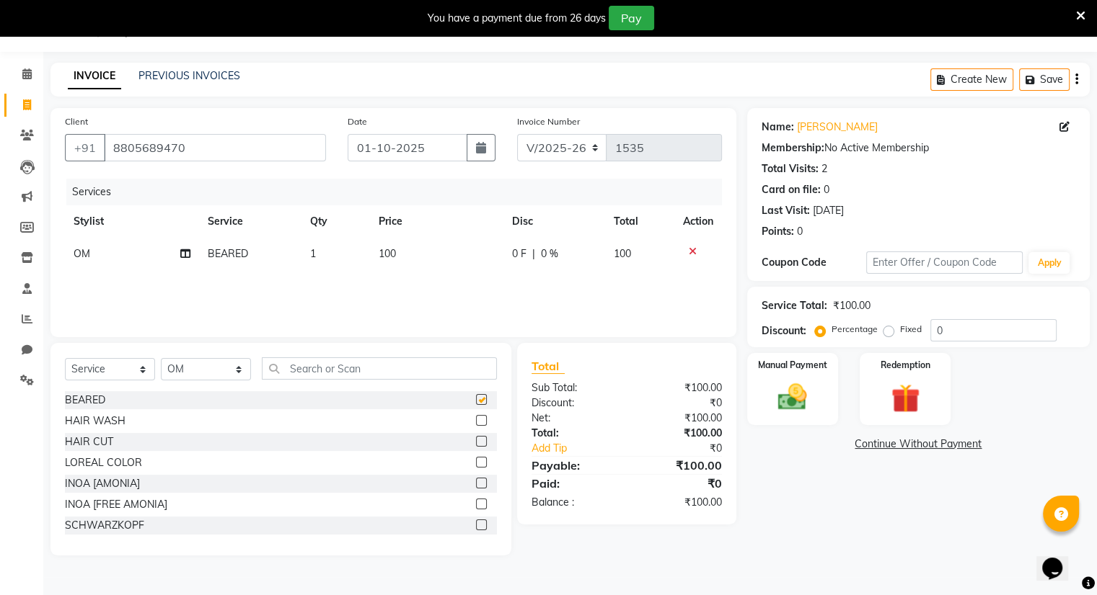
checkbox input "false"
click at [476, 447] on label at bounding box center [481, 441] width 11 height 11
click at [476, 447] on input "checkbox" at bounding box center [480, 442] width 9 height 9
checkbox input "false"
click at [773, 373] on div "Manual Payment" at bounding box center [792, 389] width 94 height 74
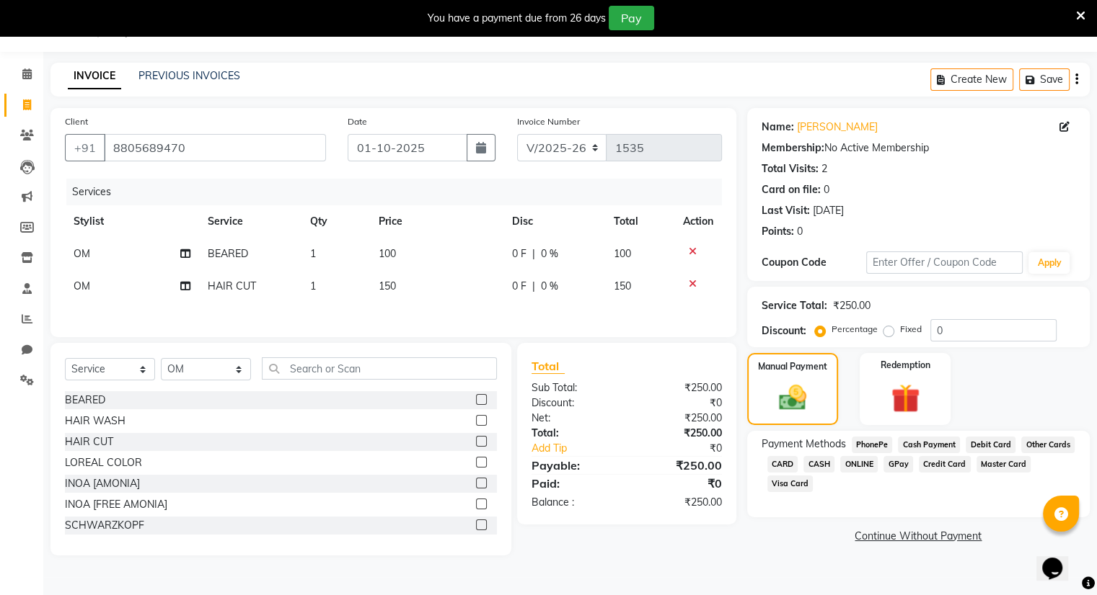
click at [859, 466] on span "ONLINE" at bounding box center [858, 464] width 37 height 17
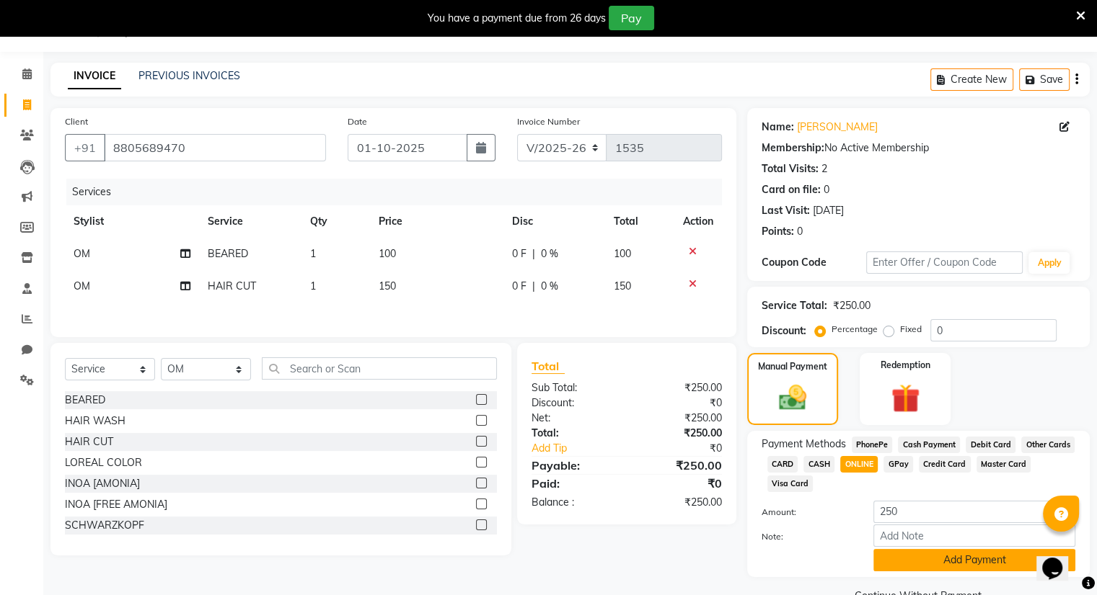
click at [979, 567] on button "Add Payment" at bounding box center [974, 560] width 202 height 22
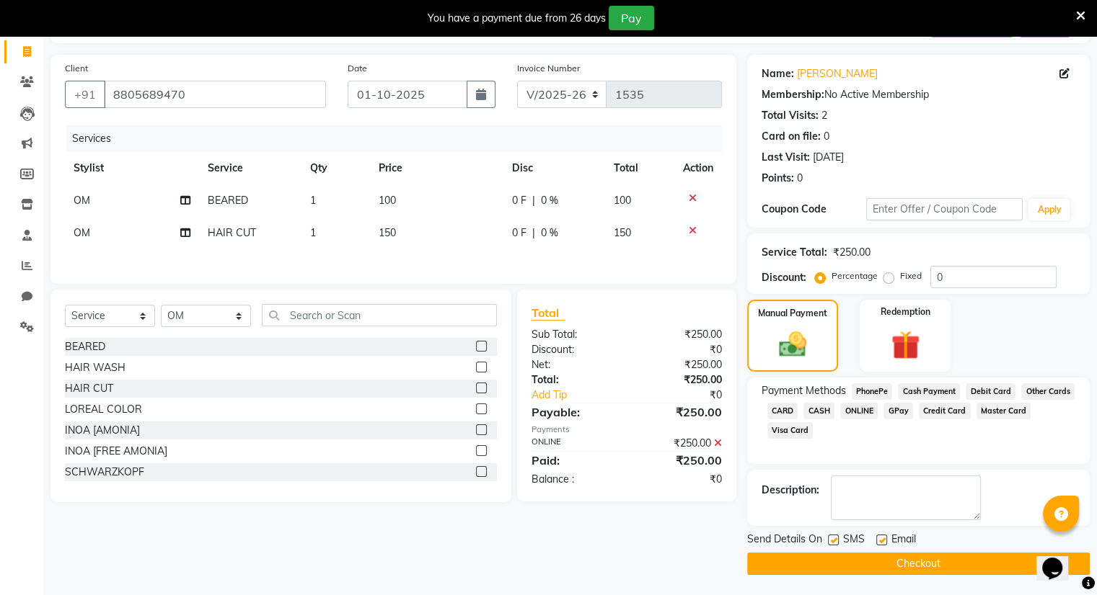
scroll to position [89, 0]
click at [962, 560] on button "Checkout" at bounding box center [918, 564] width 342 height 22
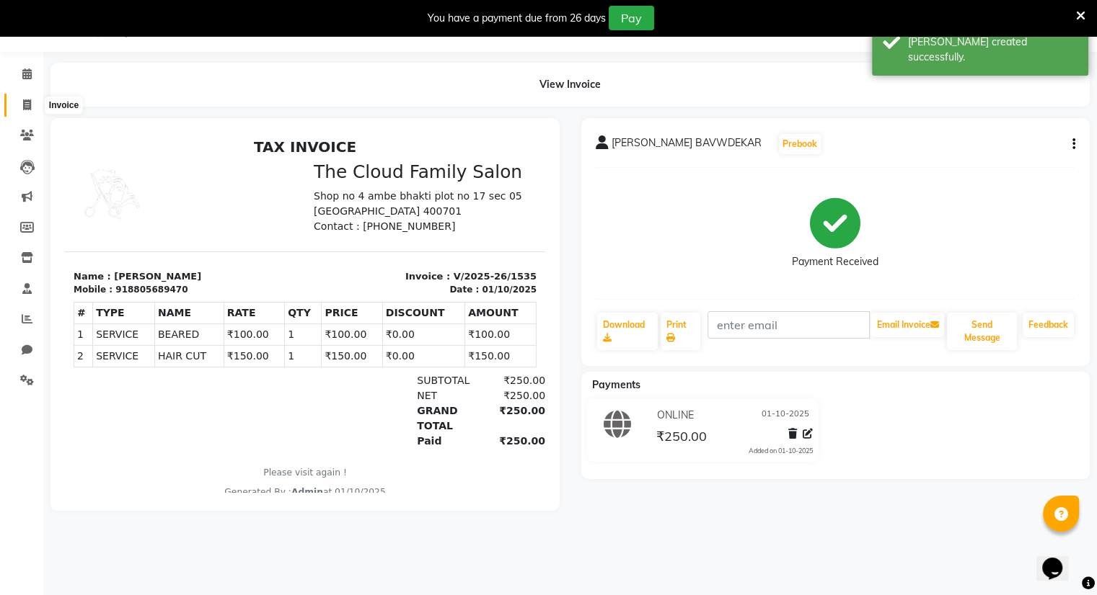
click at [27, 107] on icon at bounding box center [27, 104] width 8 height 11
select select "8444"
select select "service"
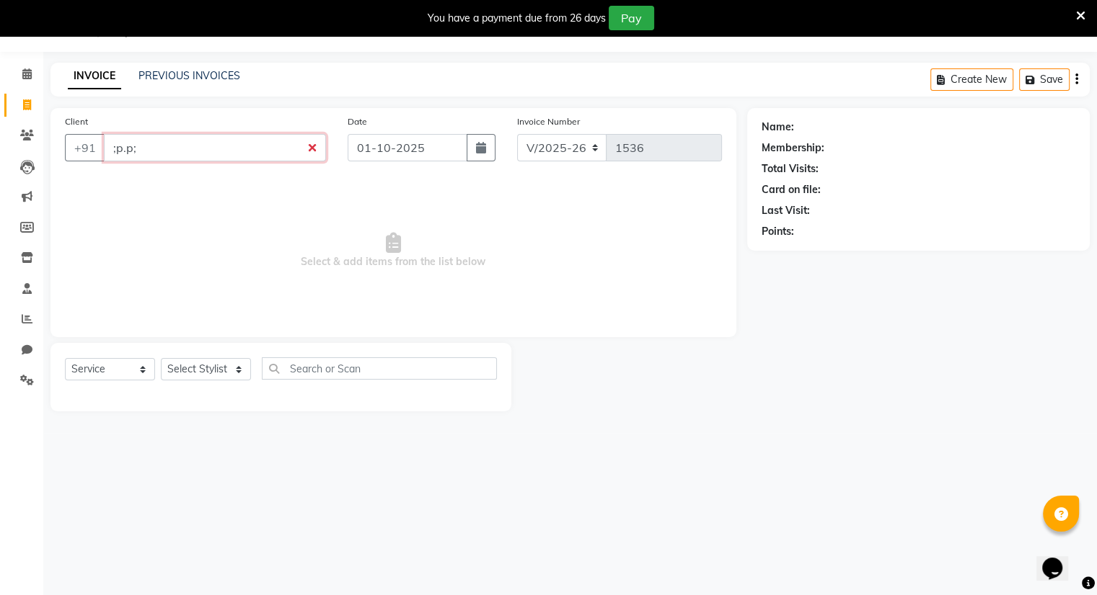
click at [154, 145] on input ";p.p;" at bounding box center [215, 147] width 222 height 27
type input ";"
click at [137, 158] on input ";" at bounding box center [215, 147] width 222 height 27
click at [138, 146] on input ";" at bounding box center [215, 147] width 222 height 27
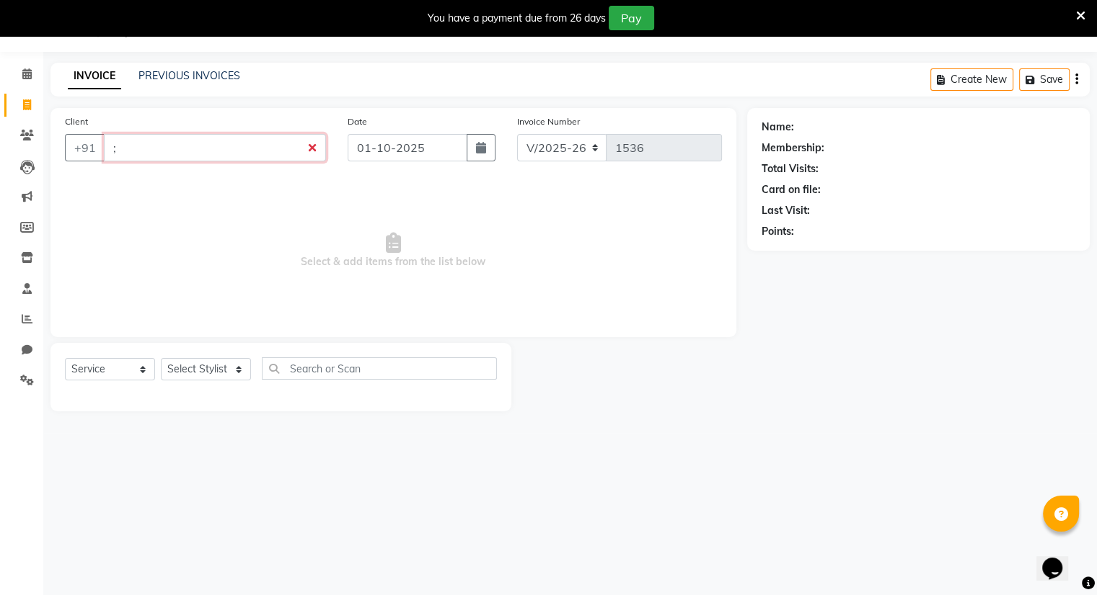
click at [138, 146] on input ";" at bounding box center [215, 147] width 222 height 27
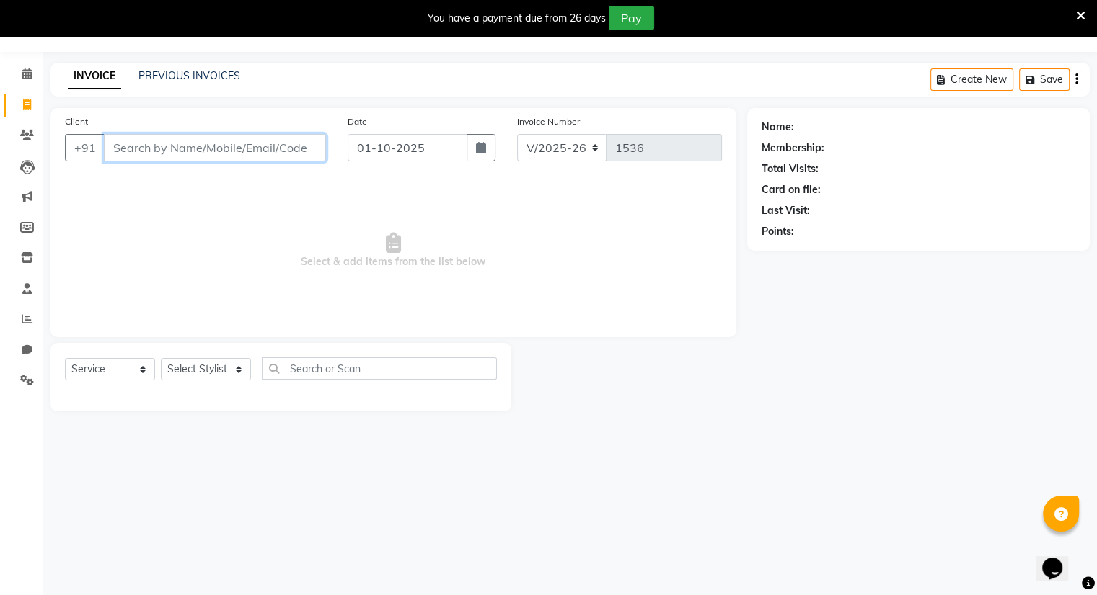
click at [307, 154] on input "Client" at bounding box center [215, 147] width 222 height 27
click at [316, 154] on input "Client" at bounding box center [215, 147] width 222 height 27
click at [313, 152] on input "Client" at bounding box center [215, 147] width 222 height 27
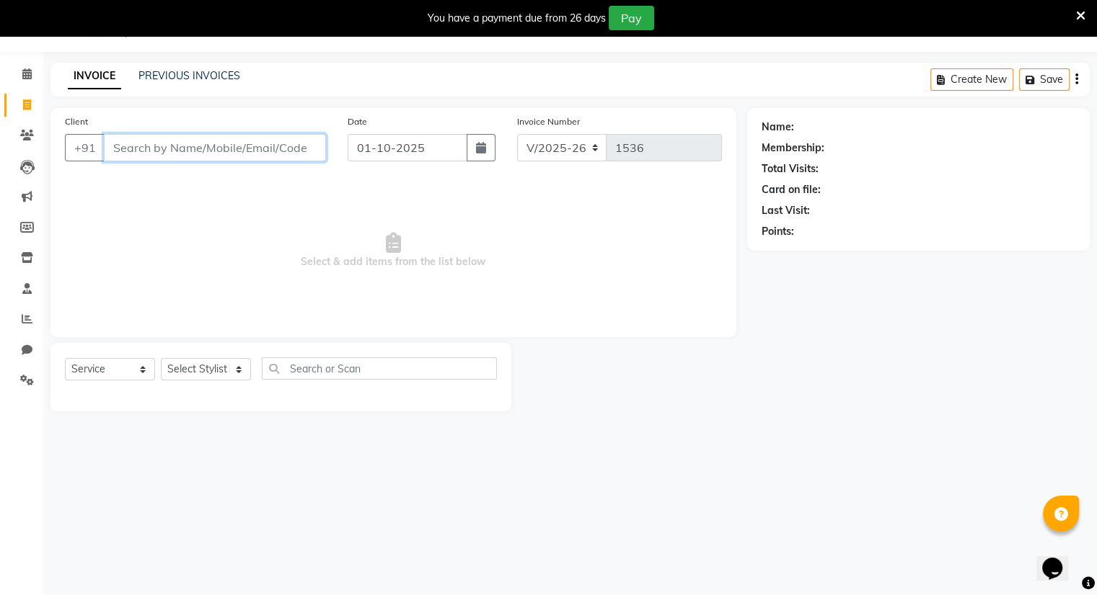
click at [313, 152] on input "Client" at bounding box center [215, 147] width 222 height 27
click at [133, 151] on input "Client" at bounding box center [215, 147] width 222 height 27
click at [114, 149] on input "Client" at bounding box center [215, 147] width 222 height 27
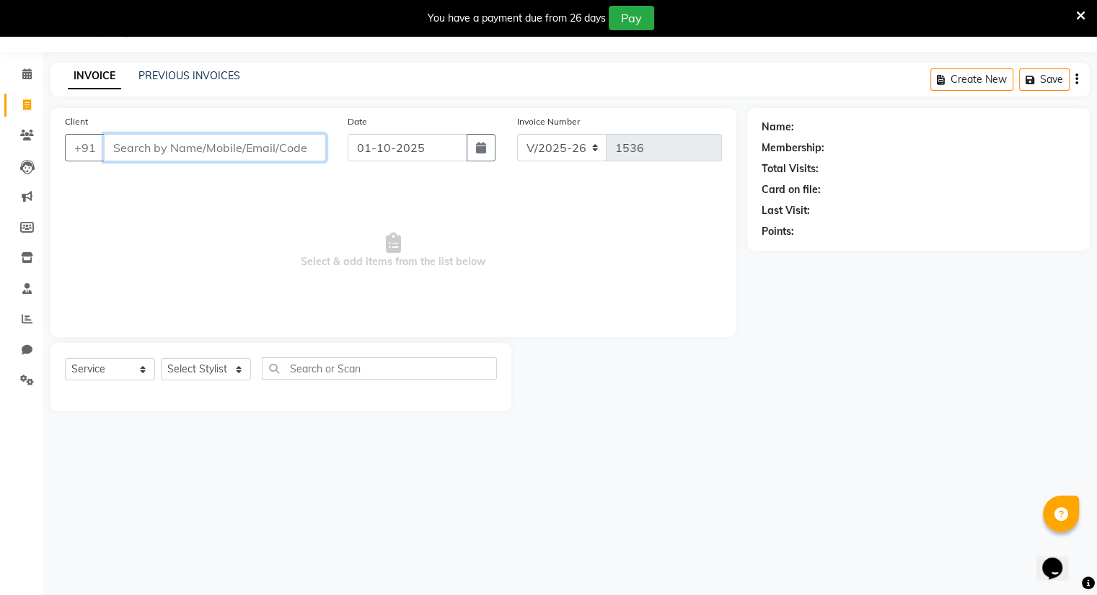
click at [114, 149] on input "Client" at bounding box center [215, 147] width 222 height 27
click at [132, 150] on input "Client" at bounding box center [215, 147] width 222 height 27
drag, startPoint x: 132, startPoint y: 150, endPoint x: 117, endPoint y: 150, distance: 15.1
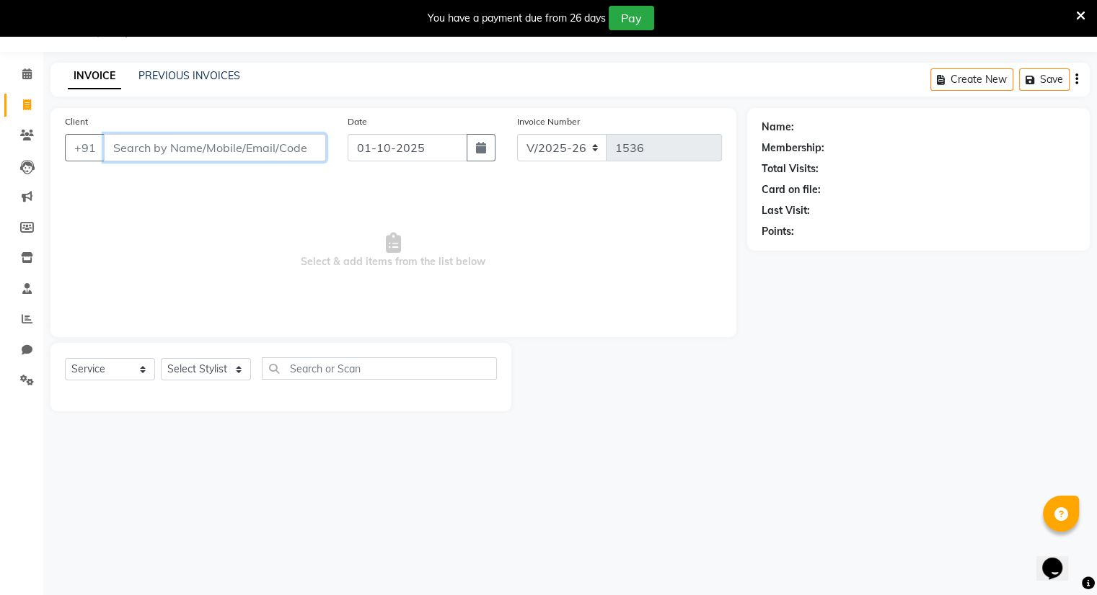
click at [117, 150] on input "Client" at bounding box center [215, 147] width 222 height 27
click at [136, 154] on input "Client" at bounding box center [215, 147] width 222 height 27
click at [134, 144] on input "Client" at bounding box center [215, 147] width 222 height 27
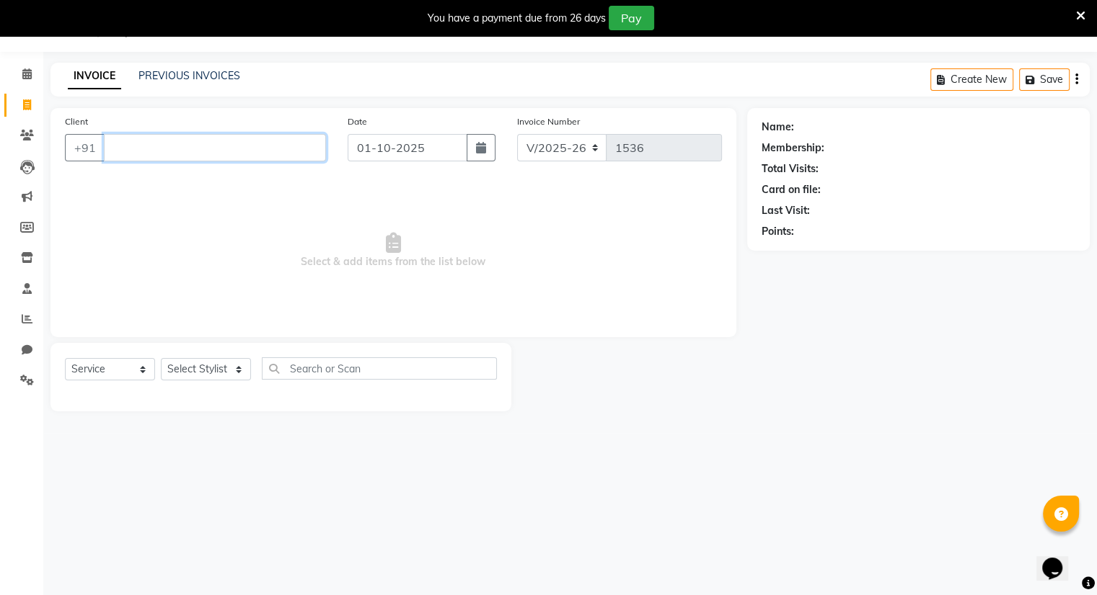
click at [134, 144] on input "Client" at bounding box center [215, 147] width 222 height 27
click at [130, 148] on input "Client" at bounding box center [215, 147] width 222 height 27
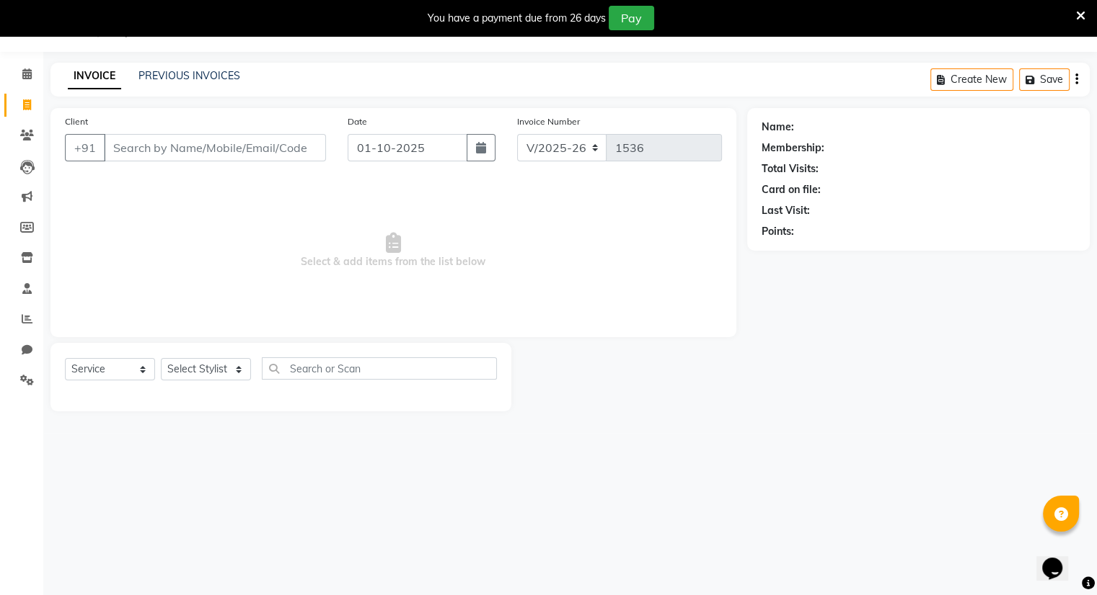
click at [257, 97] on main "INVOICE PREVIOUS INVOICES Create New Save Client +91 Date [DATE] Invoice Number…" at bounding box center [569, 248] width 1053 height 371
click at [198, 373] on select "Select Stylist Amrapali Bhumi OM [PERSON_NAME] [PERSON_NAME] [PERSON_NAME]" at bounding box center [206, 369] width 90 height 22
click at [313, 150] on input "Client" at bounding box center [215, 147] width 222 height 27
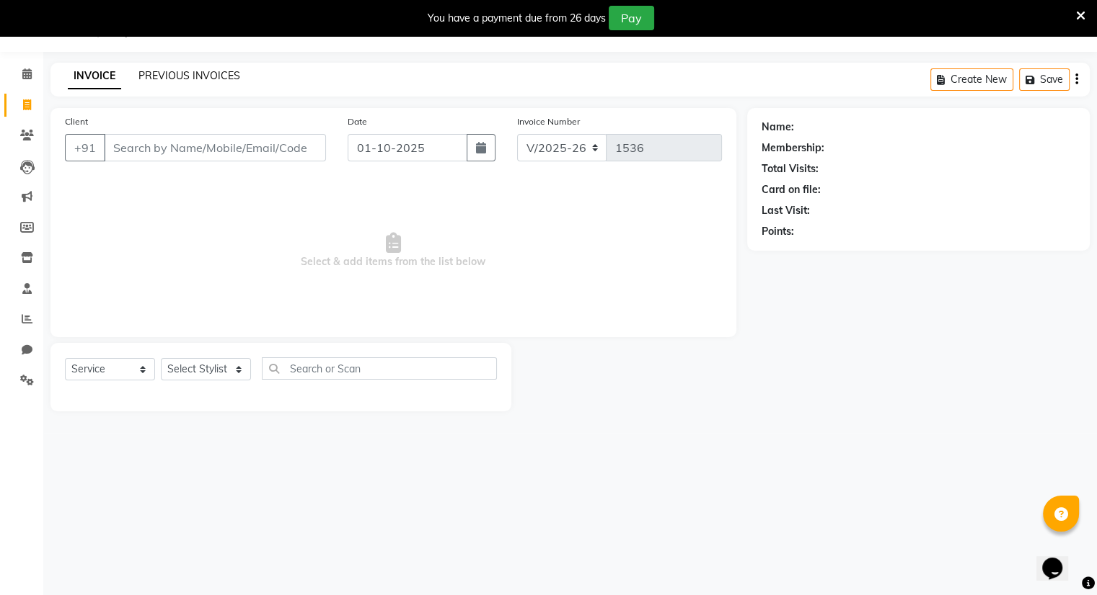
click at [220, 74] on link "PREVIOUS INVOICES" at bounding box center [189, 75] width 102 height 13
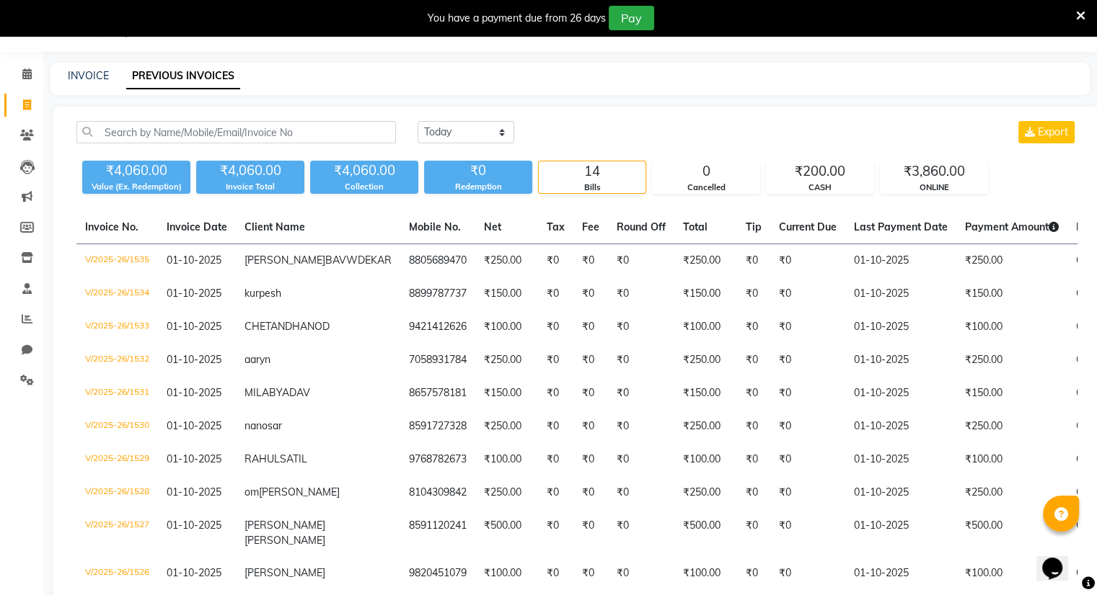
click at [92, 68] on div "INVOICE" at bounding box center [88, 75] width 41 height 15
click at [91, 76] on link "INVOICE" at bounding box center [88, 75] width 41 height 13
select select "8444"
select select "service"
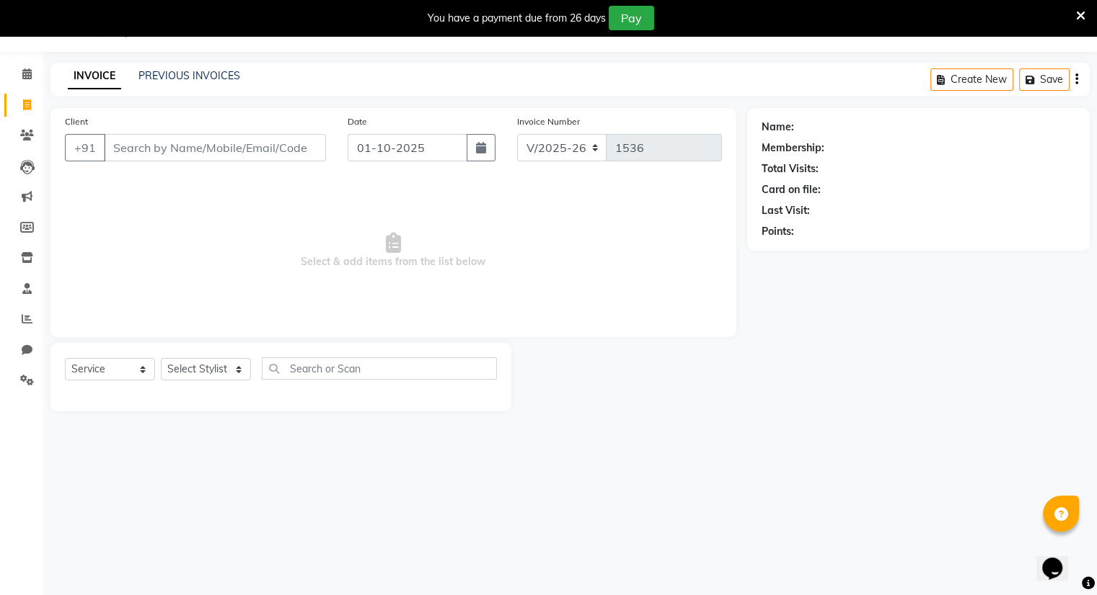
click at [154, 156] on input "Client" at bounding box center [215, 147] width 222 height 27
click at [152, 145] on input "Client" at bounding box center [215, 147] width 222 height 27
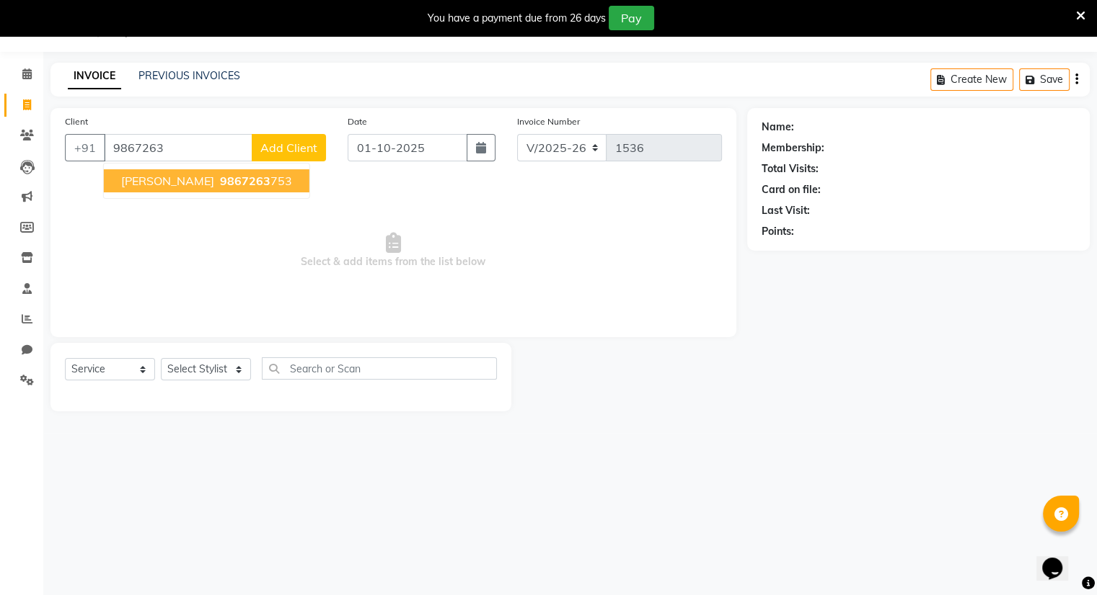
click at [166, 177] on span "[PERSON_NAME]" at bounding box center [167, 181] width 93 height 14
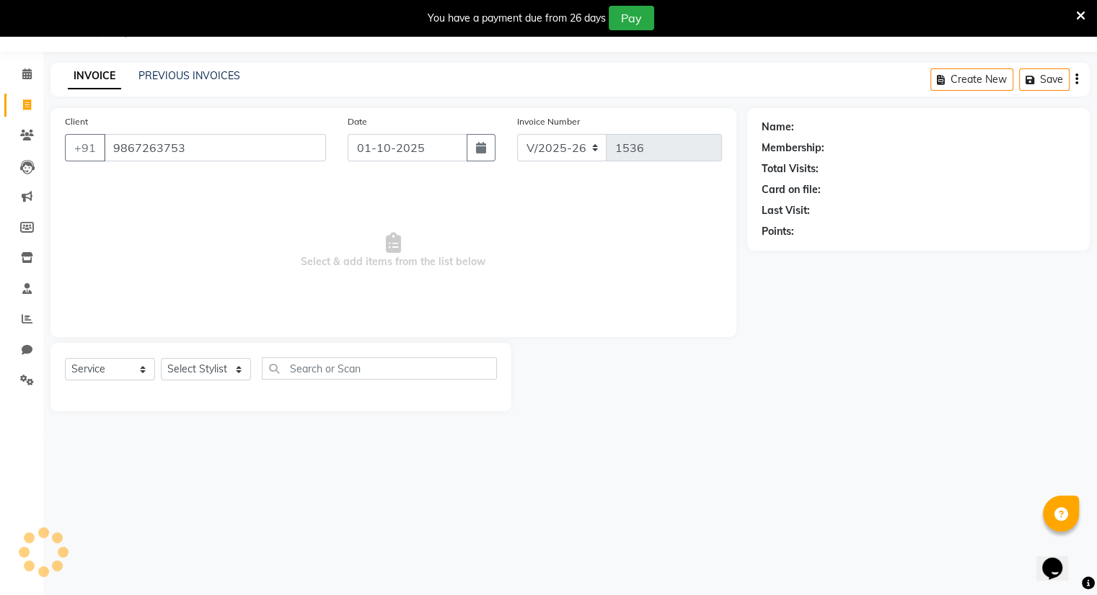
type input "9867263753"
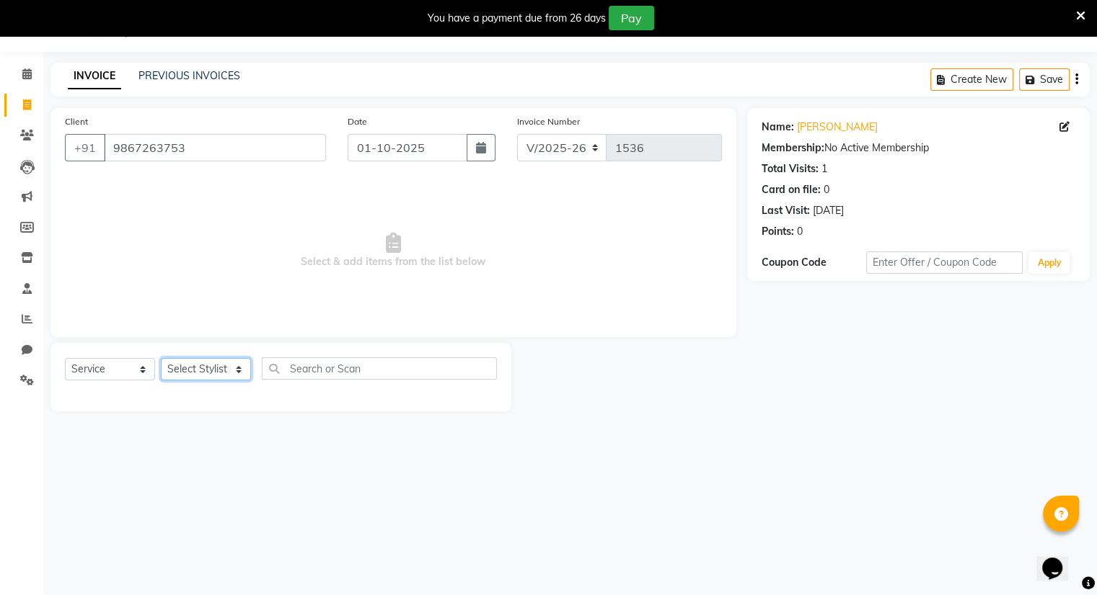
click at [213, 375] on select "Select Stylist Amrapali Bhumi OM [PERSON_NAME] [PERSON_NAME] [PERSON_NAME]" at bounding box center [206, 369] width 90 height 22
select select "83357"
click at [161, 359] on select "Select Stylist Amrapali Bhumi OM [PERSON_NAME] [PERSON_NAME] [PERSON_NAME]" at bounding box center [206, 369] width 90 height 22
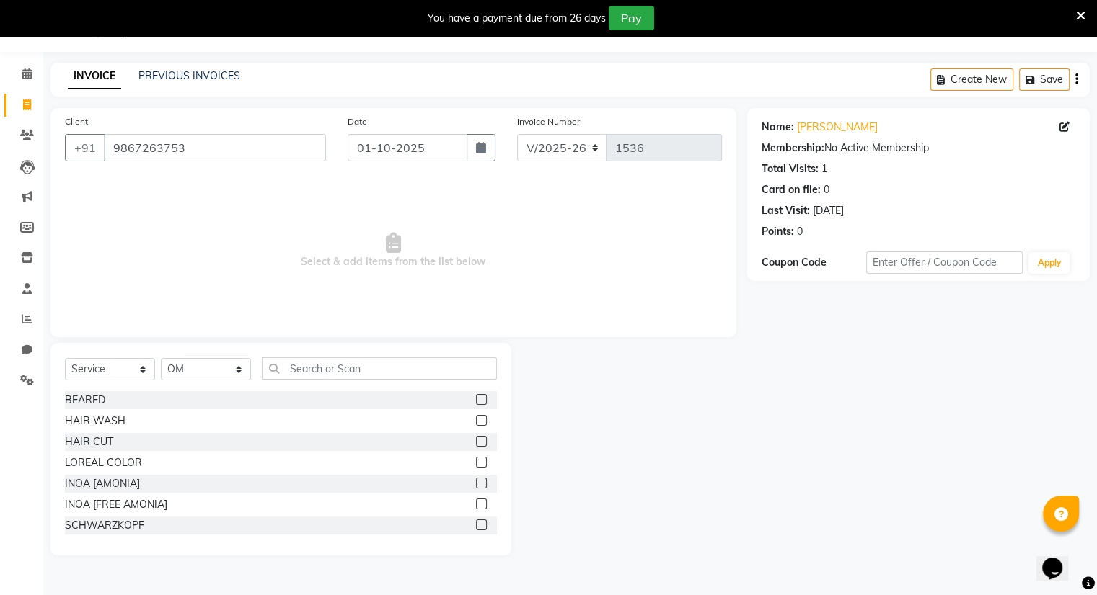
click at [476, 421] on label at bounding box center [481, 420] width 11 height 11
click at [476, 421] on input "checkbox" at bounding box center [480, 421] width 9 height 9
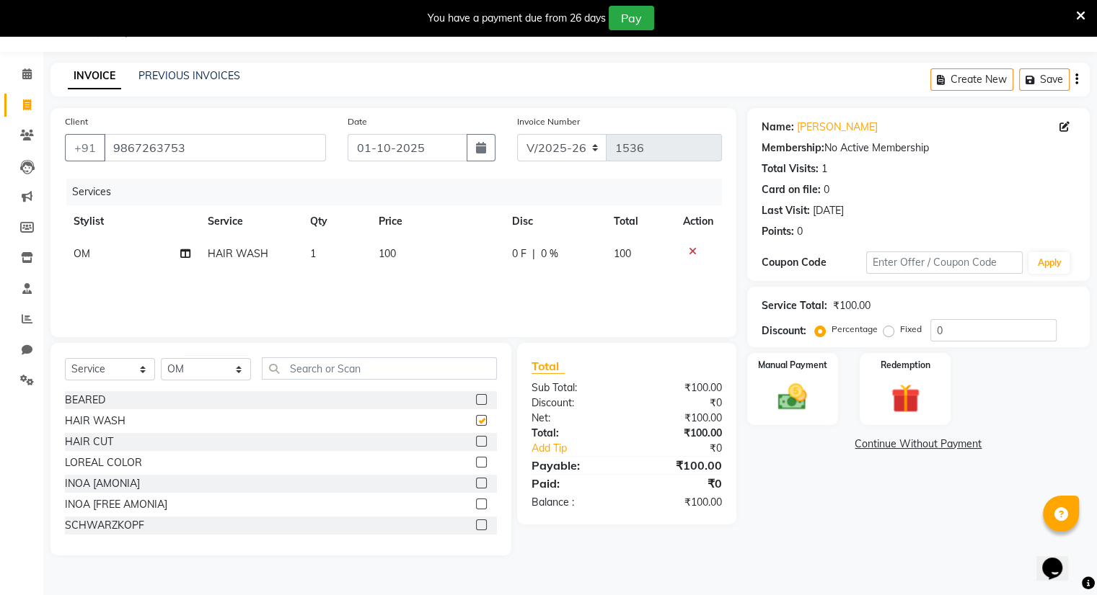
checkbox input "false"
click at [82, 258] on span "OM" at bounding box center [82, 253] width 17 height 13
select select "83357"
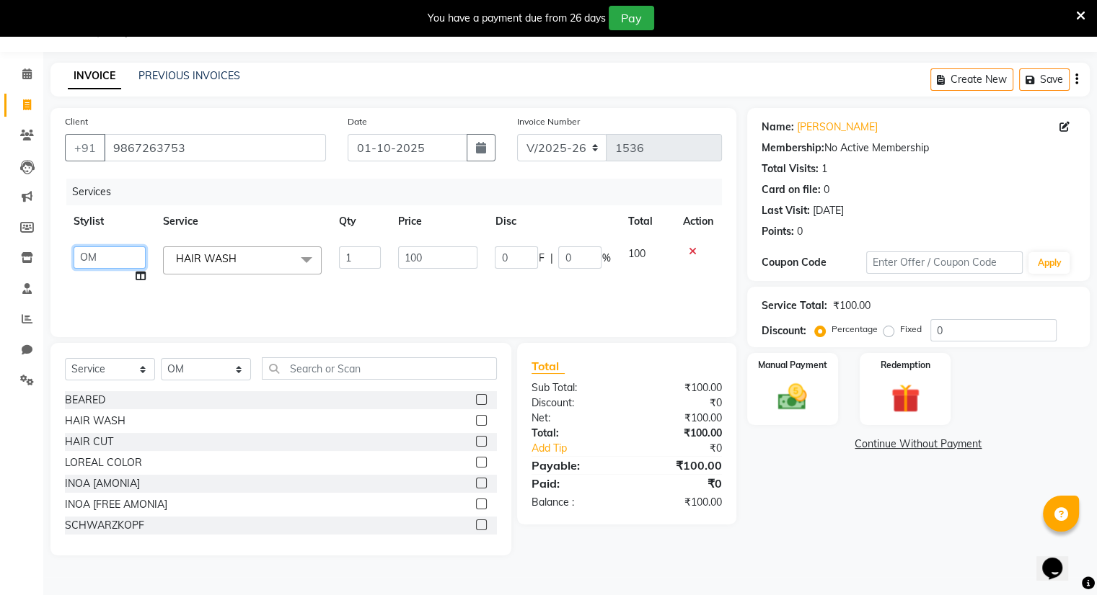
click at [103, 252] on select "Amrapali Bhumi OM [PERSON_NAME] [PERSON_NAME] [PERSON_NAME]" at bounding box center [110, 258] width 72 height 22
select select "83284"
click at [476, 425] on label at bounding box center [481, 420] width 11 height 11
click at [476, 425] on input "checkbox" at bounding box center [480, 421] width 9 height 9
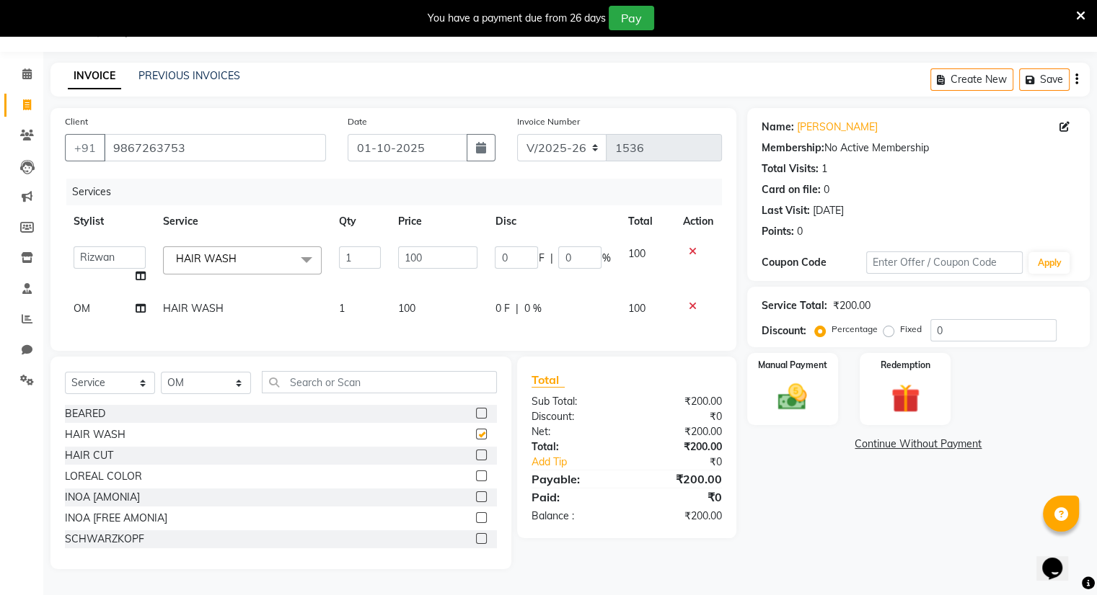
checkbox input "false"
click at [476, 419] on label at bounding box center [481, 413] width 11 height 11
click at [476, 419] on input "checkbox" at bounding box center [480, 413] width 9 height 9
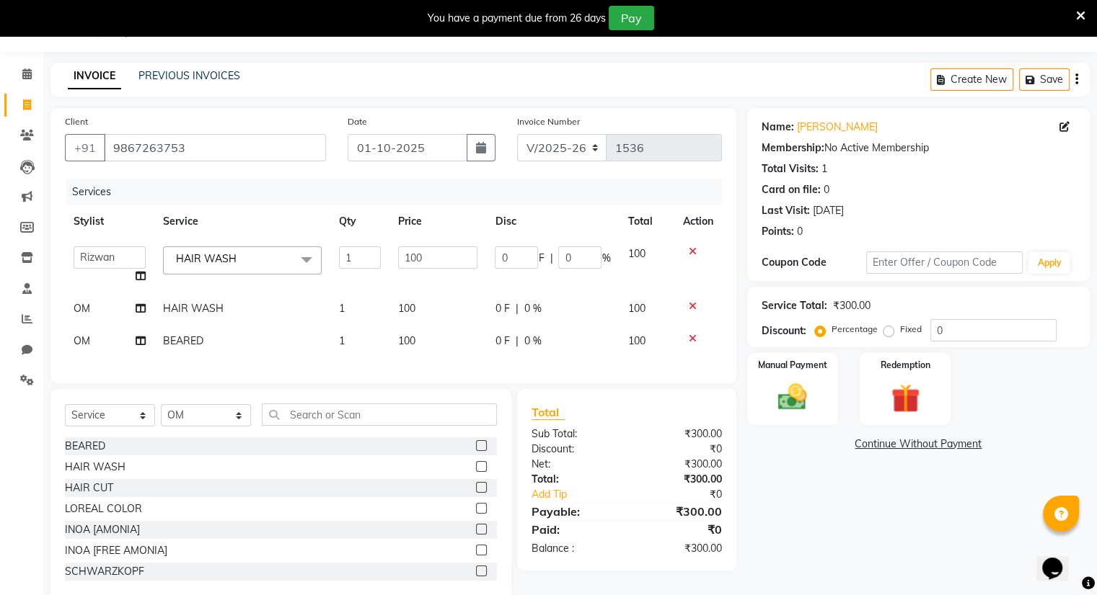
click at [476, 451] on label at bounding box center [481, 445] width 11 height 11
click at [476, 451] on input "checkbox" at bounding box center [480, 446] width 9 height 9
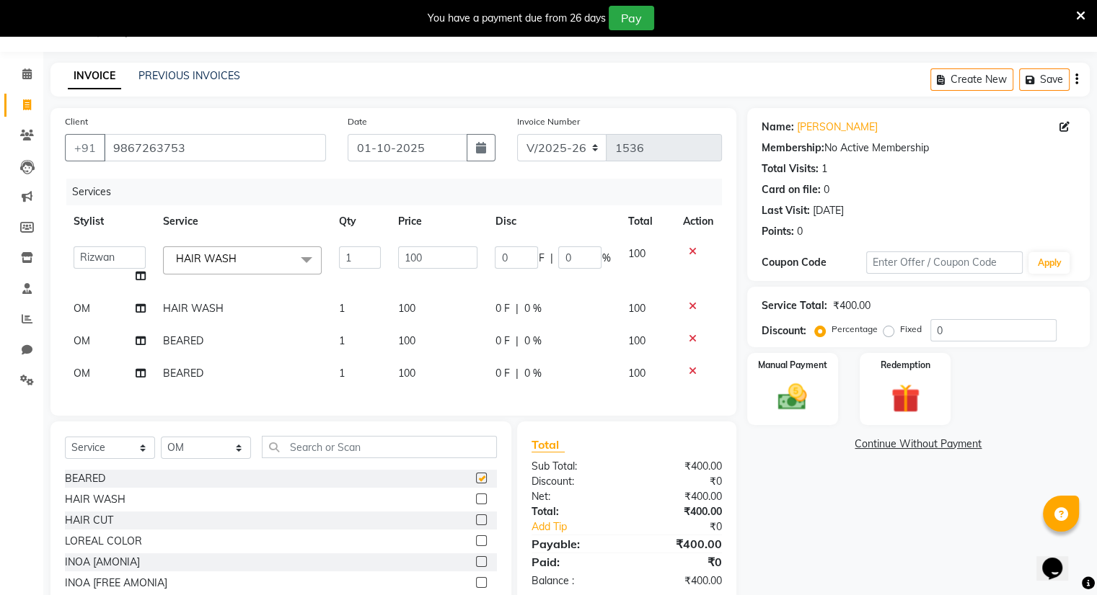
checkbox input "false"
click at [690, 253] on icon at bounding box center [692, 252] width 8 height 10
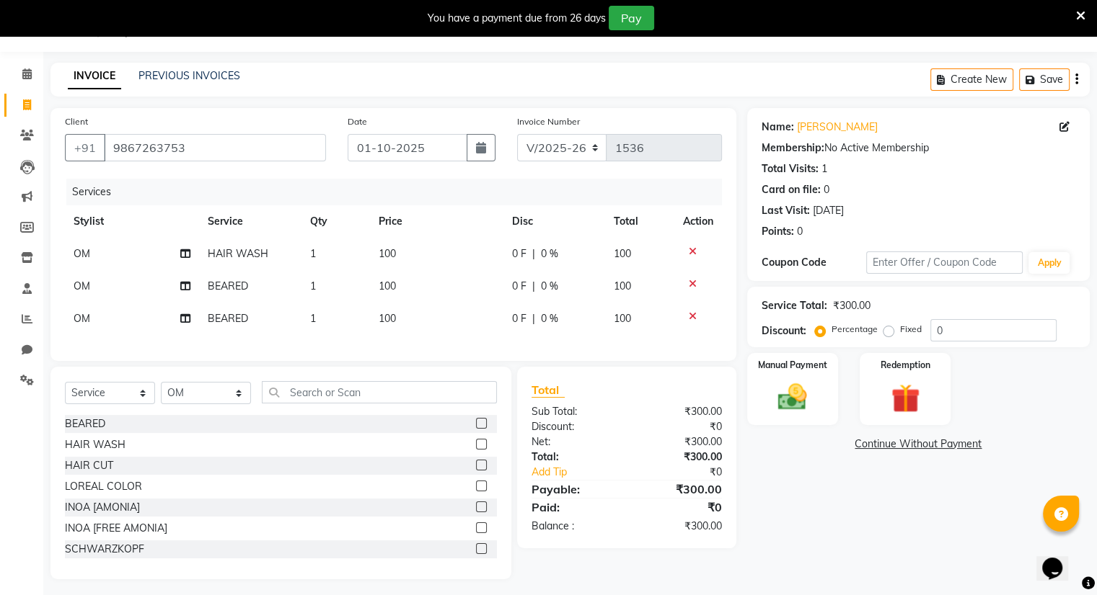
click at [690, 253] on icon at bounding box center [692, 252] width 8 height 10
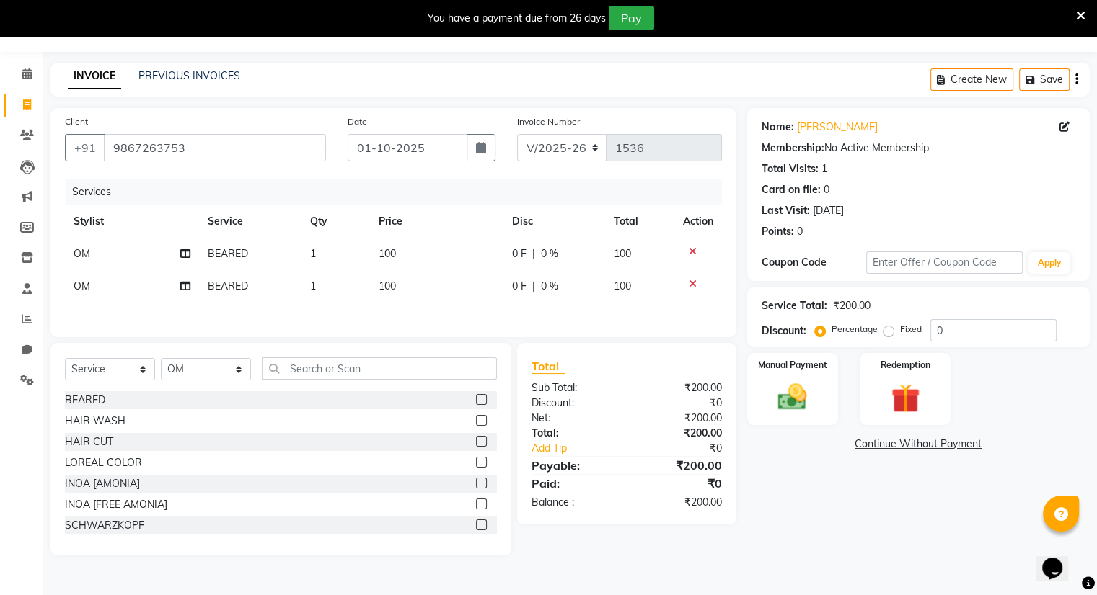
click at [690, 253] on icon at bounding box center [692, 252] width 8 height 10
click at [476, 445] on label at bounding box center [481, 441] width 11 height 11
click at [476, 445] on input "checkbox" at bounding box center [480, 442] width 9 height 9
click at [476, 445] on label at bounding box center [481, 441] width 11 height 11
click at [476, 445] on input "checkbox" at bounding box center [480, 442] width 9 height 9
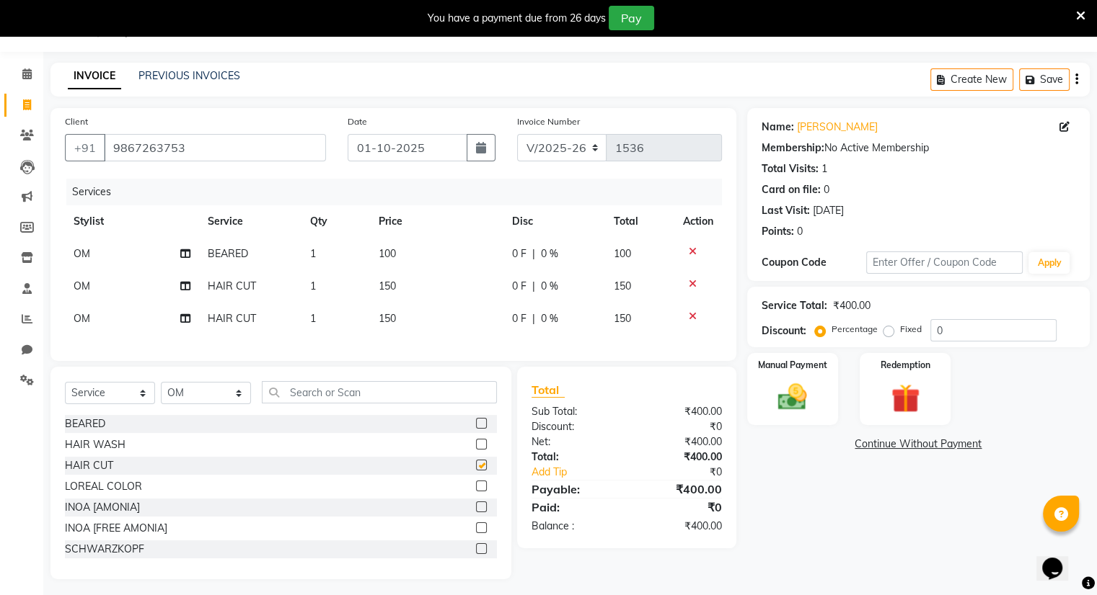
checkbox input "false"
click at [81, 316] on span "OM" at bounding box center [82, 318] width 17 height 13
select select "83357"
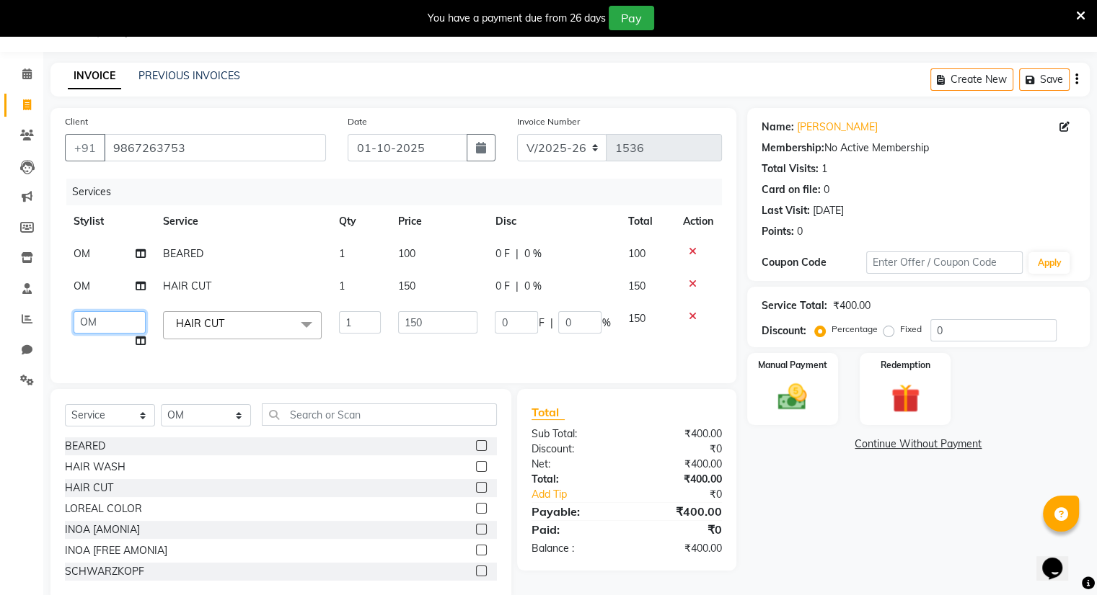
click at [96, 316] on select "Amrapali Bhumi OM [PERSON_NAME] [PERSON_NAME] [PERSON_NAME]" at bounding box center [110, 322] width 72 height 22
select select "83284"
click at [779, 386] on img at bounding box center [792, 398] width 48 height 35
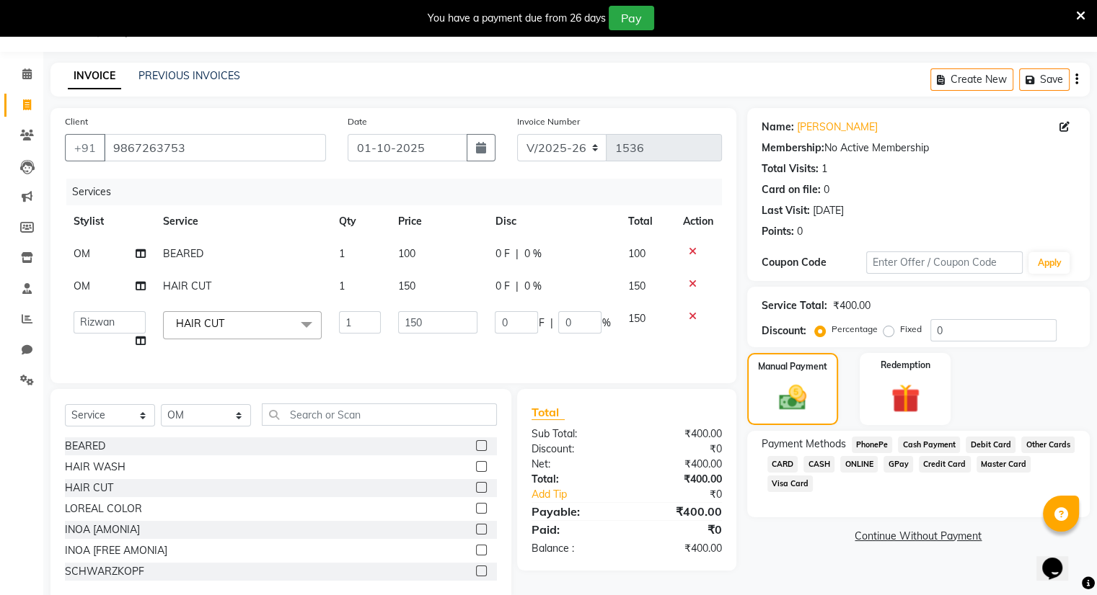
click at [856, 465] on span "ONLINE" at bounding box center [858, 464] width 37 height 17
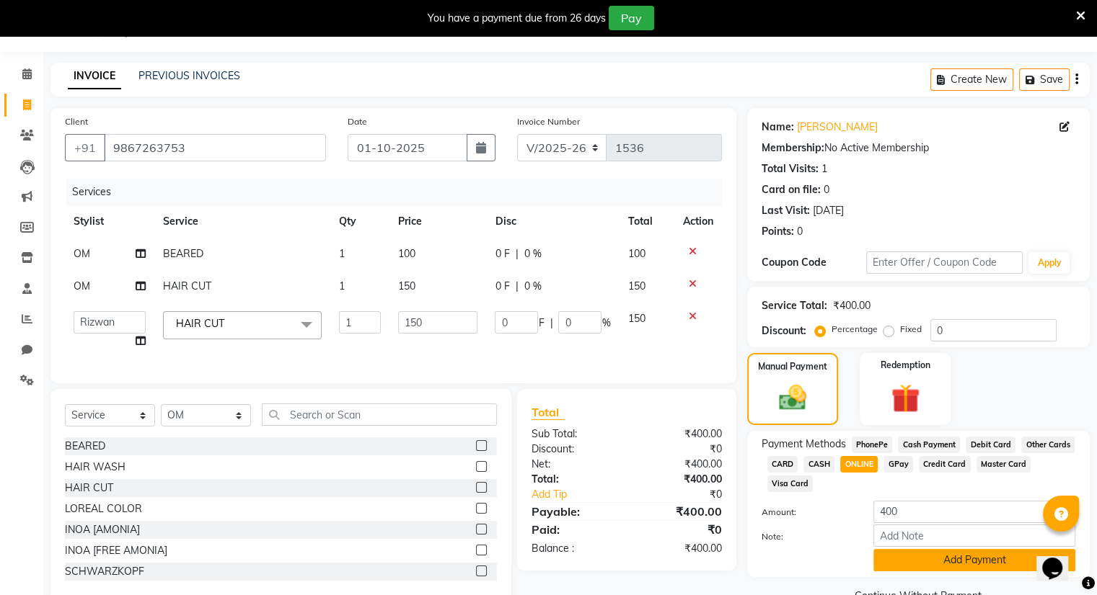
click at [936, 570] on button "Add Payment" at bounding box center [974, 560] width 202 height 22
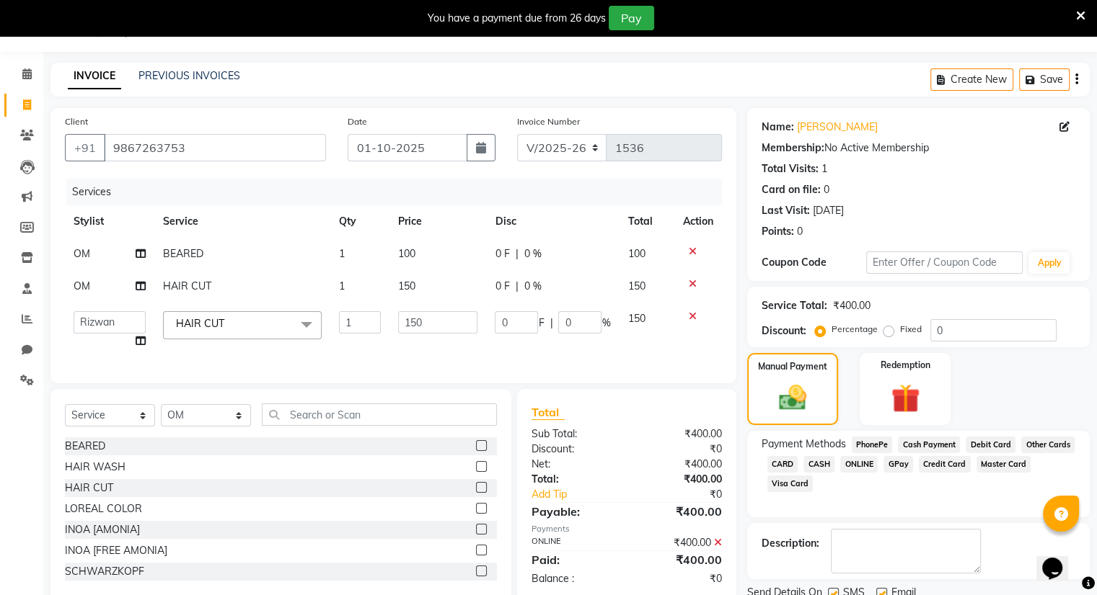
scroll to position [89, 0]
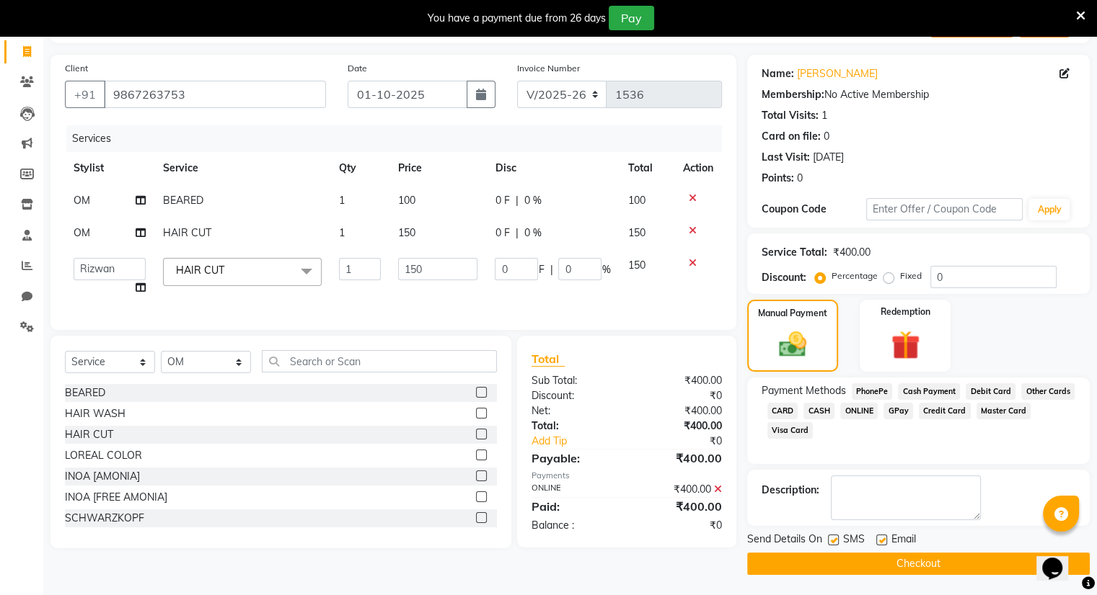
click at [936, 570] on button "Checkout" at bounding box center [918, 564] width 342 height 22
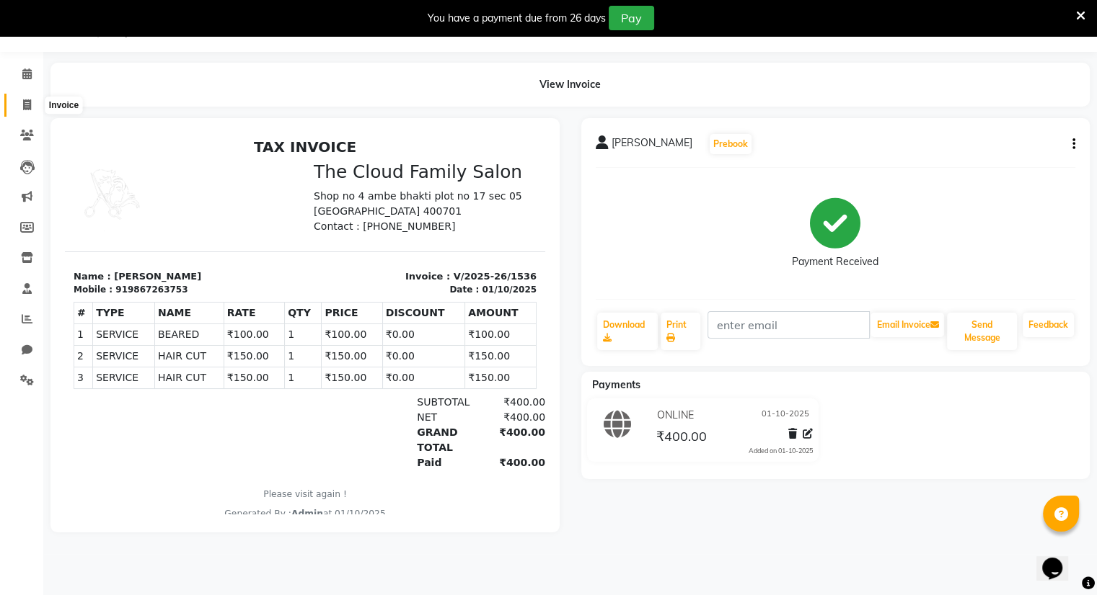
click at [22, 102] on span at bounding box center [26, 105] width 25 height 17
select select "service"
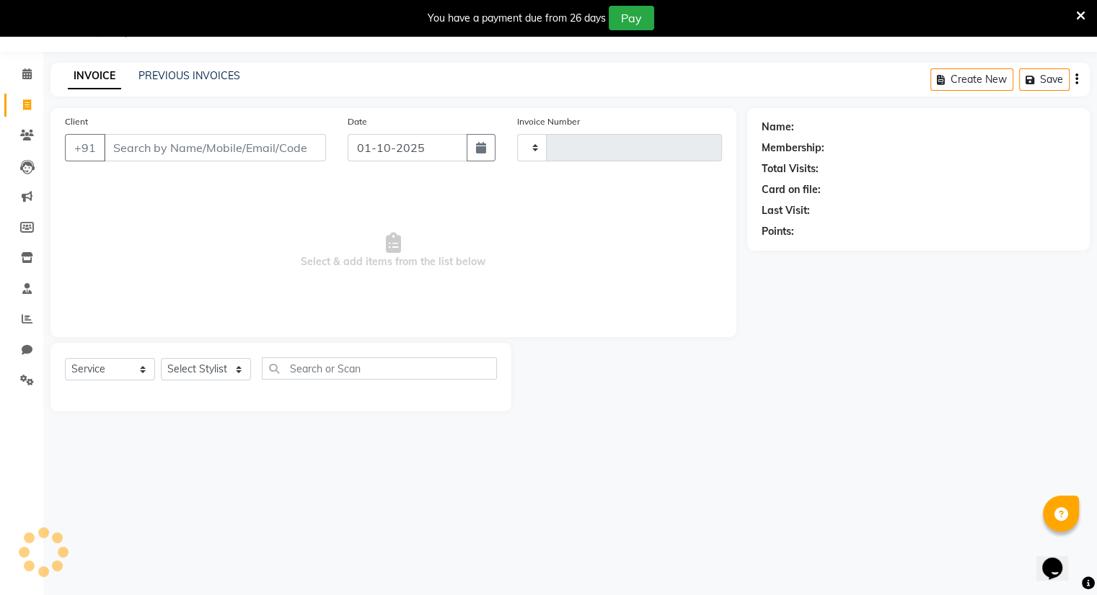
type input "1537"
select select "8444"
click at [187, 76] on link "PREVIOUS INVOICES" at bounding box center [189, 75] width 102 height 13
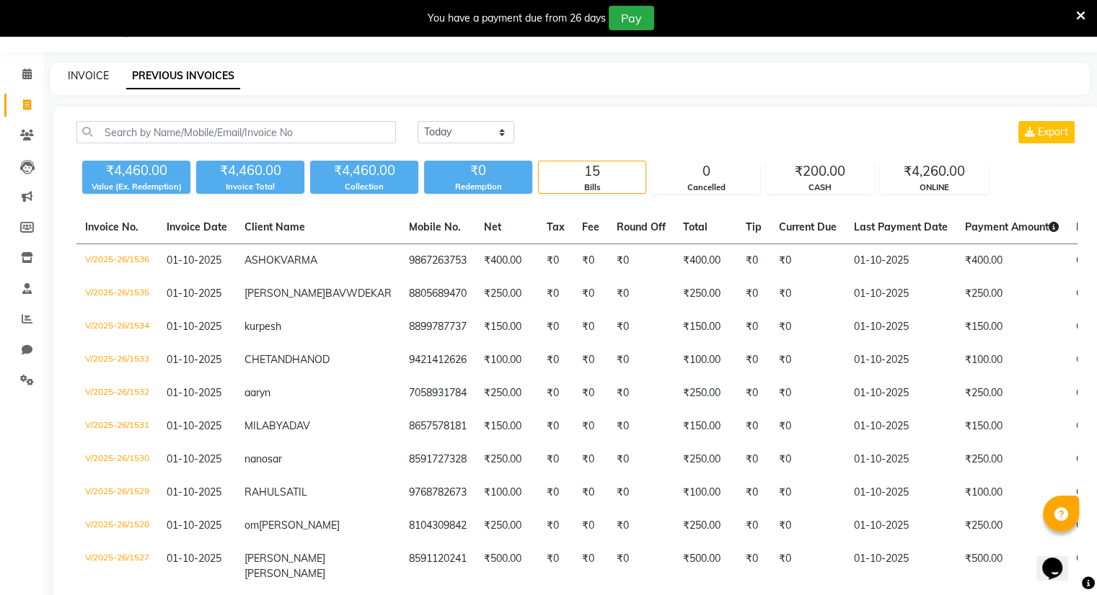
click at [92, 76] on link "INVOICE" at bounding box center [88, 75] width 41 height 13
select select "8444"
select select "service"
